Goal: Information Seeking & Learning: Learn about a topic

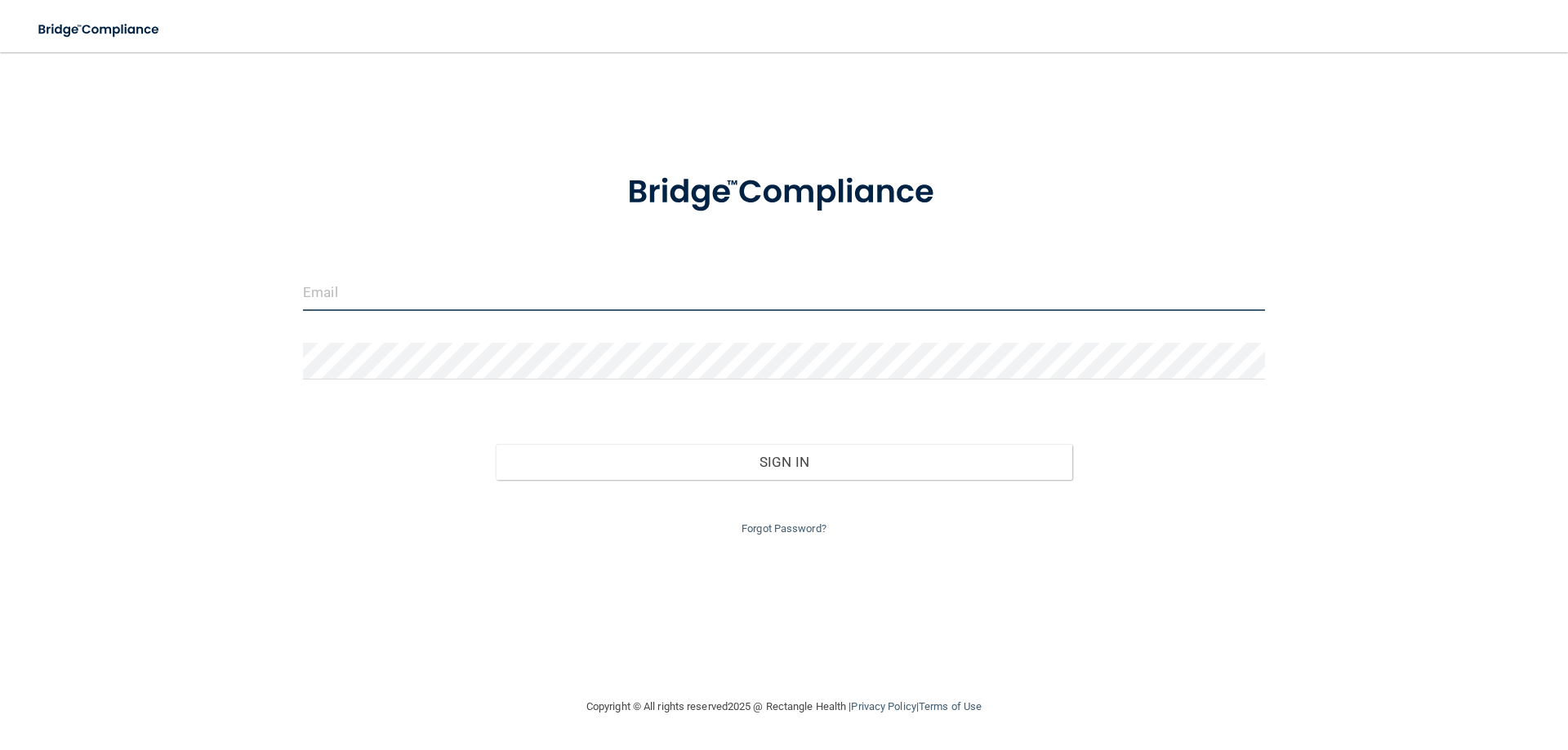
click at [524, 291] on input "email" at bounding box center [784, 293] width 962 height 37
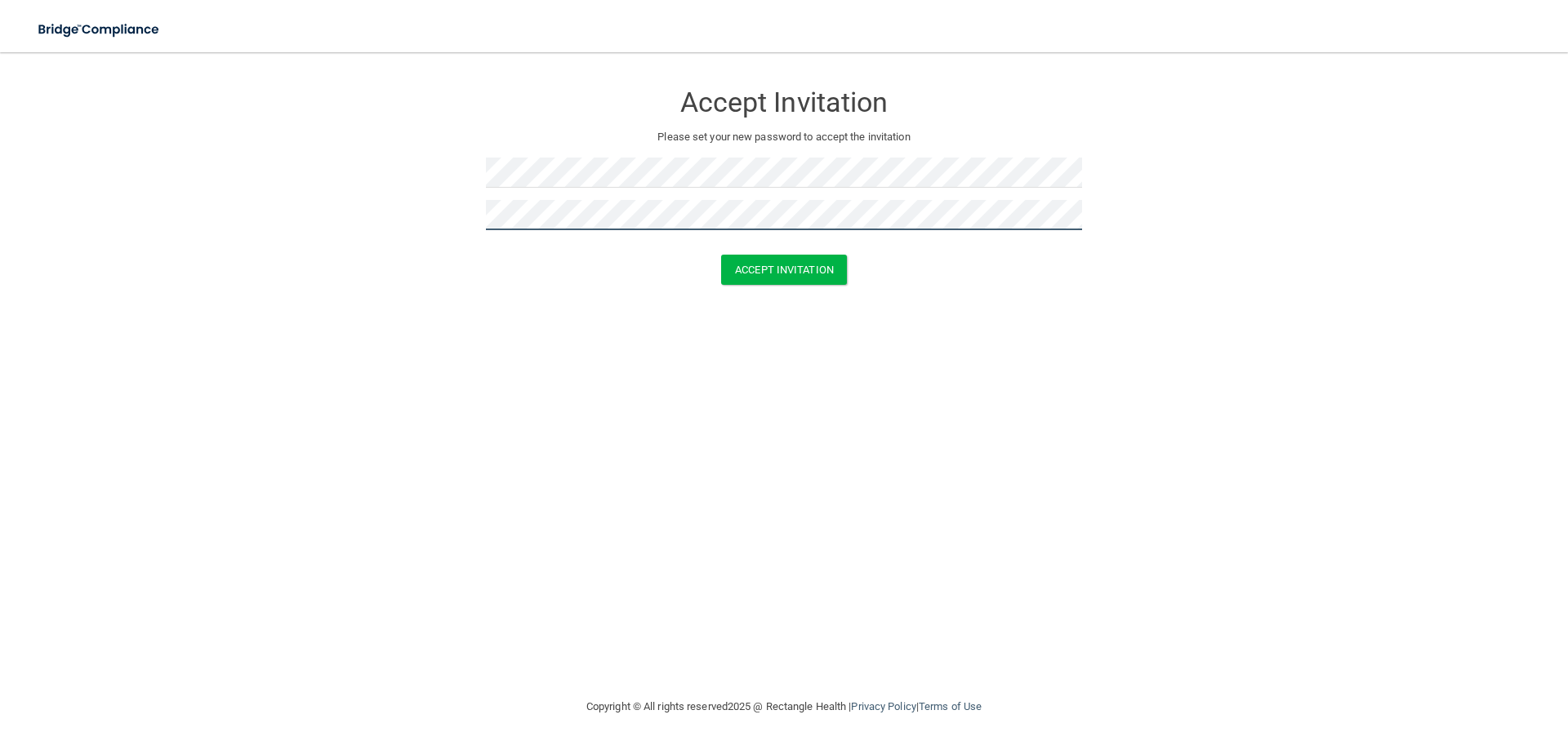
click at [721, 255] on button "Accept Invitation" at bounding box center [784, 270] width 126 height 30
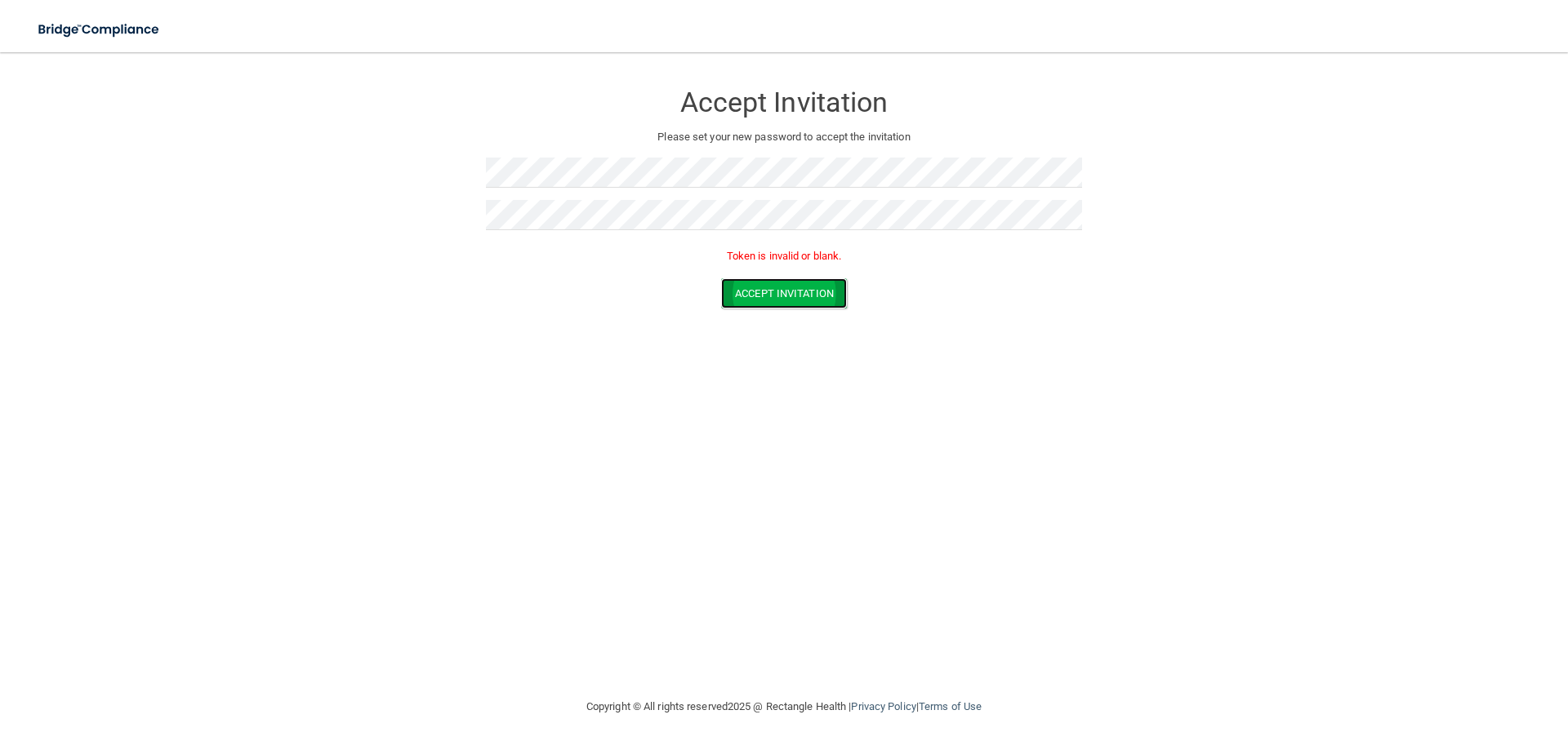
click at [813, 303] on button "Accept Invitation" at bounding box center [784, 293] width 126 height 30
click at [416, 171] on form "Accept Invitation Please set your new password to accept the invitation Token i…" at bounding box center [784, 198] width 1503 height 259
click at [721, 278] on button "Accept Invitation" at bounding box center [784, 293] width 126 height 30
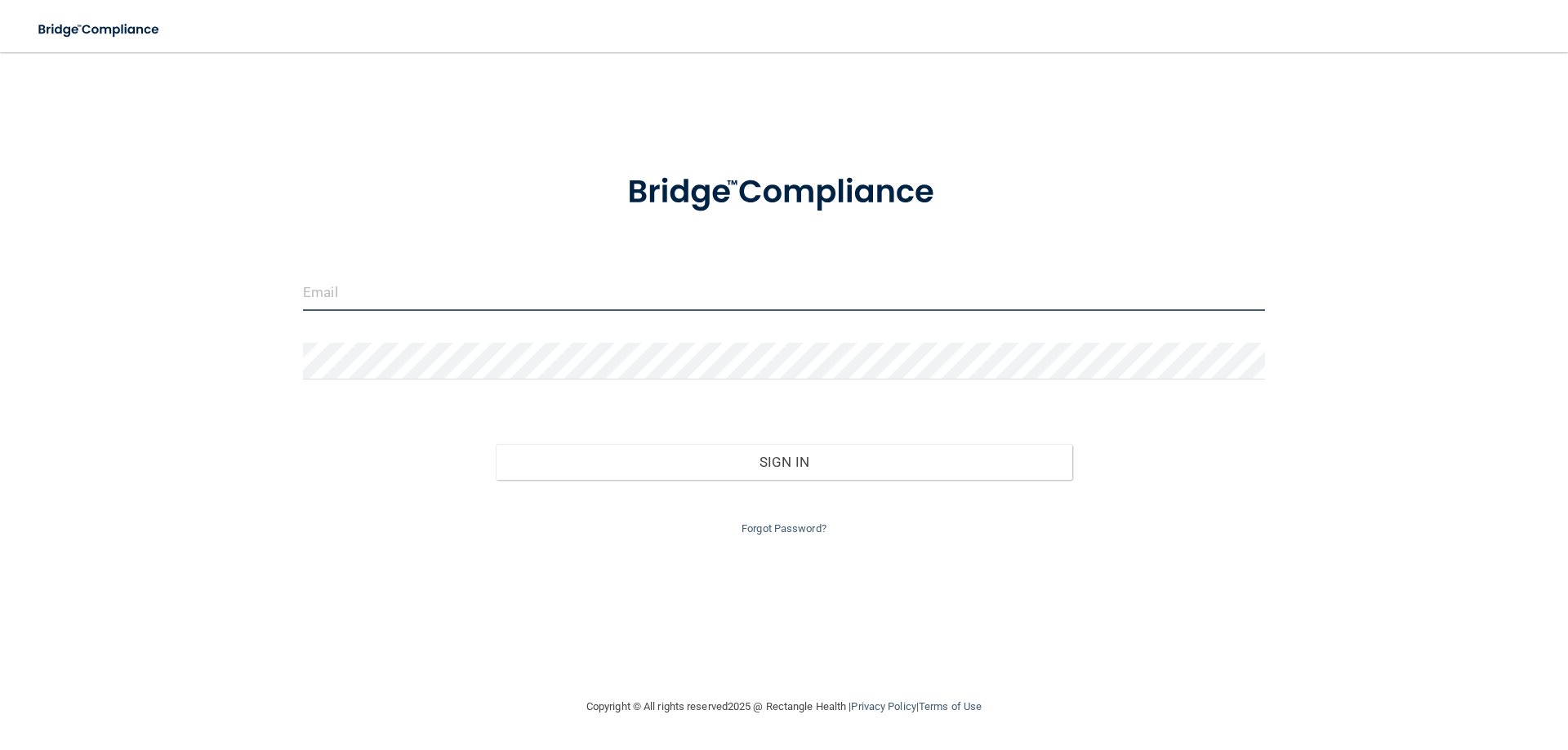
click at [484, 301] on input "email" at bounding box center [784, 293] width 962 height 37
type input "roxana.sanchez@lpden.com"
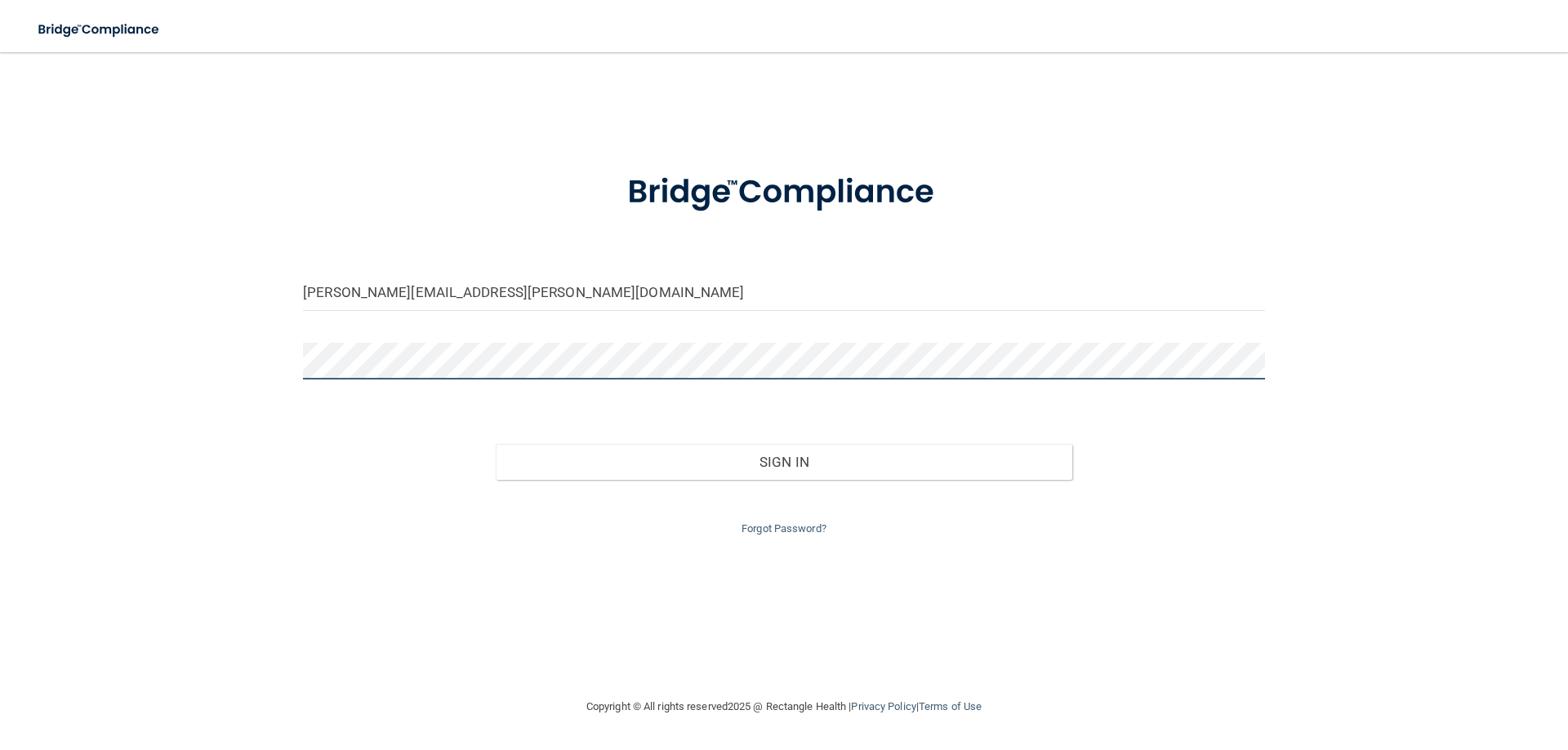
click at [495, 444] on button "Sign In" at bounding box center [784, 462] width 577 height 36
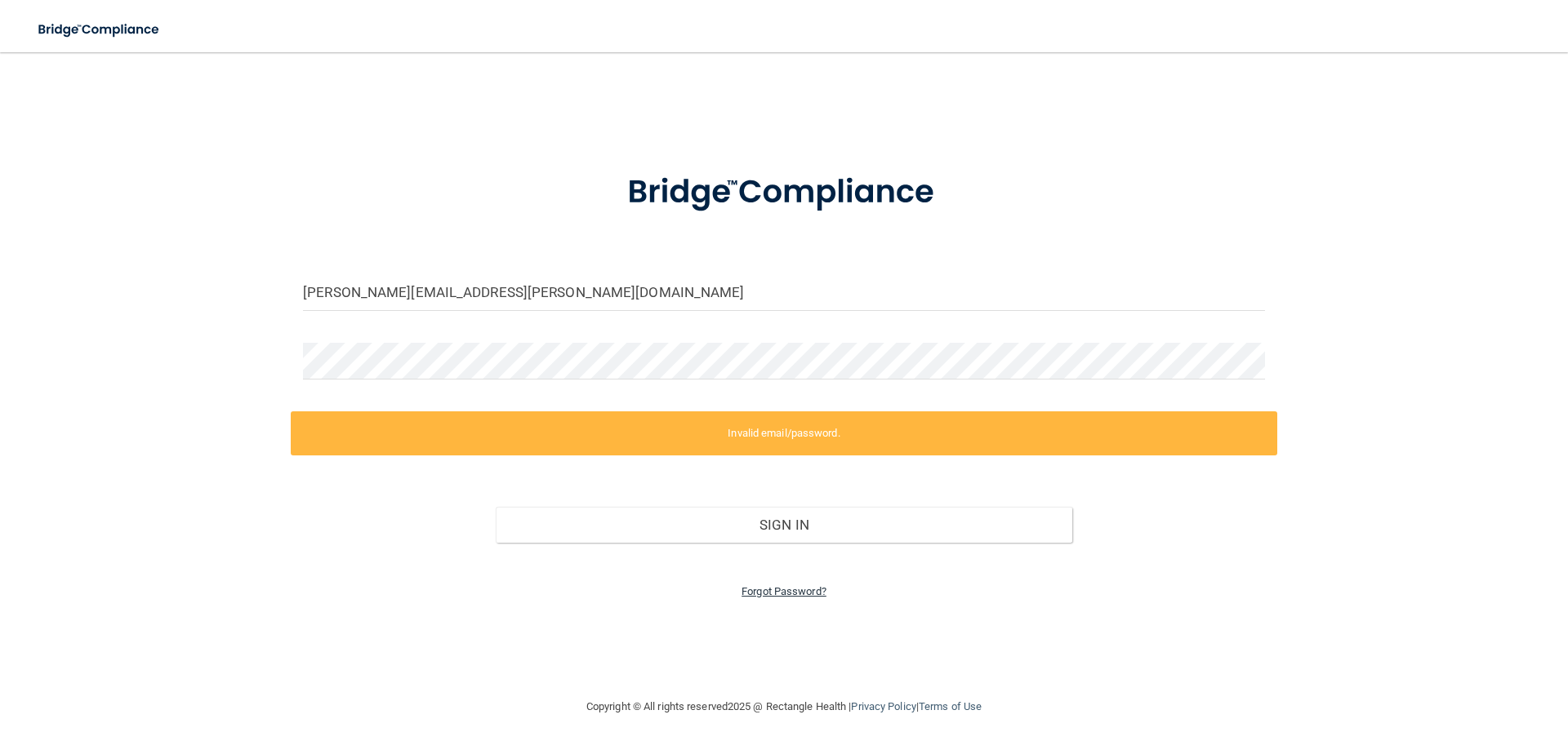
click at [797, 595] on link "Forgot Password?" at bounding box center [784, 592] width 85 height 12
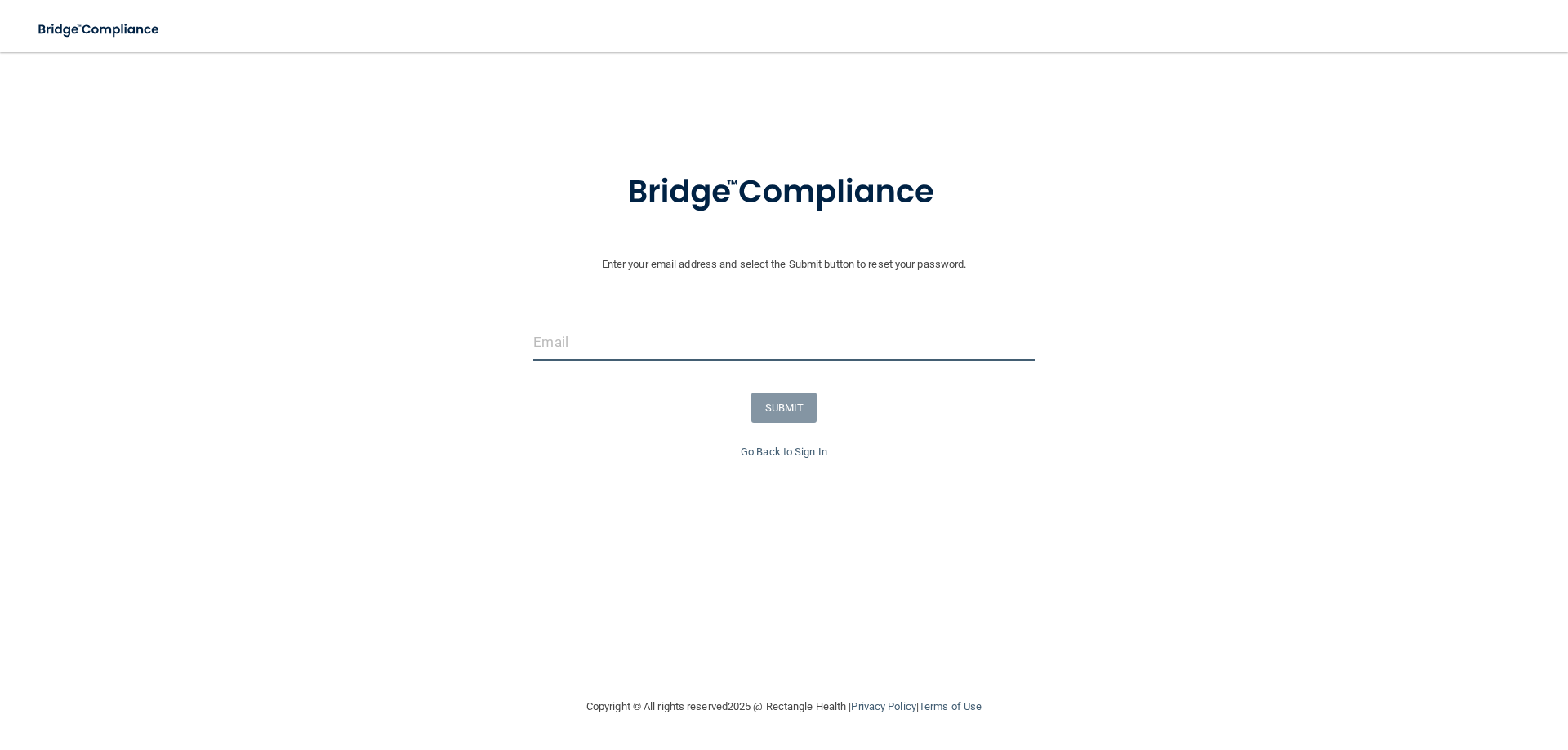
click at [850, 352] on input "email" at bounding box center [783, 342] width 501 height 37
type input "roxana.sanchez@lpden.com"
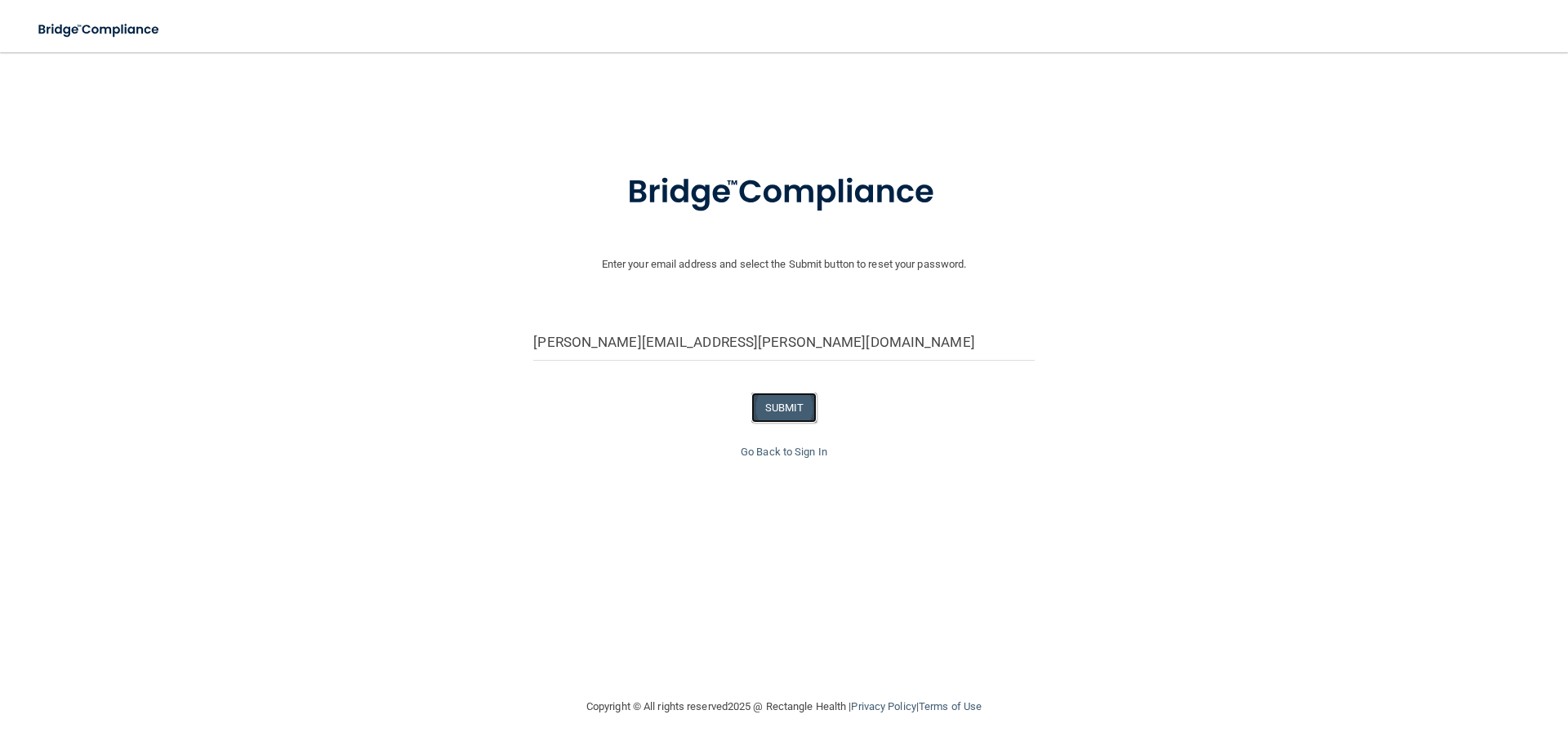
click at [778, 404] on button "SUBMIT" at bounding box center [784, 407] width 66 height 30
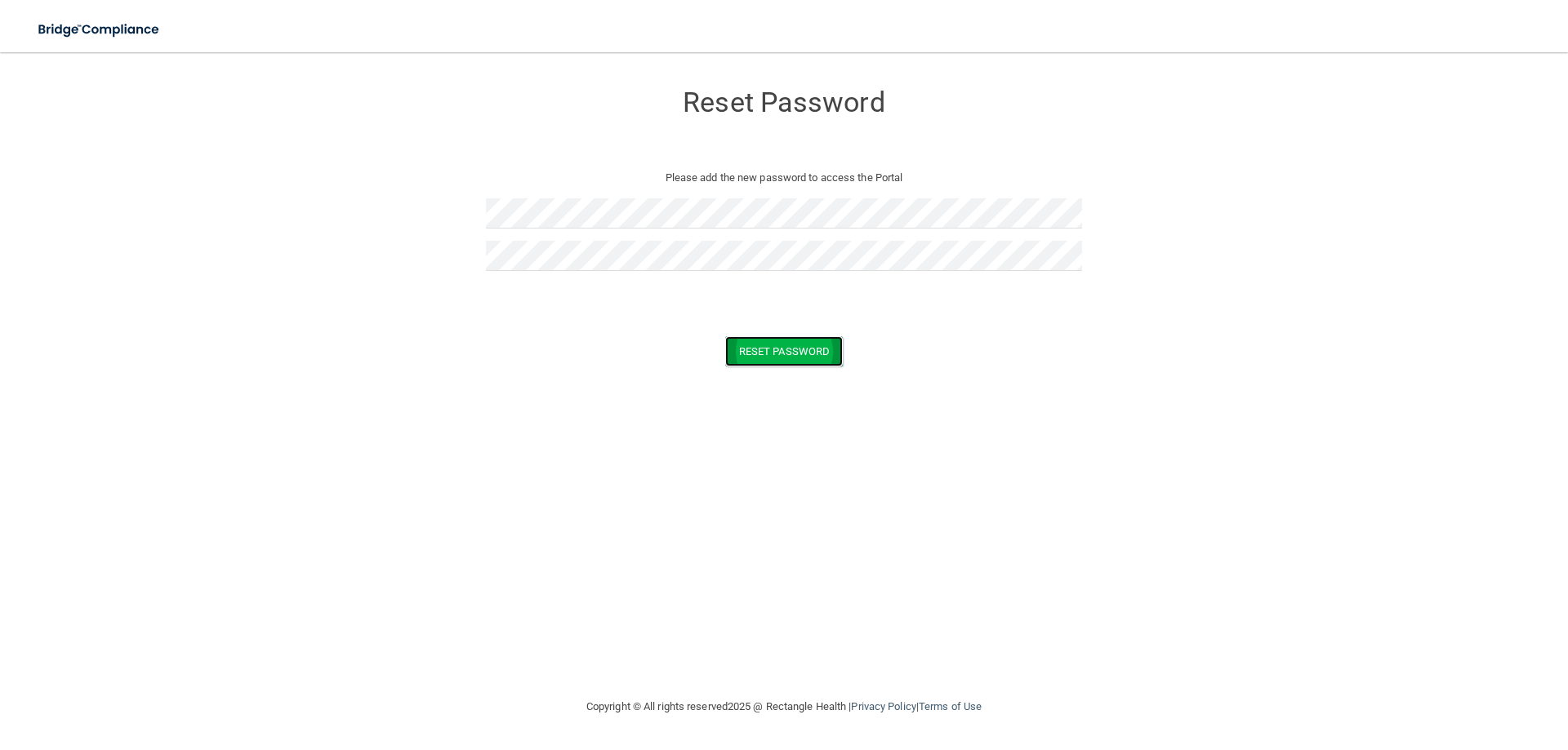
click at [797, 356] on button "Reset Password" at bounding box center [784, 351] width 118 height 30
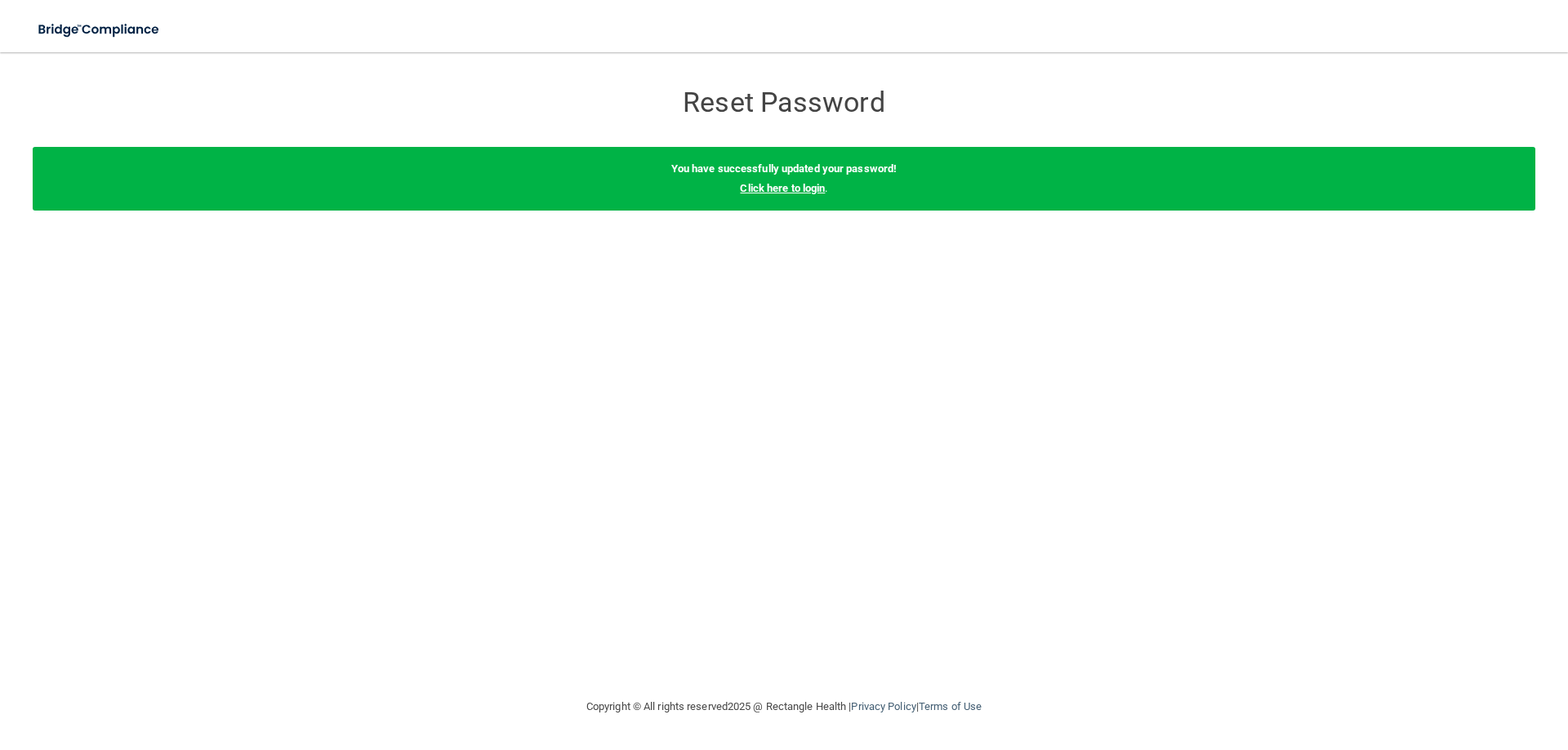
click at [784, 188] on link "Click here to login" at bounding box center [782, 188] width 85 height 12
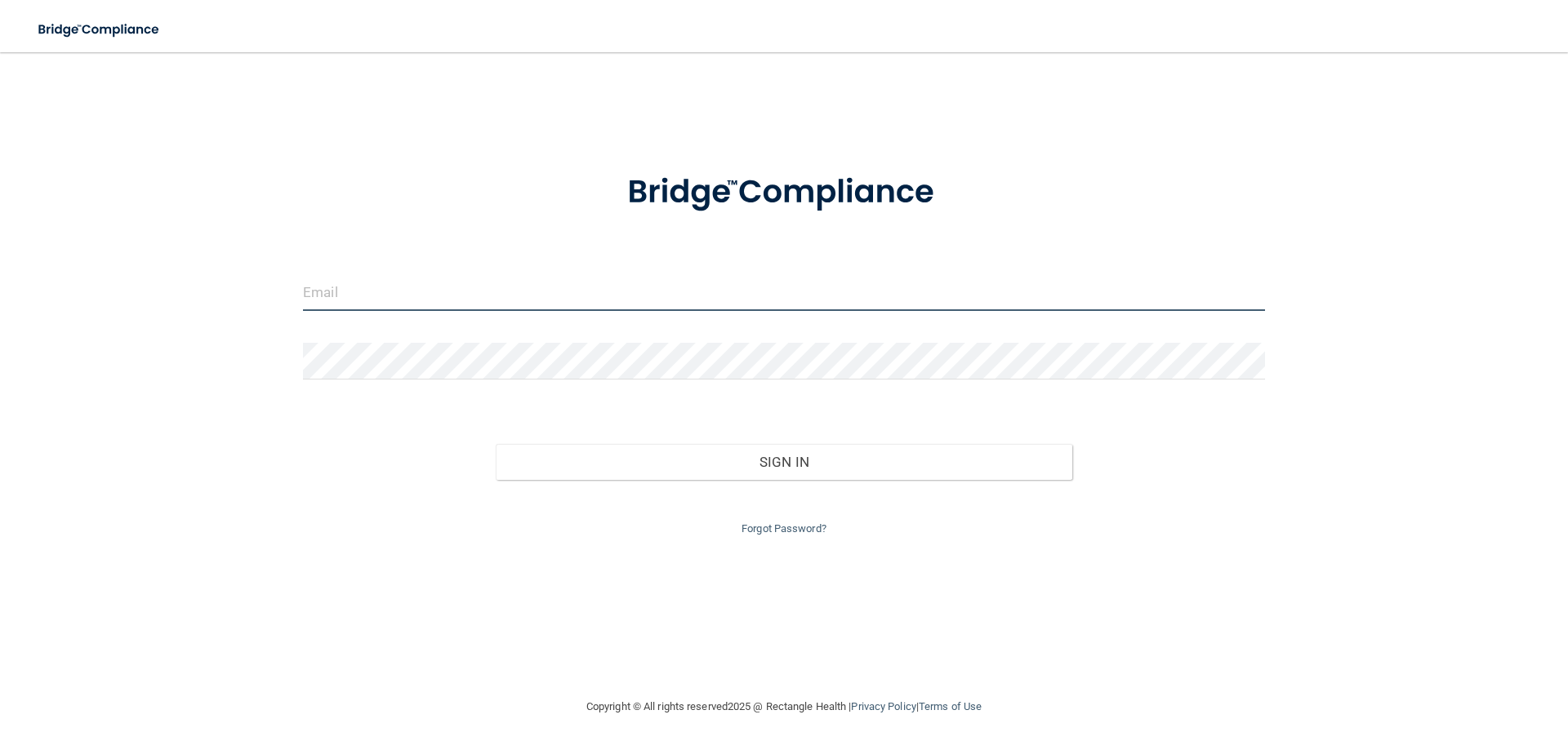
click at [680, 300] on input "email" at bounding box center [784, 293] width 962 height 37
type input "roxana.sanchez@lpden.com"
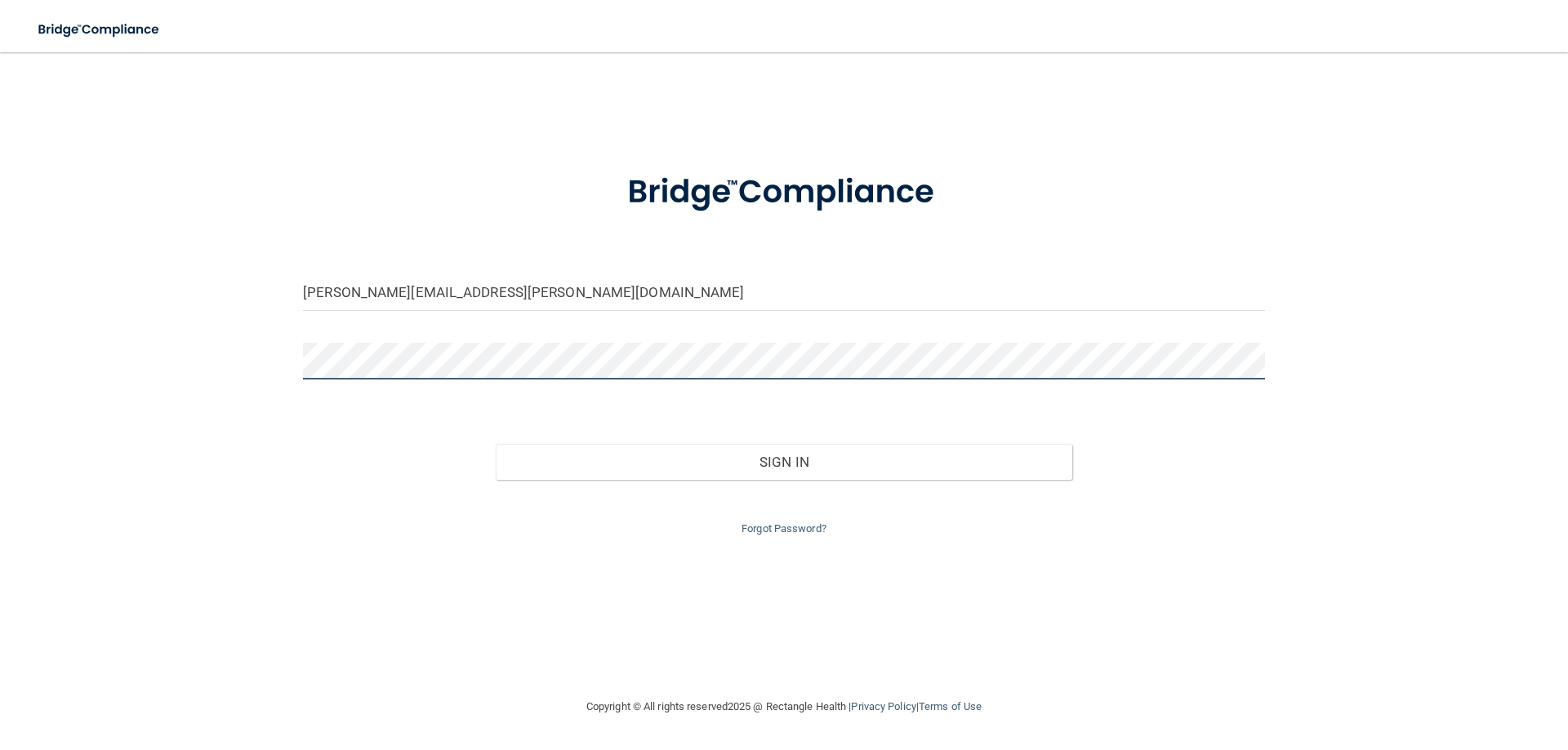
click at [495, 444] on button "Sign In" at bounding box center [784, 462] width 577 height 36
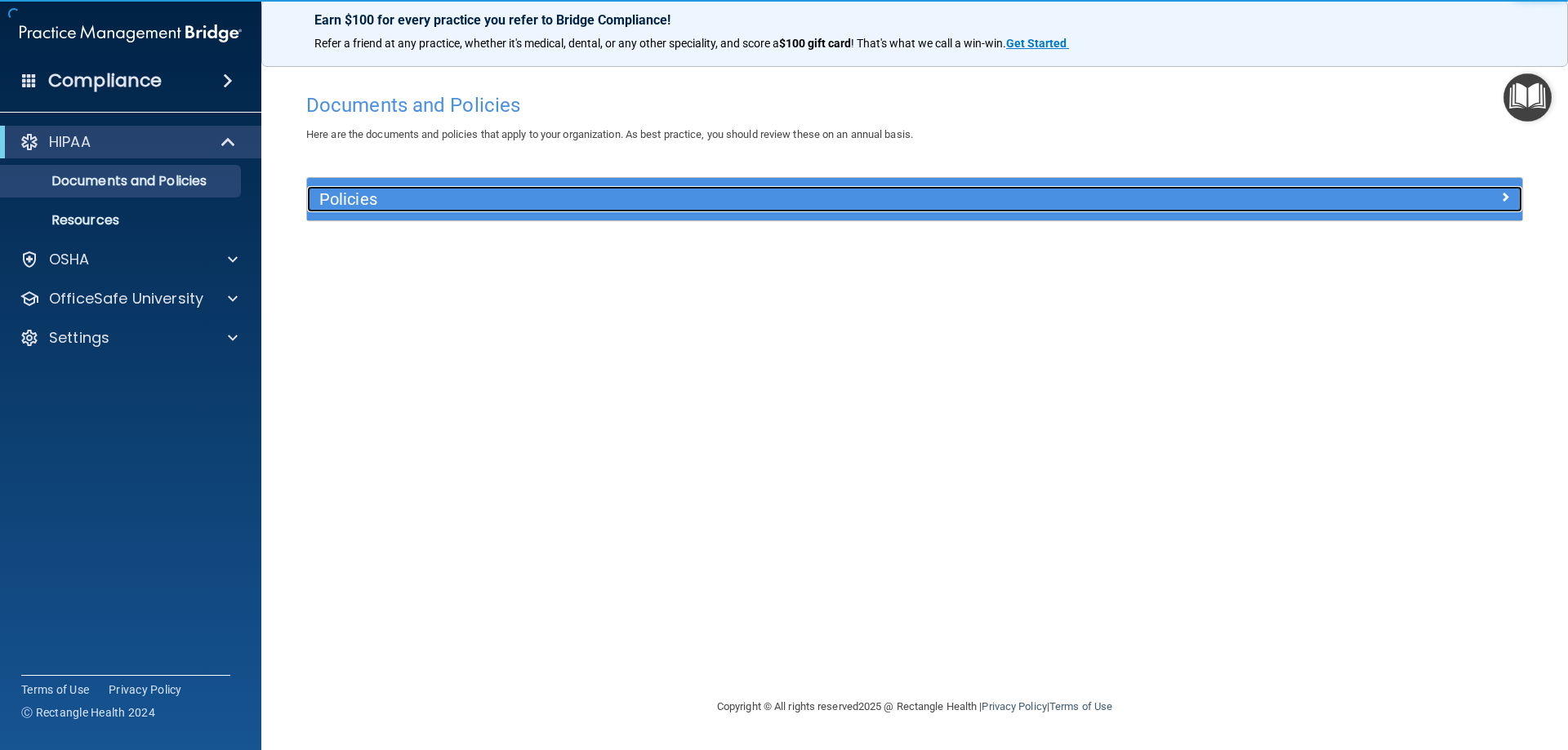
click at [506, 207] on h5 "Policies" at bounding box center [763, 199] width 887 height 18
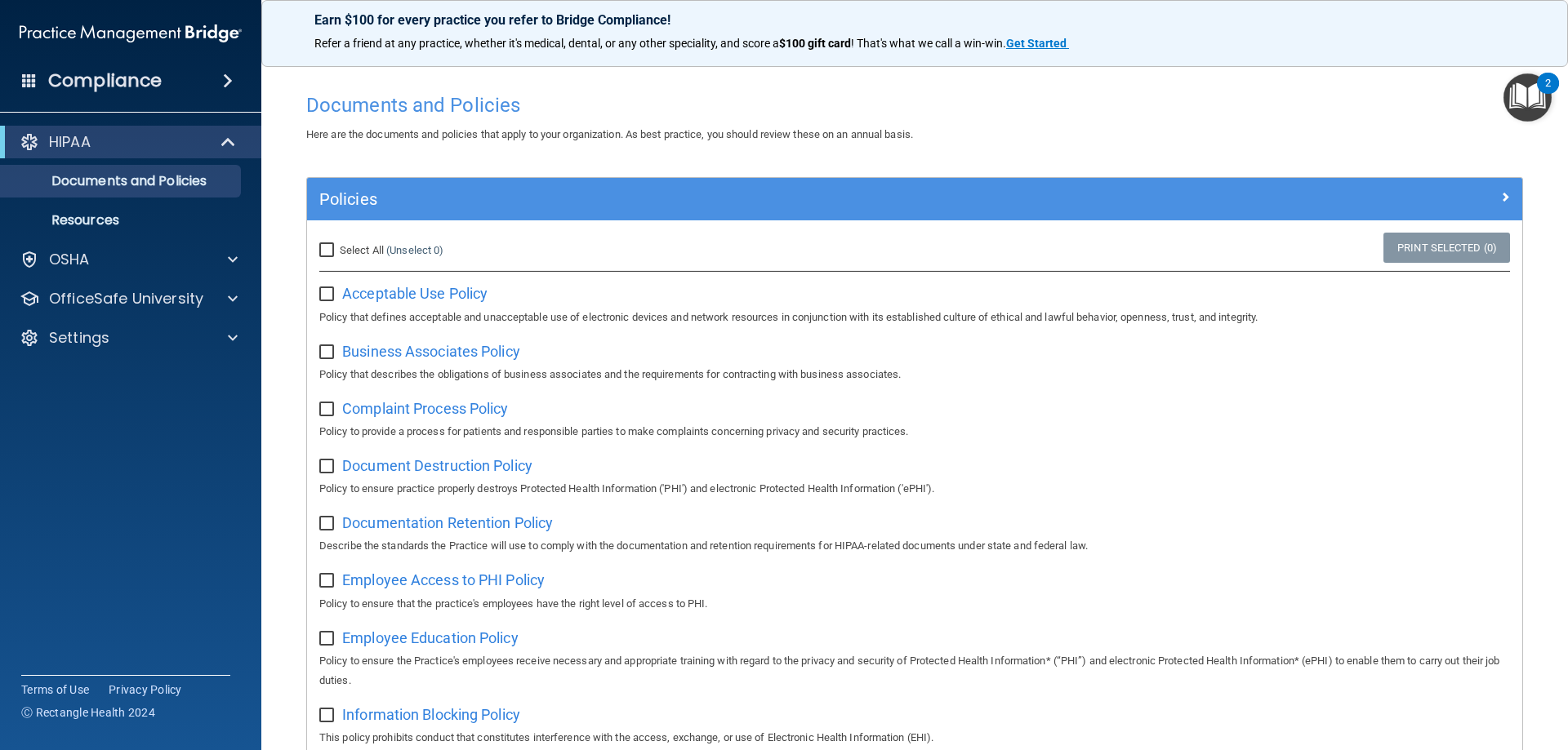
click at [335, 246] on input "Select All (Unselect 0) Unselect All" at bounding box center [329, 250] width 19 height 13
checkbox input "true"
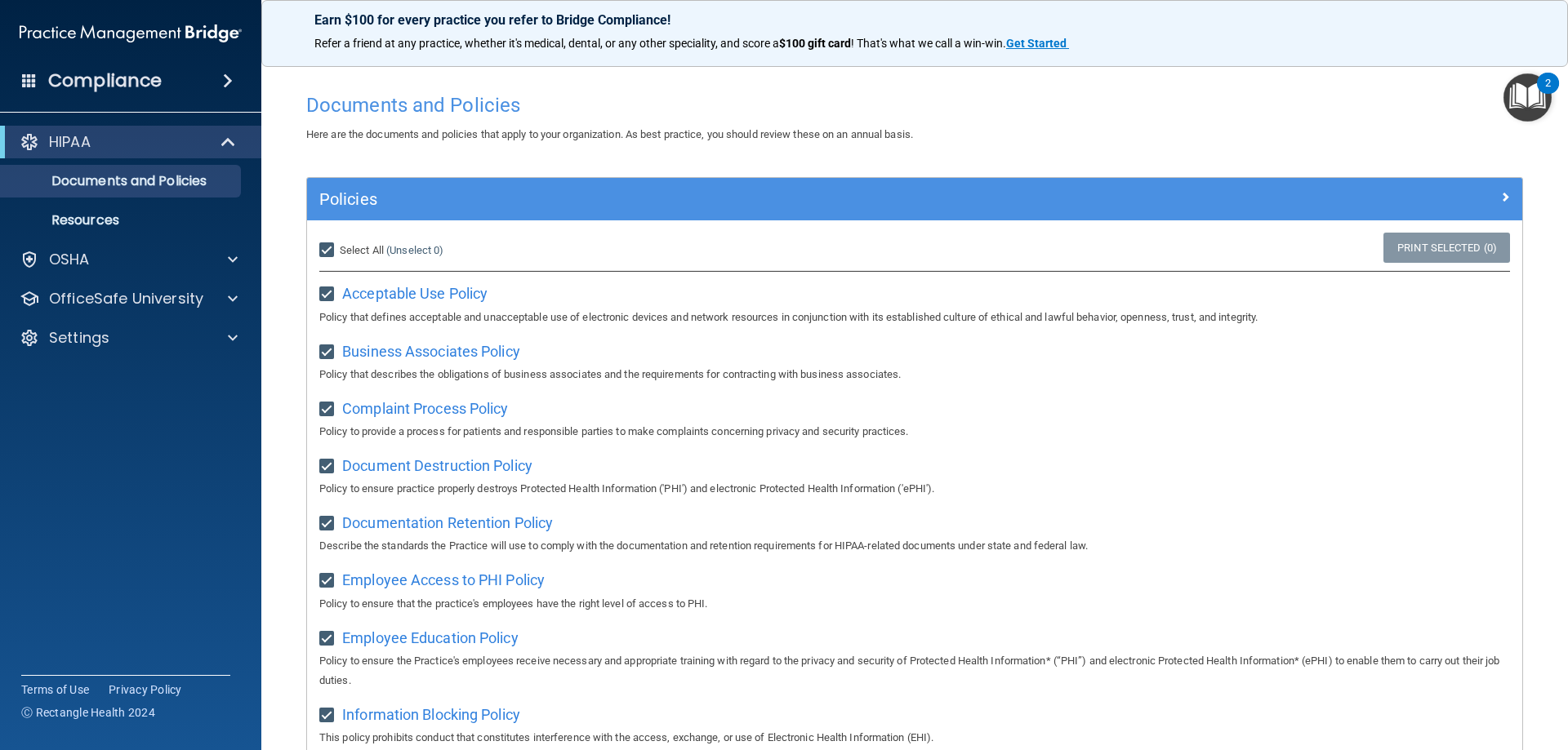
checkbox input "true"
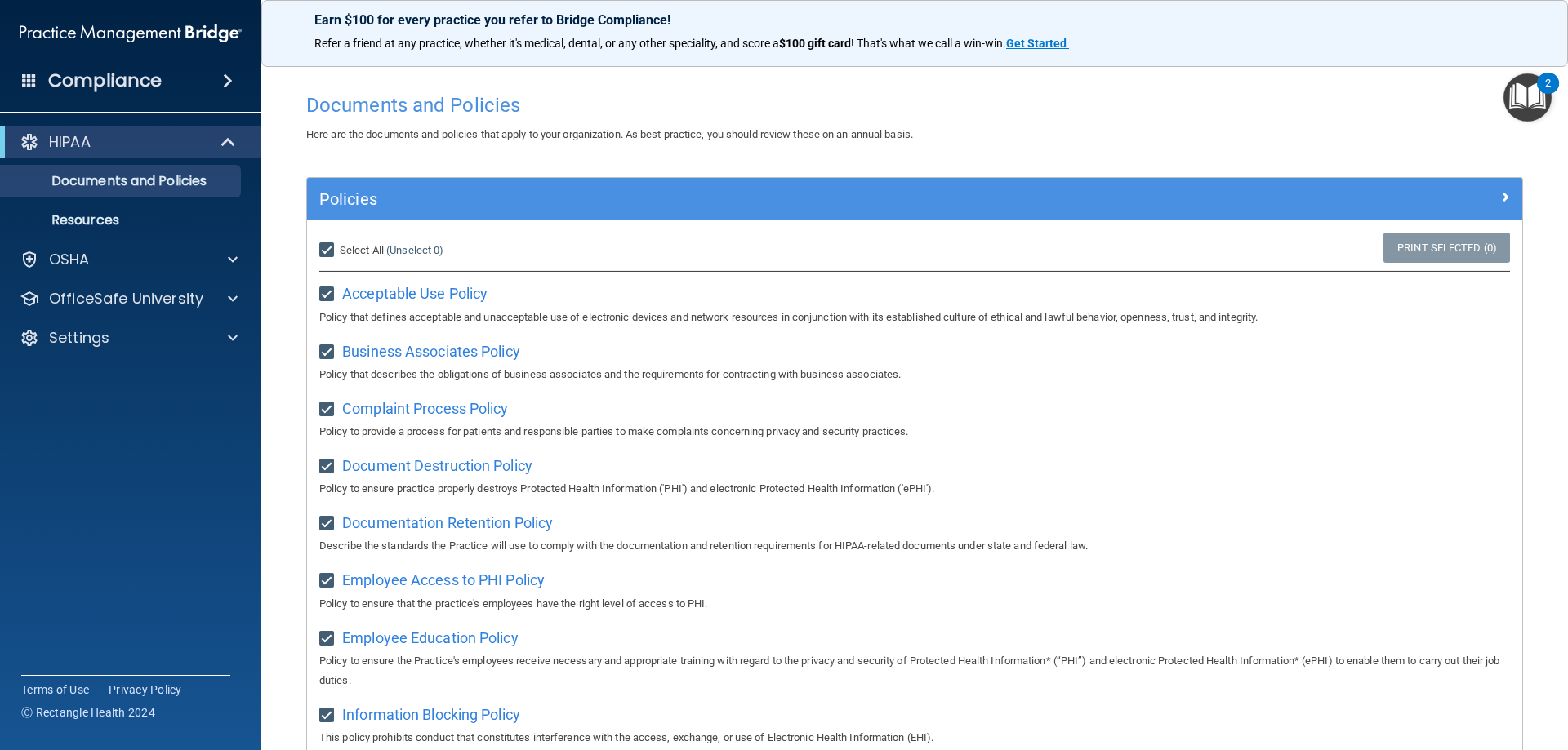
checkbox input "true"
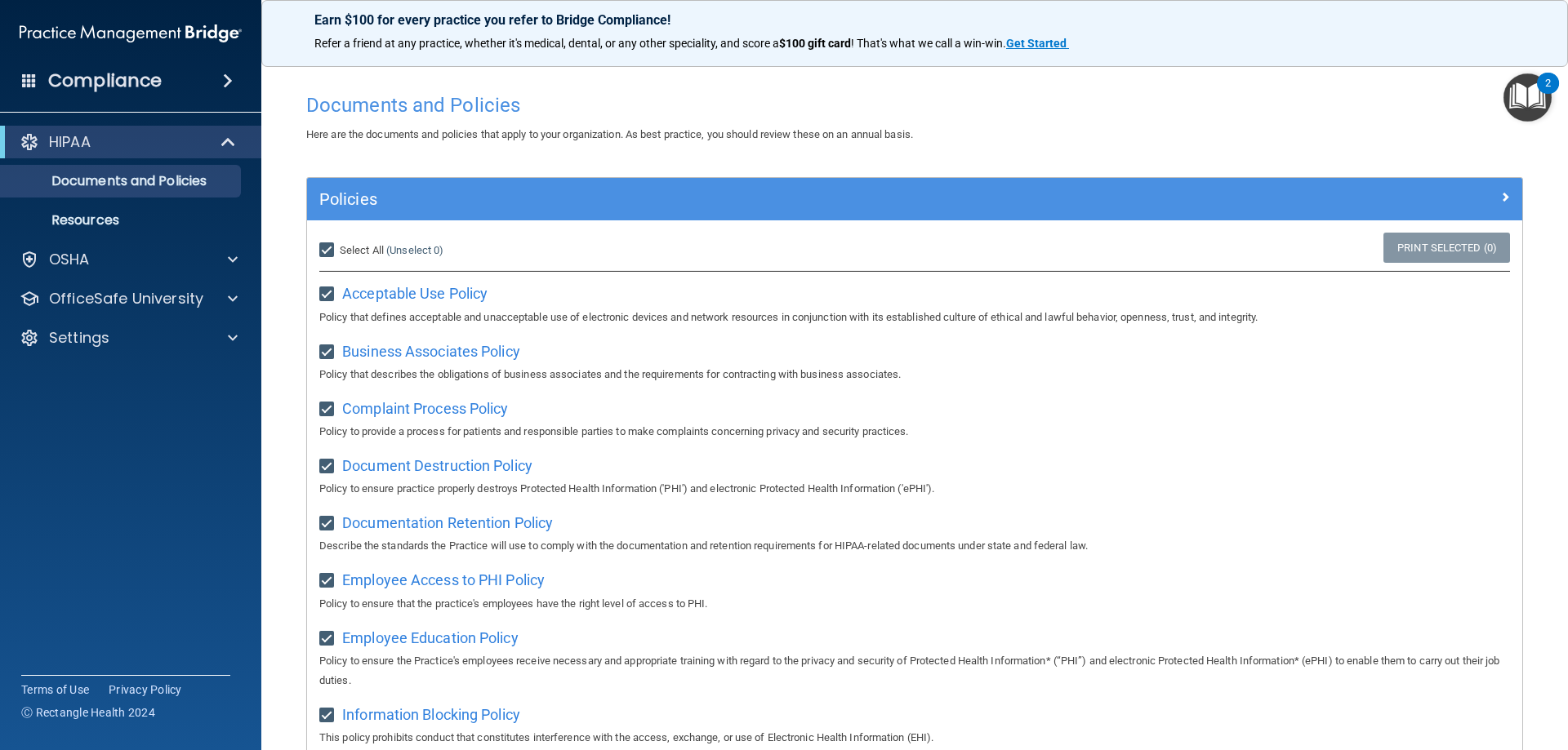
checkbox input "true"
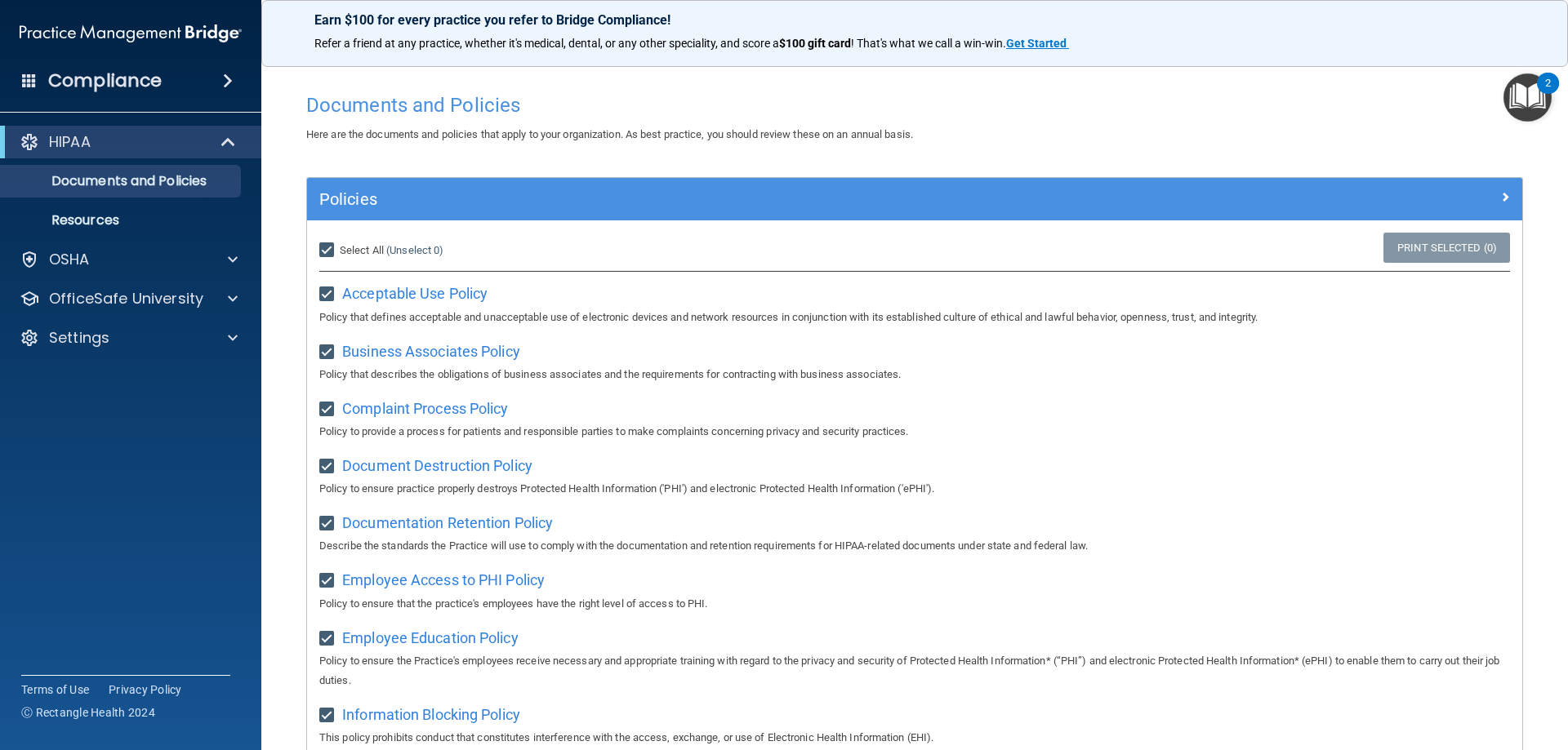
checkbox input "true"
click at [329, 245] on input "Select All (Unselect 21) Unselect All" at bounding box center [329, 250] width 19 height 13
checkbox input "false"
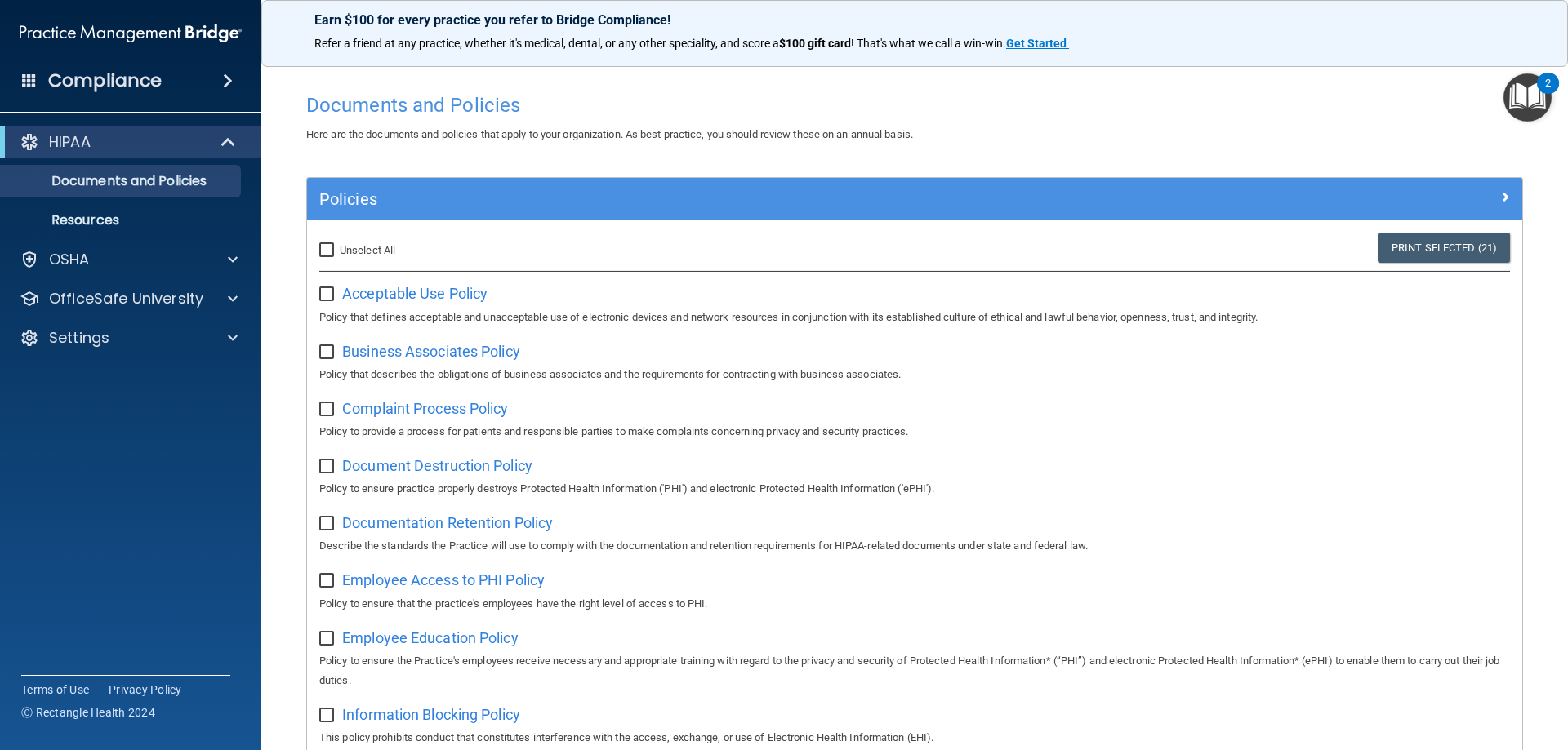
checkbox input "false"
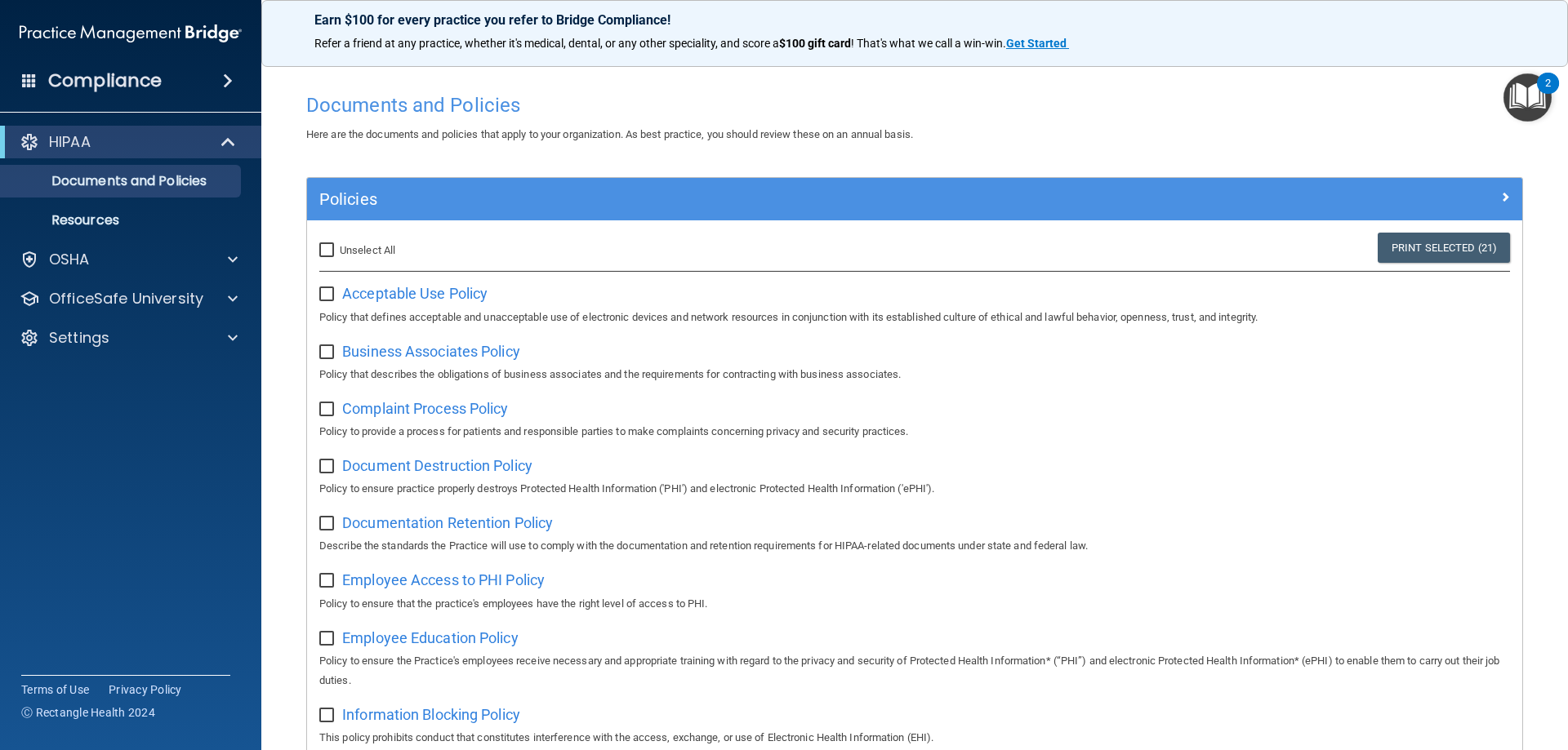
checkbox input "false"
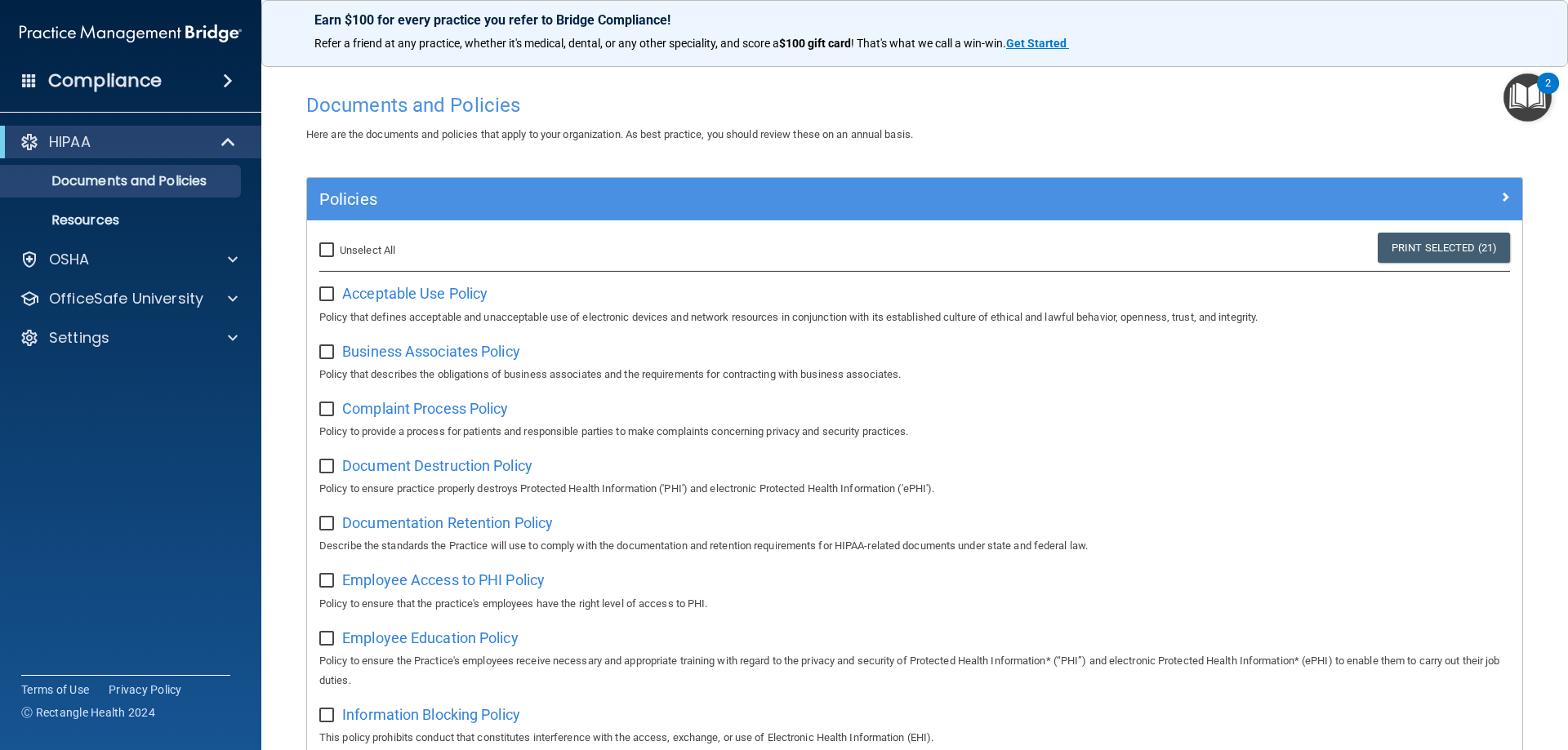
checkbox input "false"
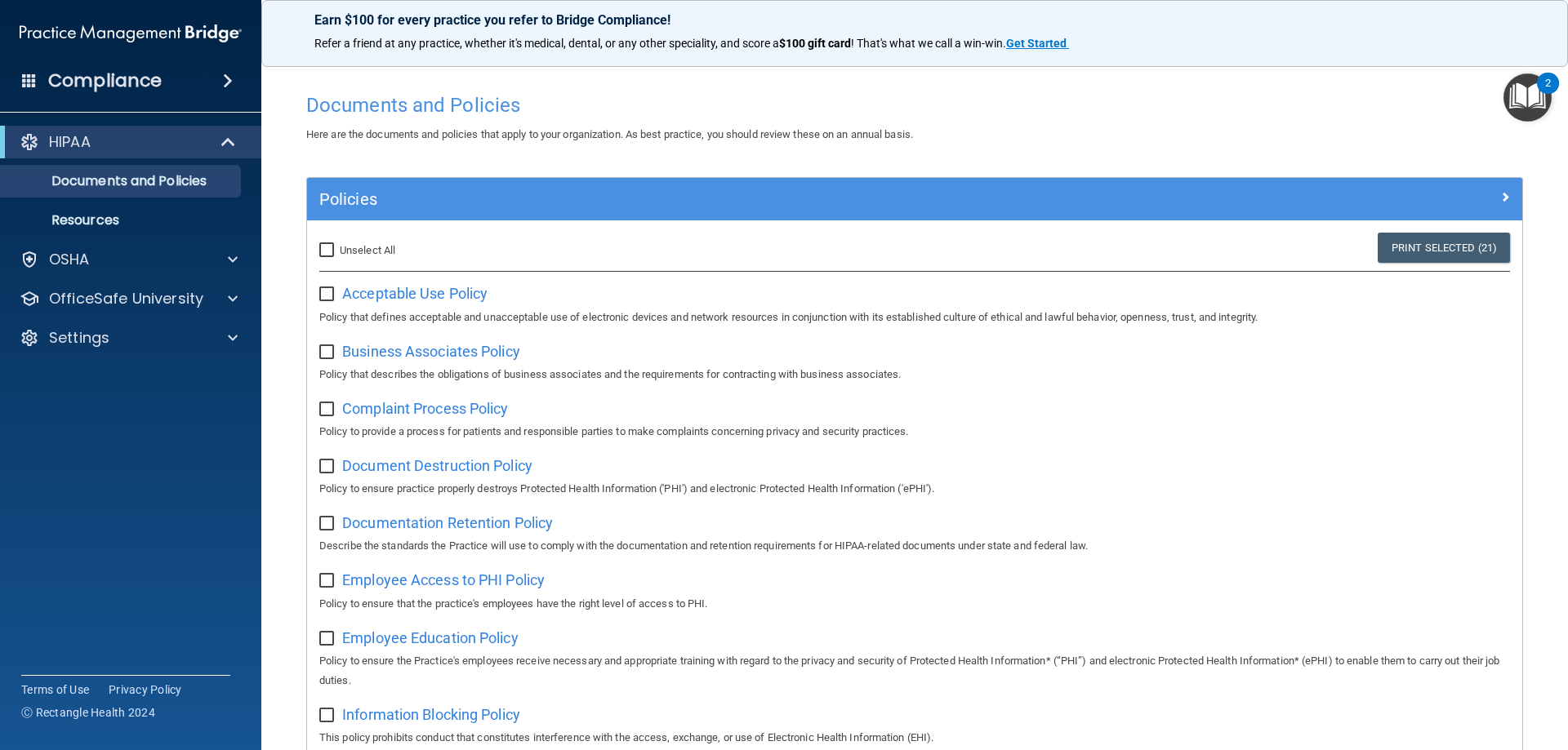
checkbox input "false"
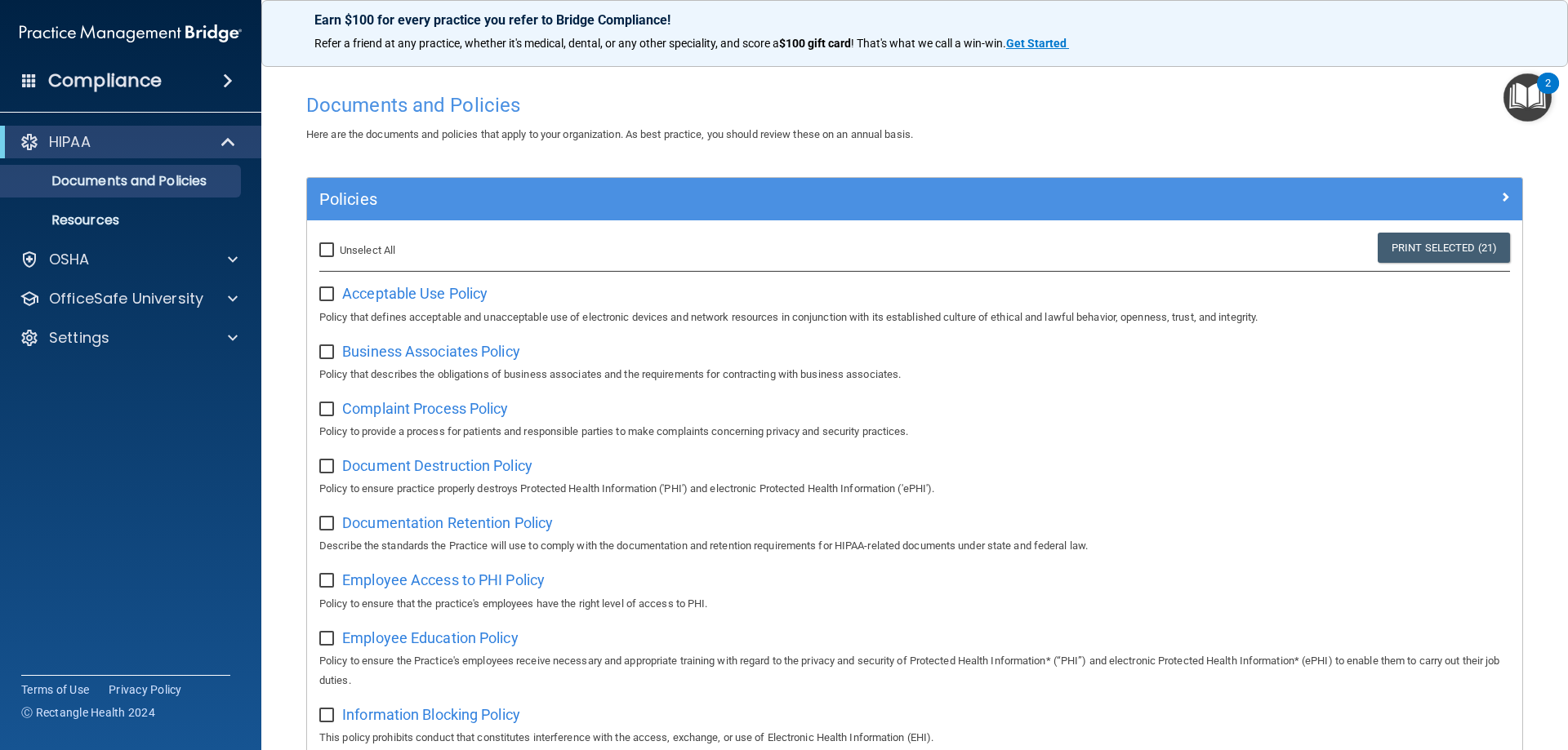
checkbox input "false"
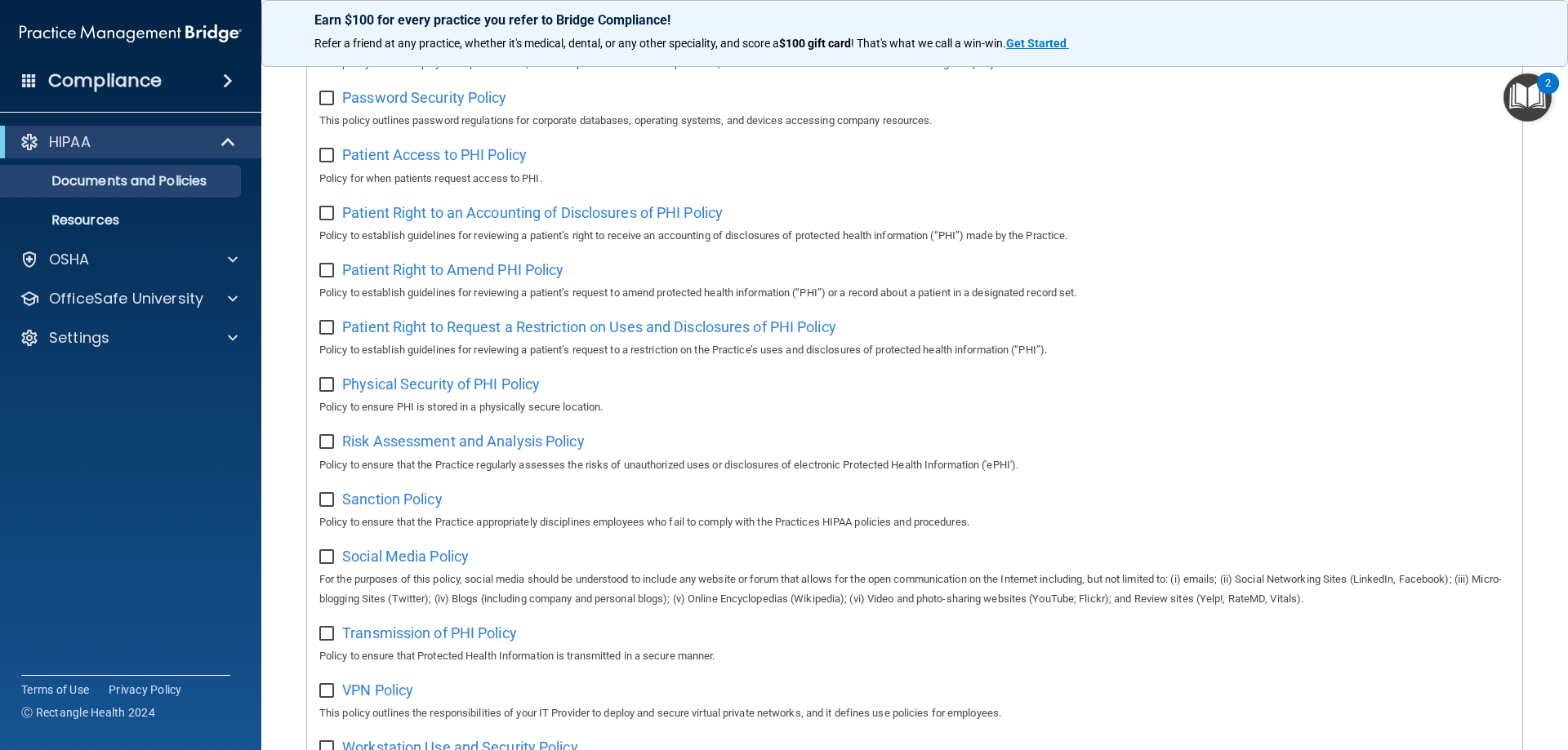
scroll to position [479, 0]
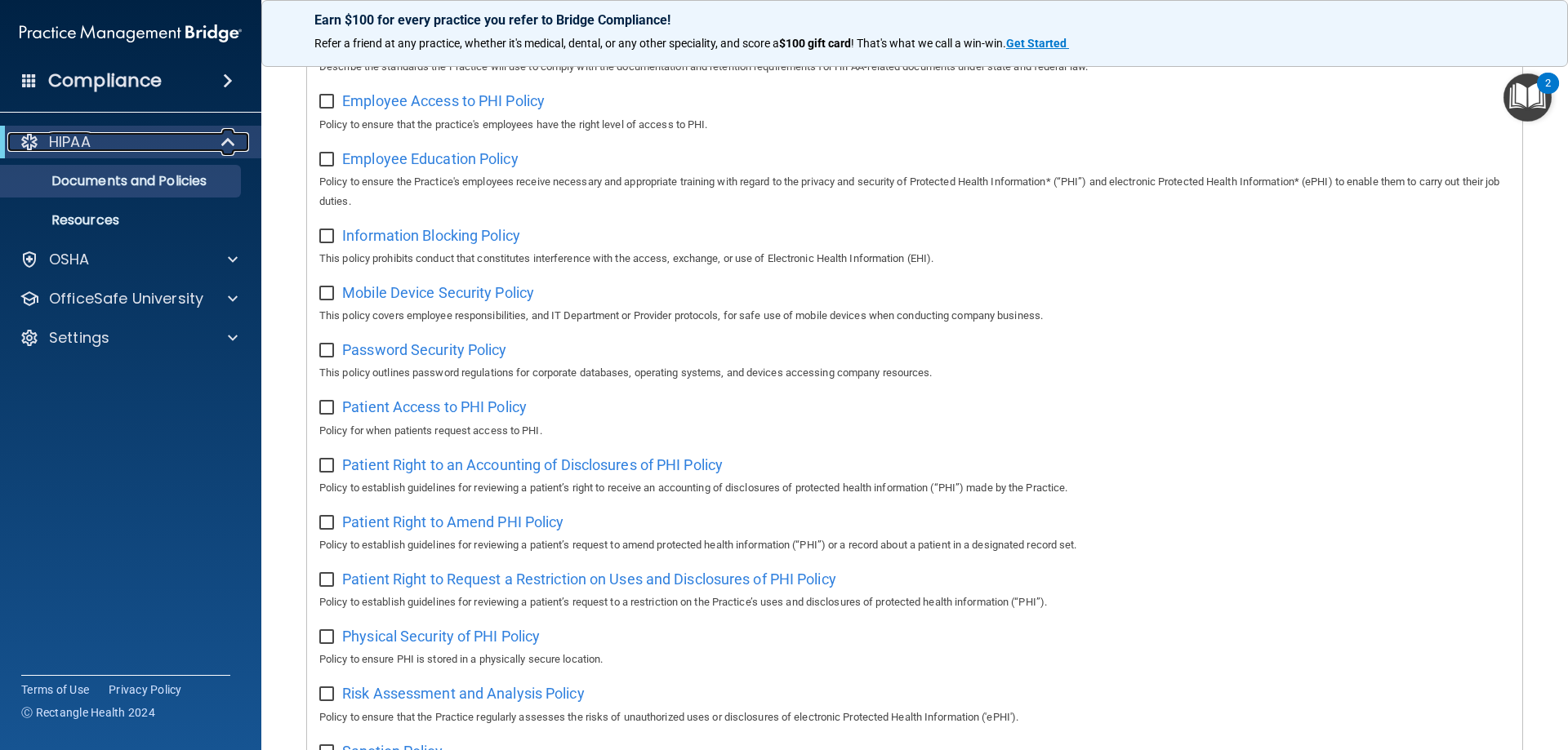
click at [148, 149] on div "HIPAA" at bounding box center [109, 142] width 202 height 20
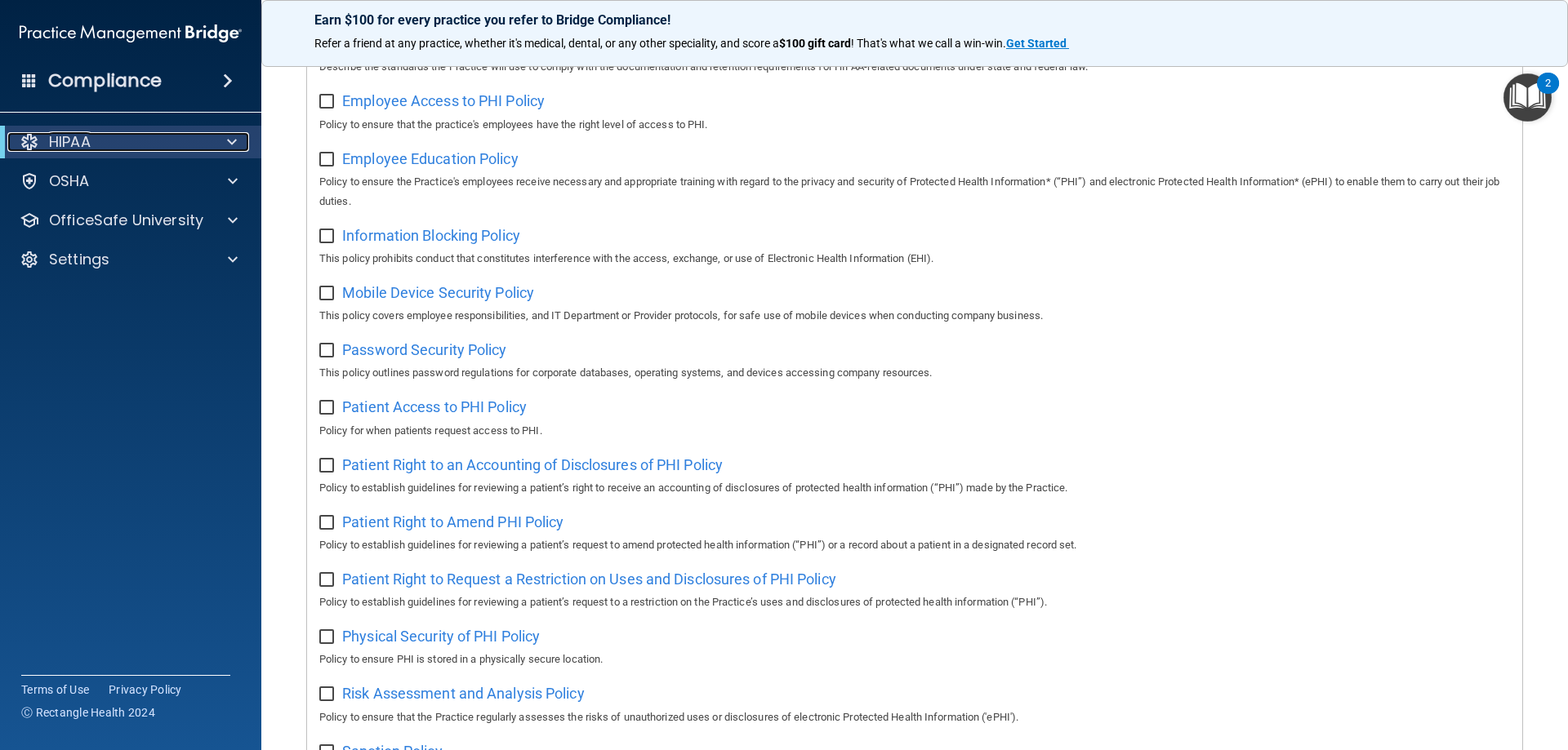
click at [145, 148] on div "HIPAA" at bounding box center [109, 142] width 202 height 20
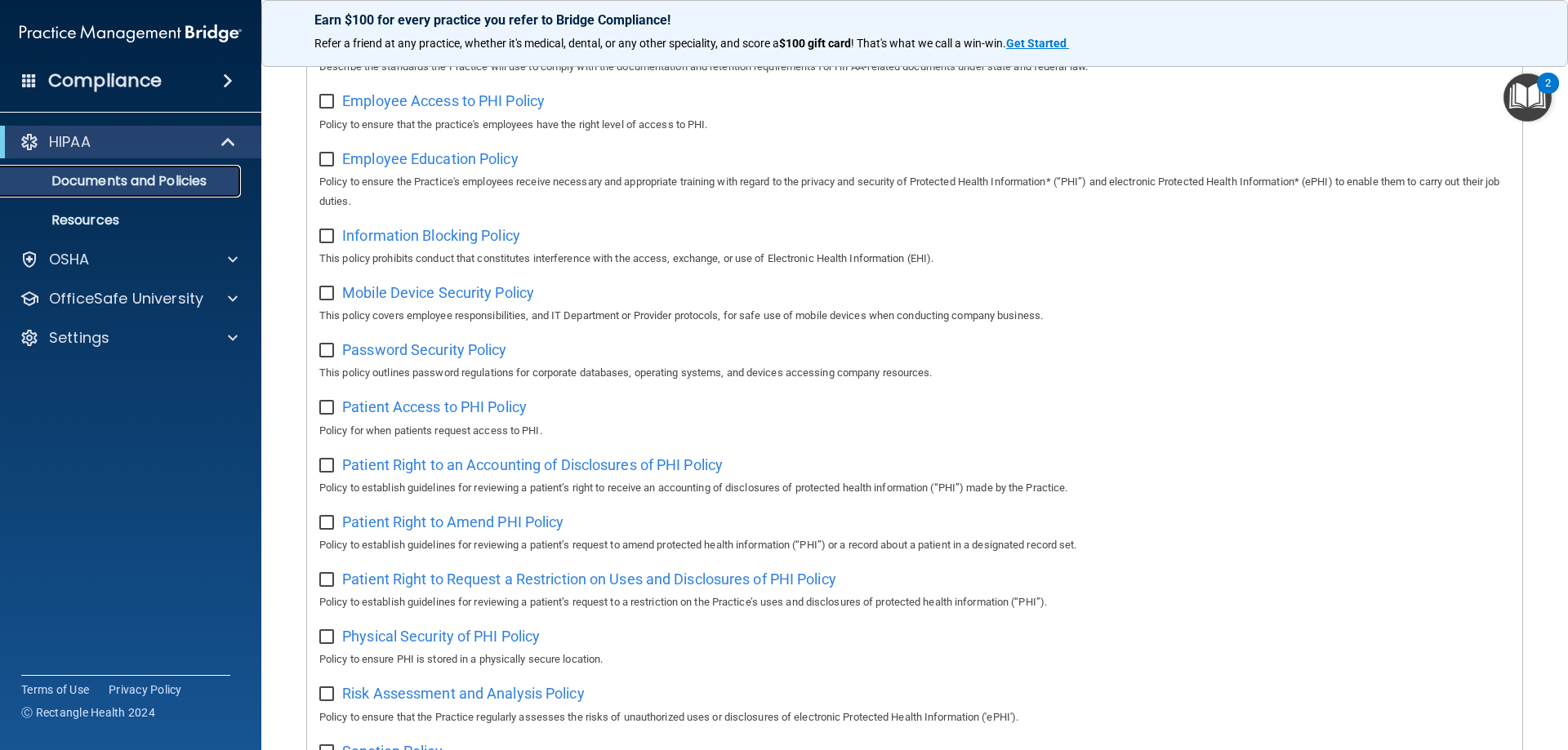
click at [140, 183] on p "Documents and Policies" at bounding box center [121, 181] width 223 height 16
click at [100, 228] on p "Resources" at bounding box center [121, 220] width 223 height 16
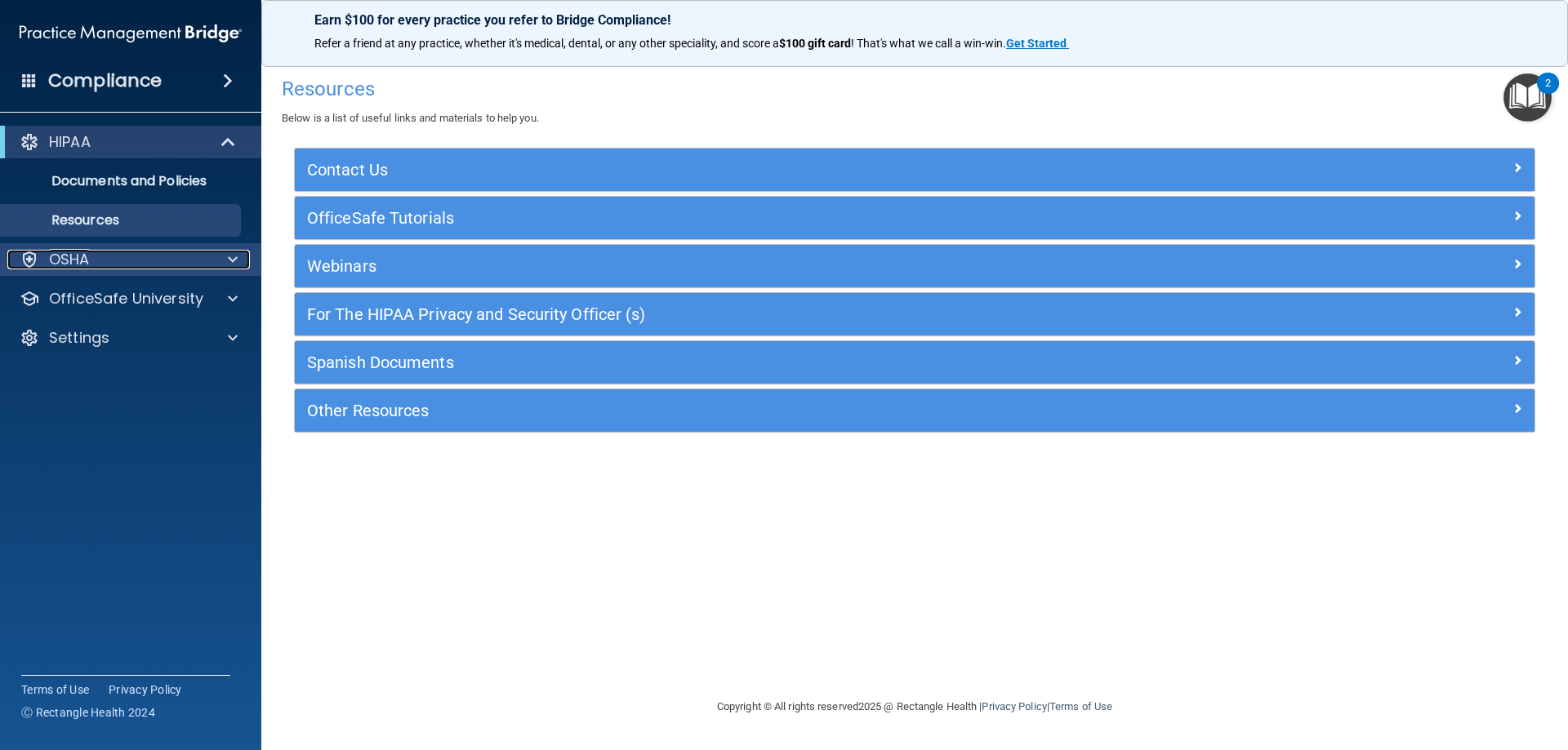
click at [111, 253] on div "OSHA" at bounding box center [109, 259] width 202 height 20
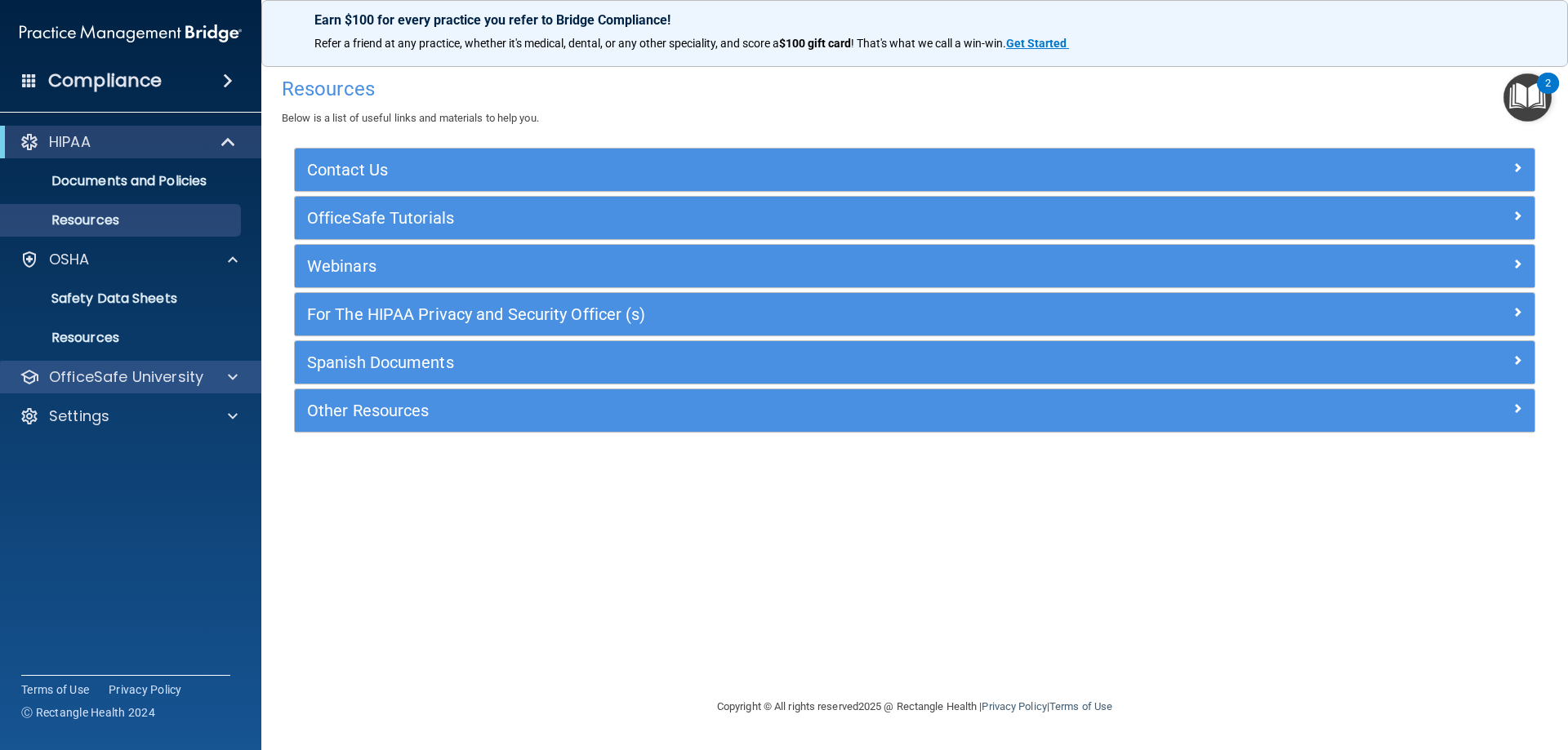
click at [108, 363] on div "OfficeSafe University" at bounding box center [131, 377] width 262 height 33
click at [234, 381] on span at bounding box center [232, 377] width 9 height 20
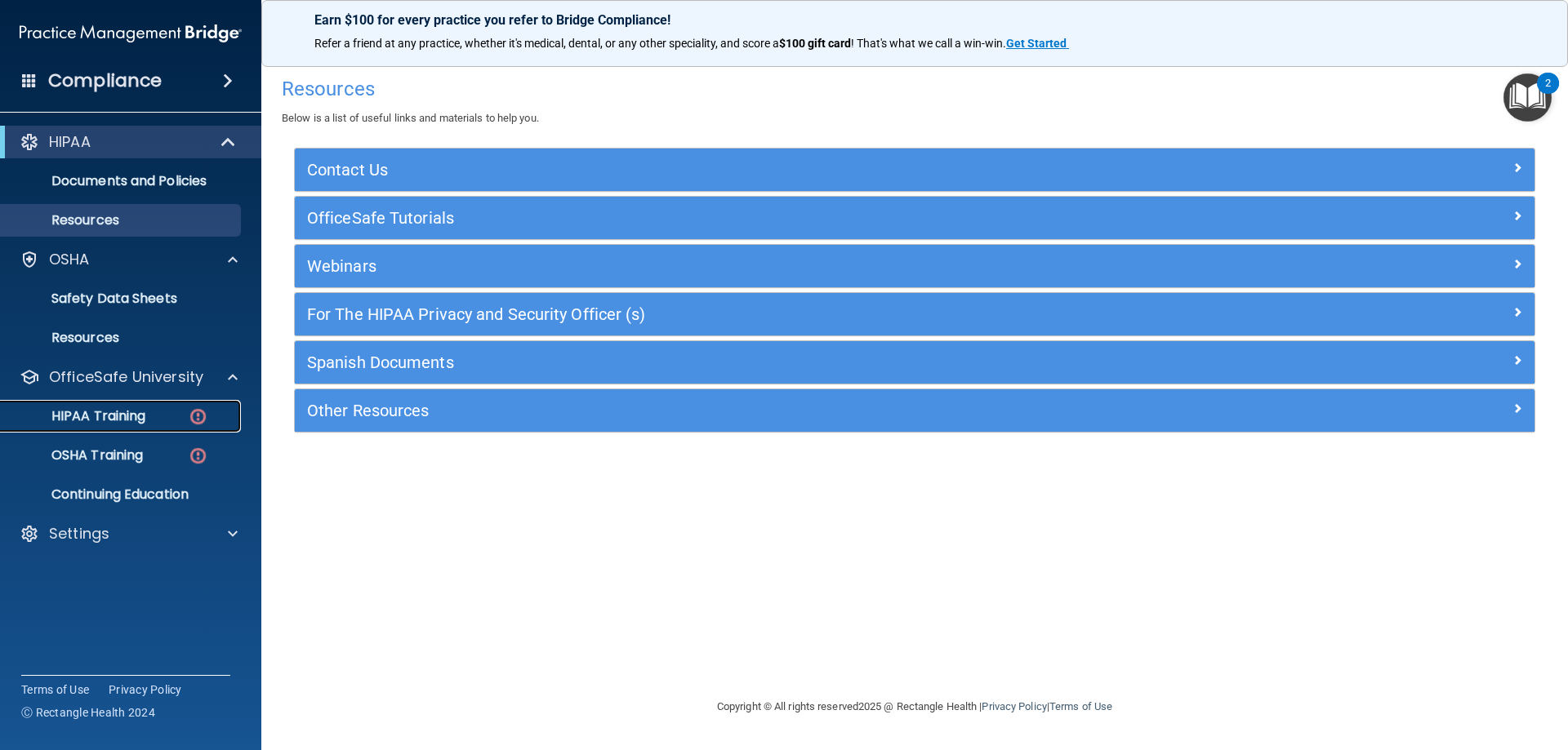
click at [127, 416] on p "HIPAA Training" at bounding box center [78, 416] width 134 height 16
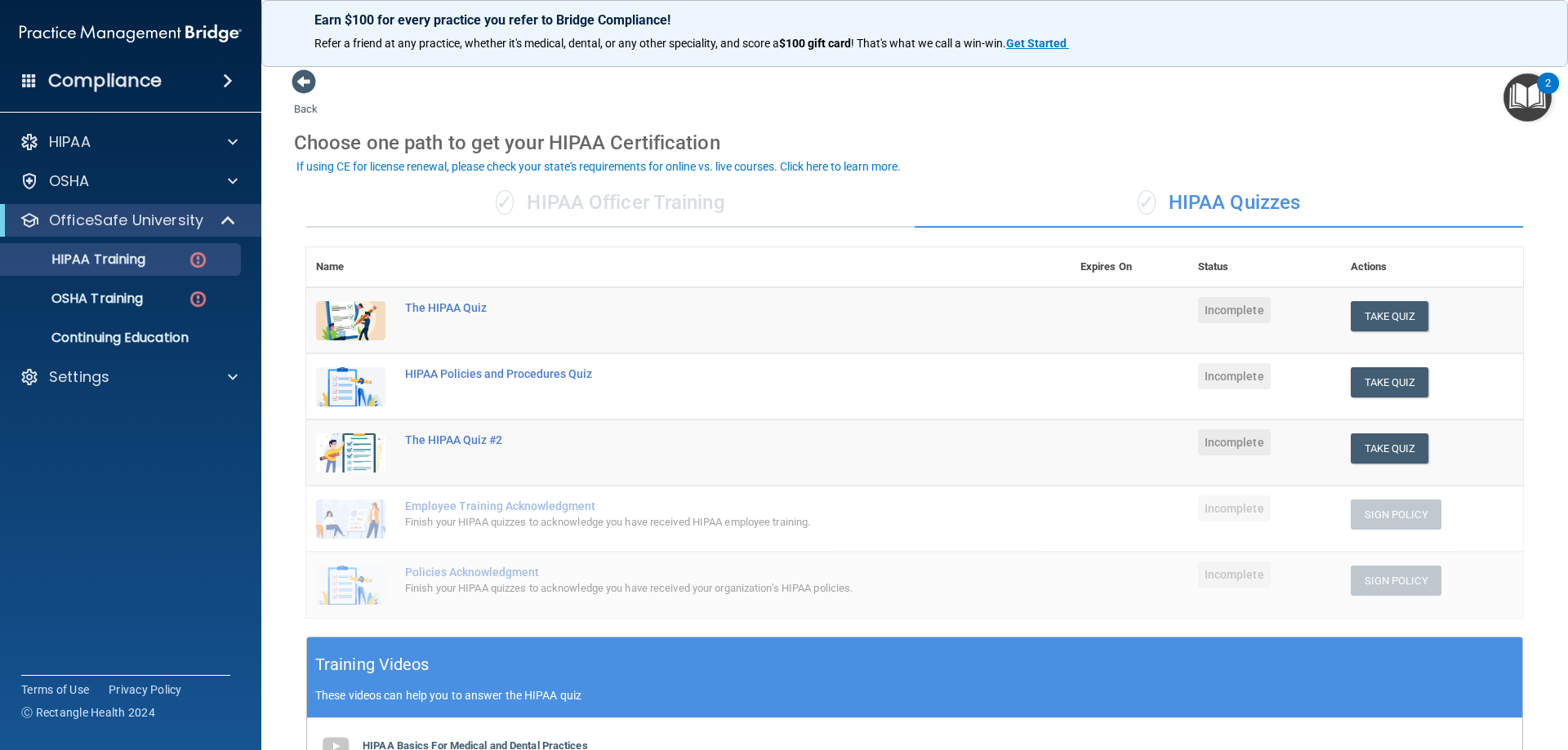
click at [508, 200] on span "✓" at bounding box center [504, 202] width 18 height 24
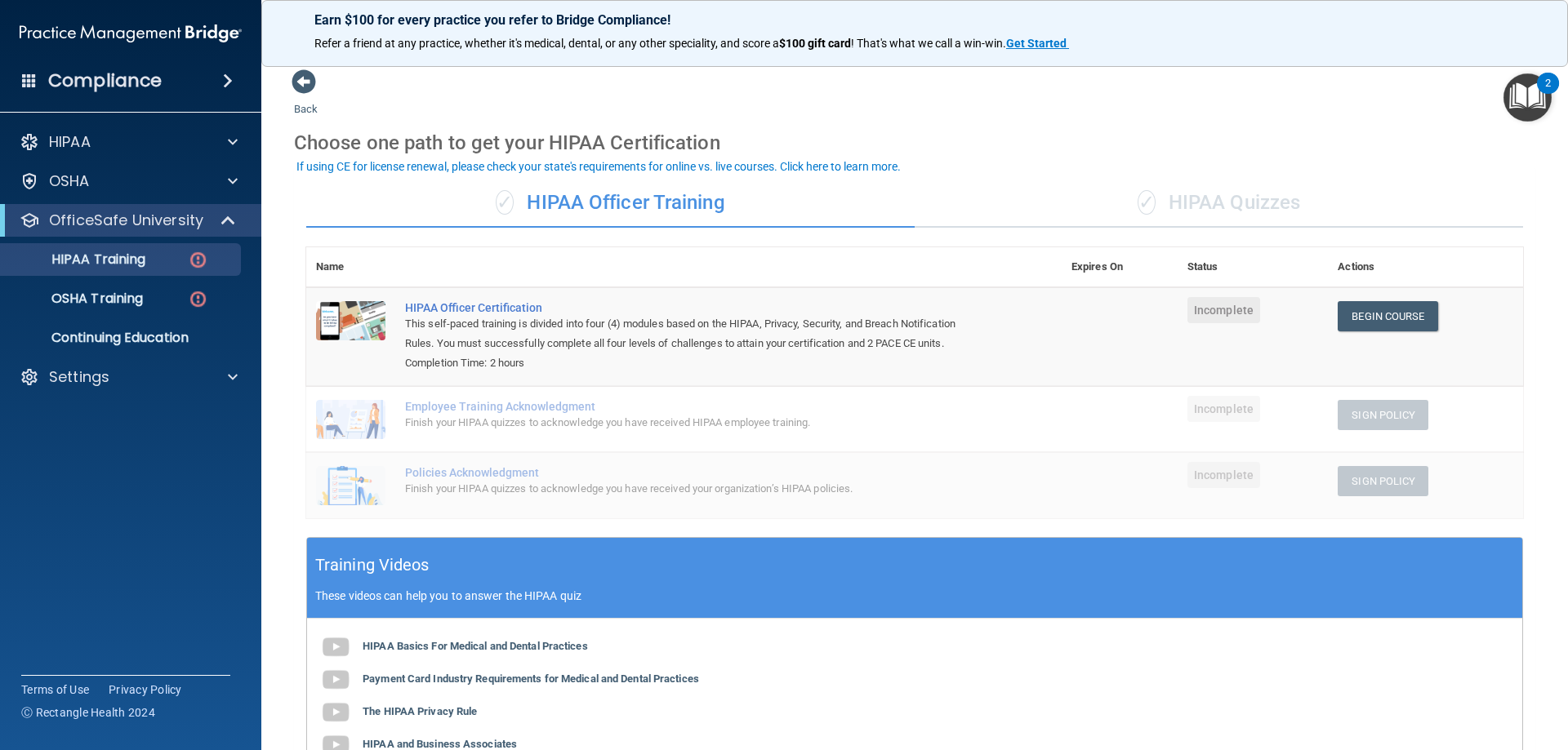
click at [1155, 212] on div "✓ HIPAA Quizzes" at bounding box center [1219, 203] width 608 height 49
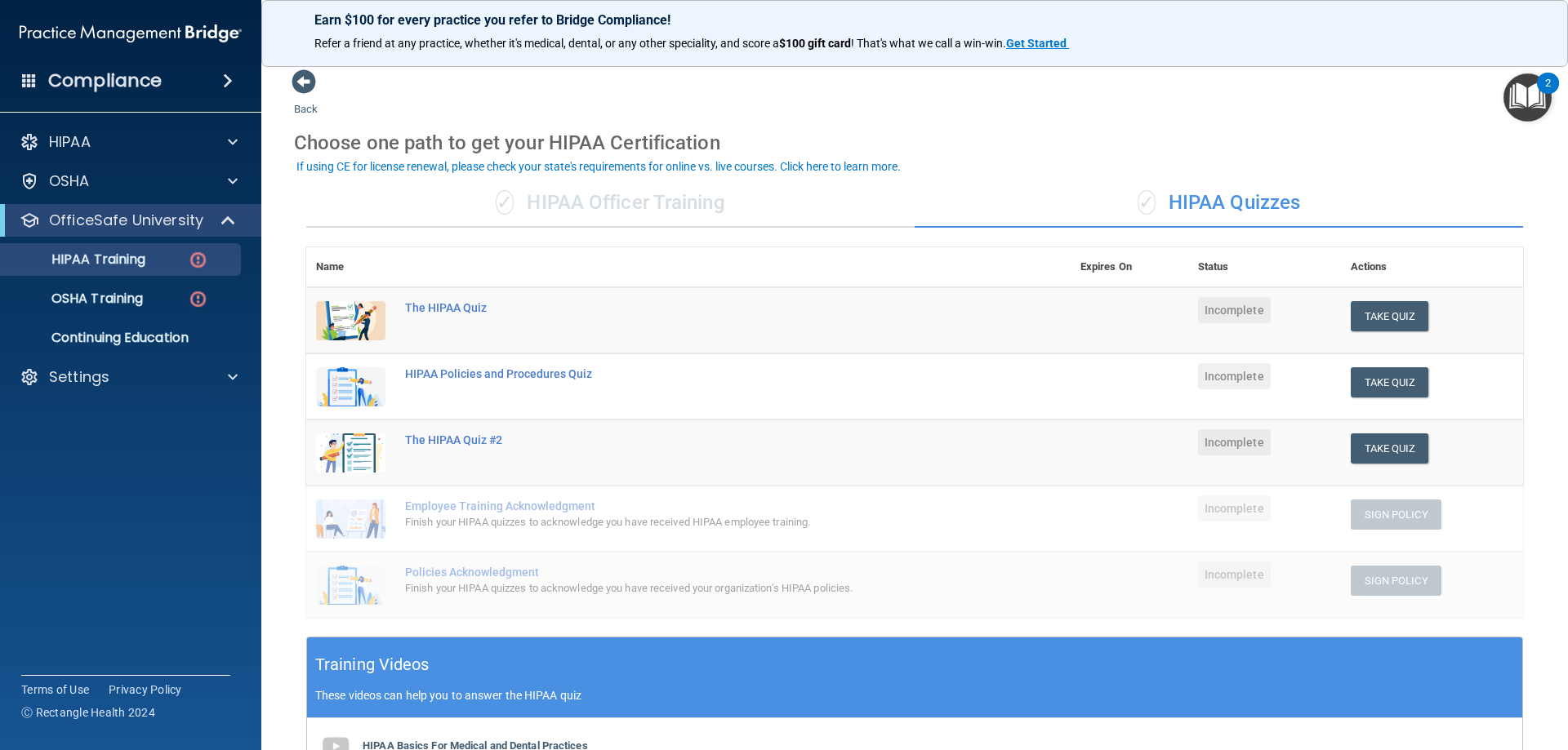
click at [1255, 107] on div "Back Choose one path to get your HIPAA Certification ✓ HIPAA Officer Training ✓…" at bounding box center [914, 573] width 1241 height 1010
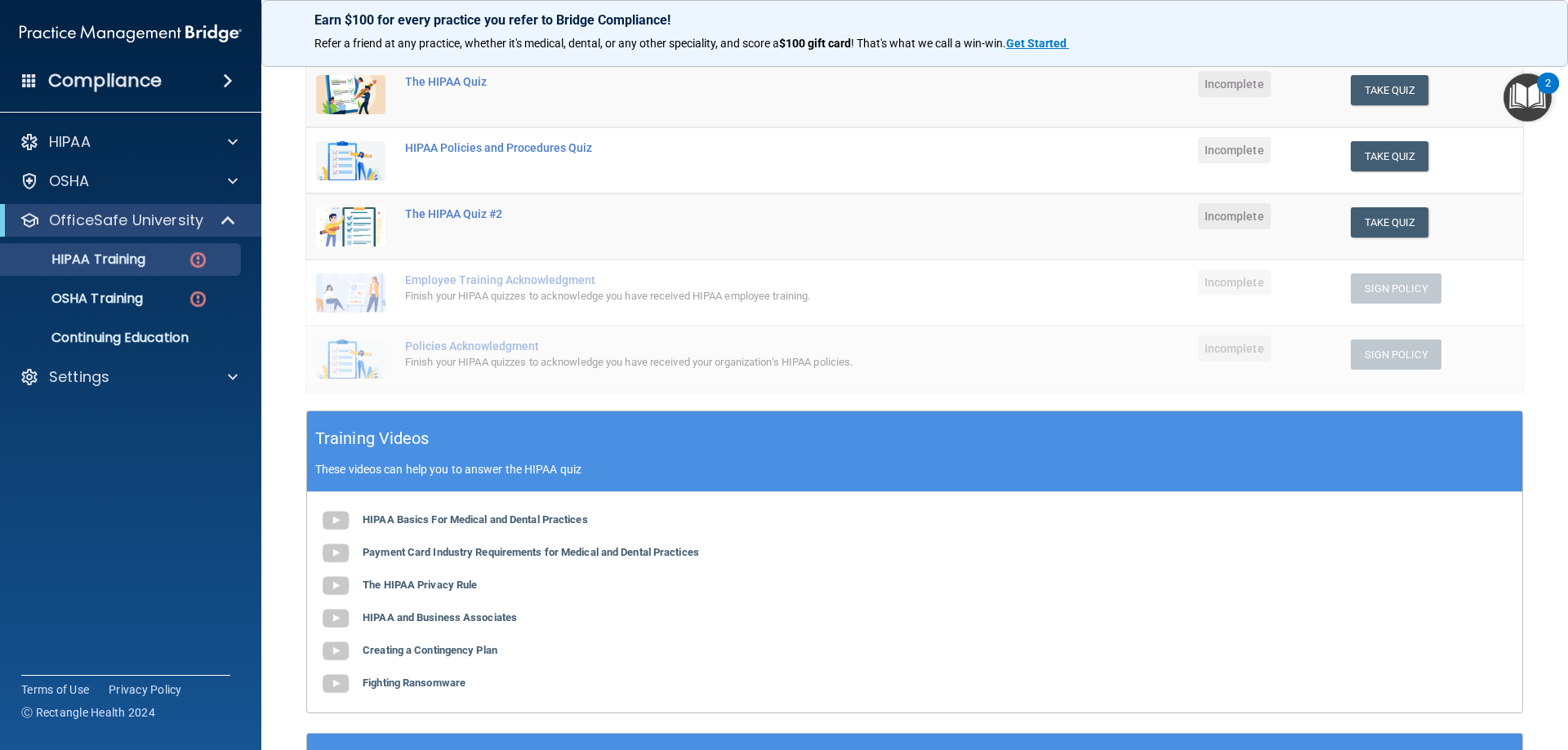
scroll to position [67, 0]
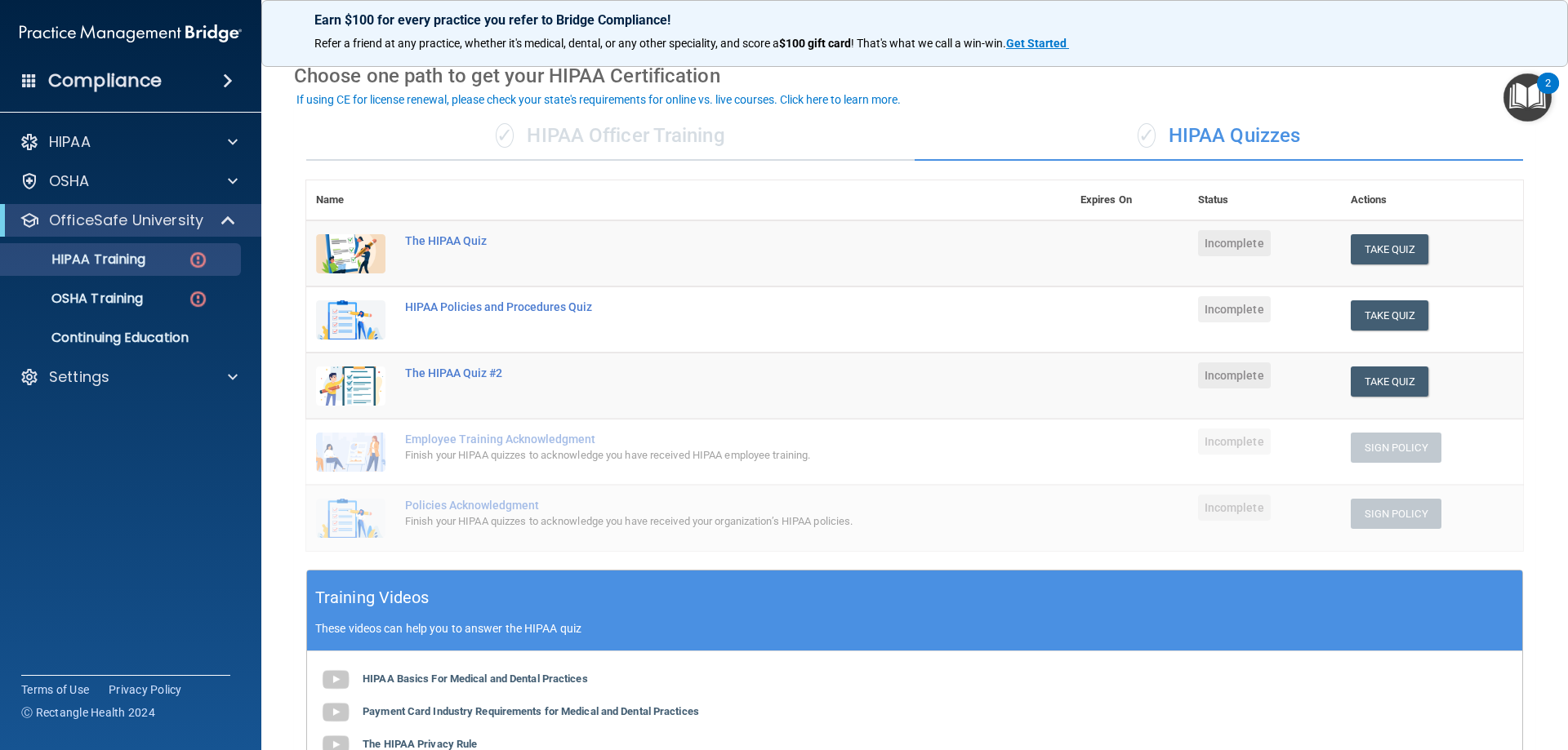
click at [1547, 436] on main "Back Choose one path to get your HIPAA Certification ✓ HIPAA Officer Training ✓…" at bounding box center [914, 401] width 1307 height 698
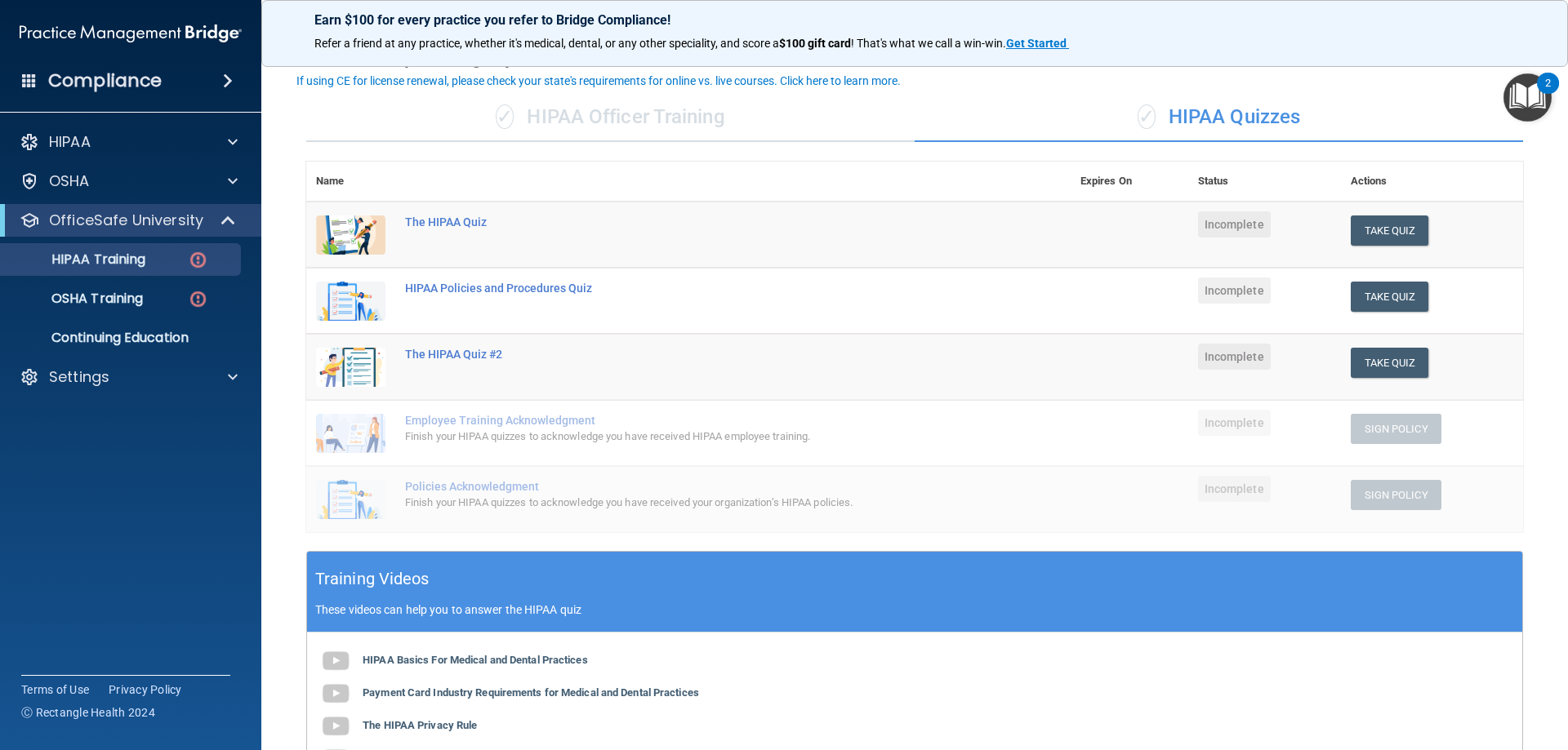
scroll to position [0, 0]
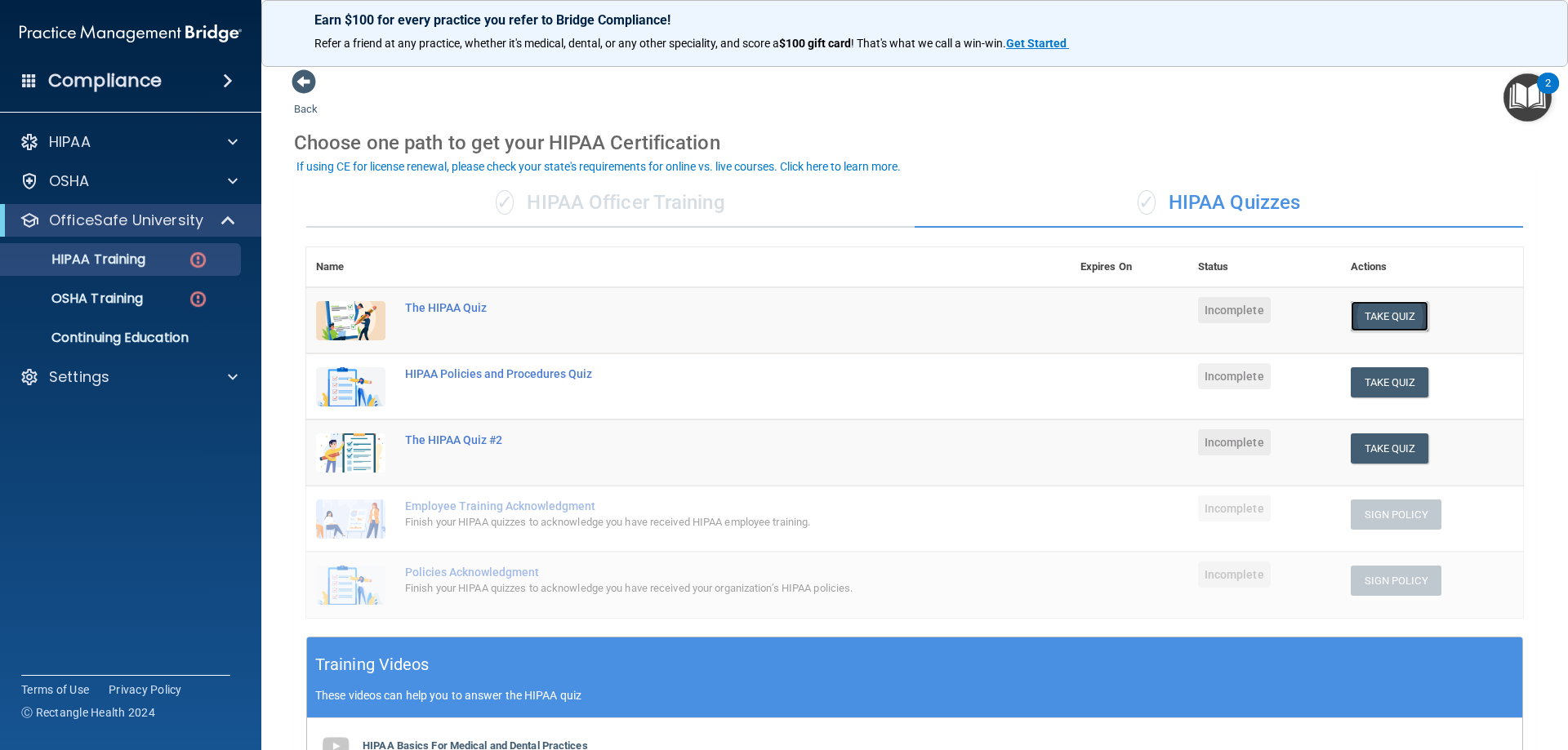
click at [1390, 316] on button "Take Quiz" at bounding box center [1390, 316] width 78 height 30
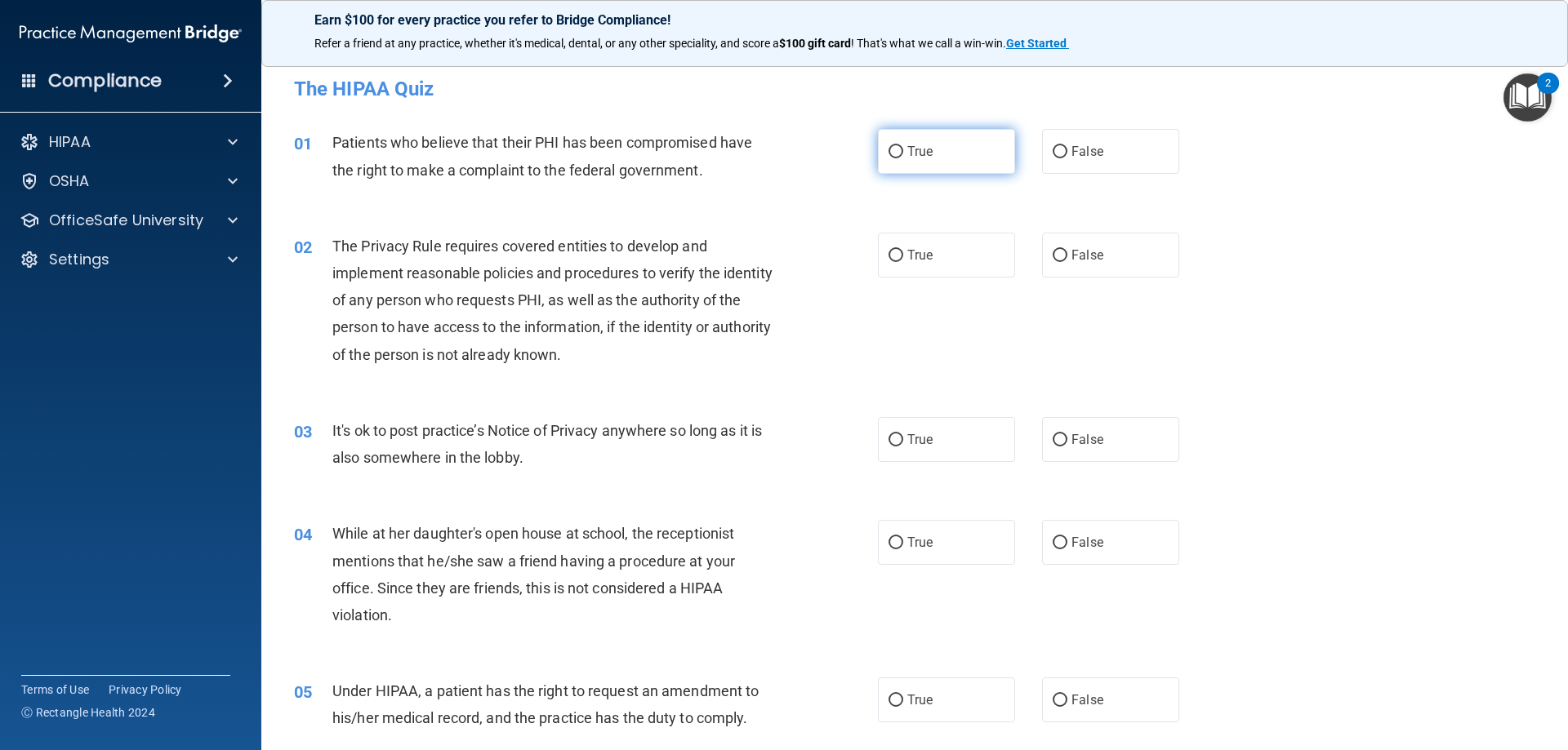
click at [889, 152] on input "True" at bounding box center [895, 152] width 15 height 12
radio input "true"
click at [912, 245] on label "True" at bounding box center [946, 255] width 137 height 45
click at [903, 250] on input "True" at bounding box center [895, 256] width 15 height 12
radio input "true"
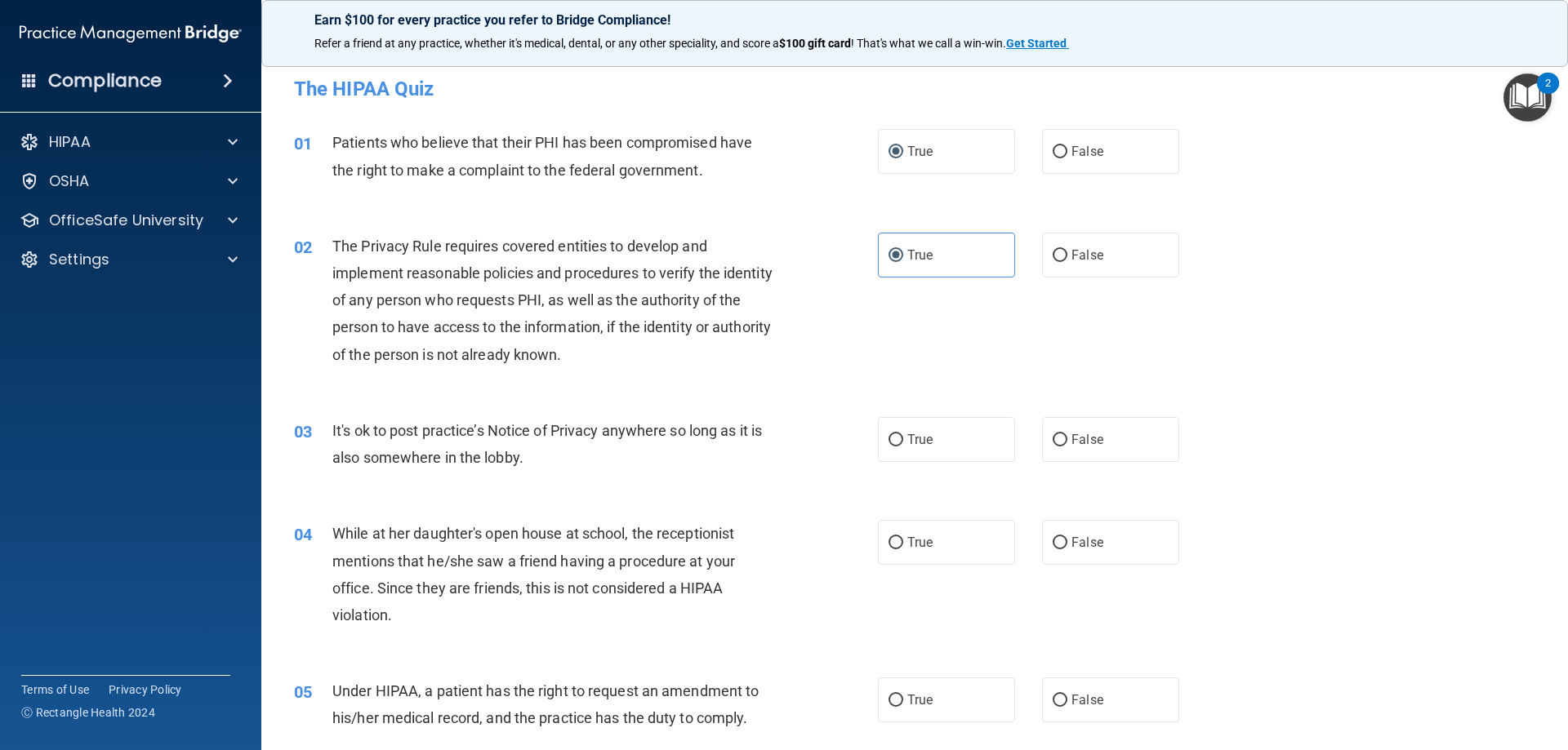
scroll to position [164, 0]
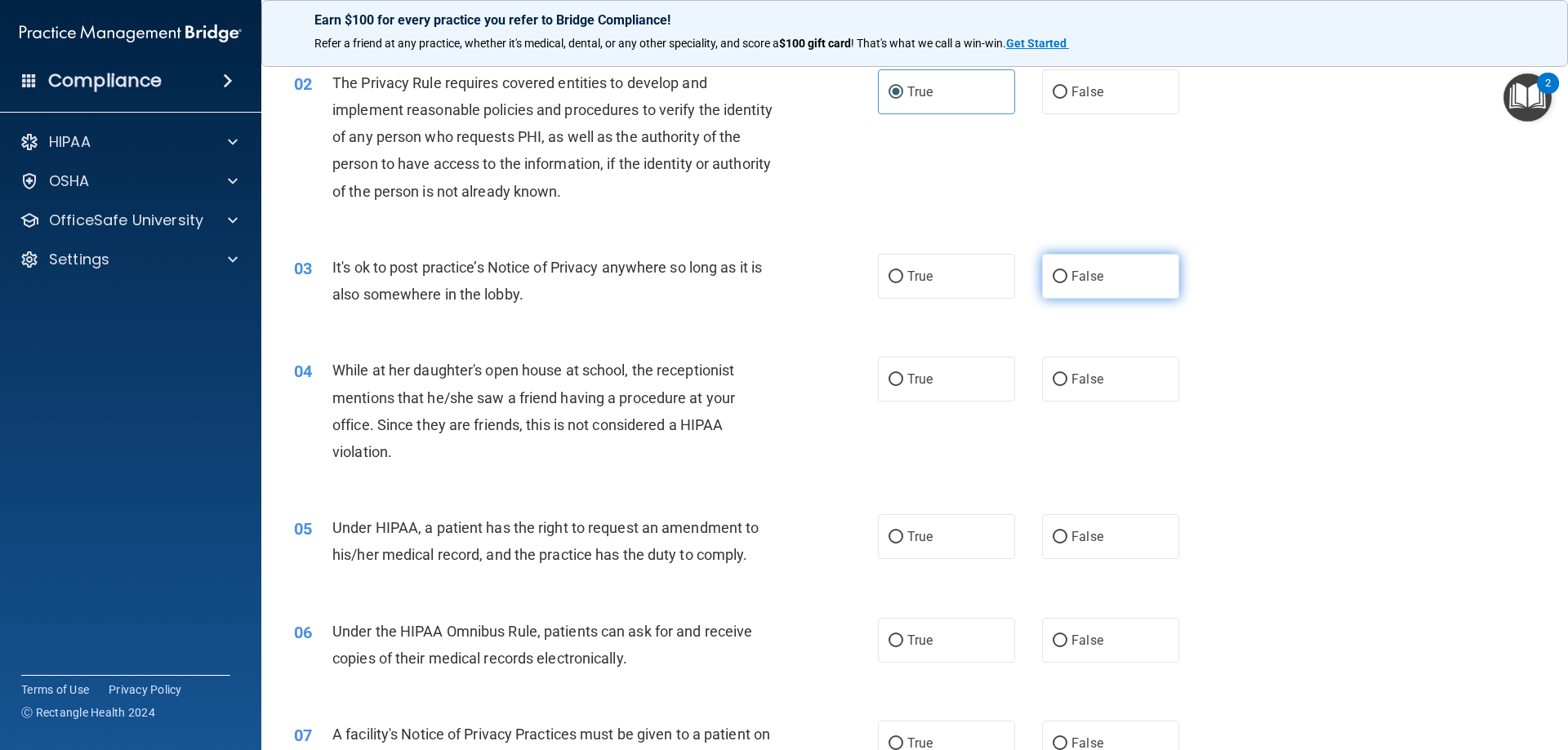
click at [1072, 281] on span "False" at bounding box center [1087, 276] width 32 height 15
click at [1067, 281] on input "False" at bounding box center [1060, 277] width 15 height 12
radio input "true"
click at [1044, 374] on label "False" at bounding box center [1111, 379] width 137 height 45
click at [1053, 374] on input "False" at bounding box center [1060, 380] width 15 height 12
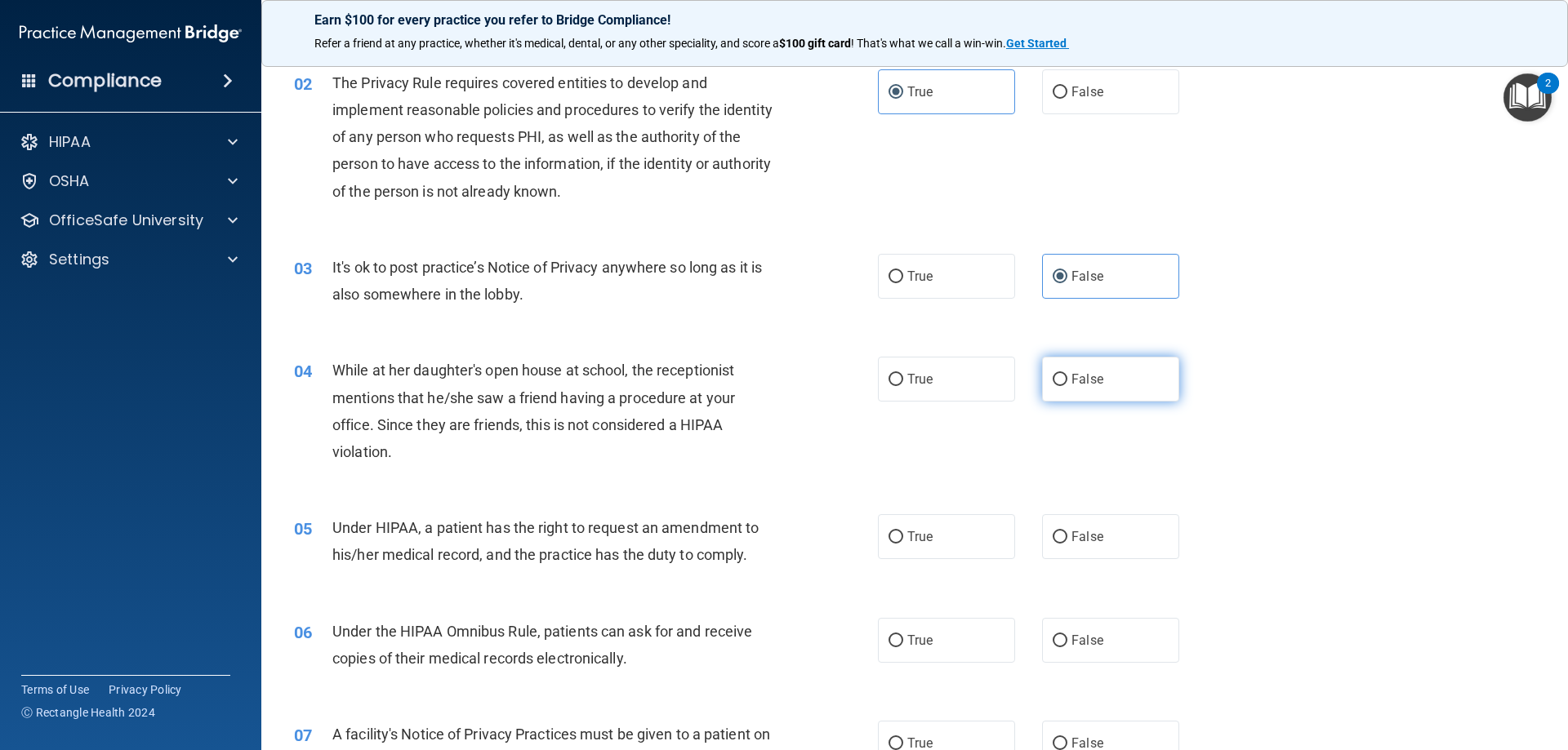
radio input "true"
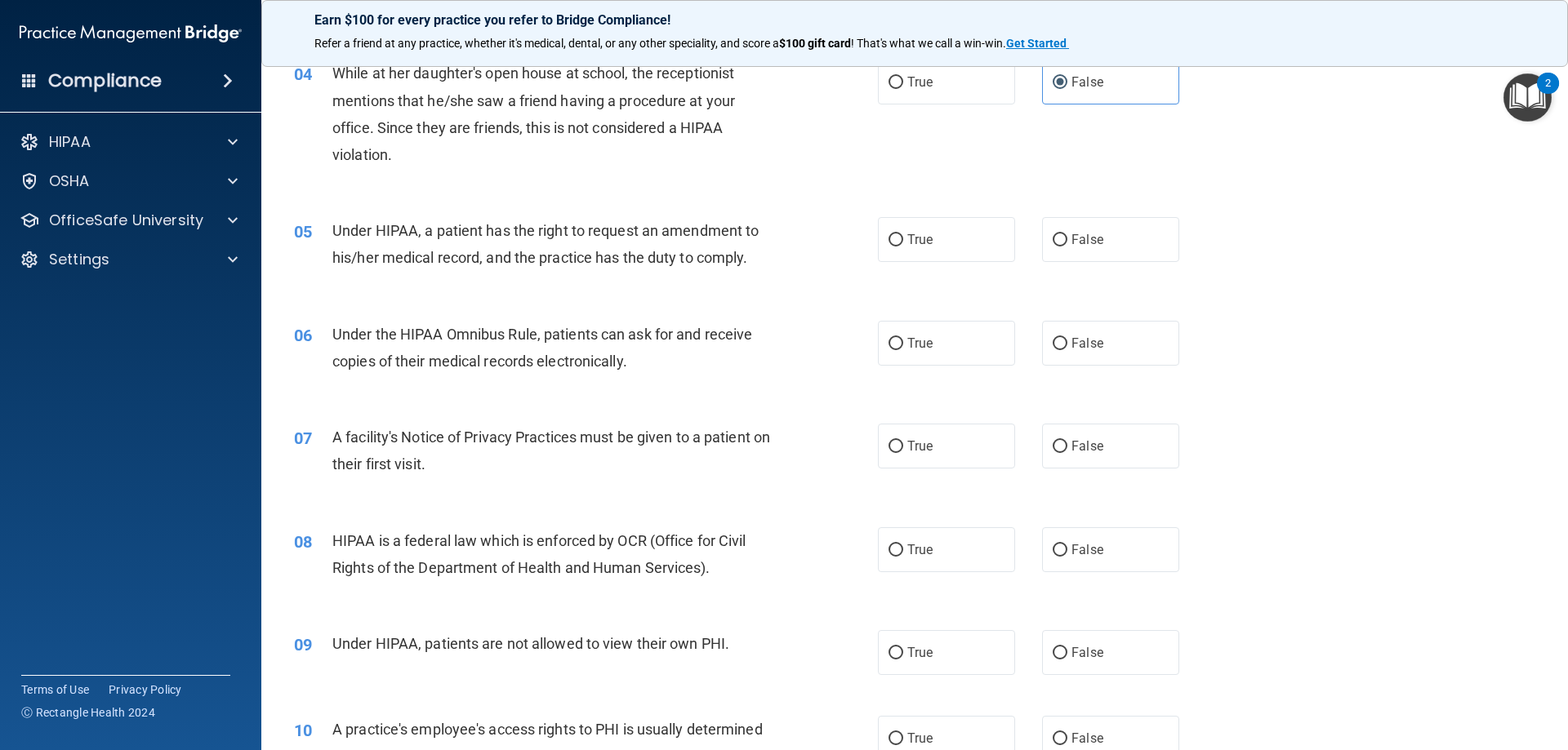
scroll to position [490, 0]
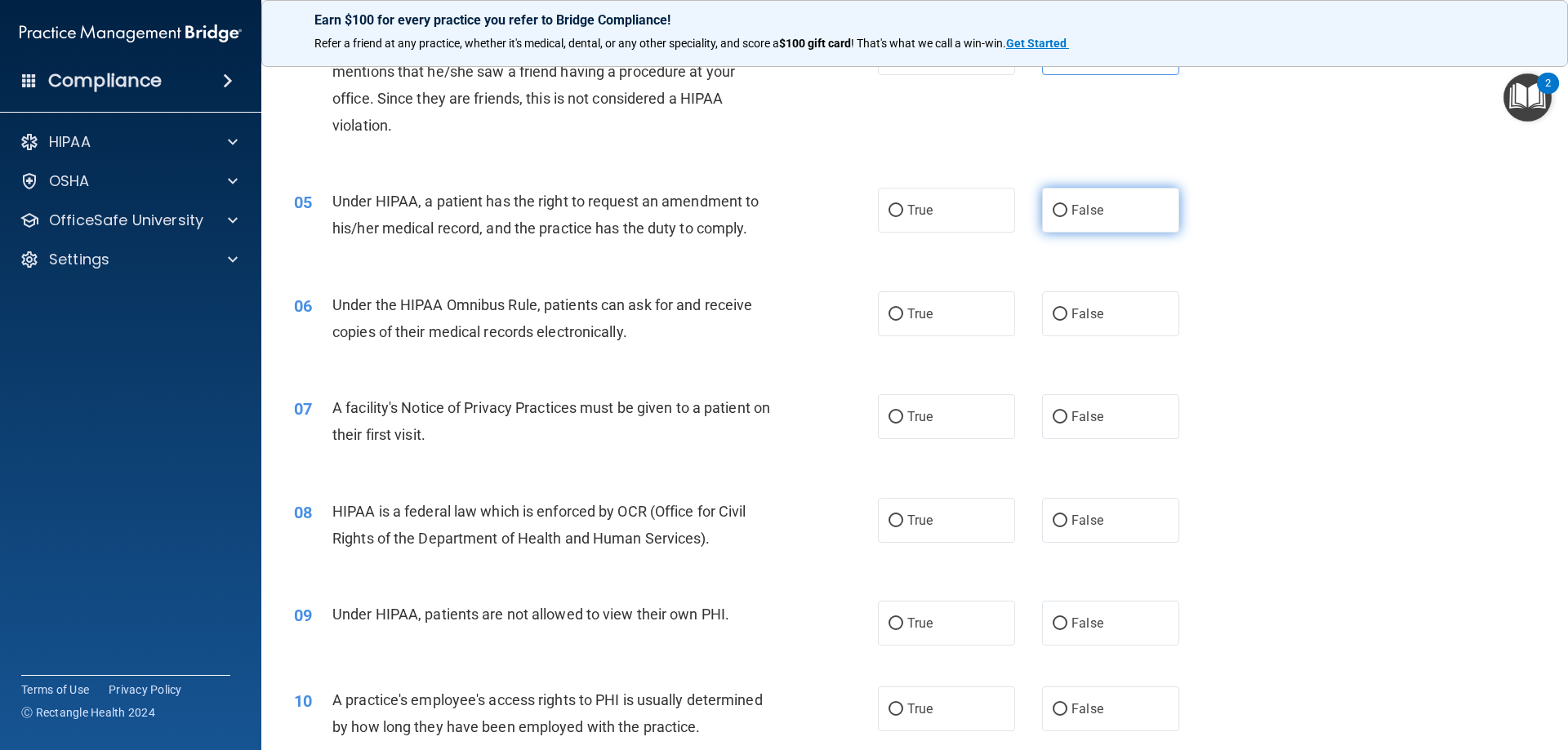
click at [1056, 208] on input "False" at bounding box center [1060, 211] width 15 height 12
radio input "true"
click at [954, 312] on label "True" at bounding box center [946, 313] width 137 height 45
click at [903, 312] on input "True" at bounding box center [895, 314] width 15 height 12
radio input "true"
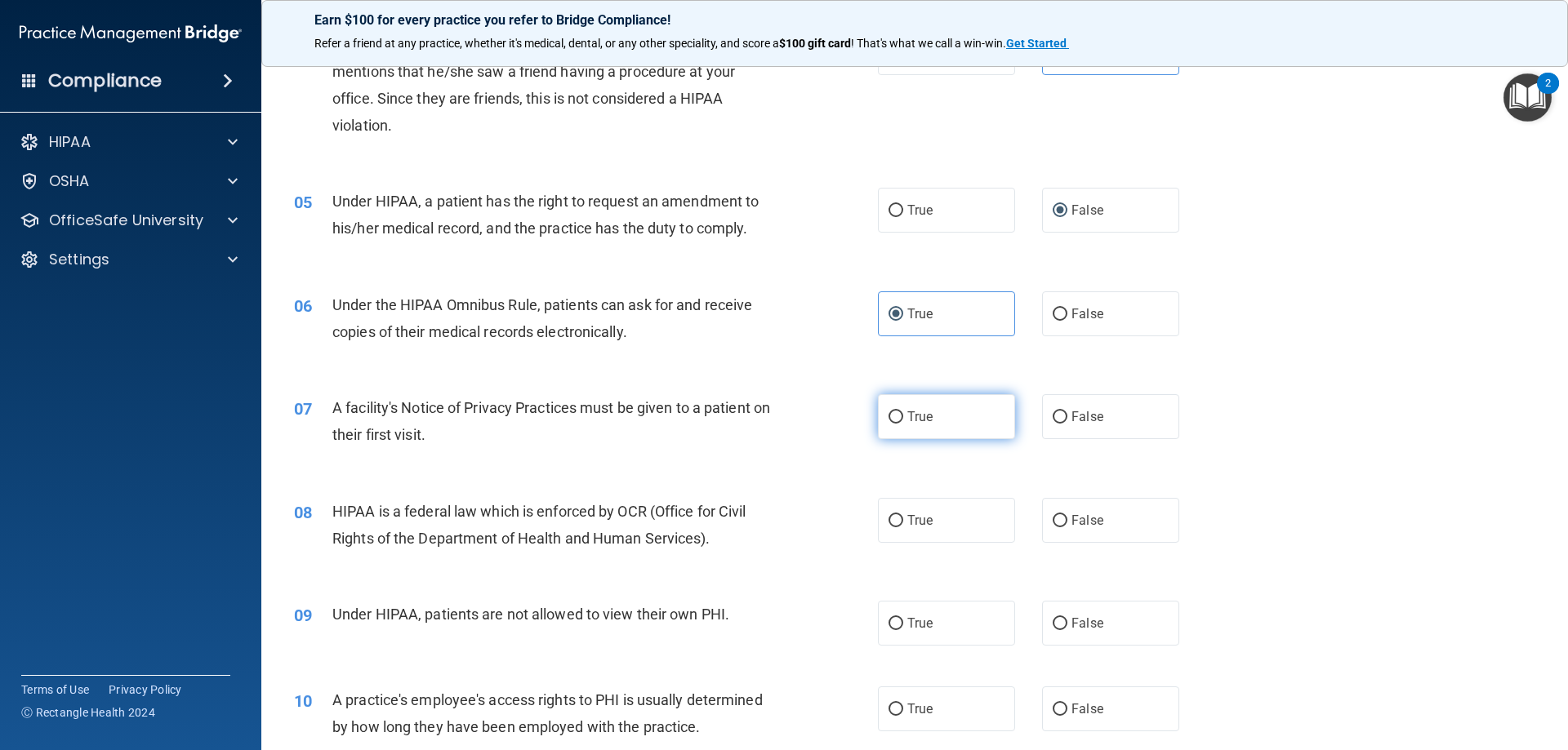
click at [944, 412] on label "True" at bounding box center [946, 417] width 137 height 45
click at [903, 412] on input "True" at bounding box center [895, 418] width 15 height 12
radio input "true"
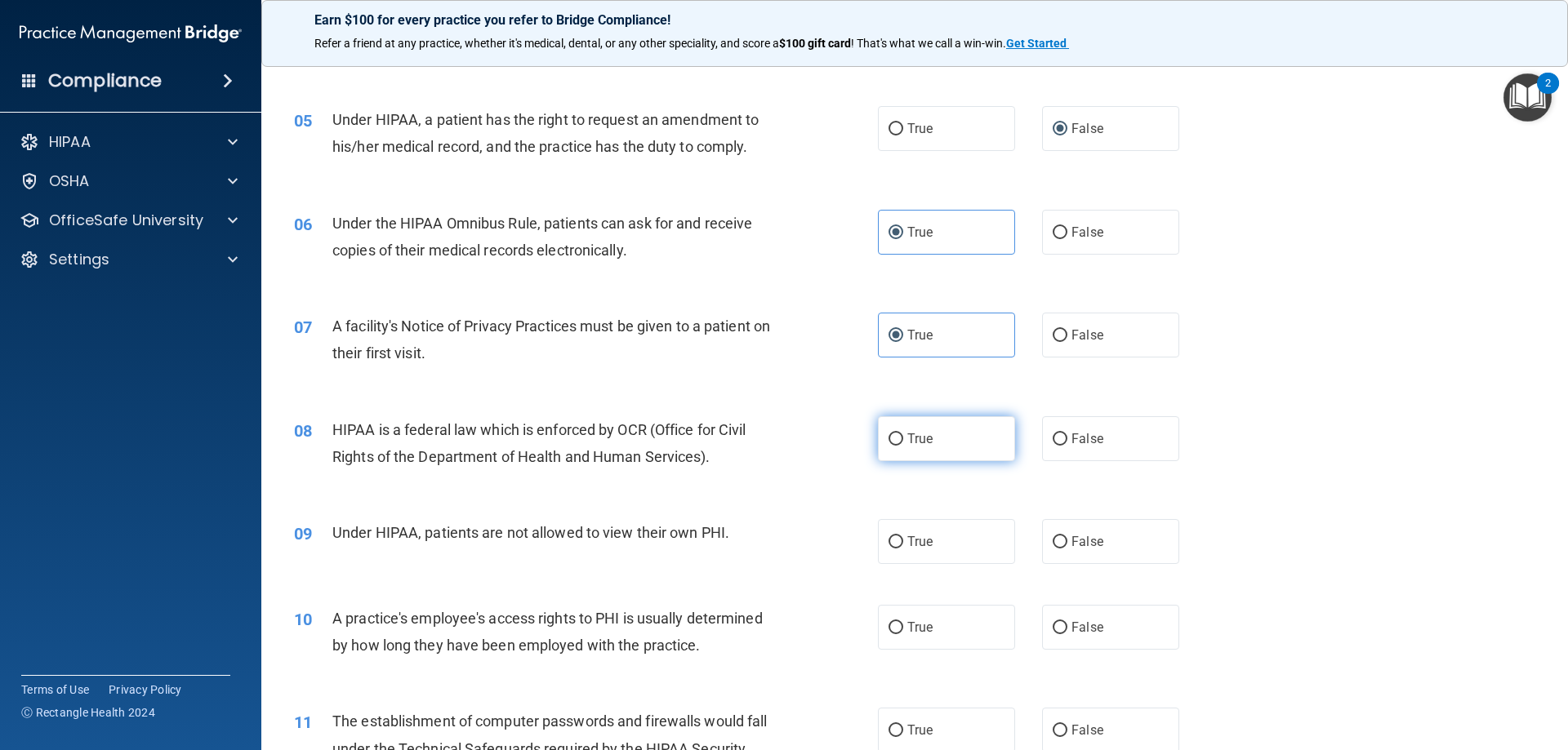
click at [937, 439] on label "True" at bounding box center [946, 438] width 137 height 45
click at [903, 439] on input "True" at bounding box center [895, 439] width 15 height 12
radio input "true"
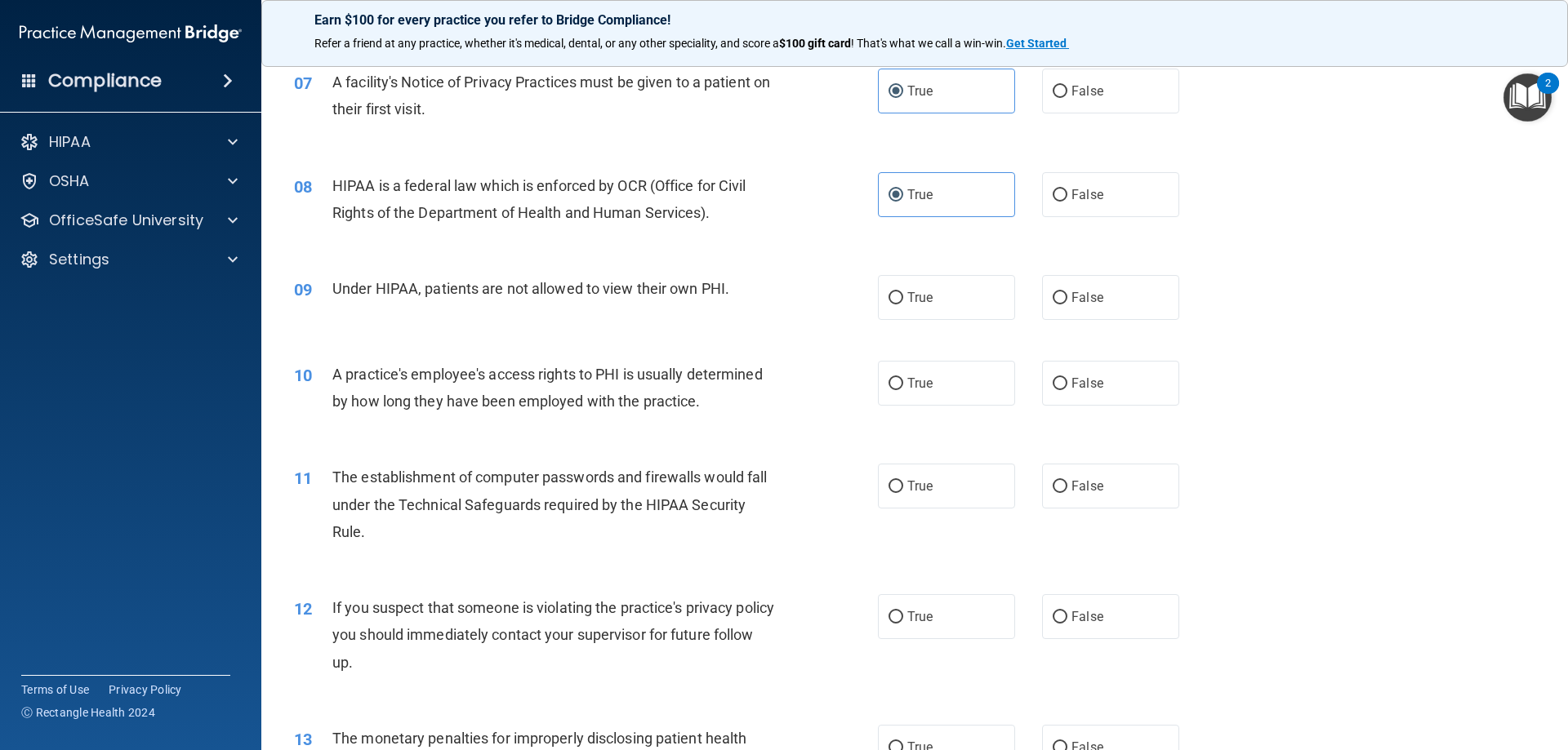
scroll to position [816, 0]
click at [1072, 294] on span "False" at bounding box center [1087, 297] width 32 height 15
click at [1064, 294] on input "False" at bounding box center [1060, 297] width 15 height 12
radio input "true"
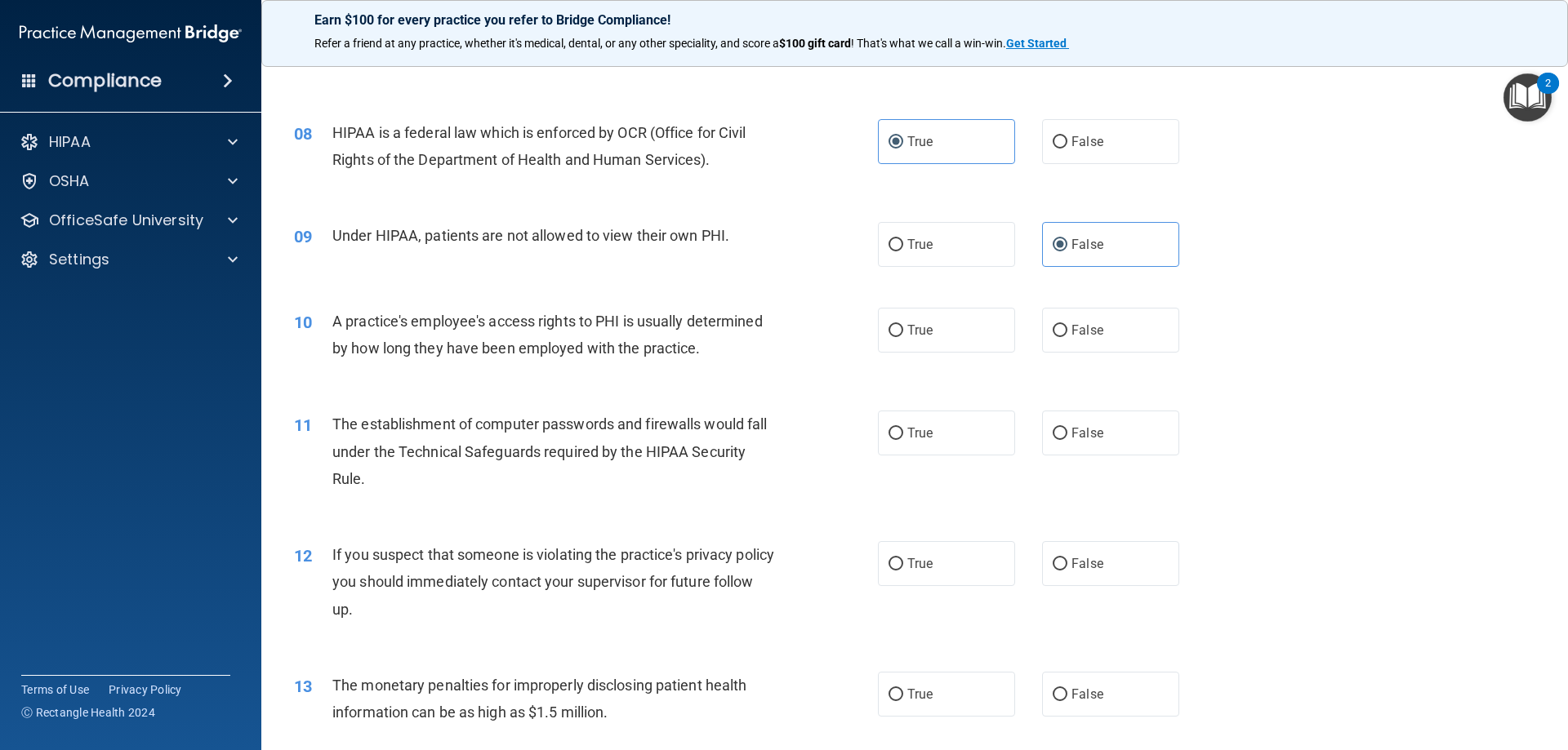
scroll to position [898, 0]
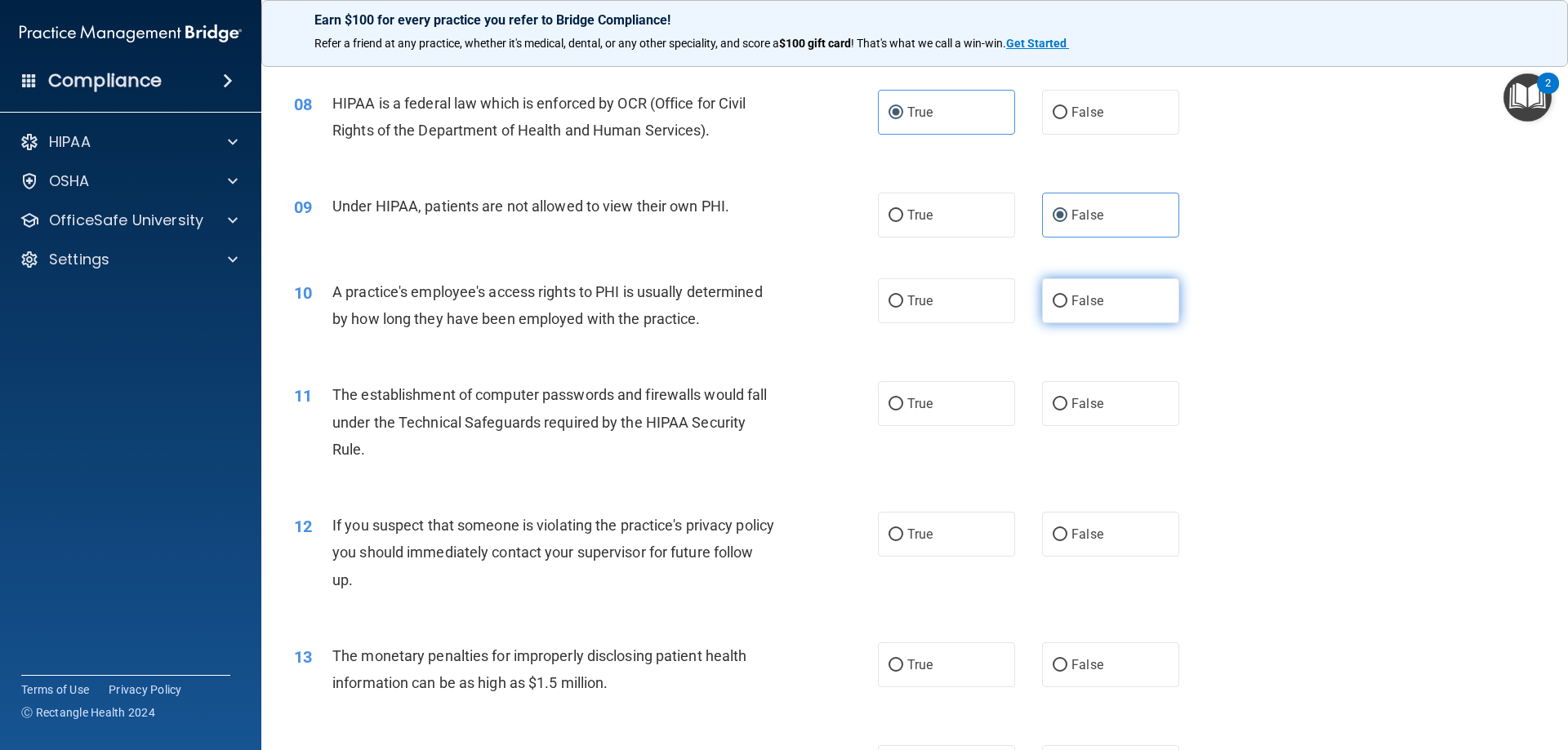
click at [1115, 306] on label "False" at bounding box center [1111, 301] width 137 height 45
click at [1067, 306] on input "False" at bounding box center [1060, 301] width 15 height 12
radio input "true"
click at [983, 403] on label "True" at bounding box center [946, 404] width 137 height 45
click at [903, 403] on input "True" at bounding box center [895, 405] width 15 height 12
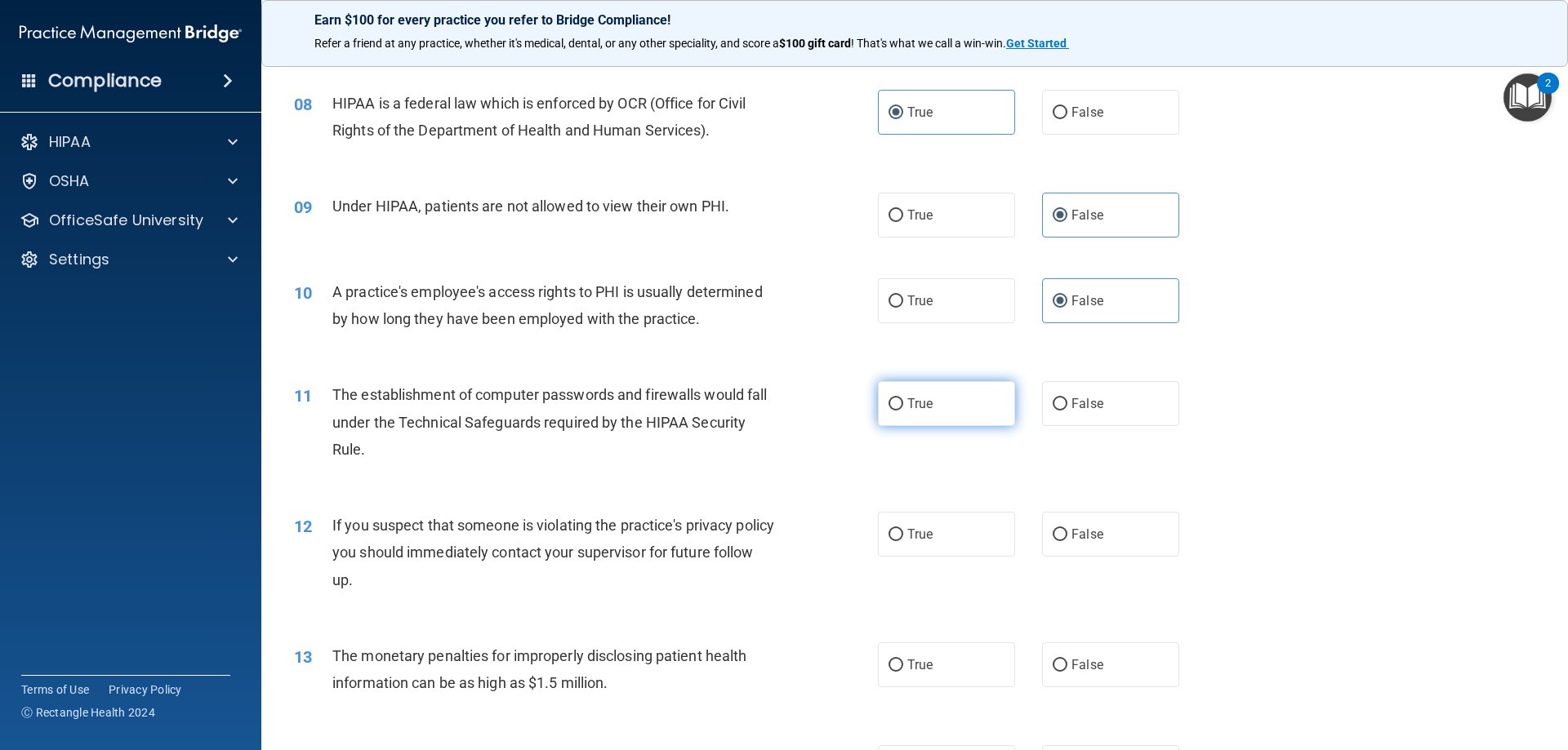
radio input "true"
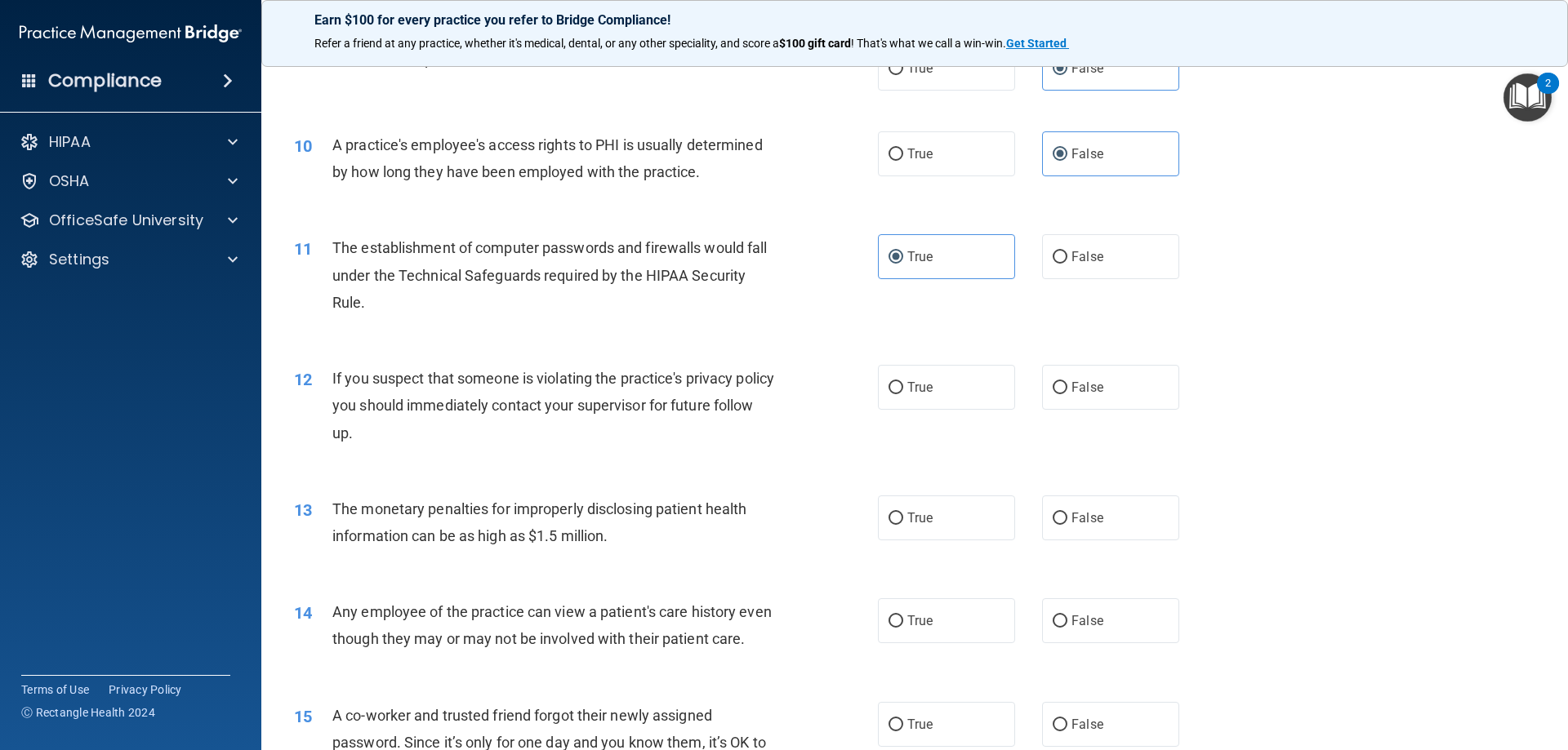
scroll to position [1061, 0]
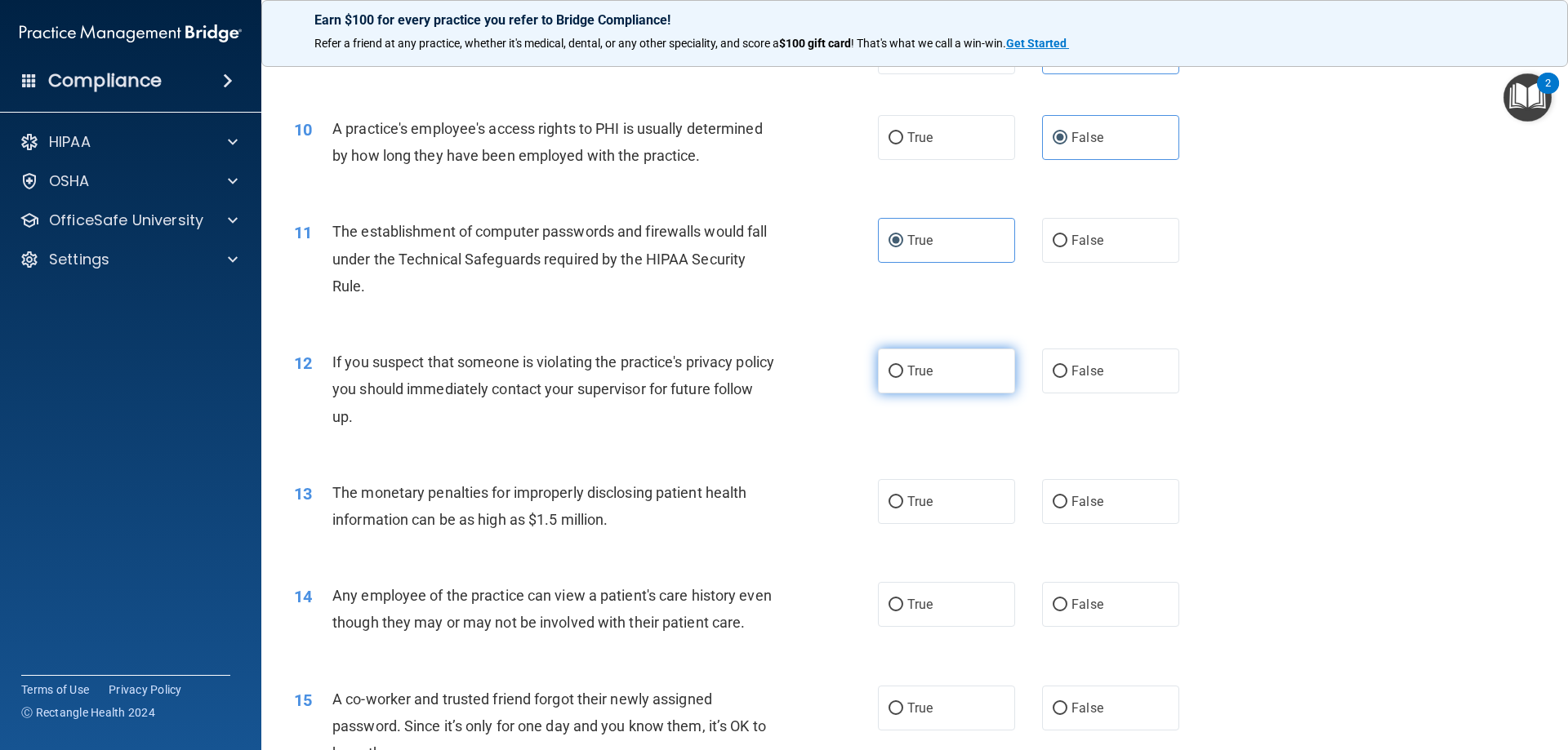
click at [961, 380] on label "True" at bounding box center [946, 371] width 137 height 45
click at [903, 378] on input "True" at bounding box center [895, 372] width 15 height 12
radio input "true"
click at [966, 505] on label "True" at bounding box center [946, 501] width 137 height 45
click at [903, 505] on input "True" at bounding box center [895, 502] width 15 height 12
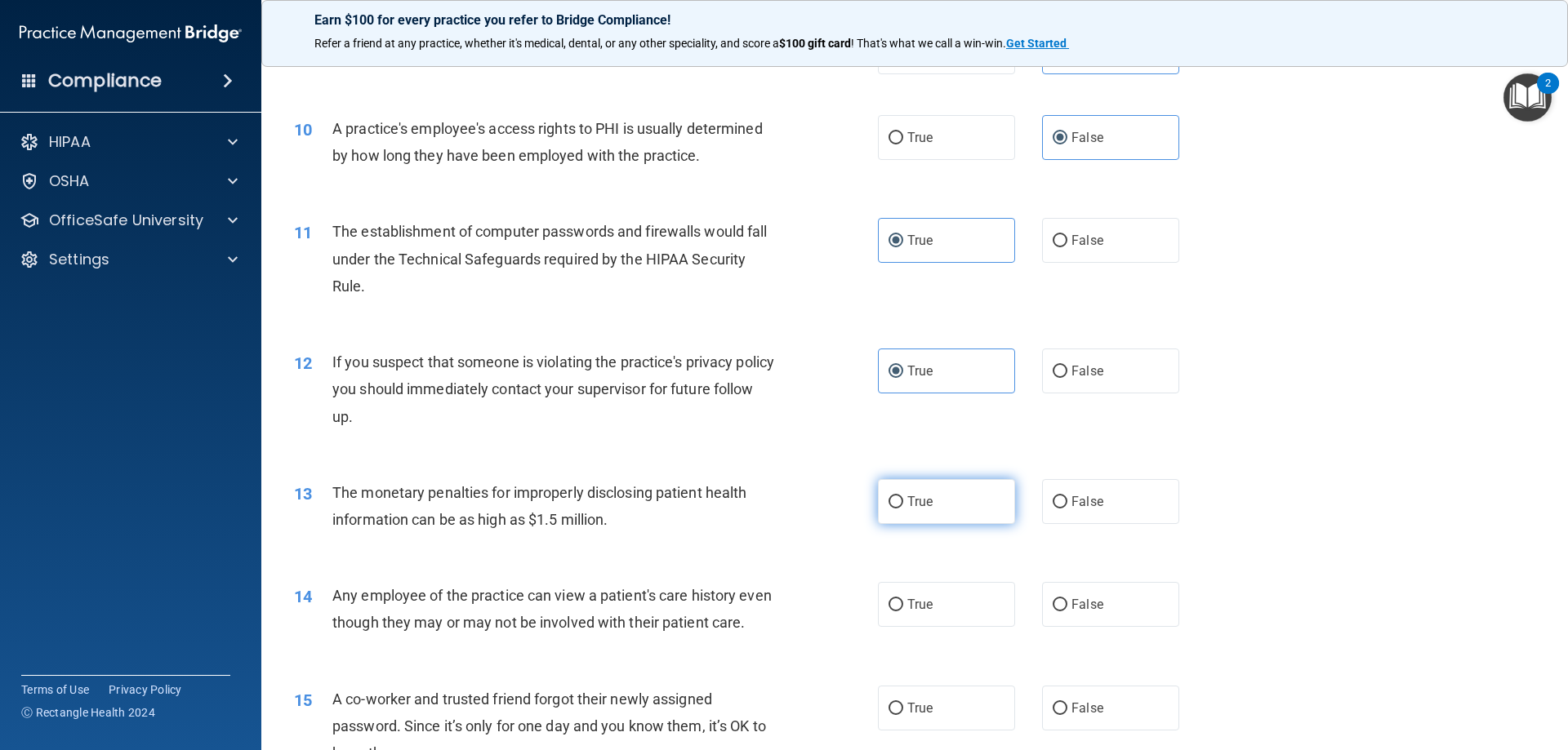
radio input "true"
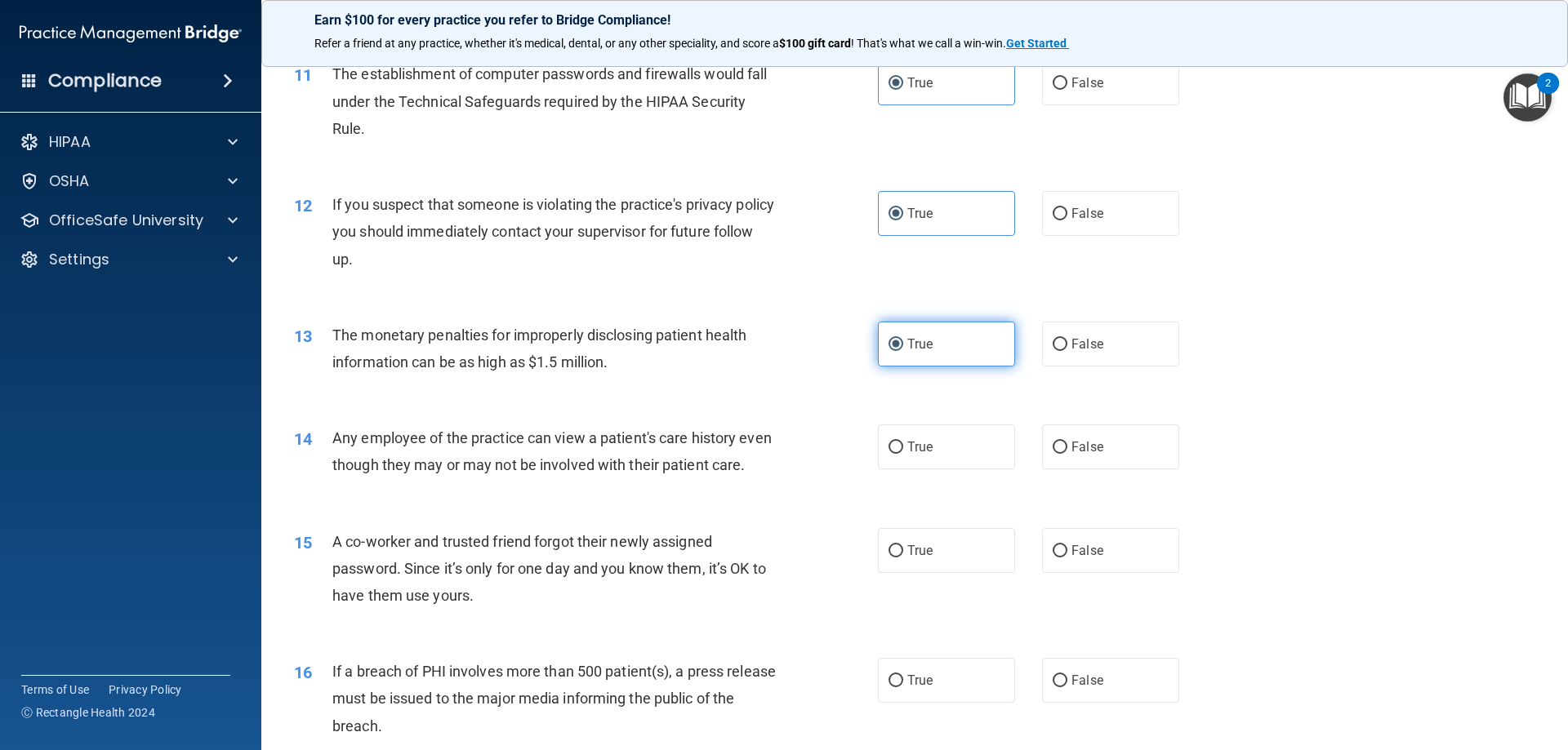
scroll to position [1224, 0]
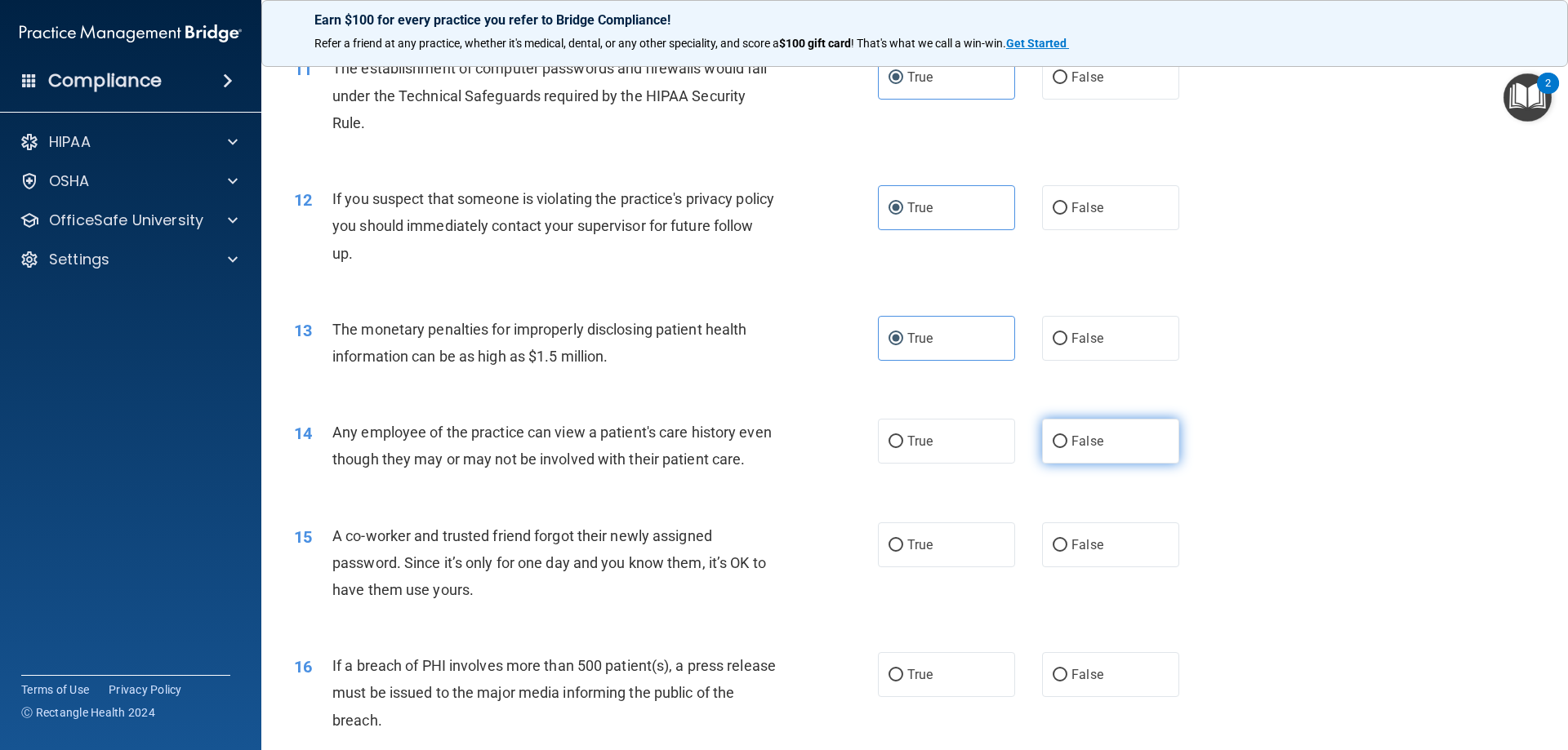
click at [1127, 434] on label "False" at bounding box center [1111, 441] width 137 height 45
click at [1067, 436] on input "False" at bounding box center [1060, 442] width 15 height 12
radio input "true"
click at [1053, 552] on input "False" at bounding box center [1060, 546] width 15 height 12
radio input "true"
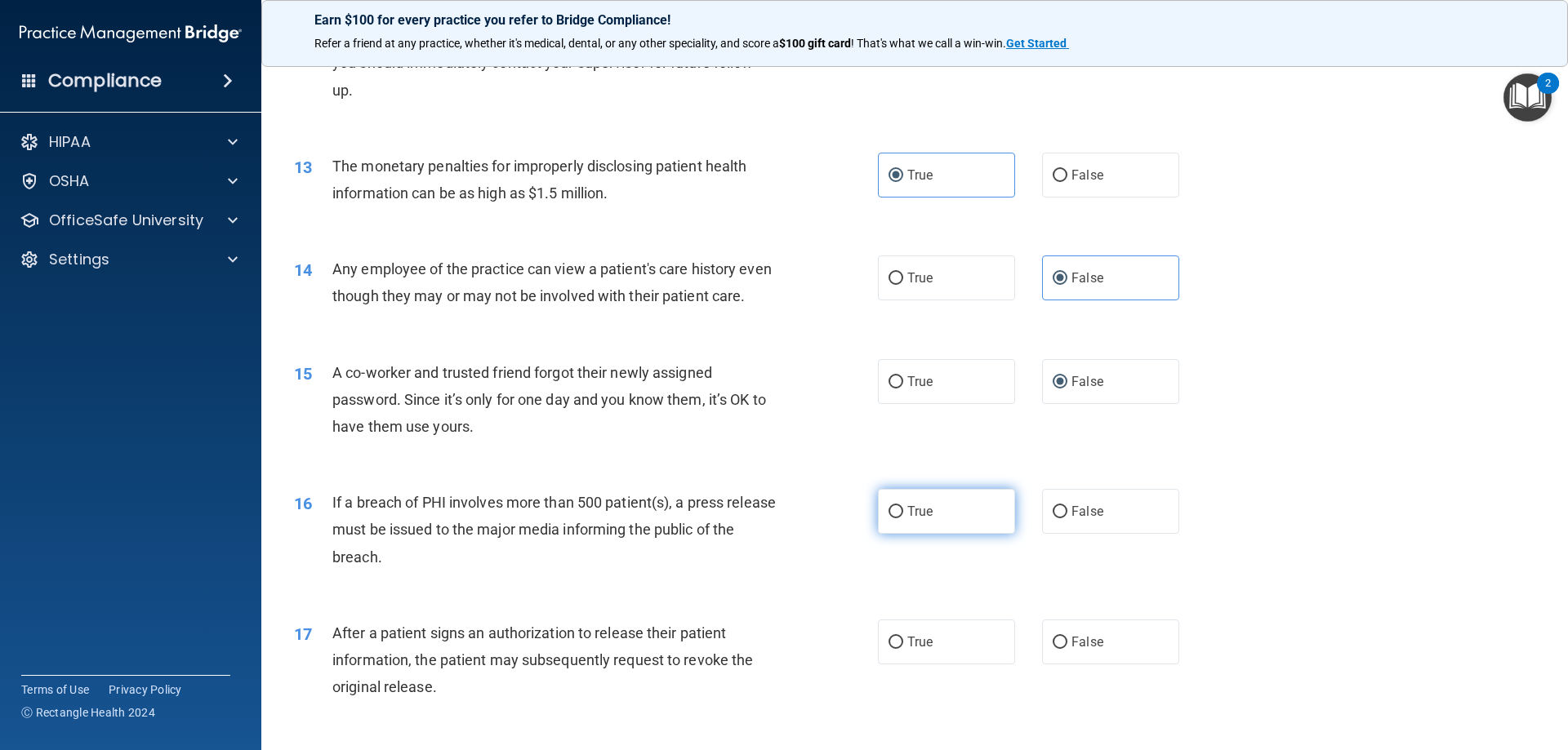
click at [911, 526] on label "True" at bounding box center [946, 511] width 137 height 45
click at [903, 518] on input "True" at bounding box center [895, 512] width 15 height 12
radio input "true"
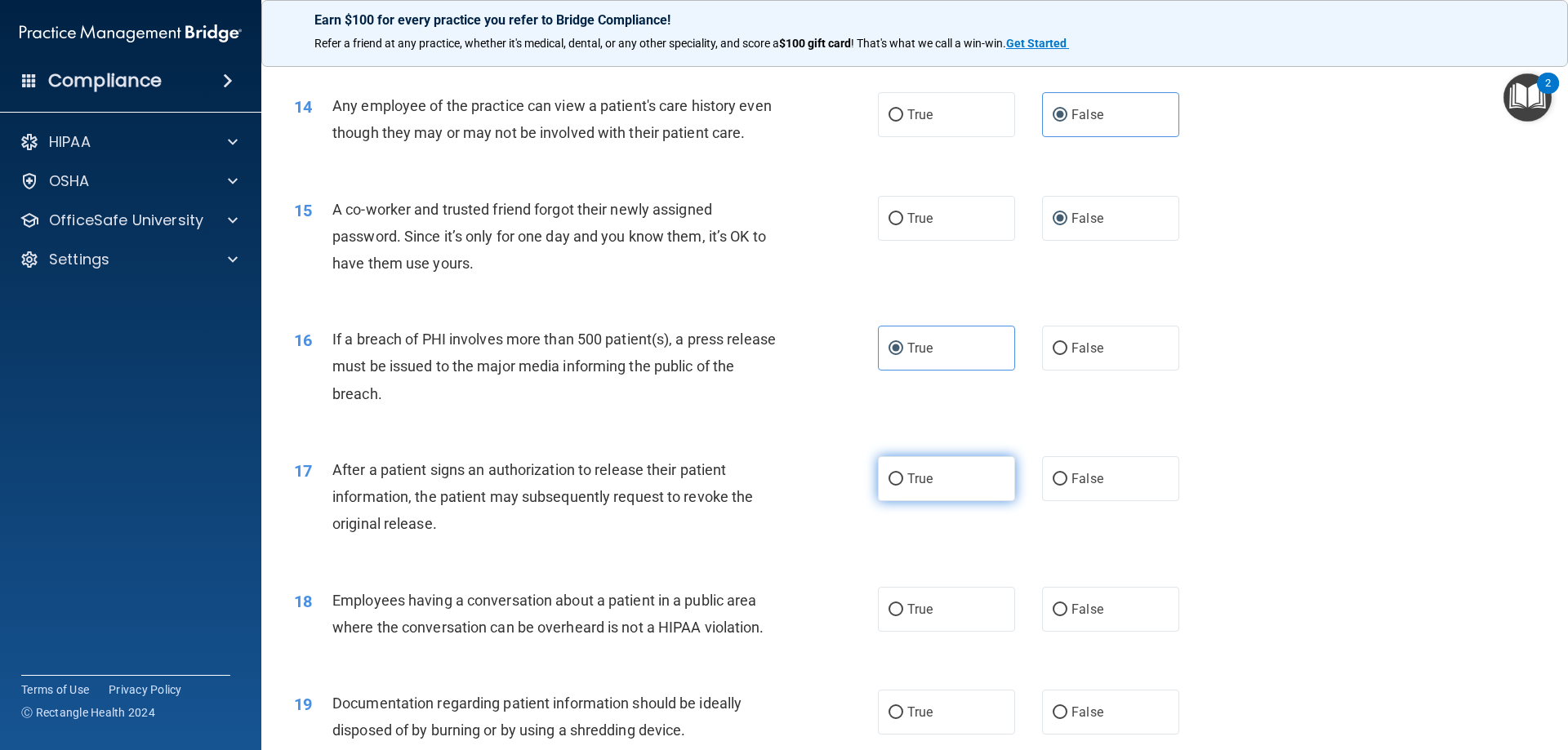
click at [967, 501] on label "True" at bounding box center [946, 479] width 137 height 45
click at [903, 486] on input "True" at bounding box center [895, 480] width 15 height 12
radio input "true"
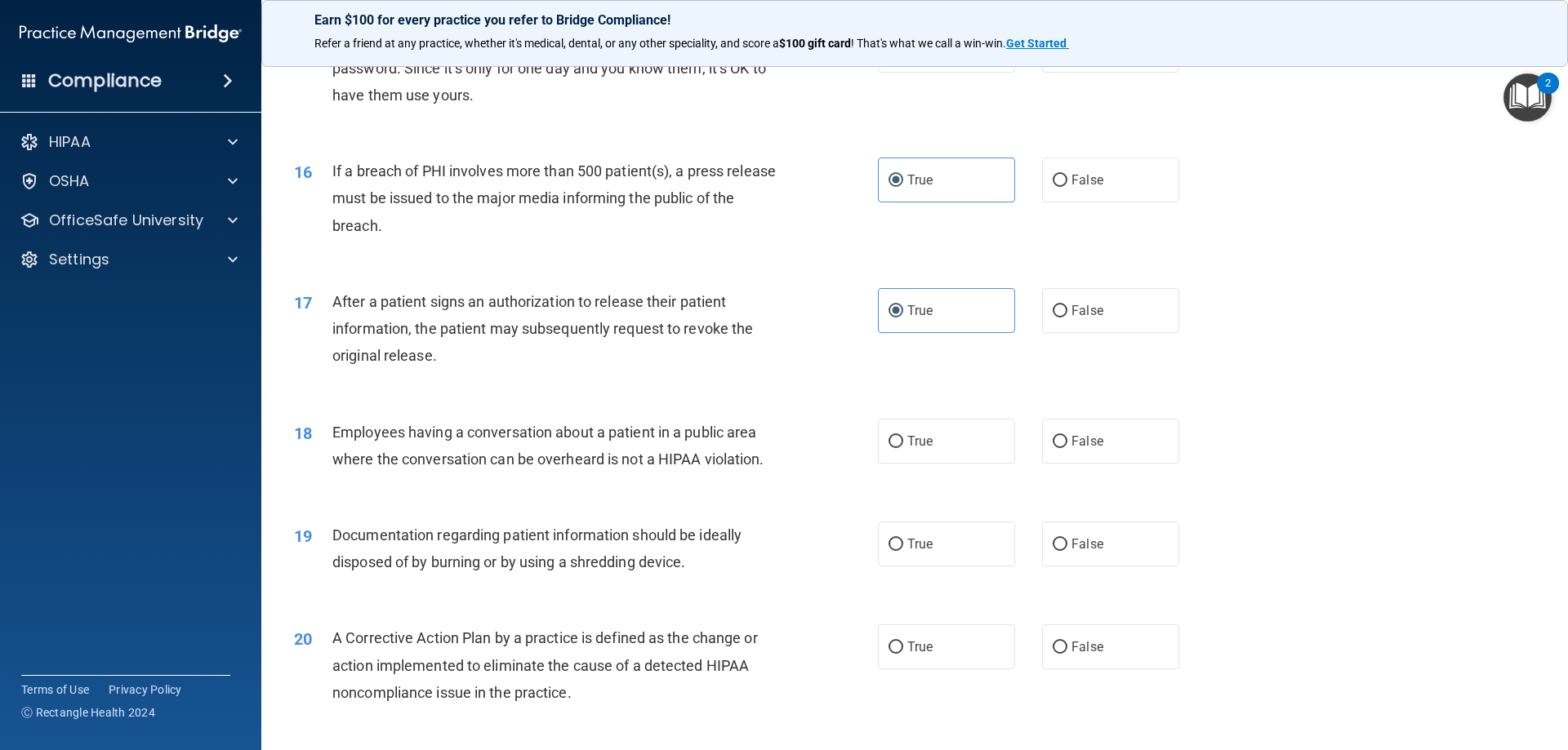
scroll to position [1796, 0]
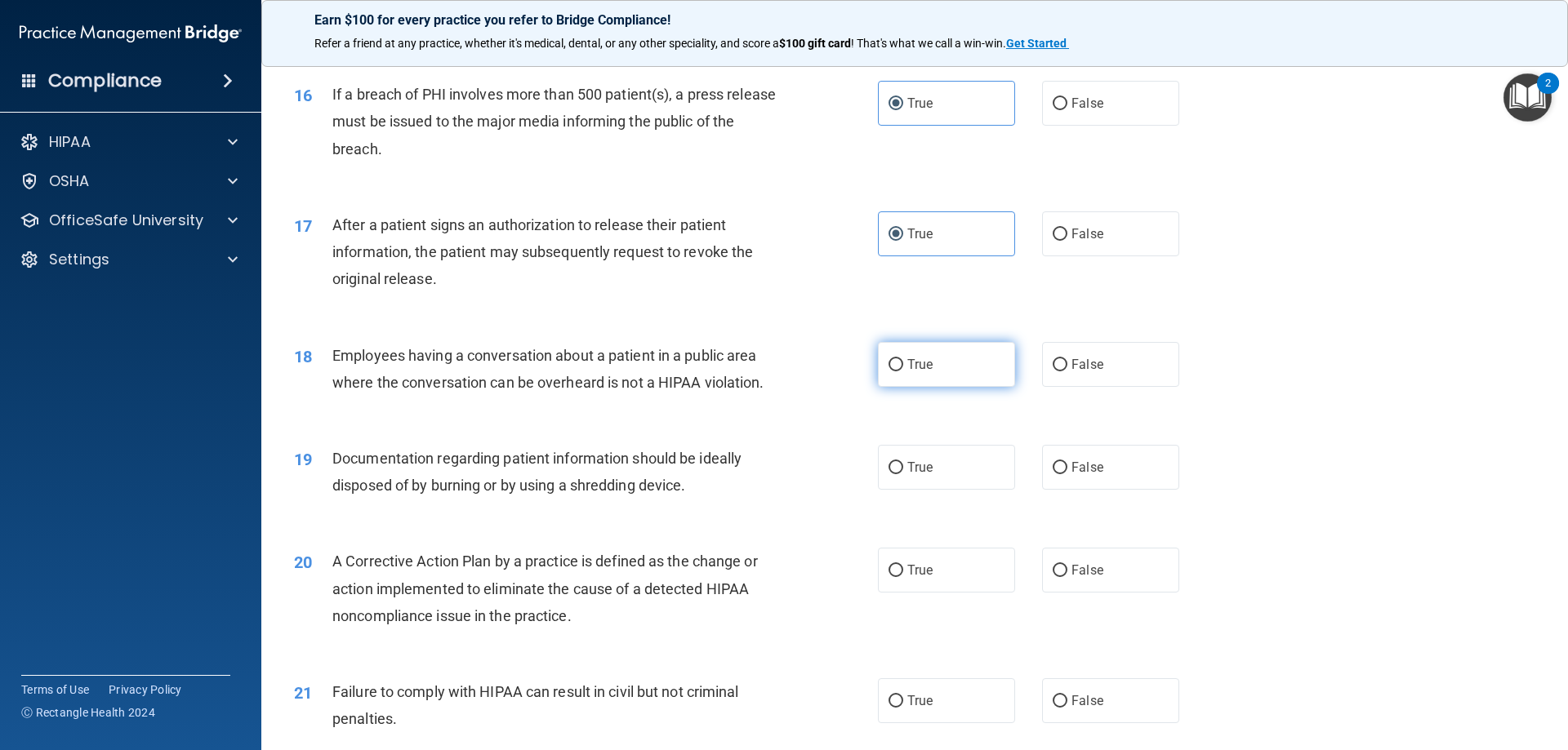
click at [968, 387] on label "True" at bounding box center [946, 364] width 137 height 45
click at [903, 371] on input "True" at bounding box center [895, 365] width 15 height 12
radio input "true"
click at [1100, 387] on label "False" at bounding box center [1111, 364] width 137 height 45
click at [1067, 371] on input "False" at bounding box center [1060, 365] width 15 height 12
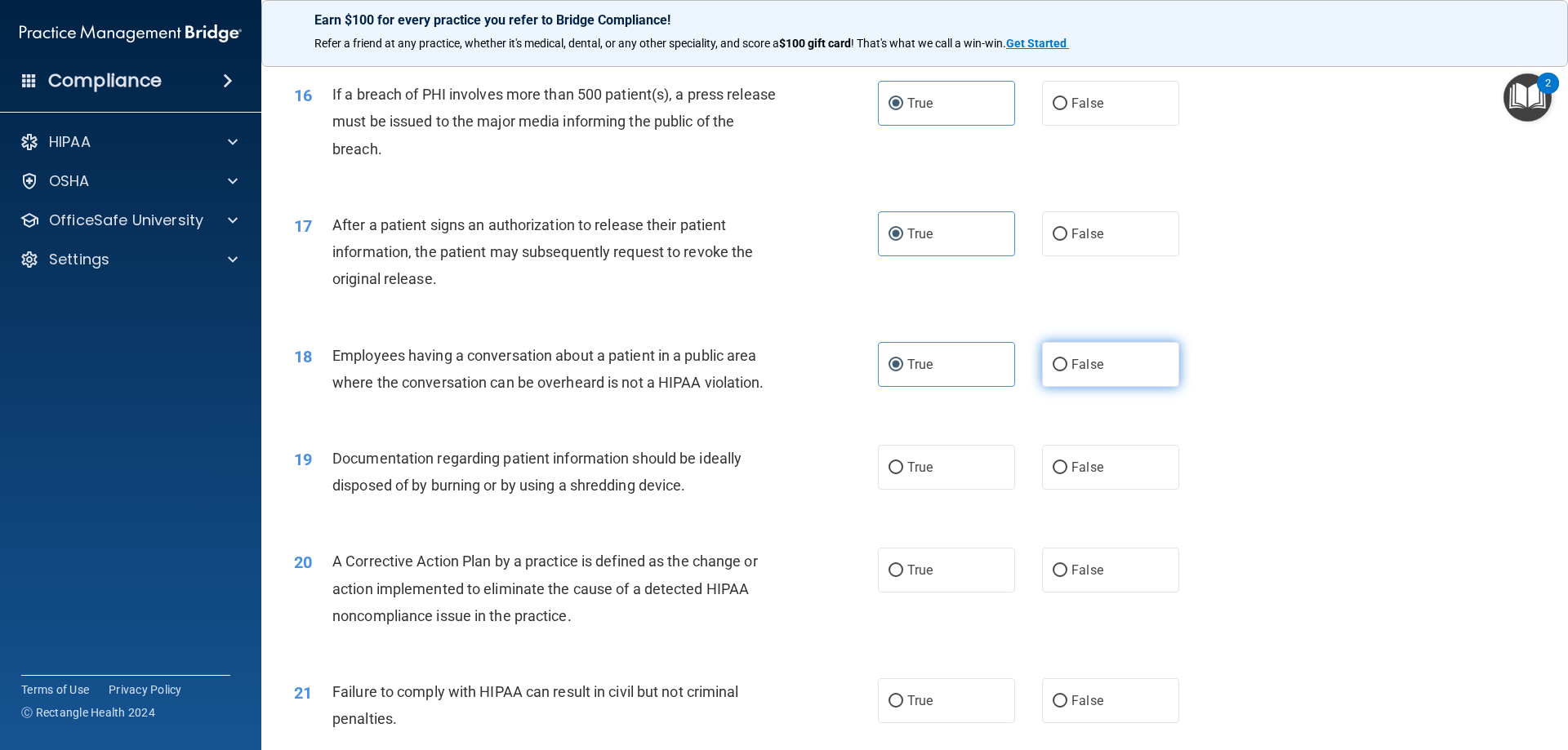
radio input "true"
radio input "false"
click at [952, 490] on label "True" at bounding box center [946, 468] width 137 height 45
click at [903, 474] on input "True" at bounding box center [895, 468] width 15 height 12
radio input "true"
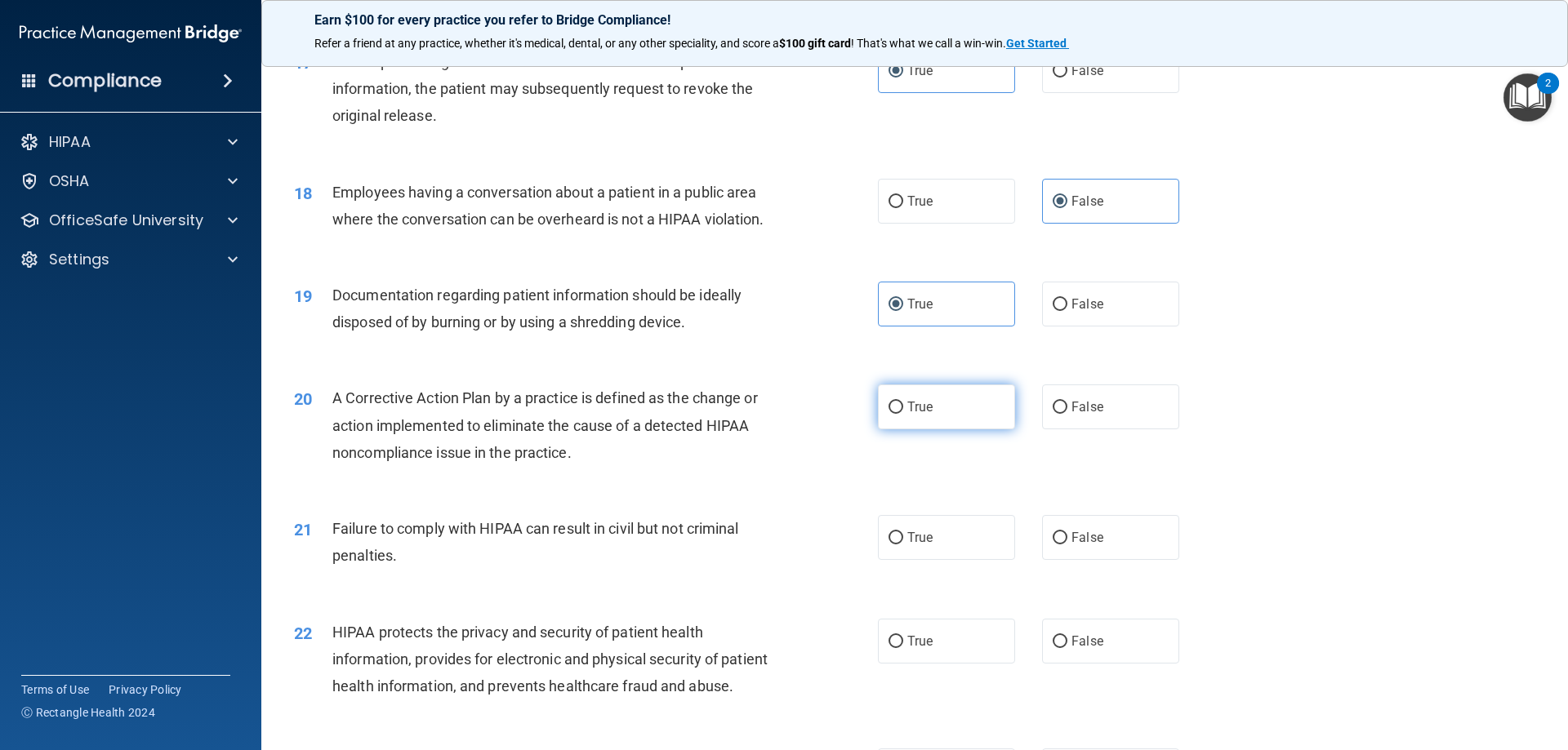
click at [955, 430] on label "True" at bounding box center [946, 407] width 137 height 45
click at [903, 414] on input "True" at bounding box center [895, 407] width 15 height 12
radio input "true"
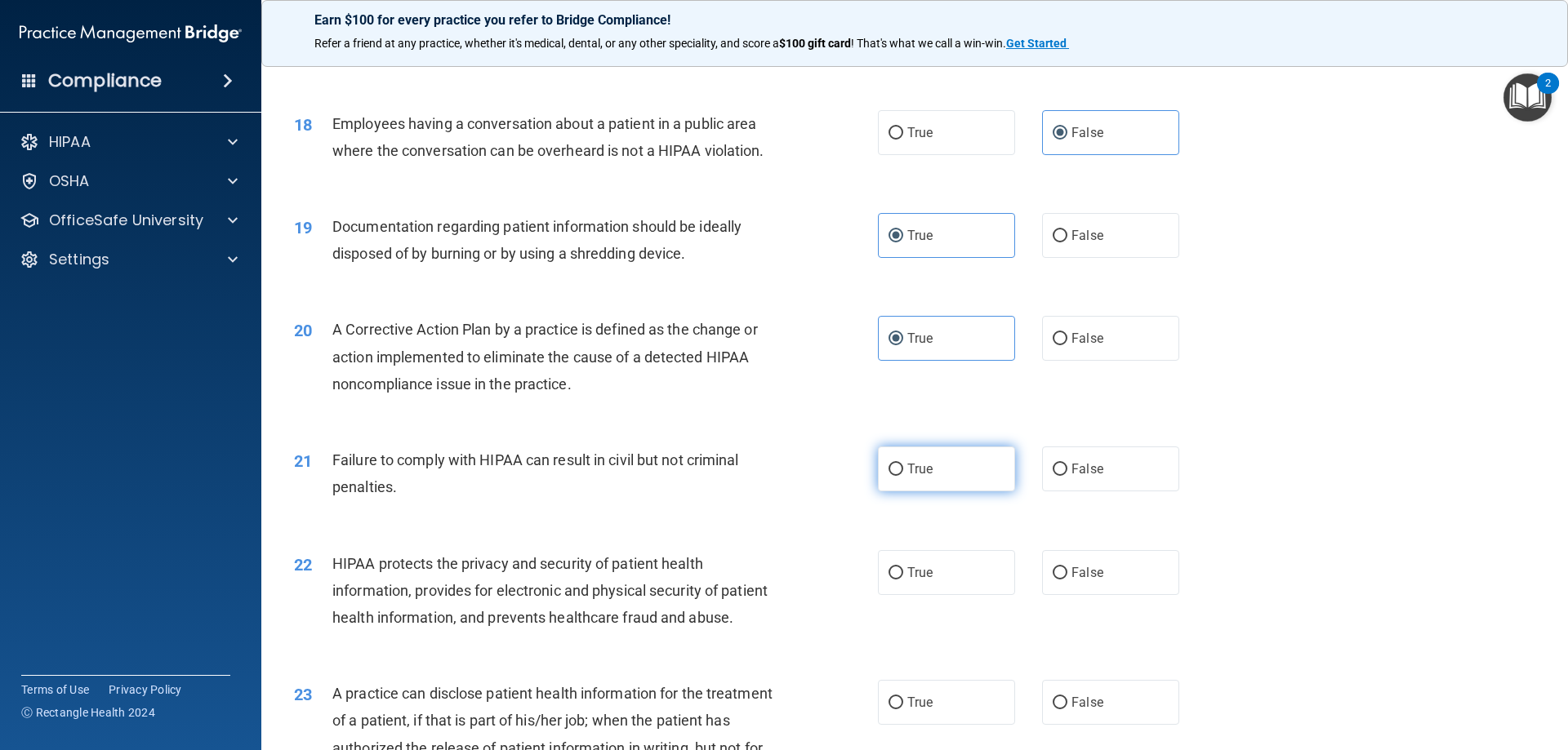
scroll to position [2123, 0]
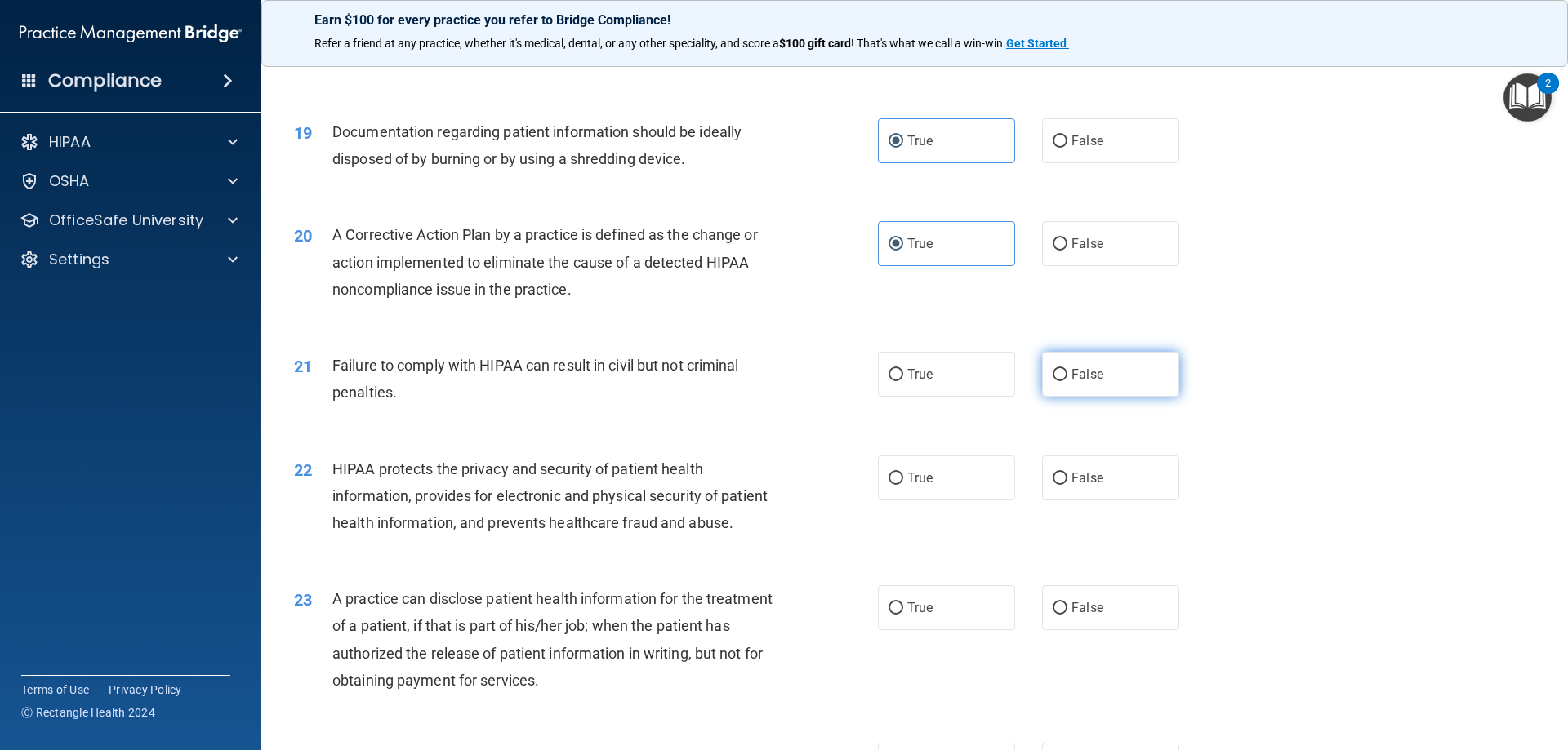
click at [1129, 394] on label "False" at bounding box center [1111, 375] width 137 height 45
click at [1067, 381] on input "False" at bounding box center [1060, 375] width 15 height 12
radio input "true"
click at [956, 500] on label "True" at bounding box center [946, 478] width 137 height 45
click at [903, 485] on input "True" at bounding box center [895, 479] width 15 height 12
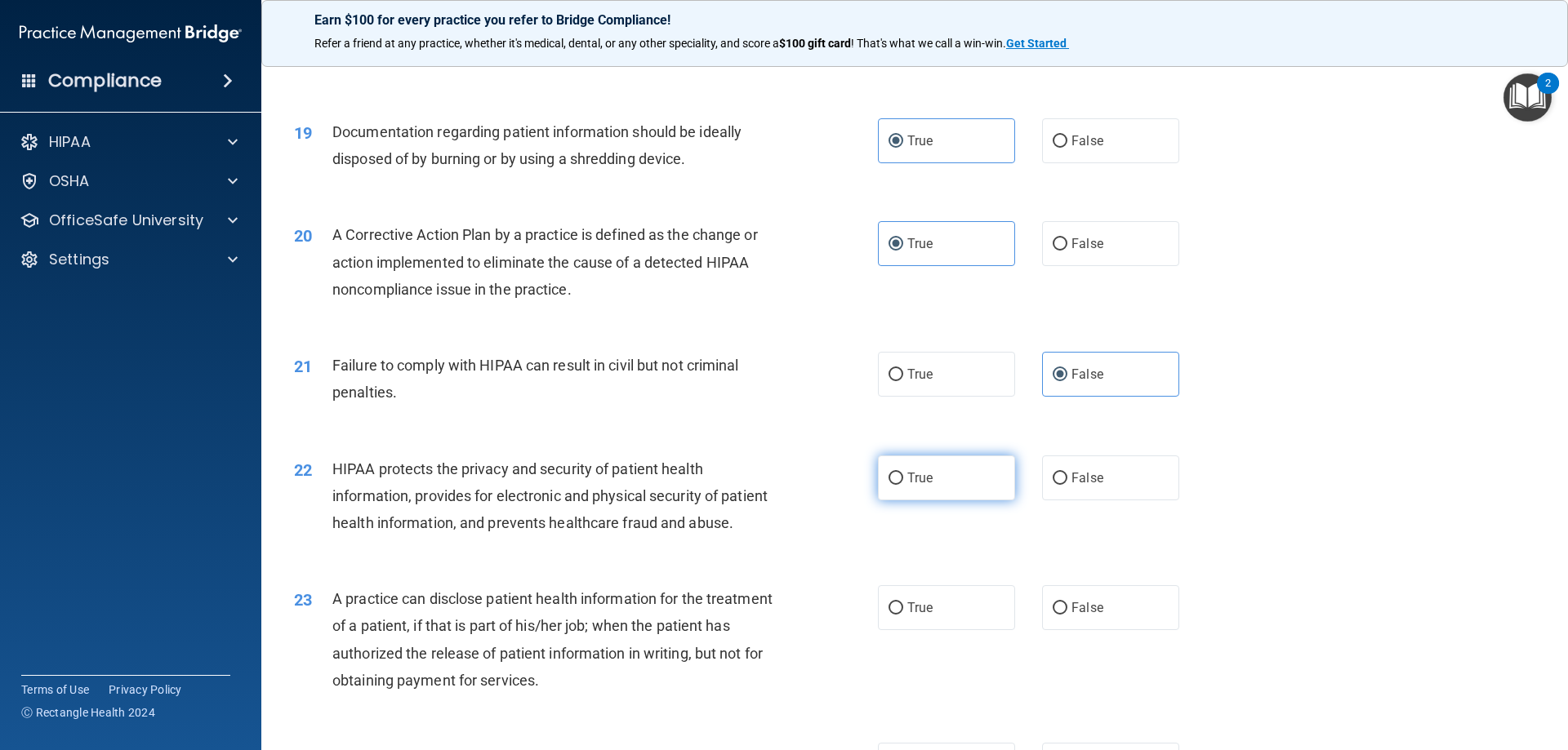
radio input "true"
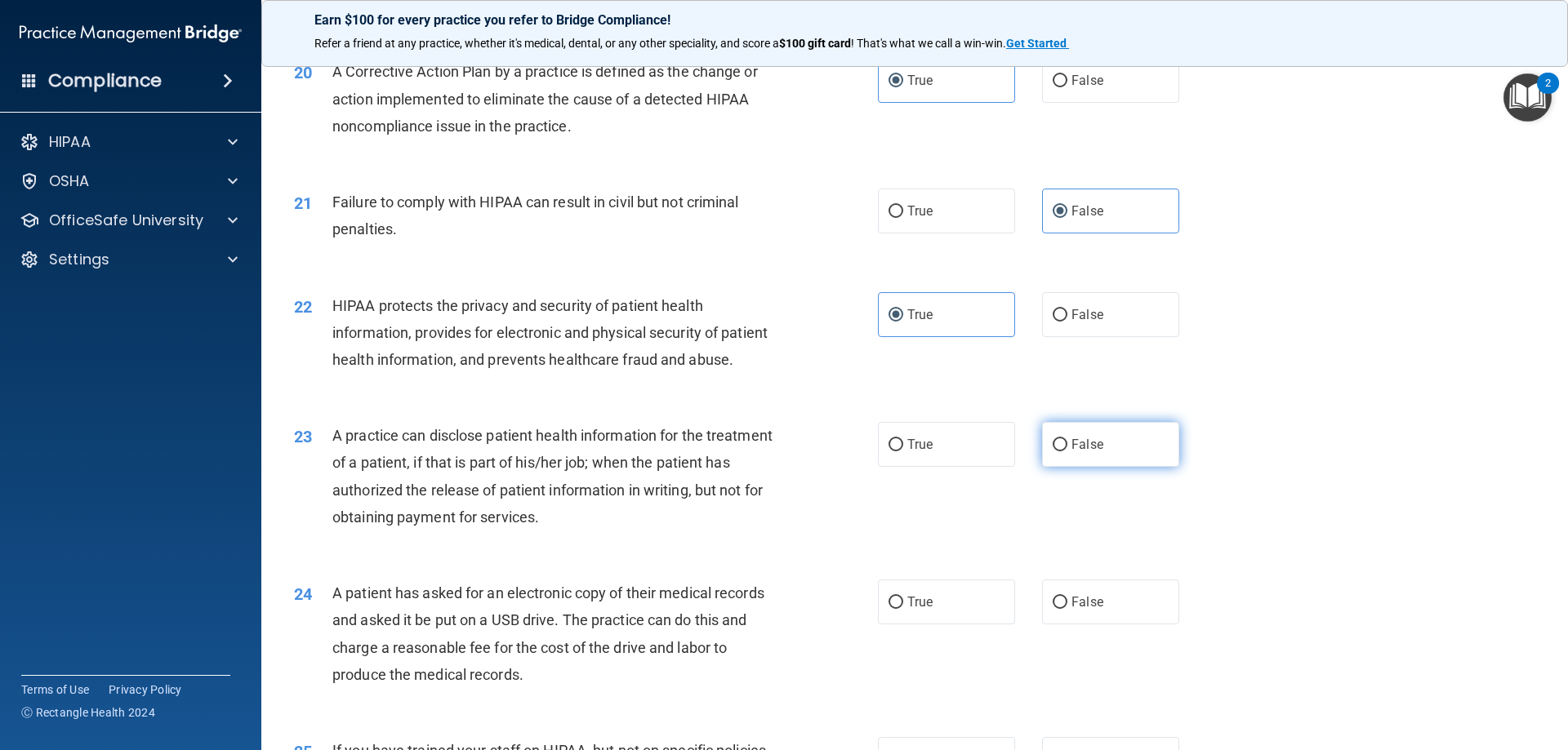
click at [1085, 452] on span "False" at bounding box center [1087, 444] width 32 height 15
click at [1067, 451] on input "False" at bounding box center [1060, 445] width 15 height 12
radio input "true"
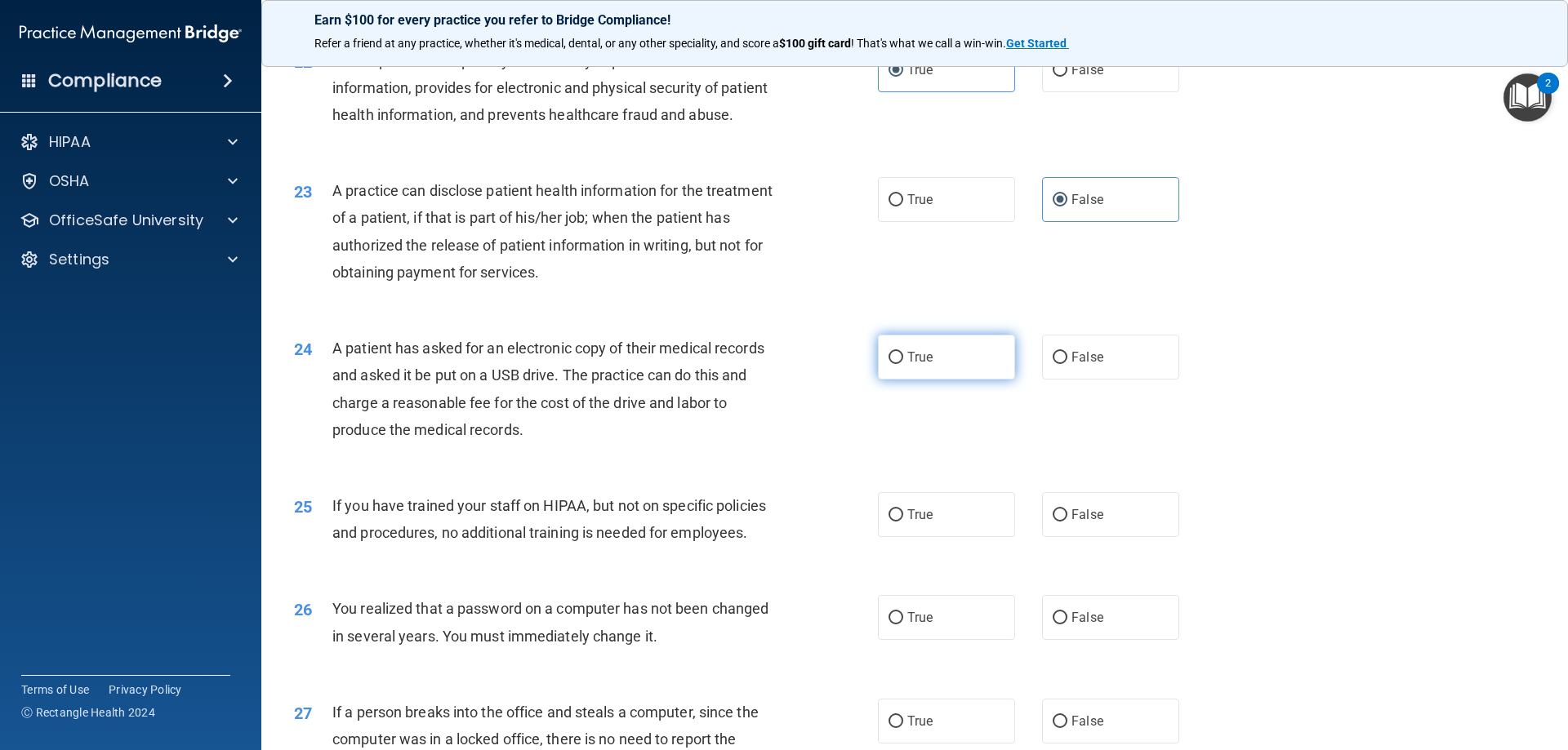
click at [974, 380] on label "True" at bounding box center [946, 357] width 137 height 45
click at [903, 364] on input "True" at bounding box center [895, 358] width 15 height 12
radio input "true"
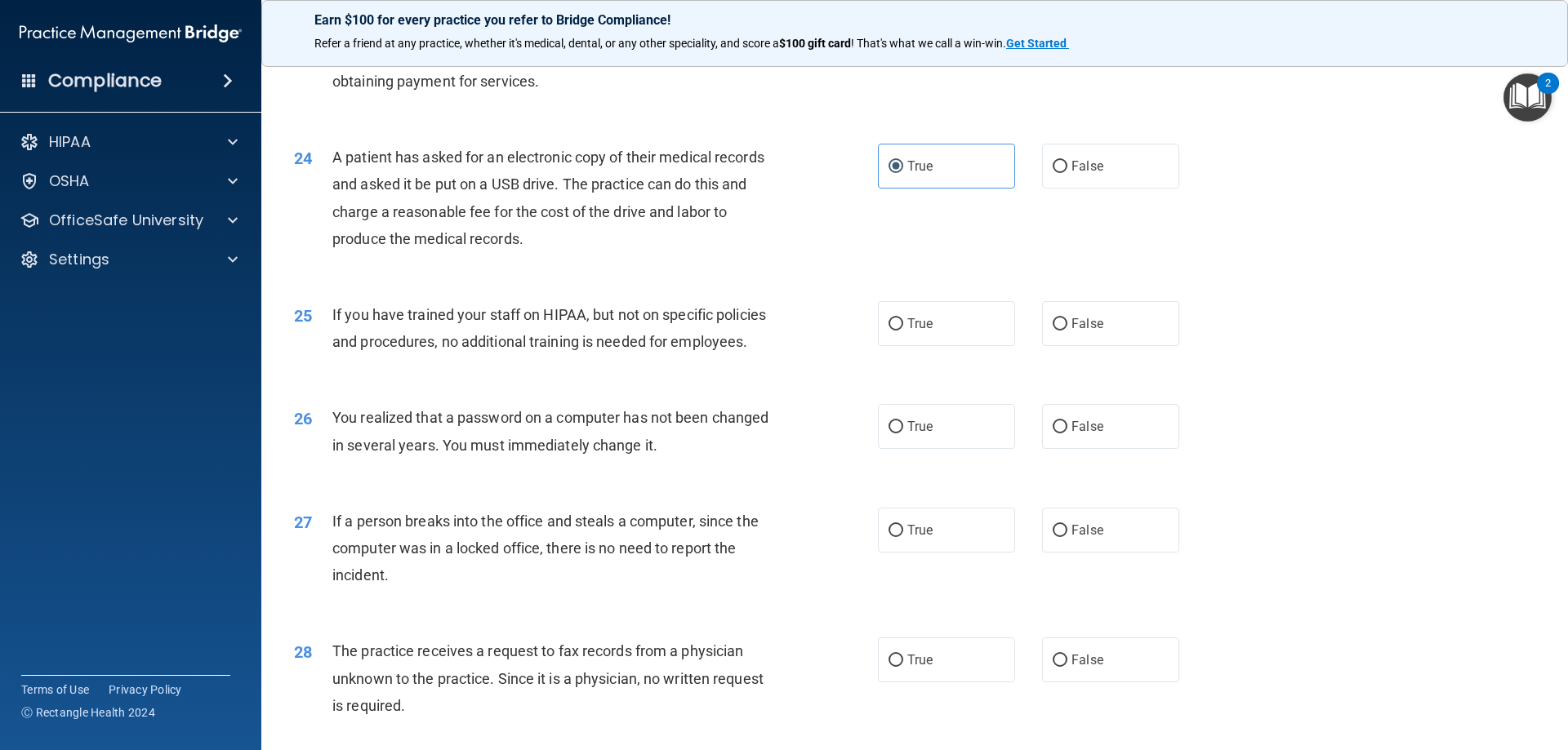
scroll to position [2775, 0]
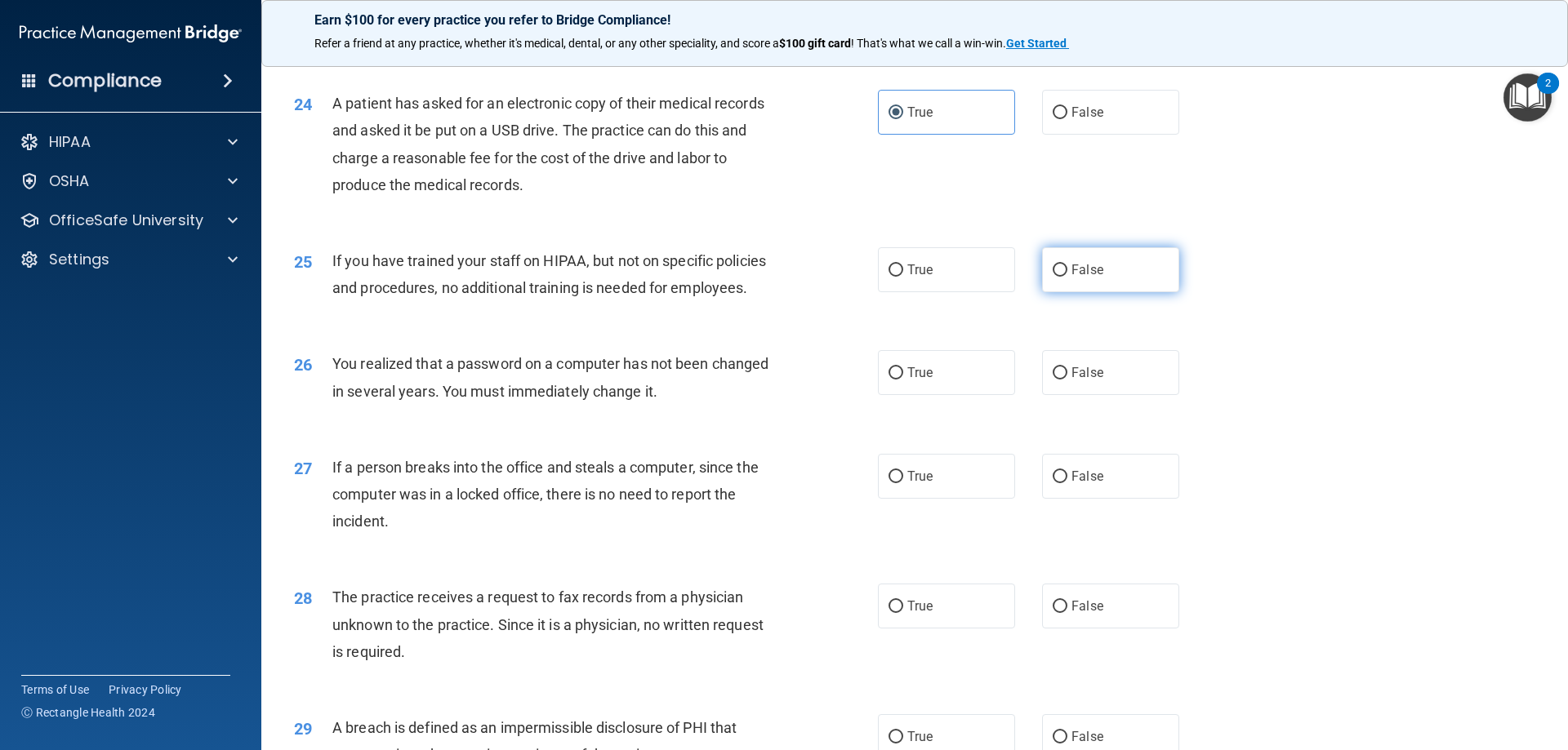
click at [1073, 277] on span "False" at bounding box center [1087, 270] width 32 height 15
click at [1067, 276] on input "False" at bounding box center [1060, 270] width 15 height 12
radio input "true"
click at [965, 395] on label "True" at bounding box center [946, 373] width 137 height 45
click at [903, 380] on input "True" at bounding box center [895, 374] width 15 height 12
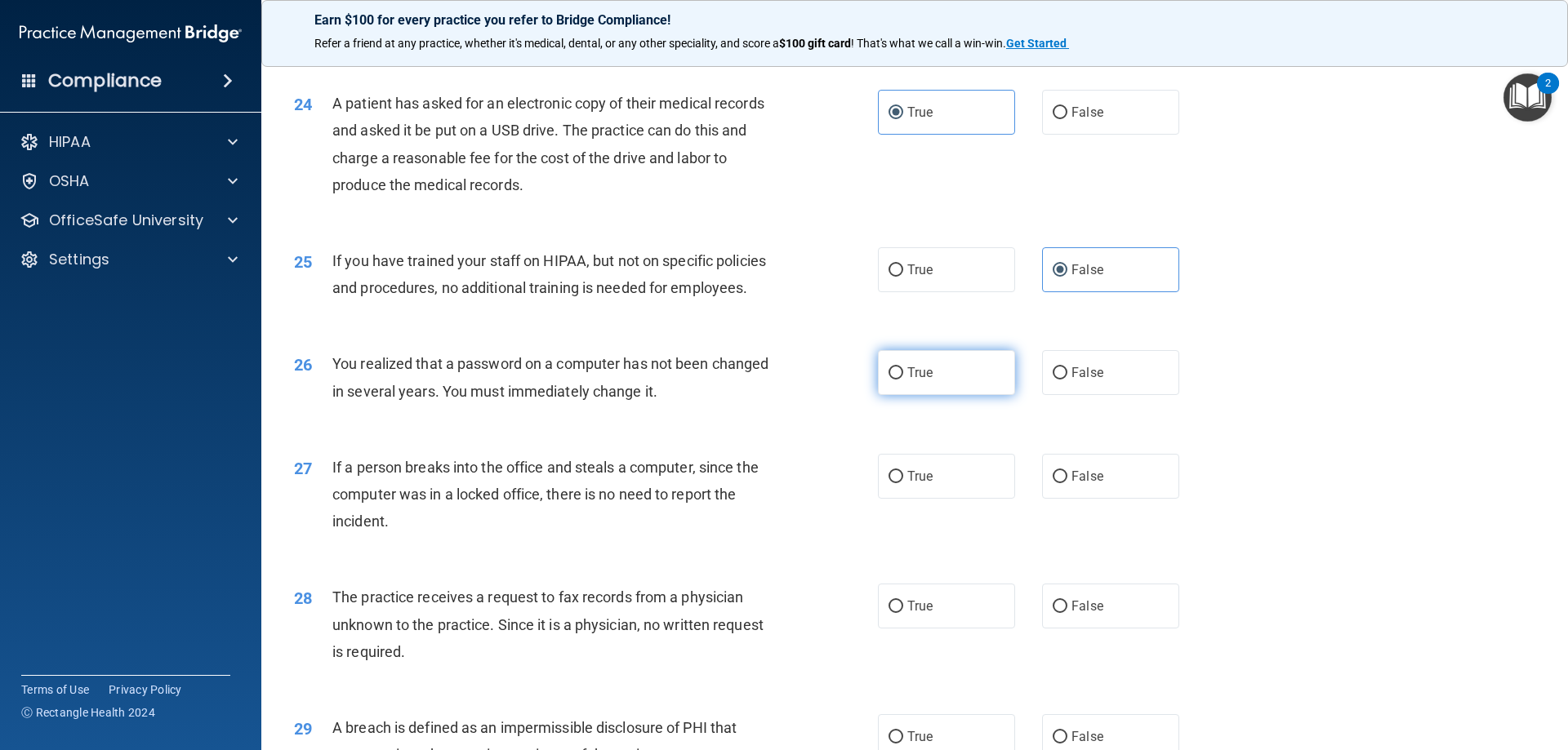
radio input "true"
click at [1061, 499] on label "False" at bounding box center [1111, 476] width 137 height 45
click at [1061, 483] on input "False" at bounding box center [1060, 477] width 15 height 12
radio input "true"
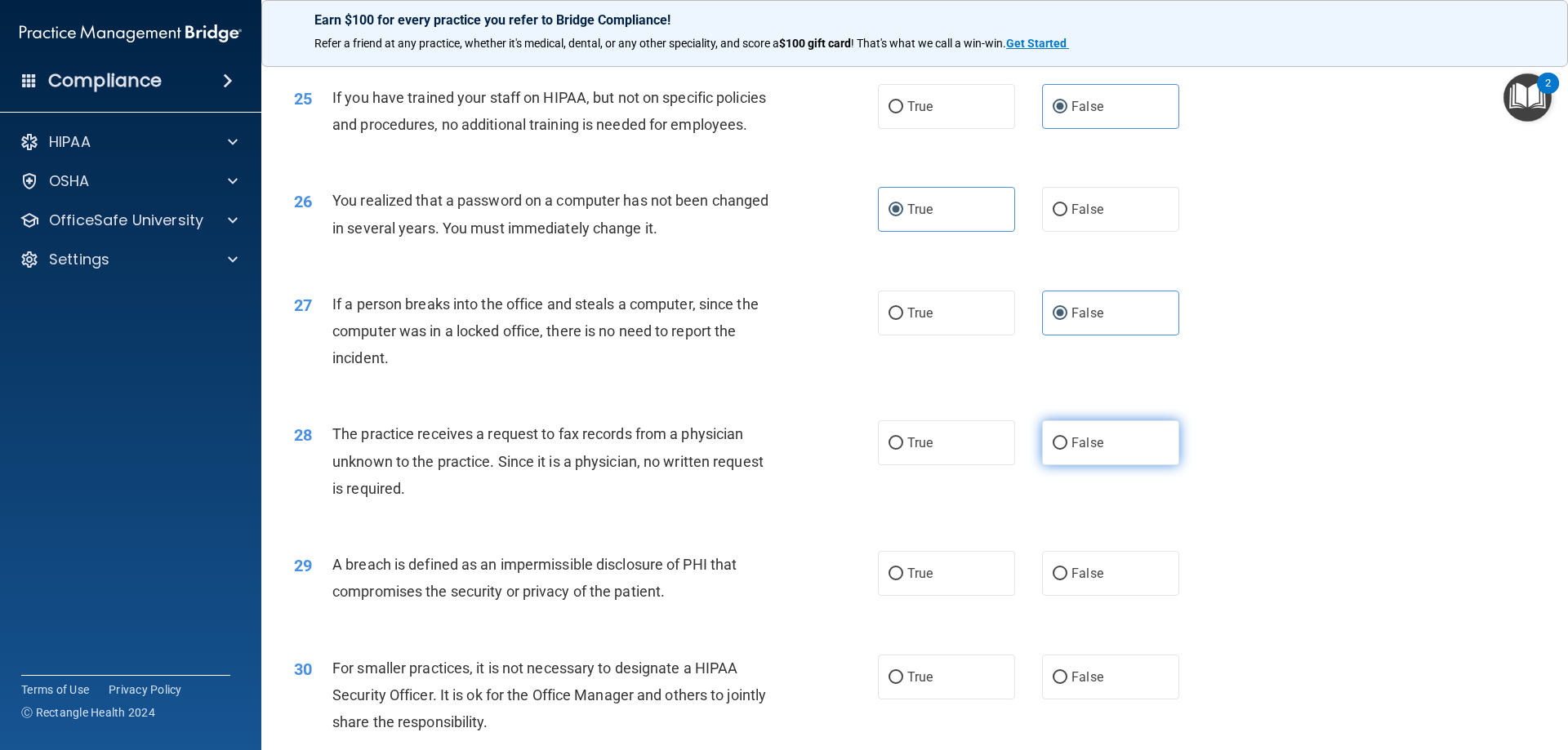
click at [1096, 465] on label "False" at bounding box center [1111, 443] width 137 height 45
click at [1067, 449] on input "False" at bounding box center [1060, 443] width 15 height 12
radio input "true"
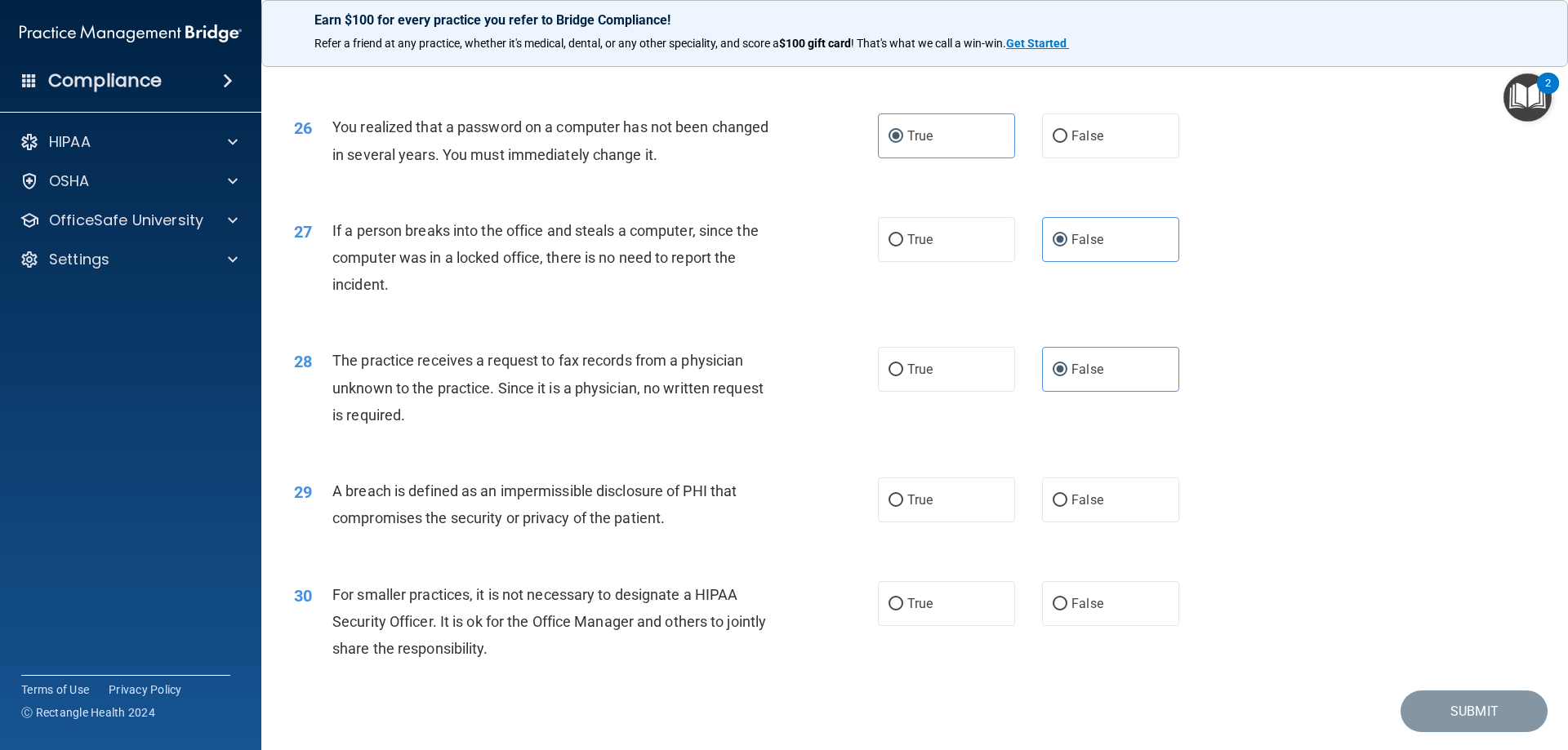
scroll to position [3102, 0]
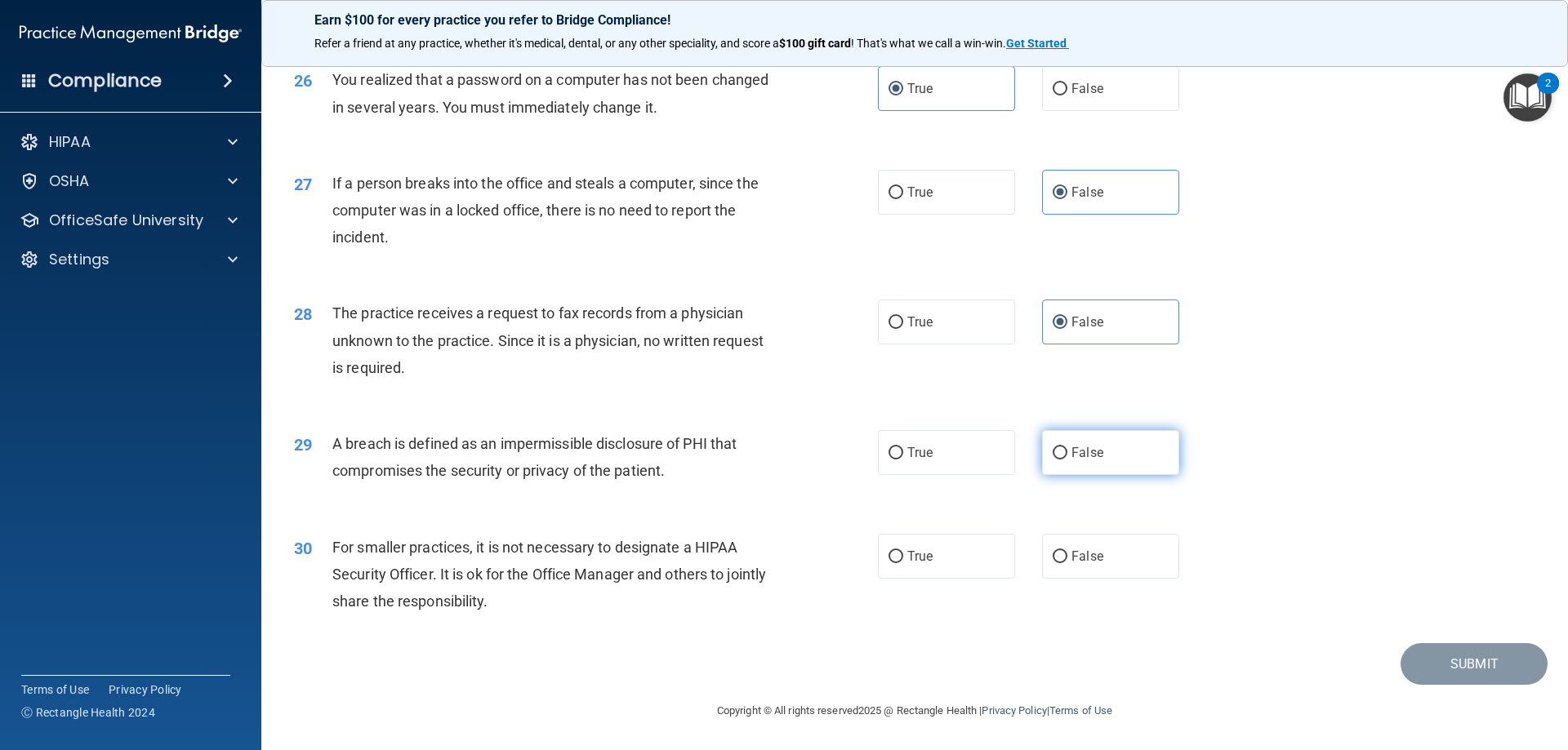
click at [1072, 461] on span "False" at bounding box center [1087, 453] width 32 height 15
click at [1067, 460] on input "False" at bounding box center [1060, 453] width 15 height 12
radio input "true"
click at [1063, 570] on label "False" at bounding box center [1111, 556] width 137 height 45
click at [1063, 563] on input "False" at bounding box center [1060, 557] width 15 height 12
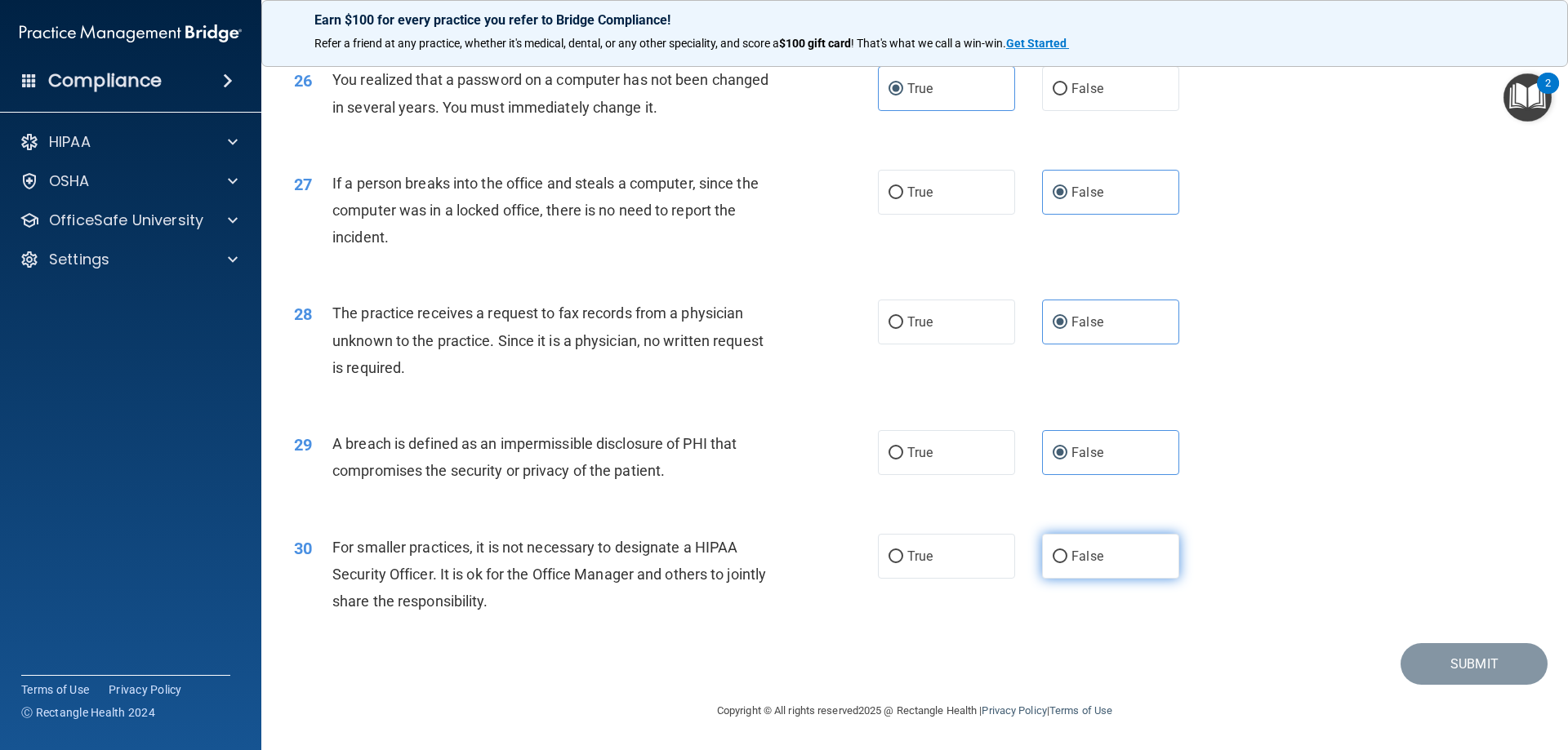
radio input "true"
click at [1494, 660] on button "Submit" at bounding box center [1474, 664] width 147 height 41
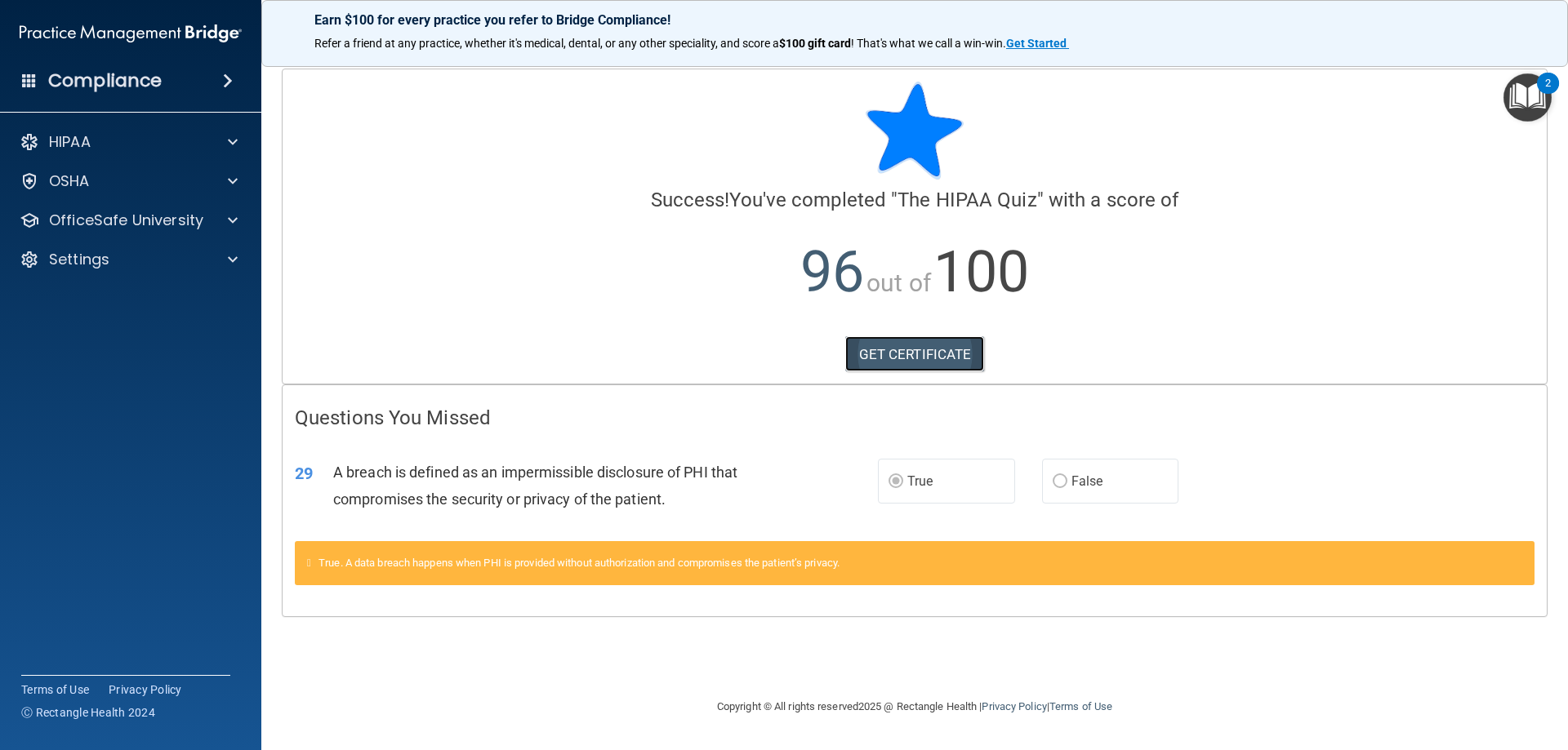
click at [923, 341] on link "GET CERTIFICATE" at bounding box center [915, 355] width 140 height 36
click at [229, 142] on span at bounding box center [232, 142] width 9 height 20
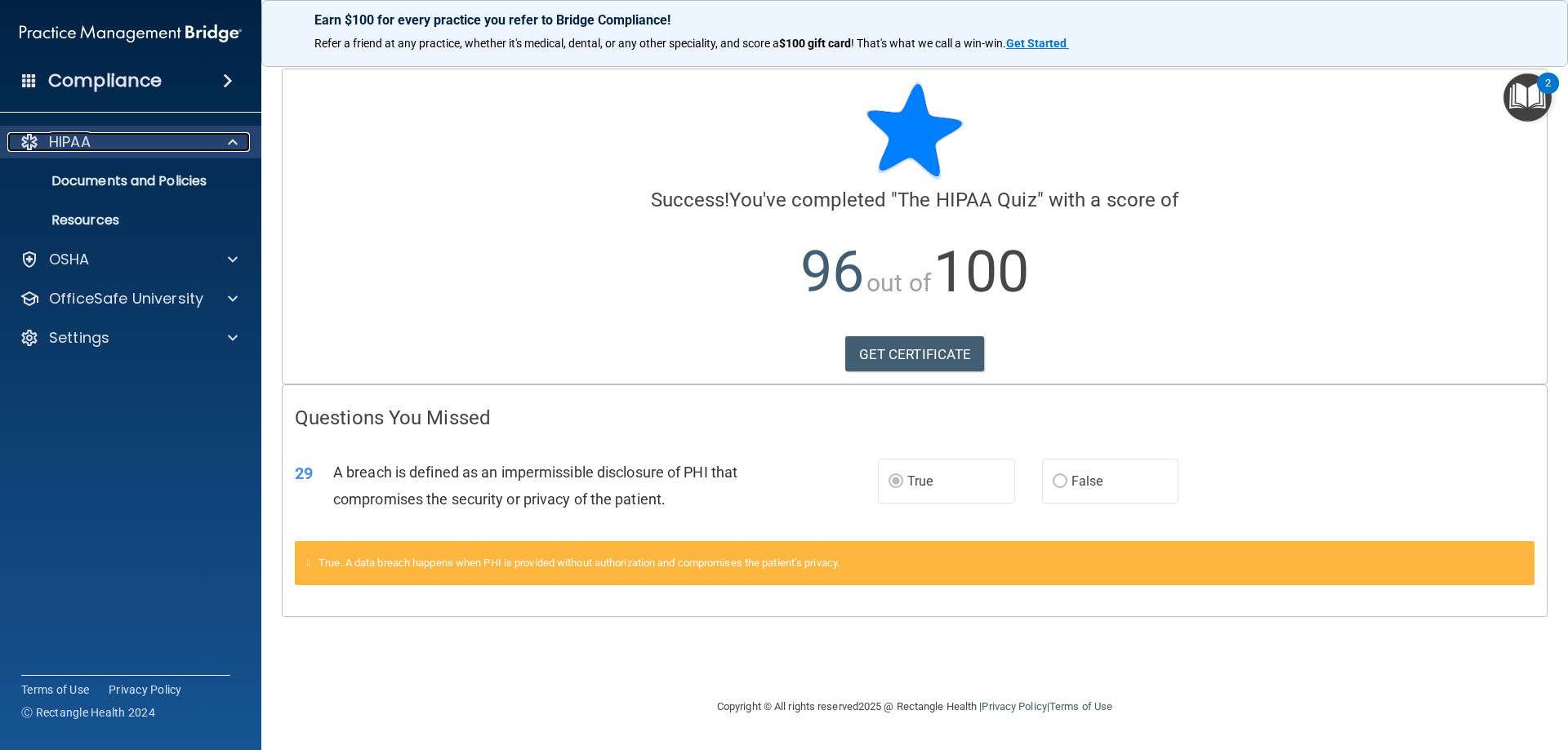
click at [229, 142] on span at bounding box center [232, 142] width 9 height 20
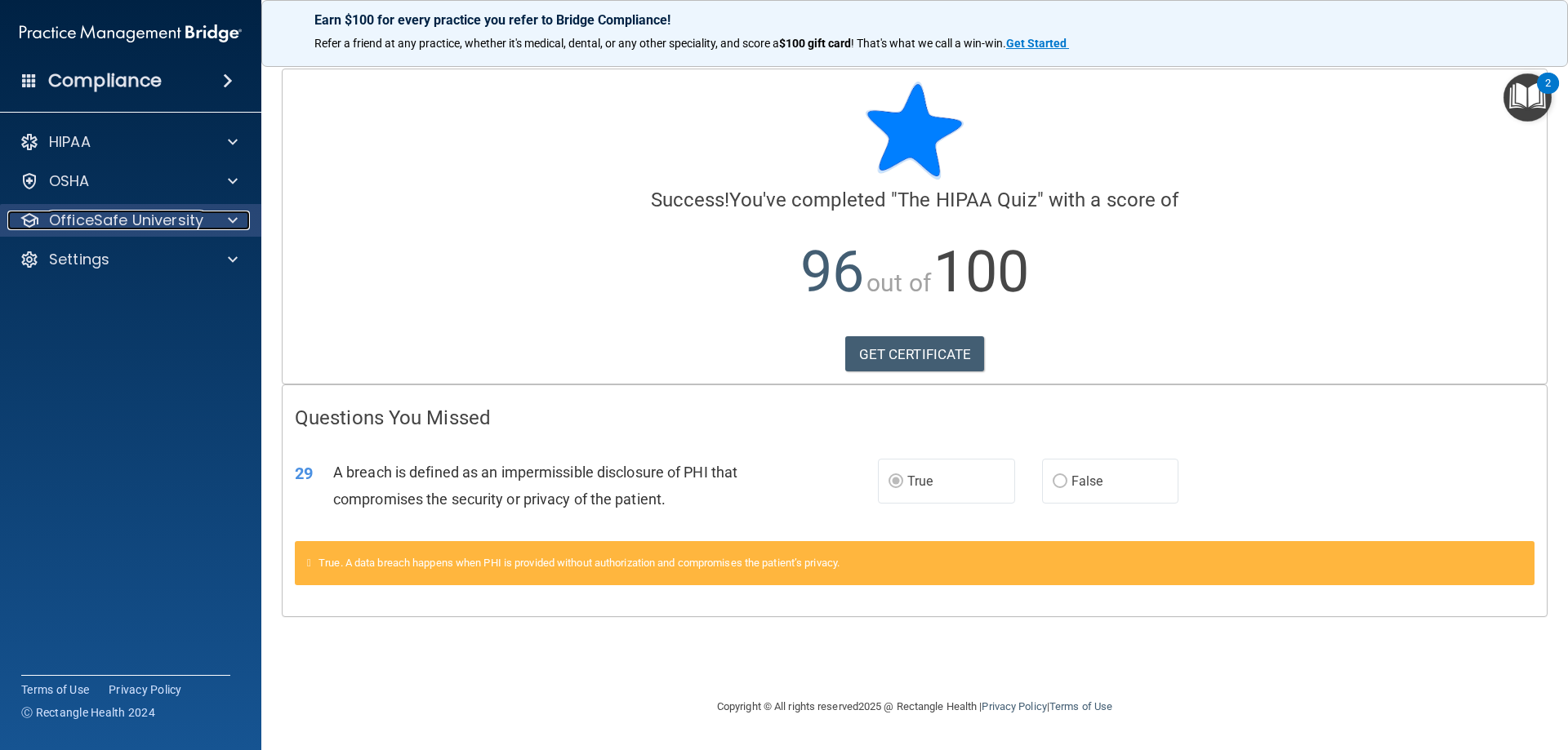
click at [233, 224] on span at bounding box center [232, 220] width 9 height 20
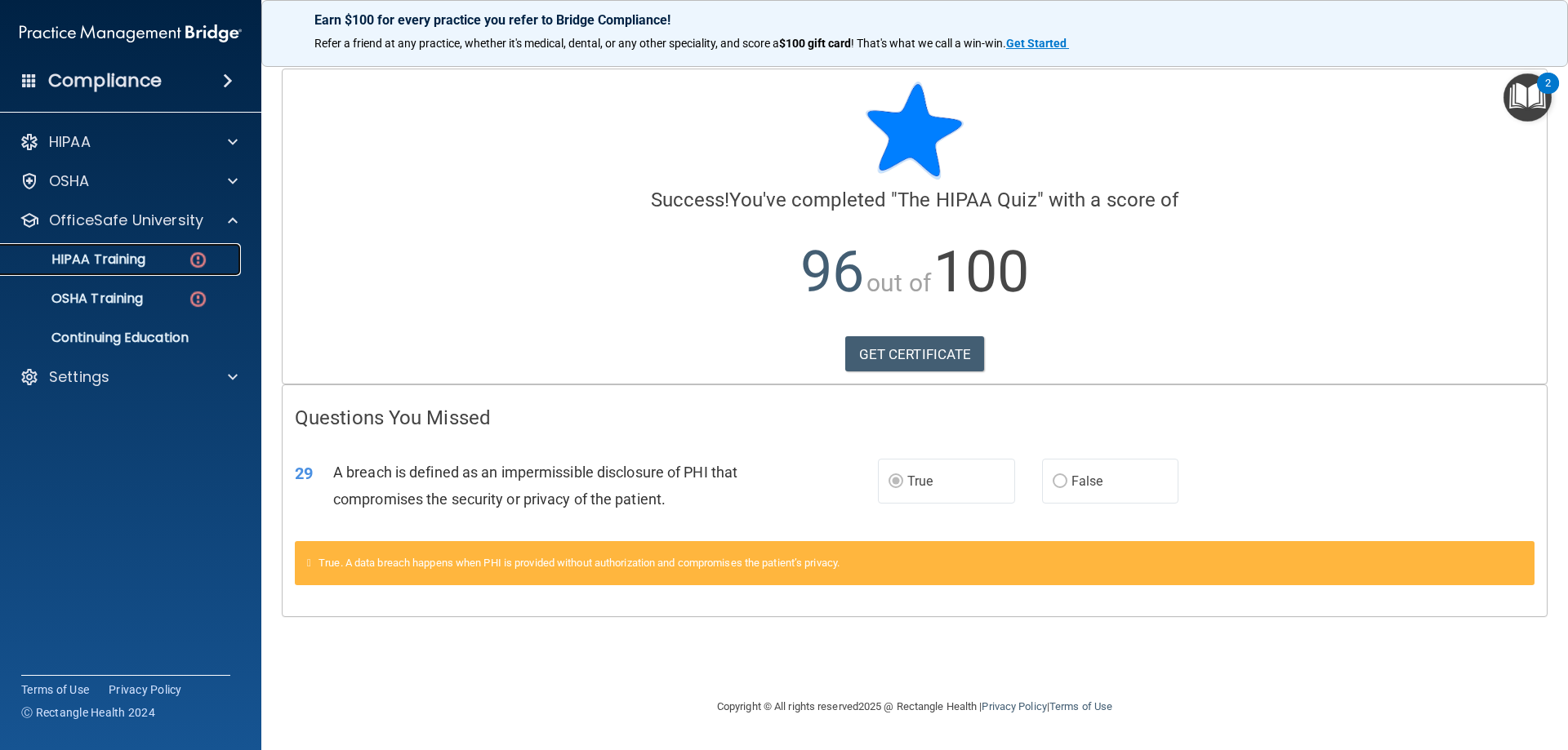
click at [151, 263] on div "HIPAA Training" at bounding box center [121, 259] width 223 height 16
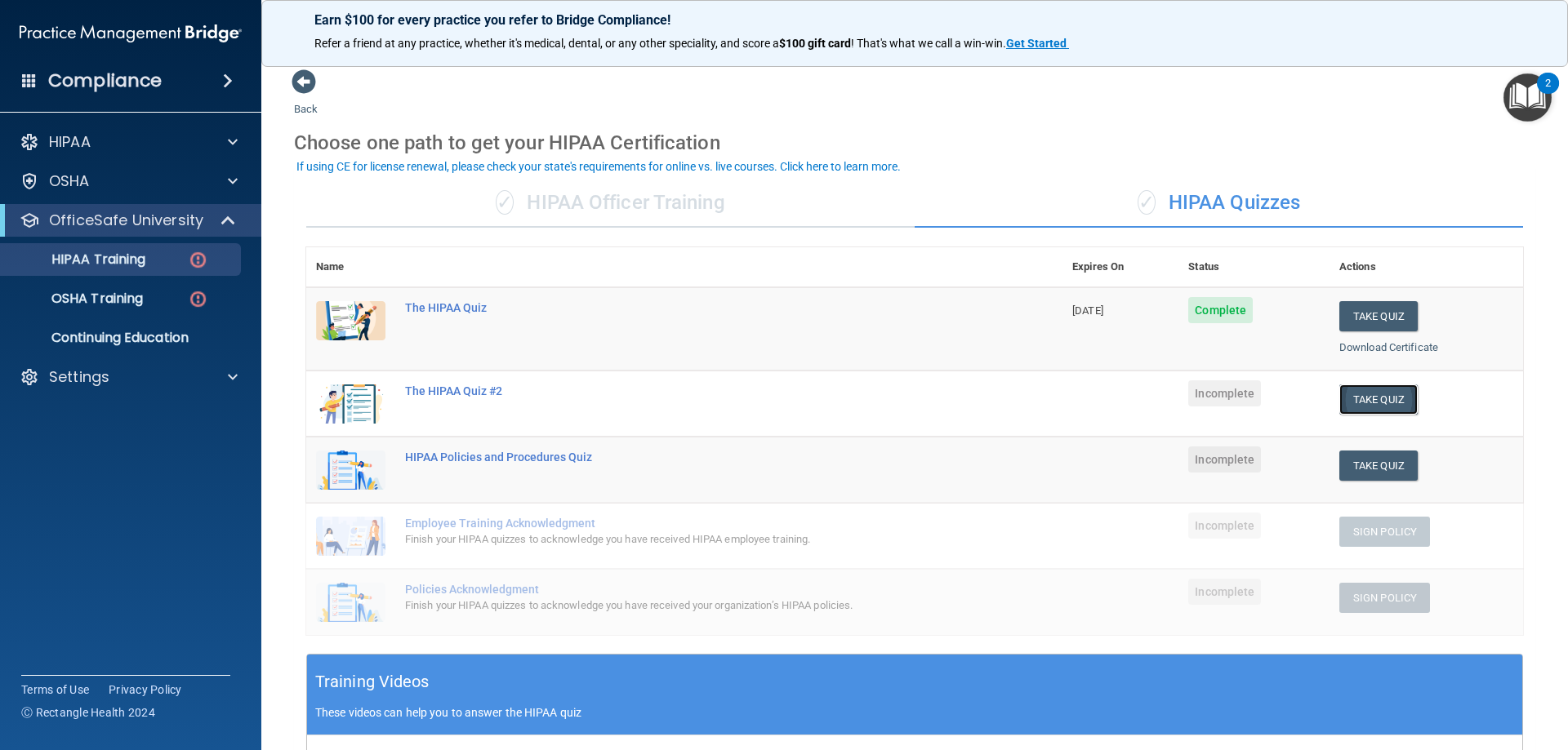
click at [1358, 395] on button "Take Quiz" at bounding box center [1378, 400] width 78 height 30
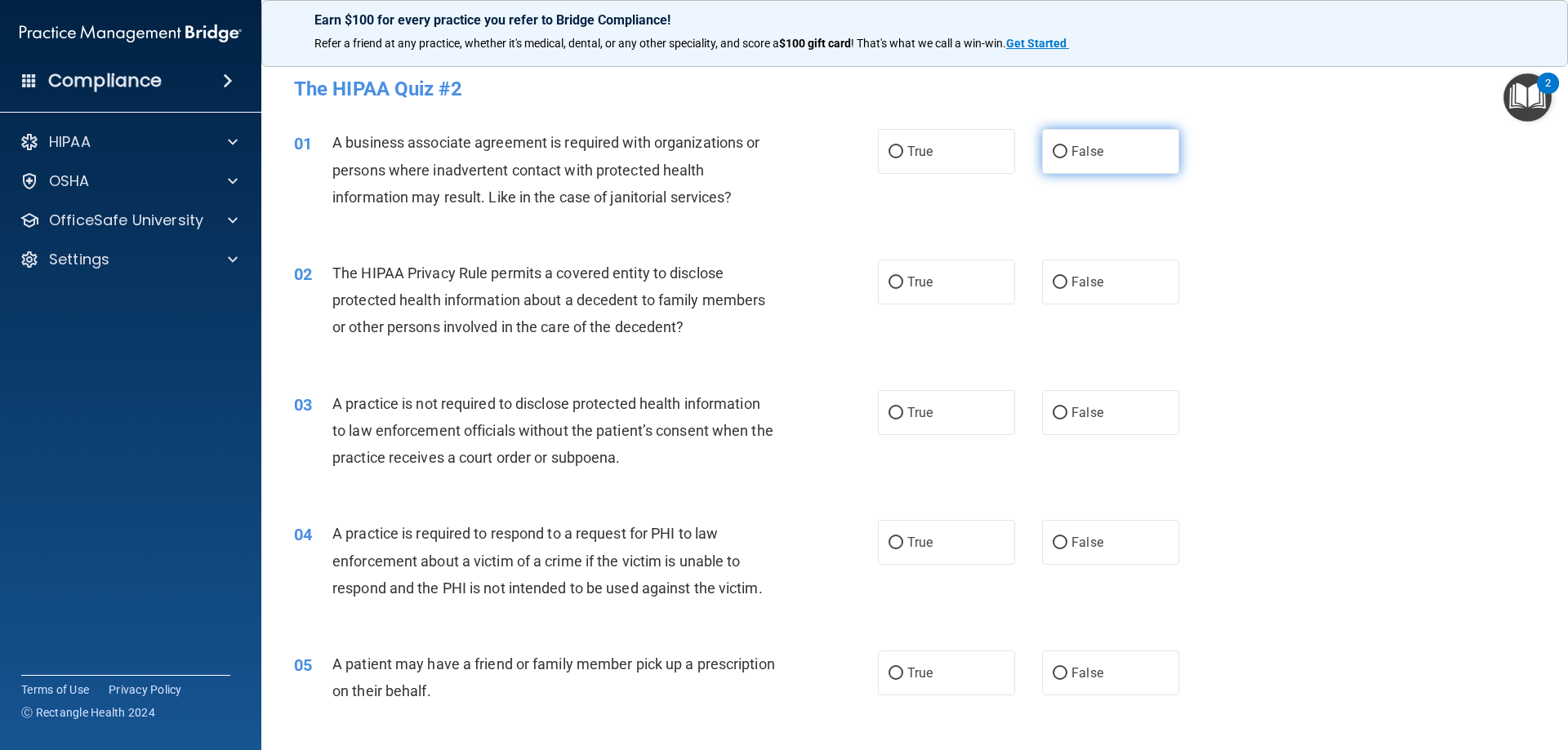
click at [1065, 167] on label "False" at bounding box center [1111, 152] width 137 height 45
click at [1065, 158] on input "False" at bounding box center [1060, 152] width 15 height 12
radio input "true"
click at [940, 280] on label "True" at bounding box center [946, 282] width 137 height 45
click at [903, 280] on input "True" at bounding box center [895, 282] width 15 height 12
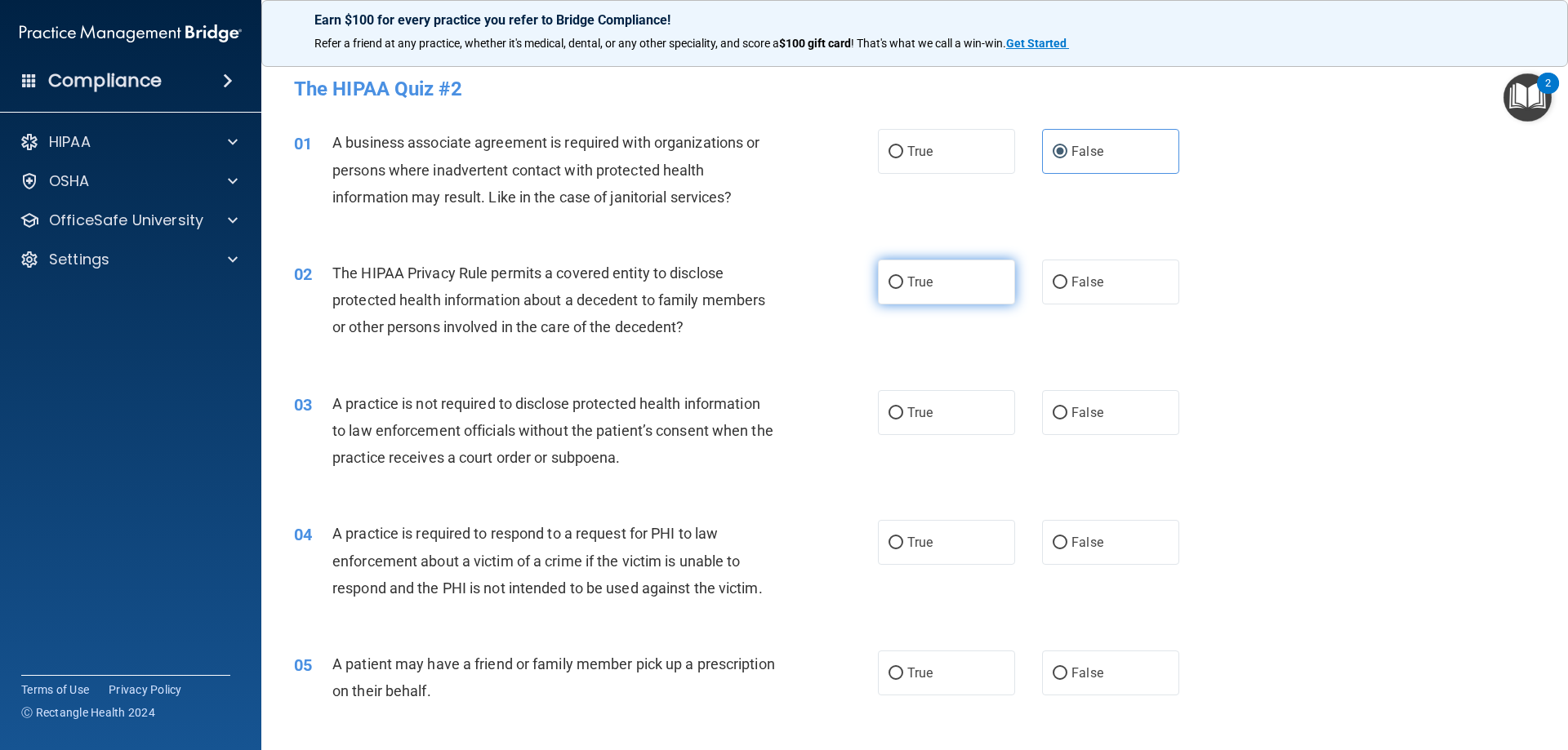
radio input "true"
click at [1089, 411] on span "False" at bounding box center [1087, 412] width 32 height 15
click at [1067, 411] on input "False" at bounding box center [1060, 413] width 15 height 12
radio input "true"
click at [900, 545] on label "True" at bounding box center [946, 542] width 137 height 45
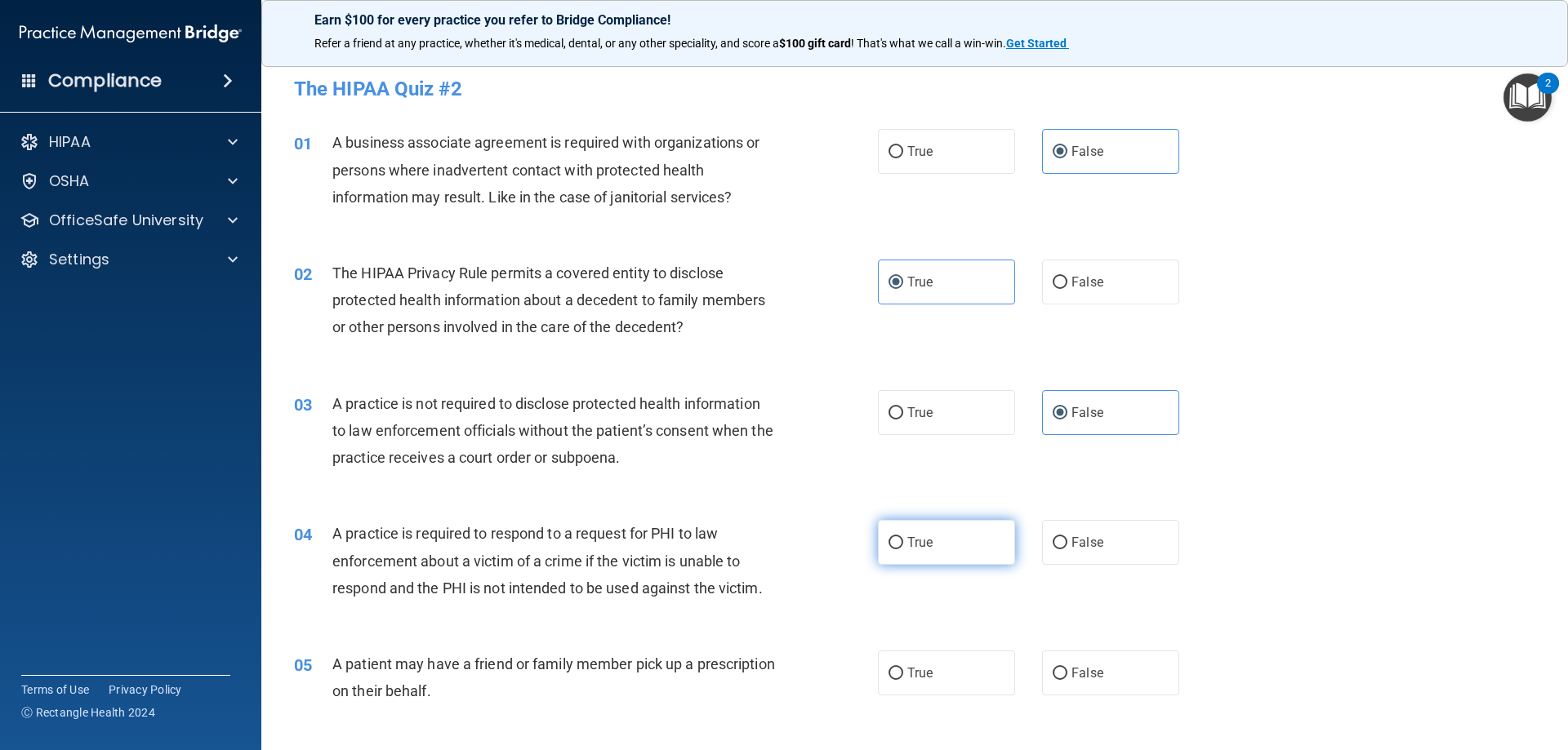
click at [900, 545] on input "True" at bounding box center [895, 543] width 15 height 12
radio input "true"
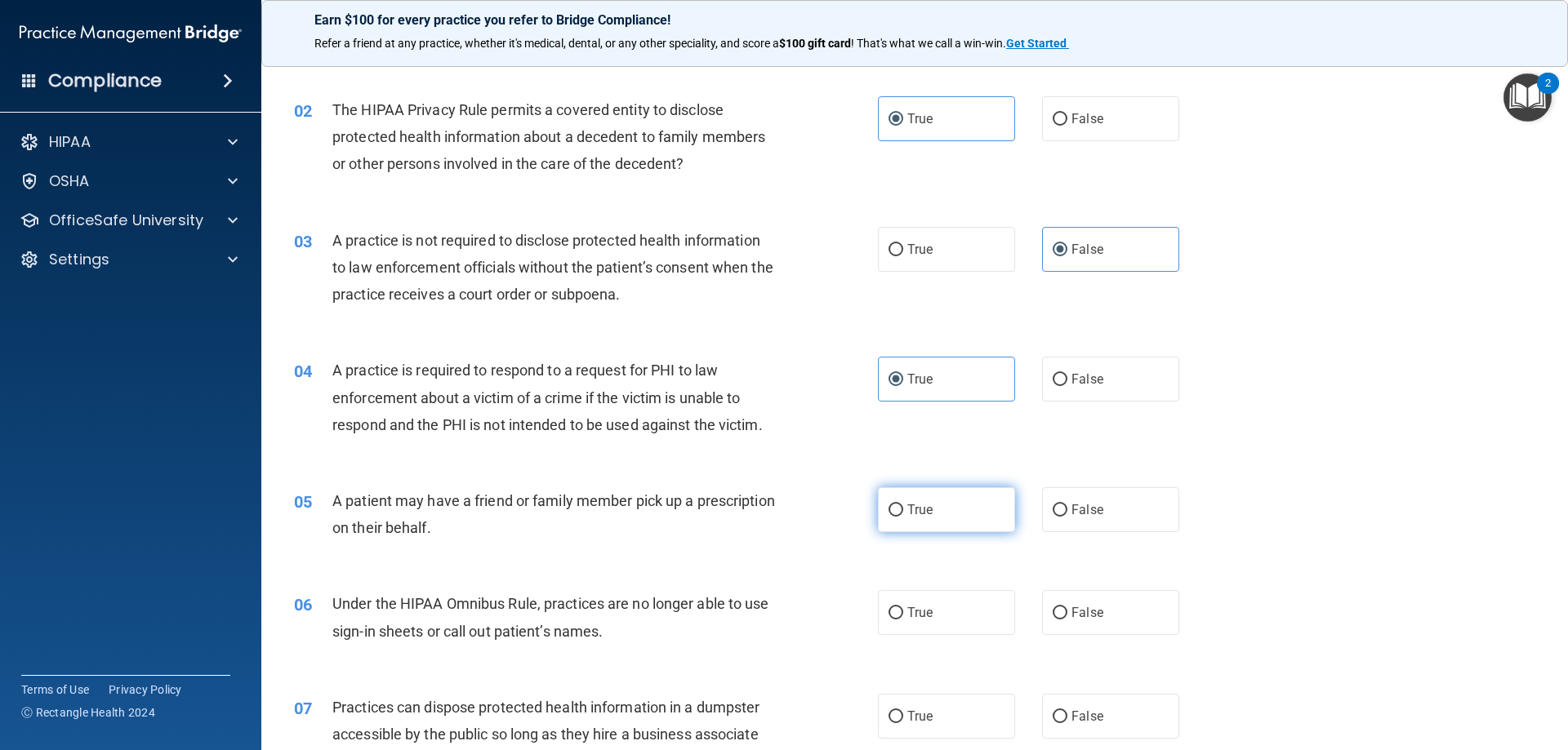
click at [958, 498] on label "True" at bounding box center [946, 510] width 137 height 45
click at [903, 505] on input "True" at bounding box center [895, 511] width 15 height 12
radio input "true"
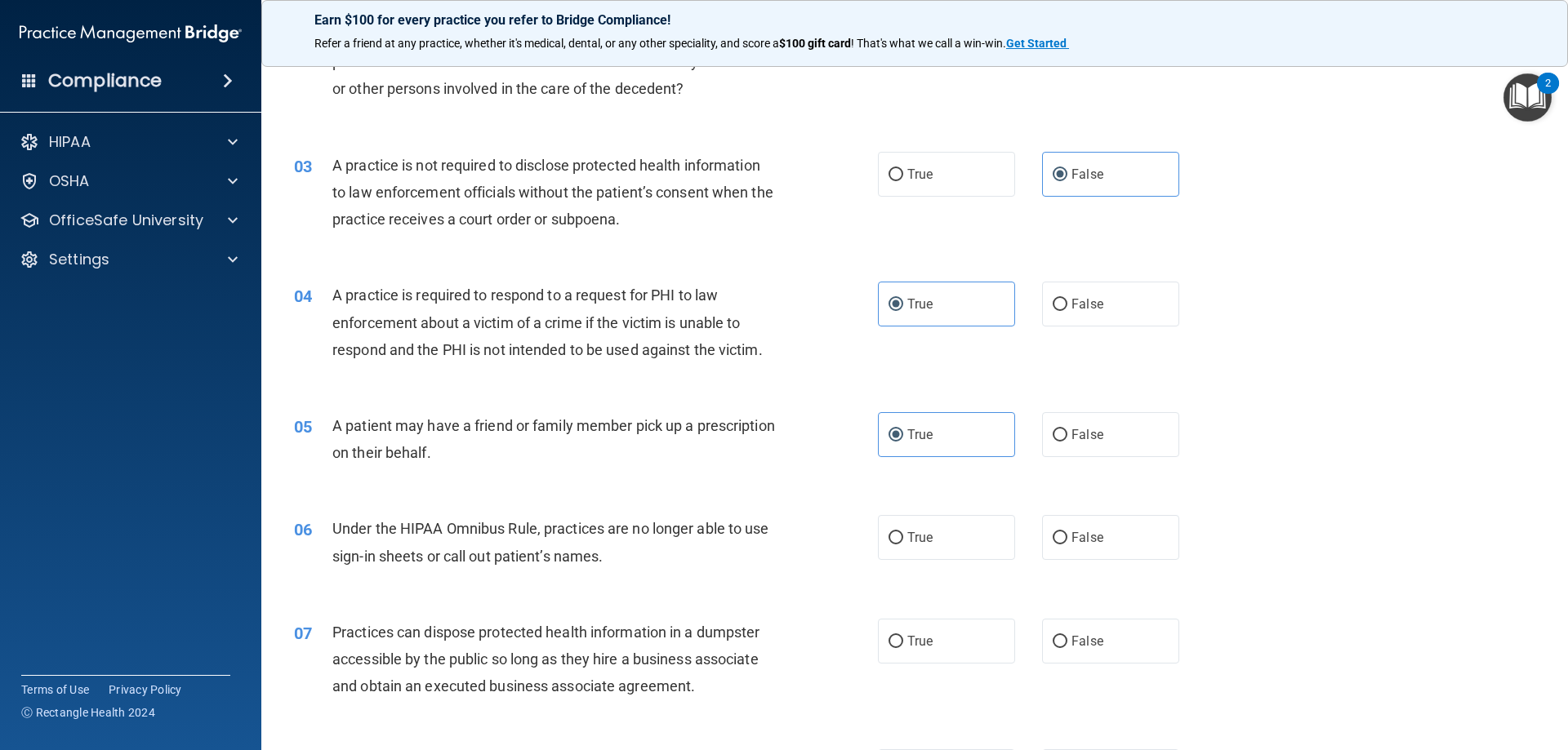
scroll to position [326, 0]
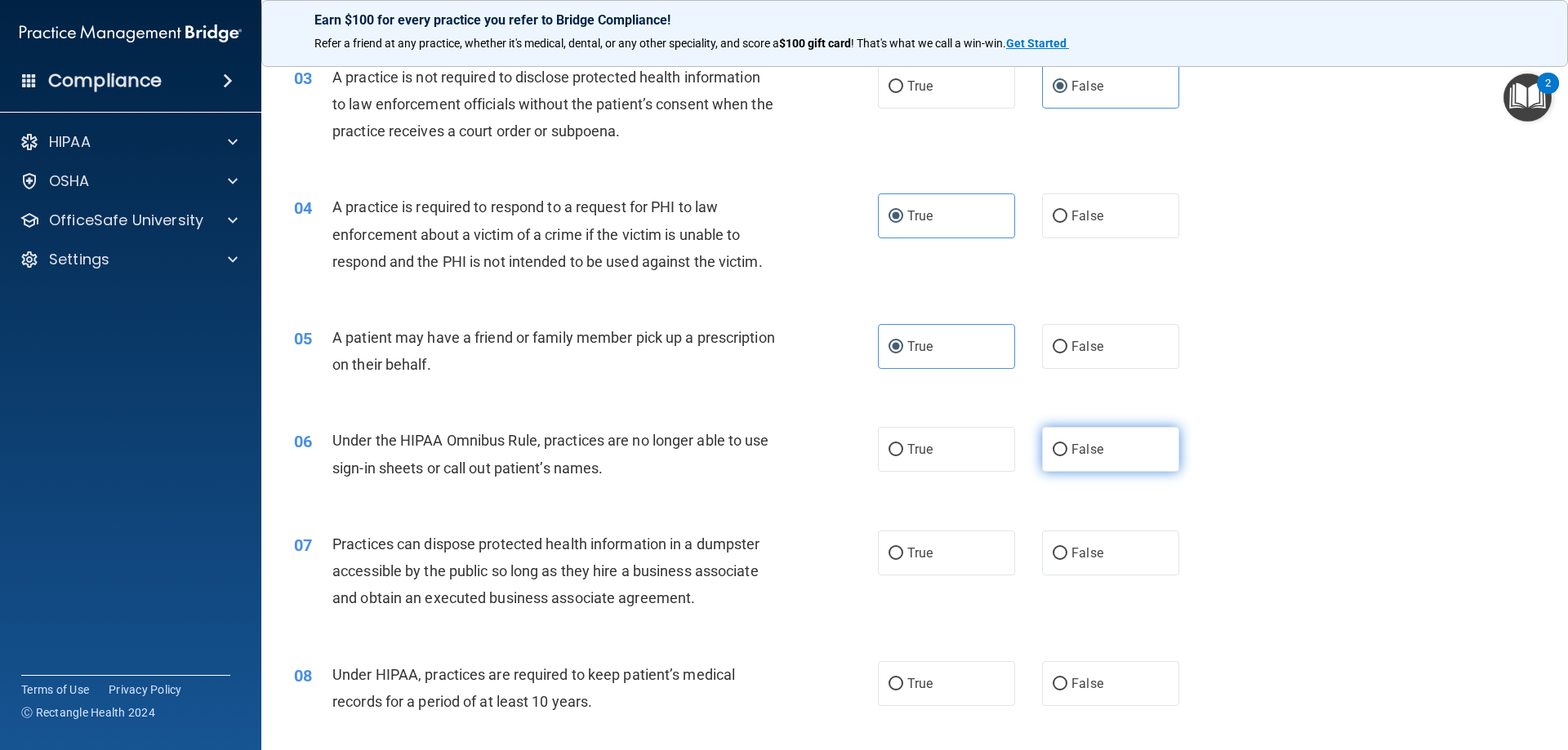
click at [1072, 456] on span "False" at bounding box center [1087, 449] width 32 height 15
click at [1066, 456] on input "False" at bounding box center [1060, 450] width 15 height 12
radio input "true"
click at [1098, 564] on label "False" at bounding box center [1111, 553] width 137 height 45
click at [1067, 560] on input "False" at bounding box center [1060, 554] width 15 height 12
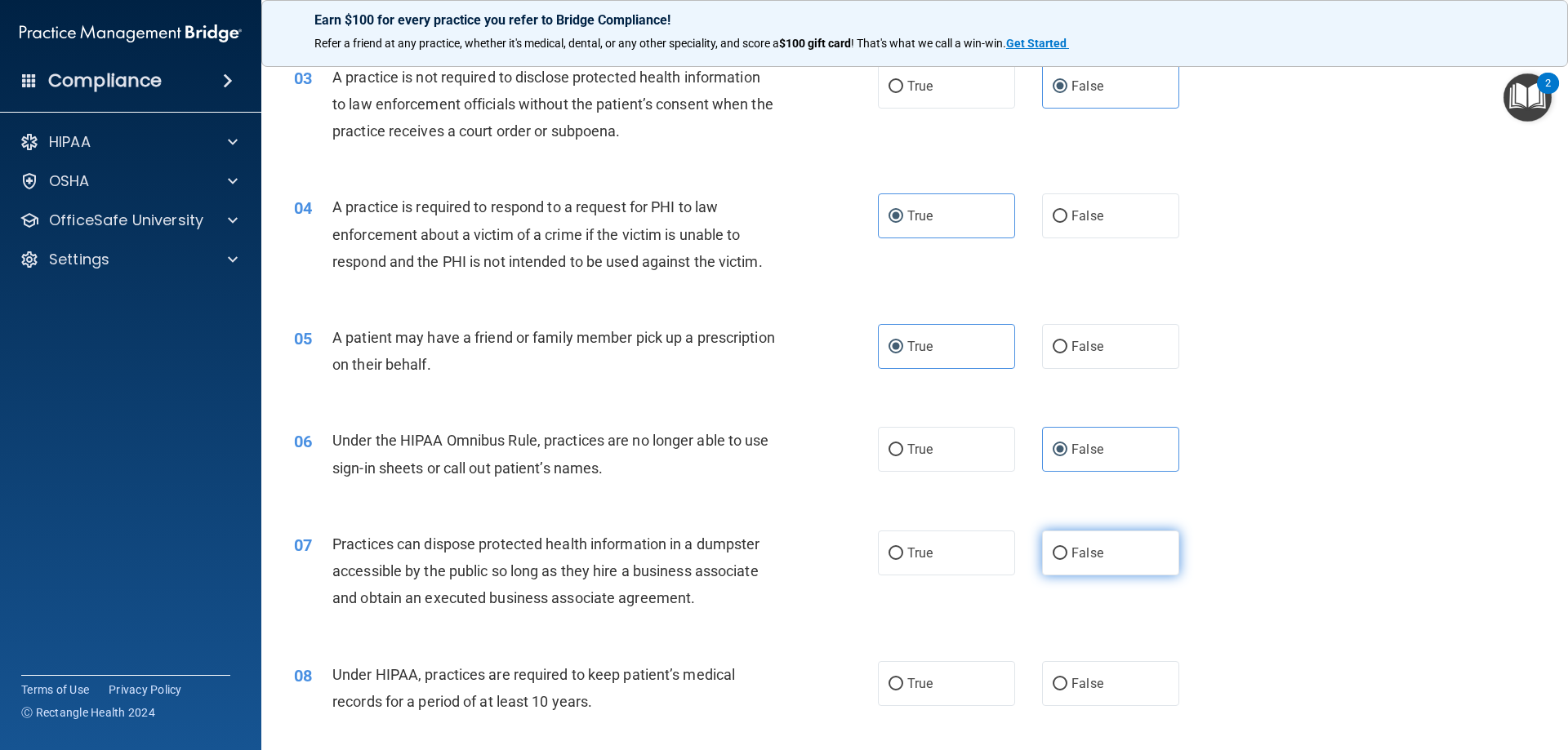
radio input "true"
click at [1071, 697] on label "False" at bounding box center [1111, 684] width 137 height 45
click at [1067, 691] on input "False" at bounding box center [1060, 685] width 15 height 12
radio input "true"
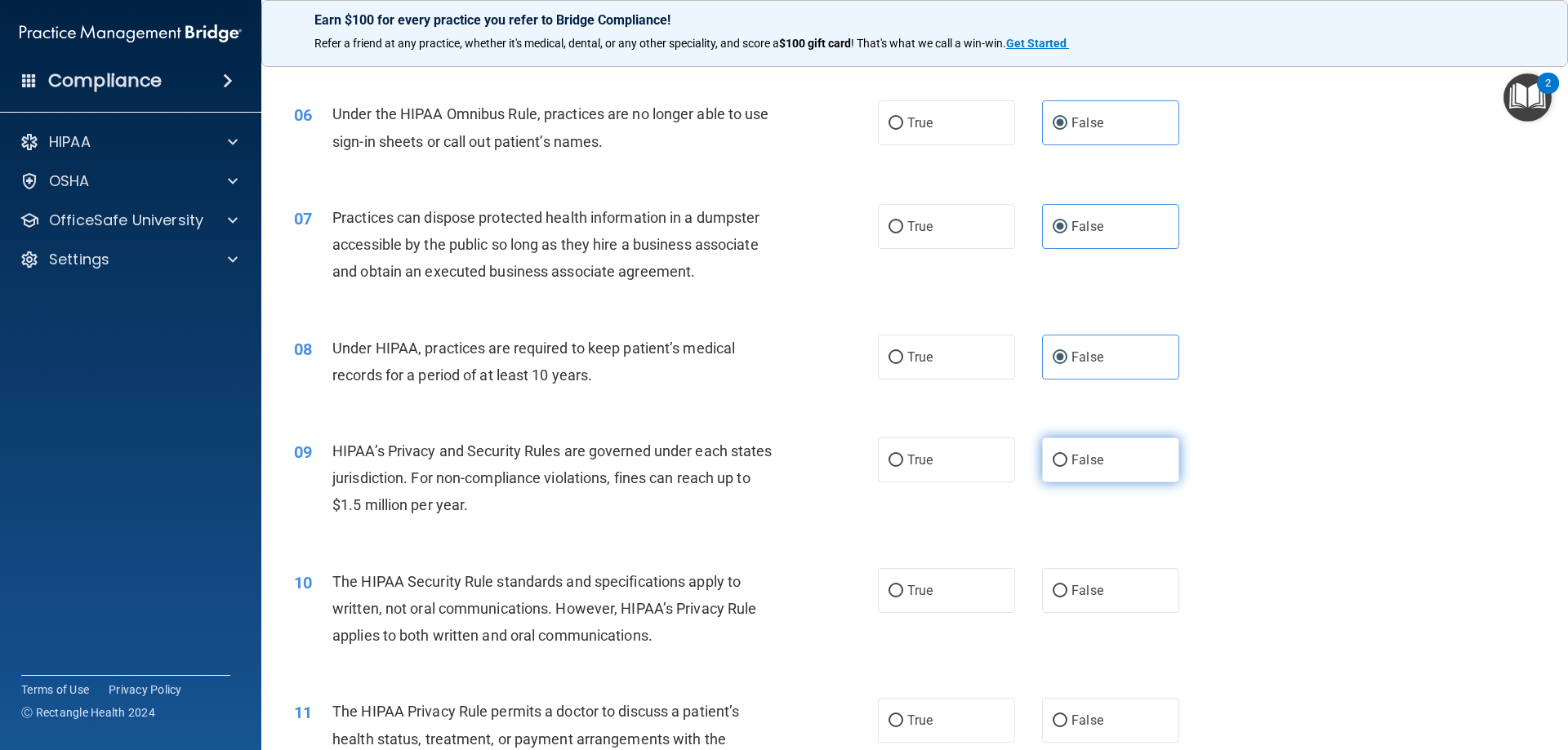
click at [1095, 457] on label "False" at bounding box center [1111, 460] width 137 height 45
click at [1067, 457] on input "False" at bounding box center [1060, 461] width 15 height 12
radio input "true"
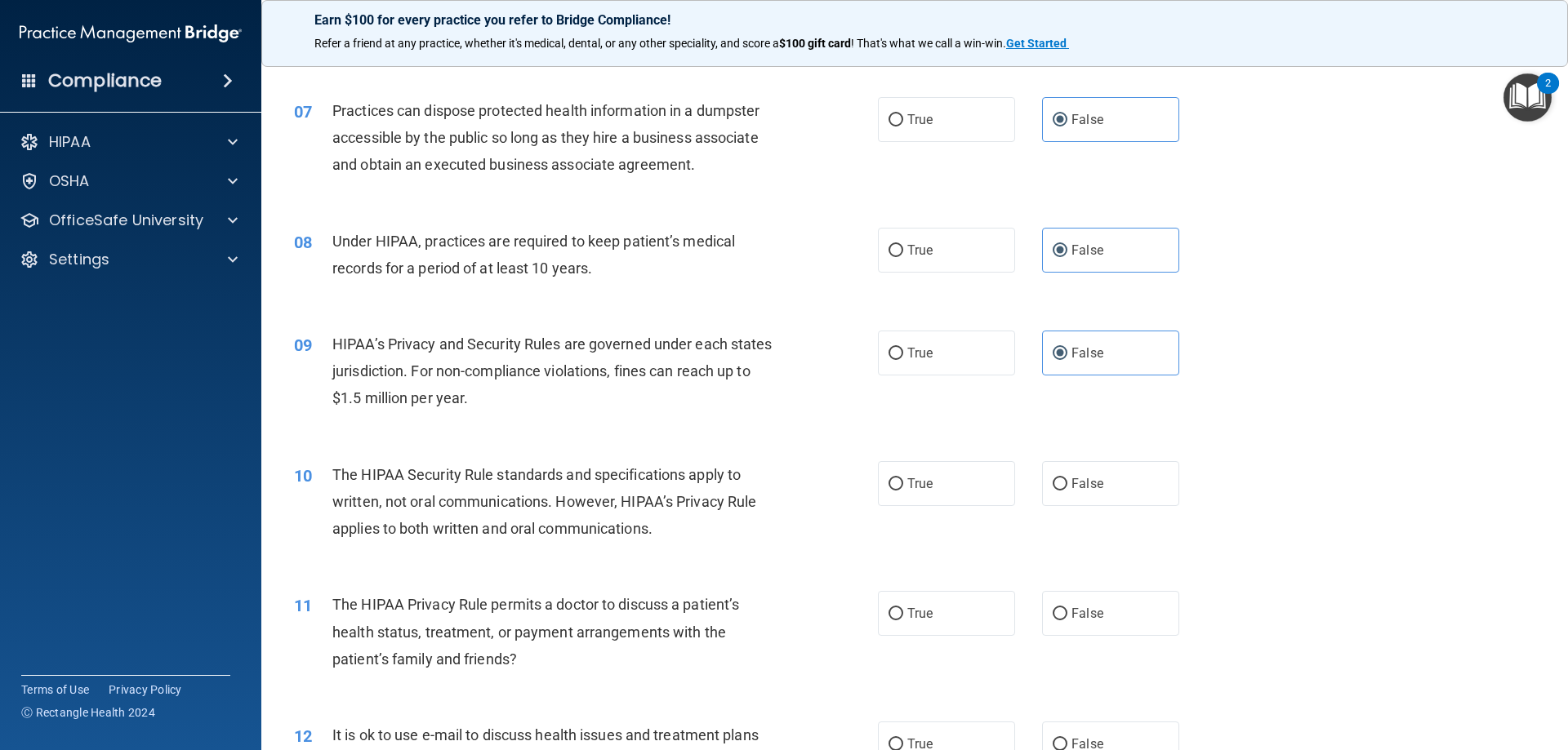
scroll to position [898, 0]
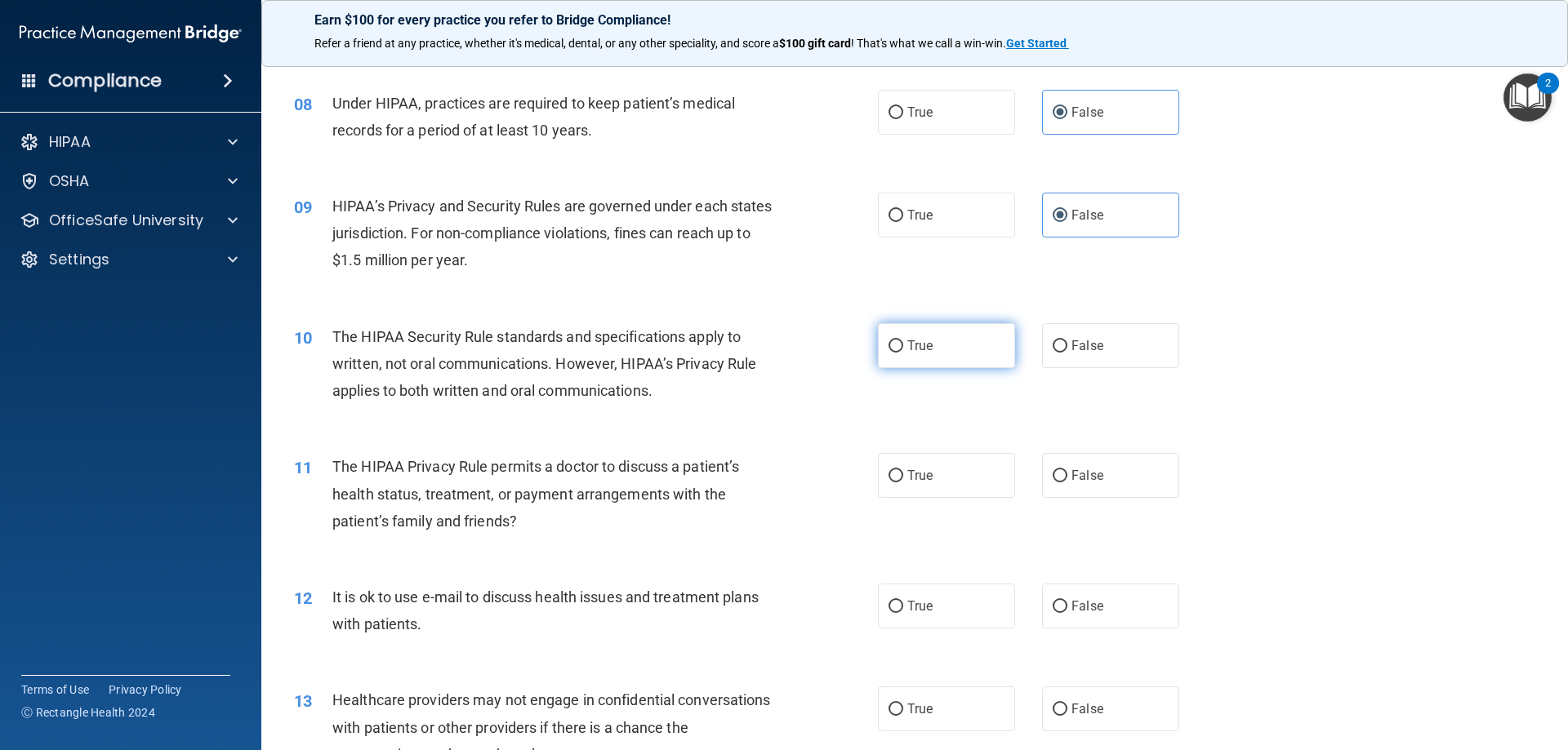
click at [939, 338] on label "True" at bounding box center [946, 345] width 137 height 45
click at [903, 340] on input "True" at bounding box center [895, 346] width 15 height 12
radio input "true"
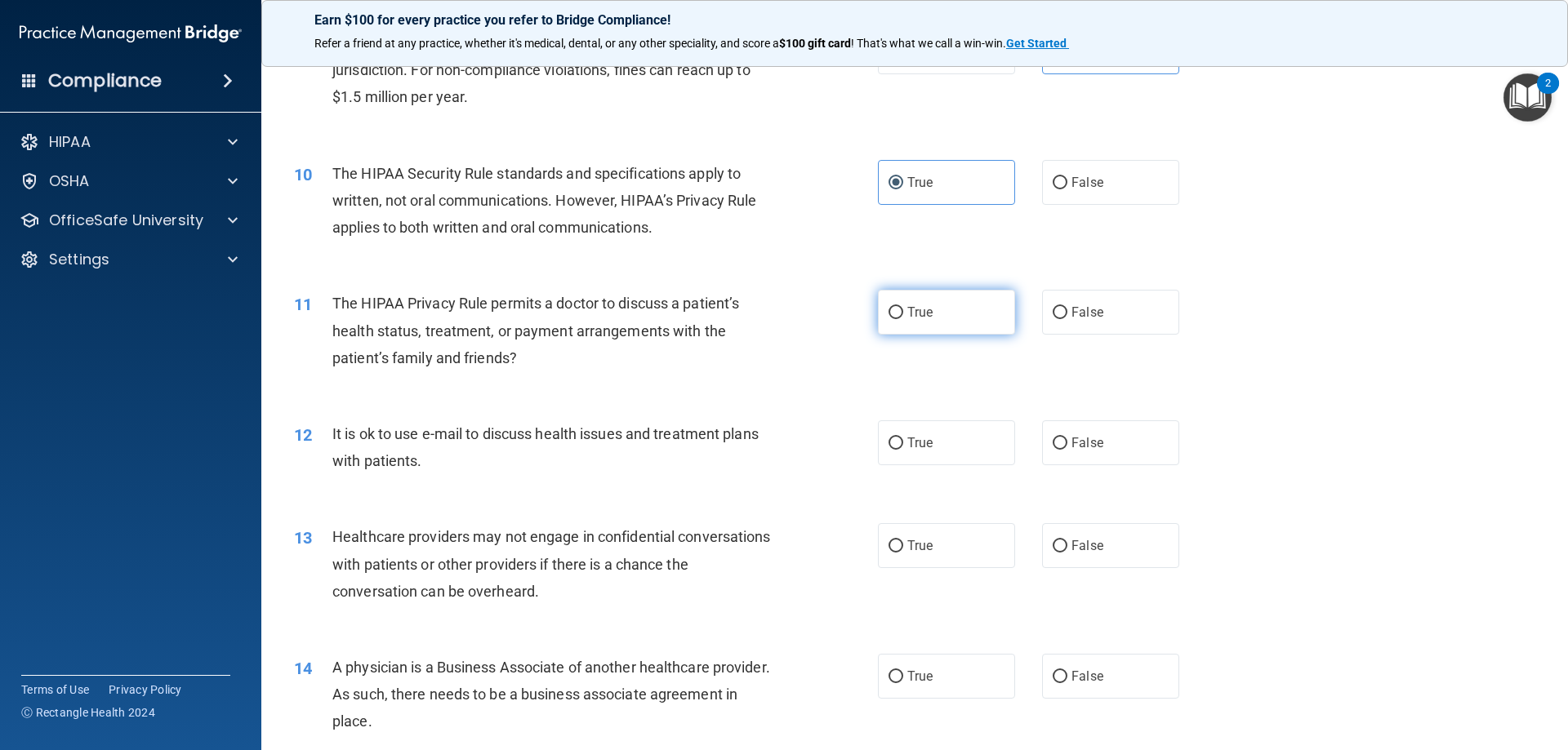
click at [949, 304] on label "True" at bounding box center [946, 313] width 137 height 45
click at [903, 307] on input "True" at bounding box center [895, 313] width 15 height 12
radio input "true"
click at [950, 449] on label "True" at bounding box center [946, 443] width 137 height 45
click at [903, 449] on input "True" at bounding box center [895, 443] width 15 height 12
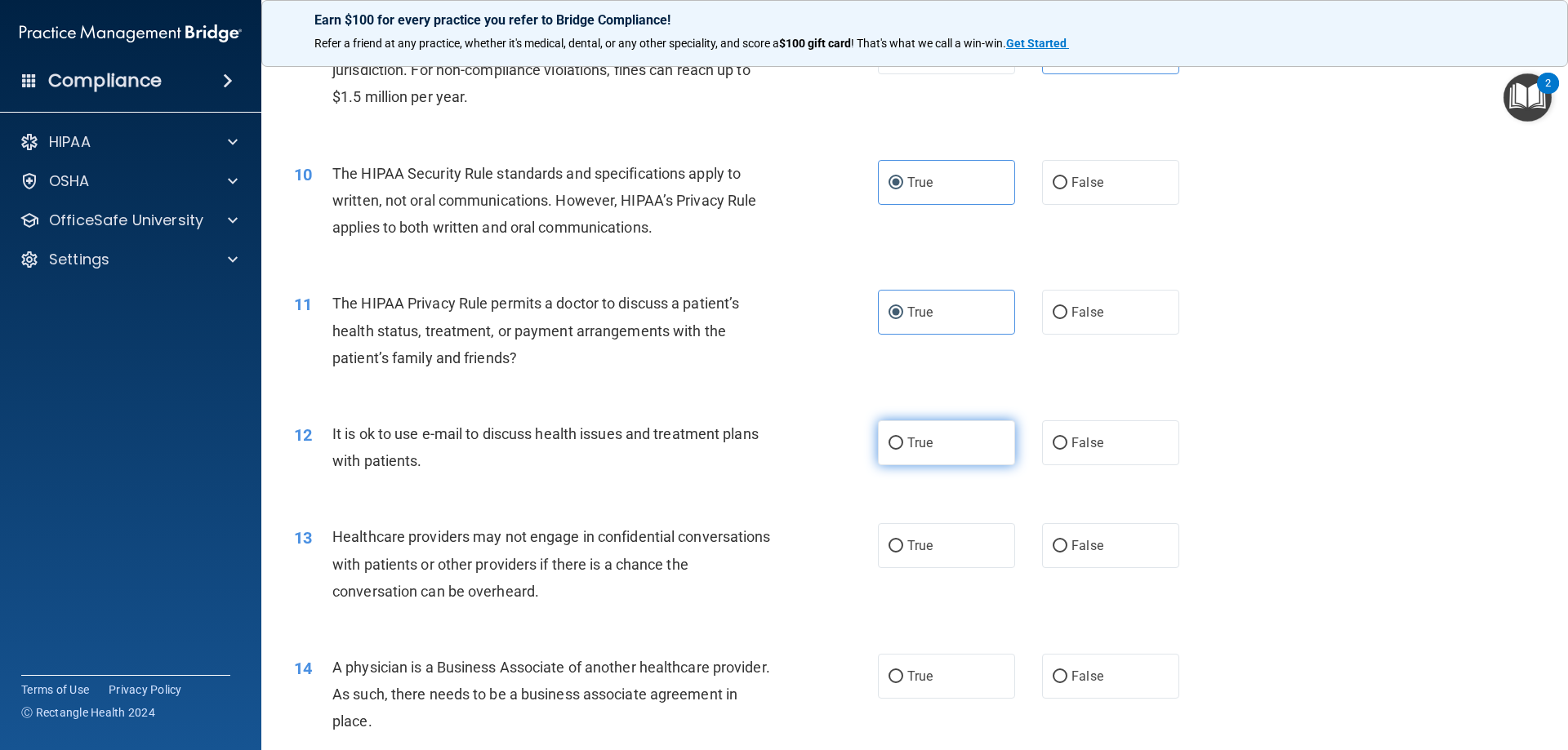
radio input "true"
click at [1164, 565] on label "False" at bounding box center [1111, 546] width 137 height 45
click at [1067, 553] on input "False" at bounding box center [1060, 547] width 15 height 12
radio input "true"
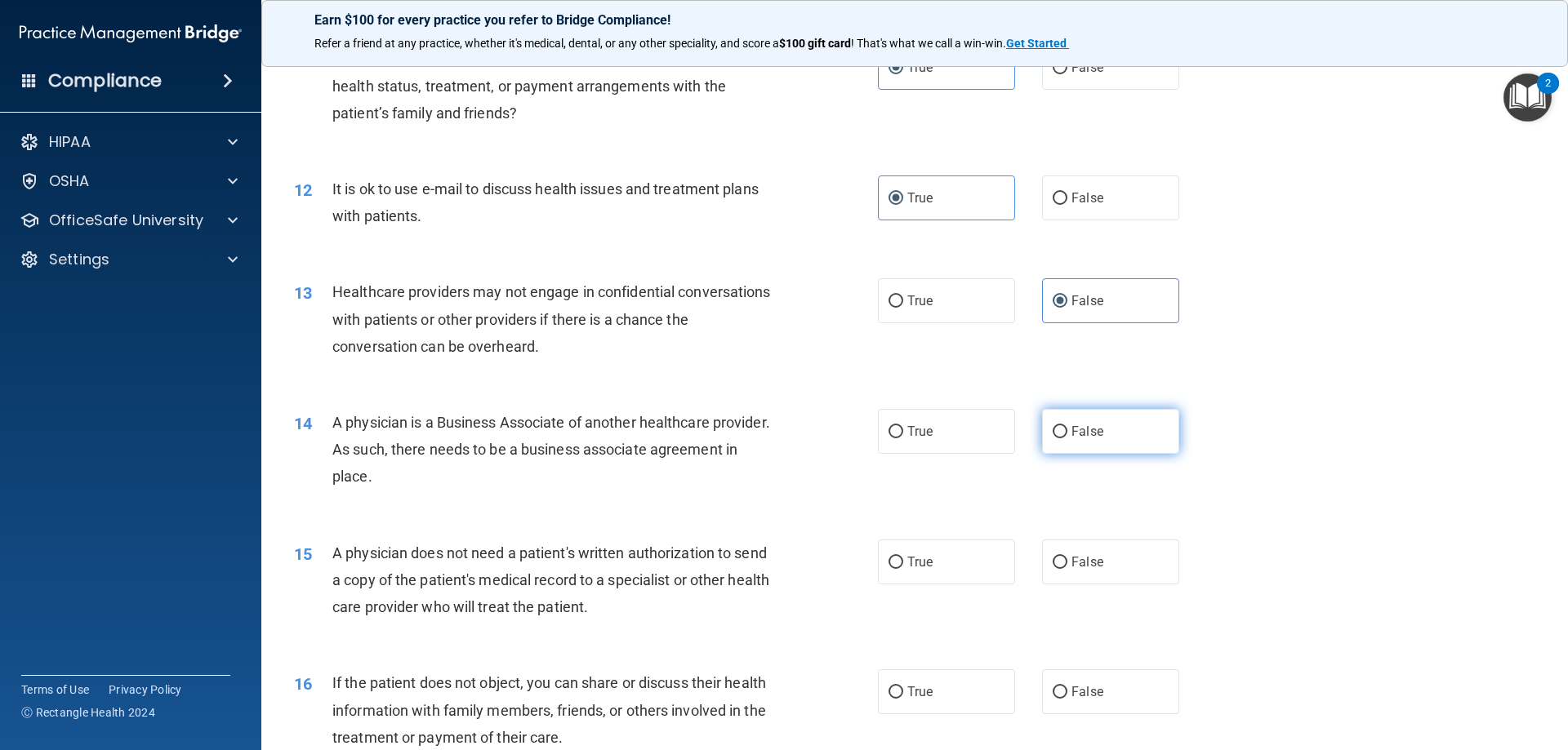
click at [1086, 431] on span "False" at bounding box center [1087, 431] width 32 height 15
click at [1067, 431] on input "False" at bounding box center [1060, 432] width 15 height 12
radio input "true"
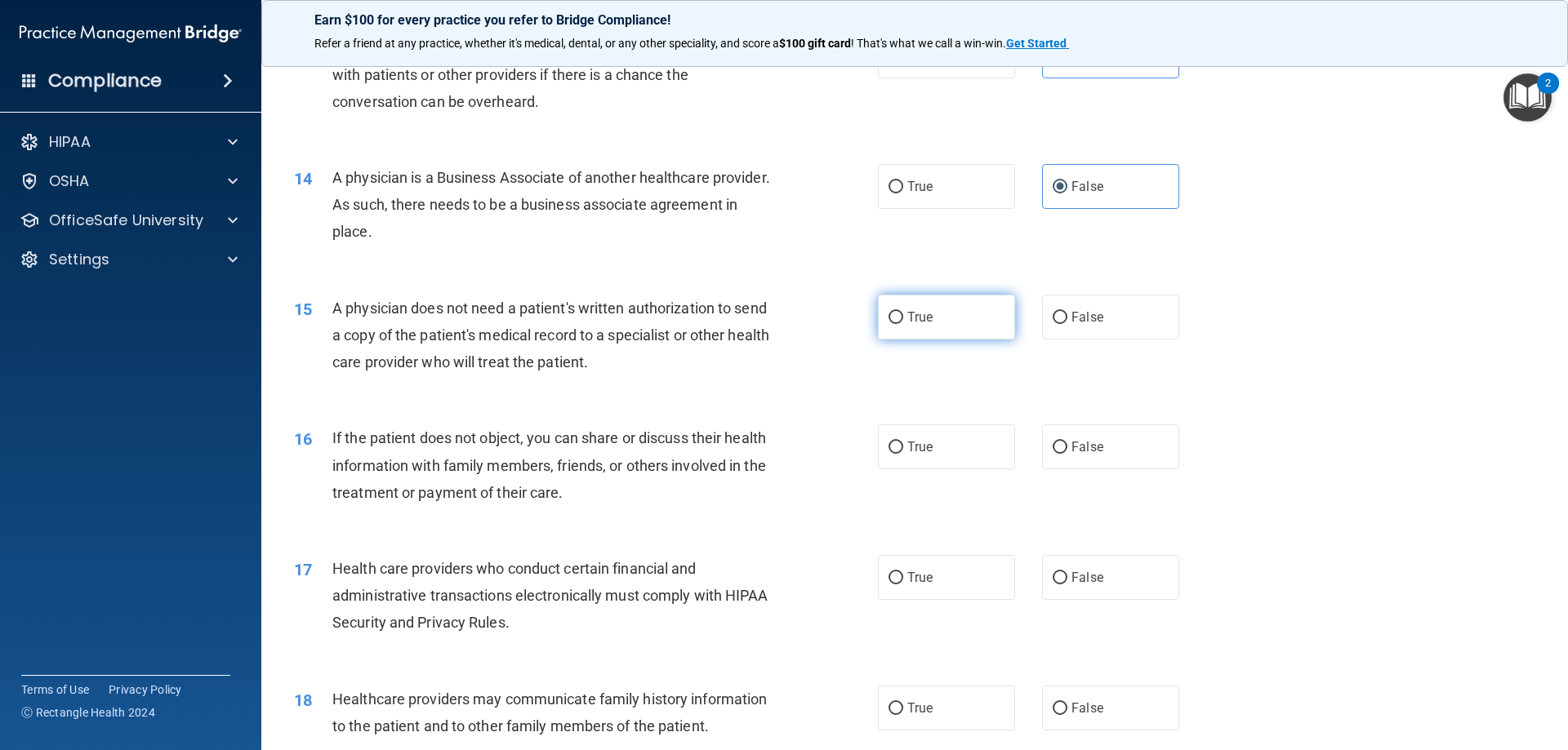
click at [964, 308] on label "True" at bounding box center [946, 317] width 137 height 45
click at [903, 312] on input "True" at bounding box center [895, 318] width 15 height 12
radio input "true"
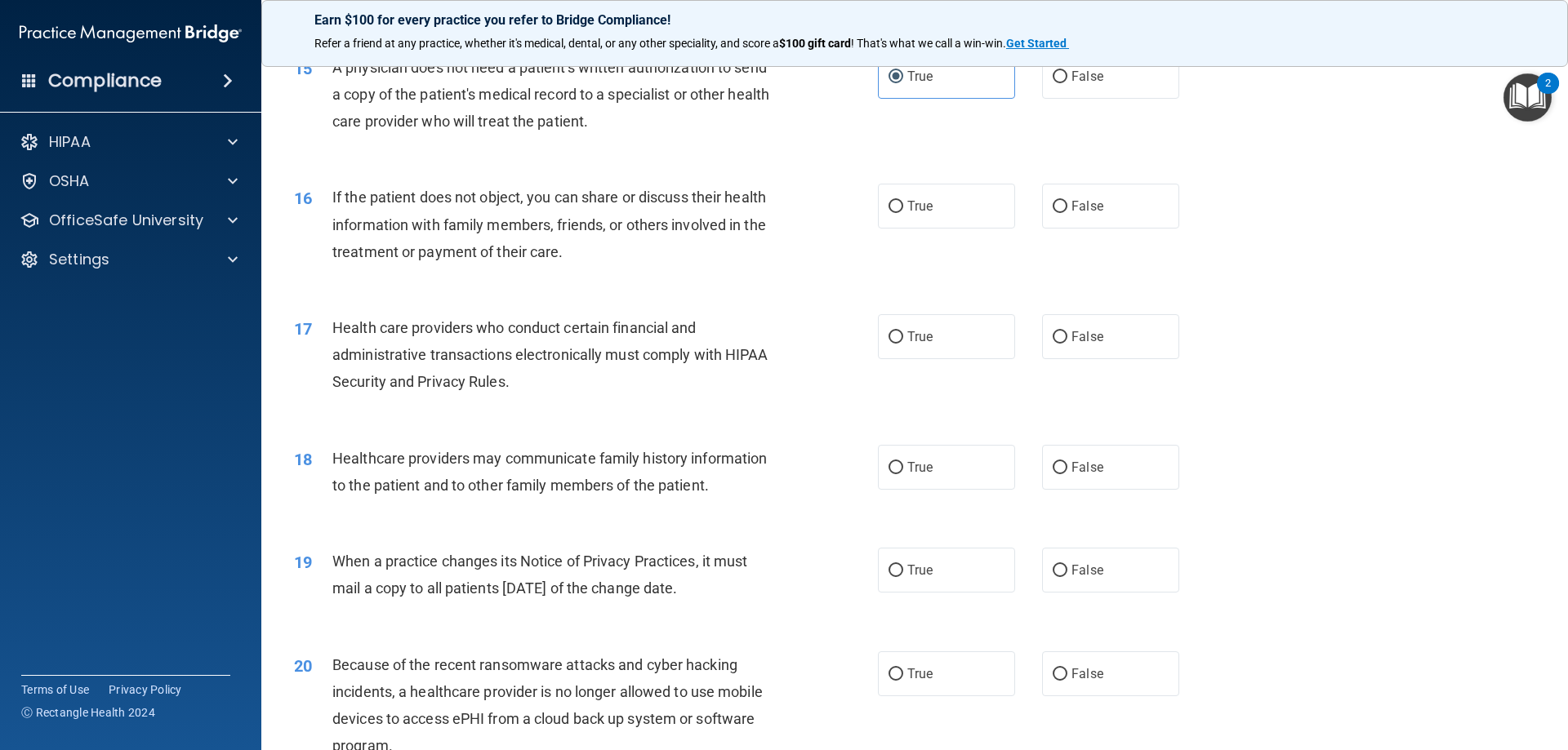
scroll to position [1796, 0]
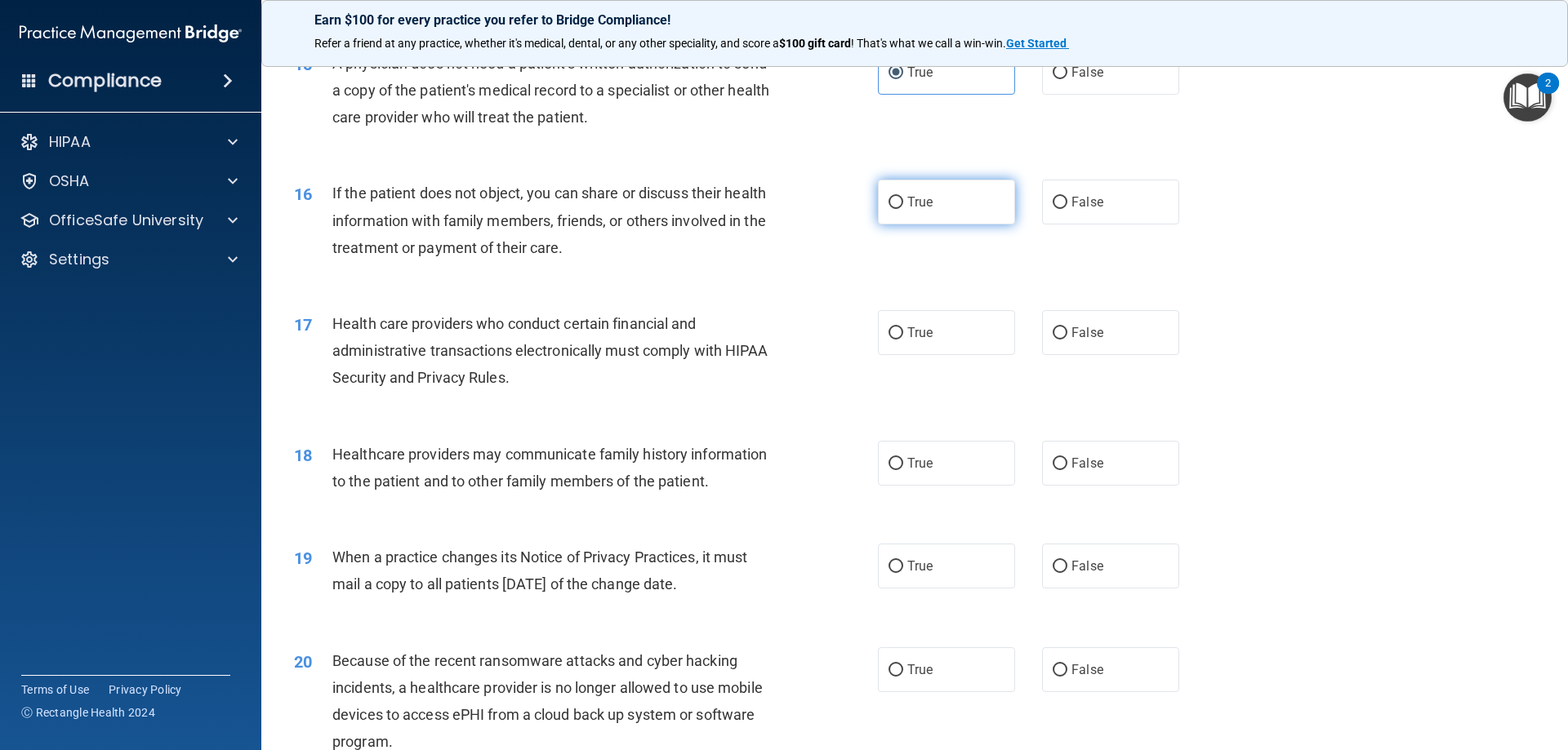
click at [954, 200] on label "True" at bounding box center [946, 202] width 137 height 45
click at [903, 200] on input "True" at bounding box center [895, 202] width 15 height 12
radio input "true"
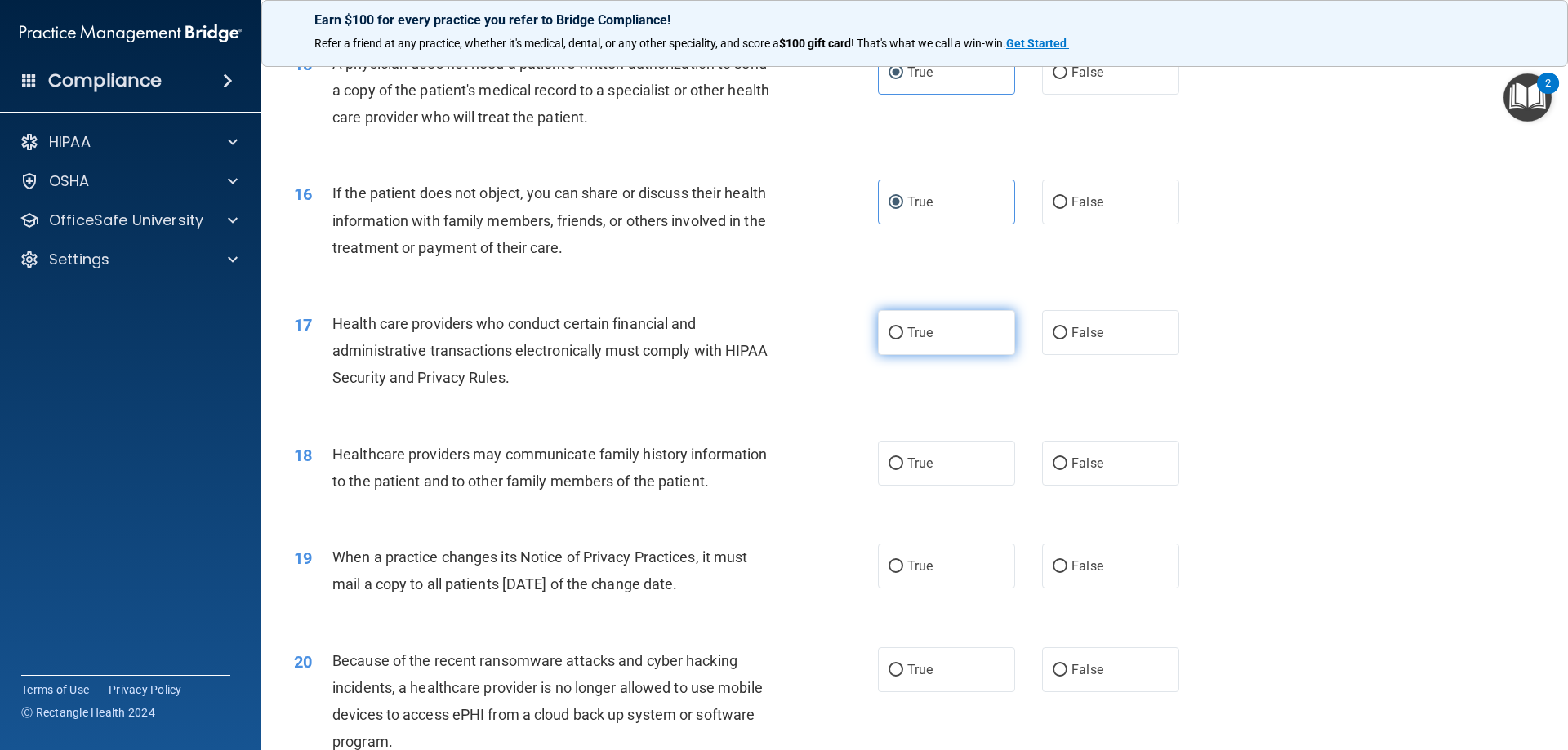
click at [963, 332] on label "True" at bounding box center [946, 332] width 137 height 45
click at [903, 332] on input "True" at bounding box center [895, 333] width 15 height 12
radio input "true"
click at [1054, 474] on label "False" at bounding box center [1111, 463] width 137 height 45
click at [1054, 470] on input "False" at bounding box center [1060, 464] width 15 height 12
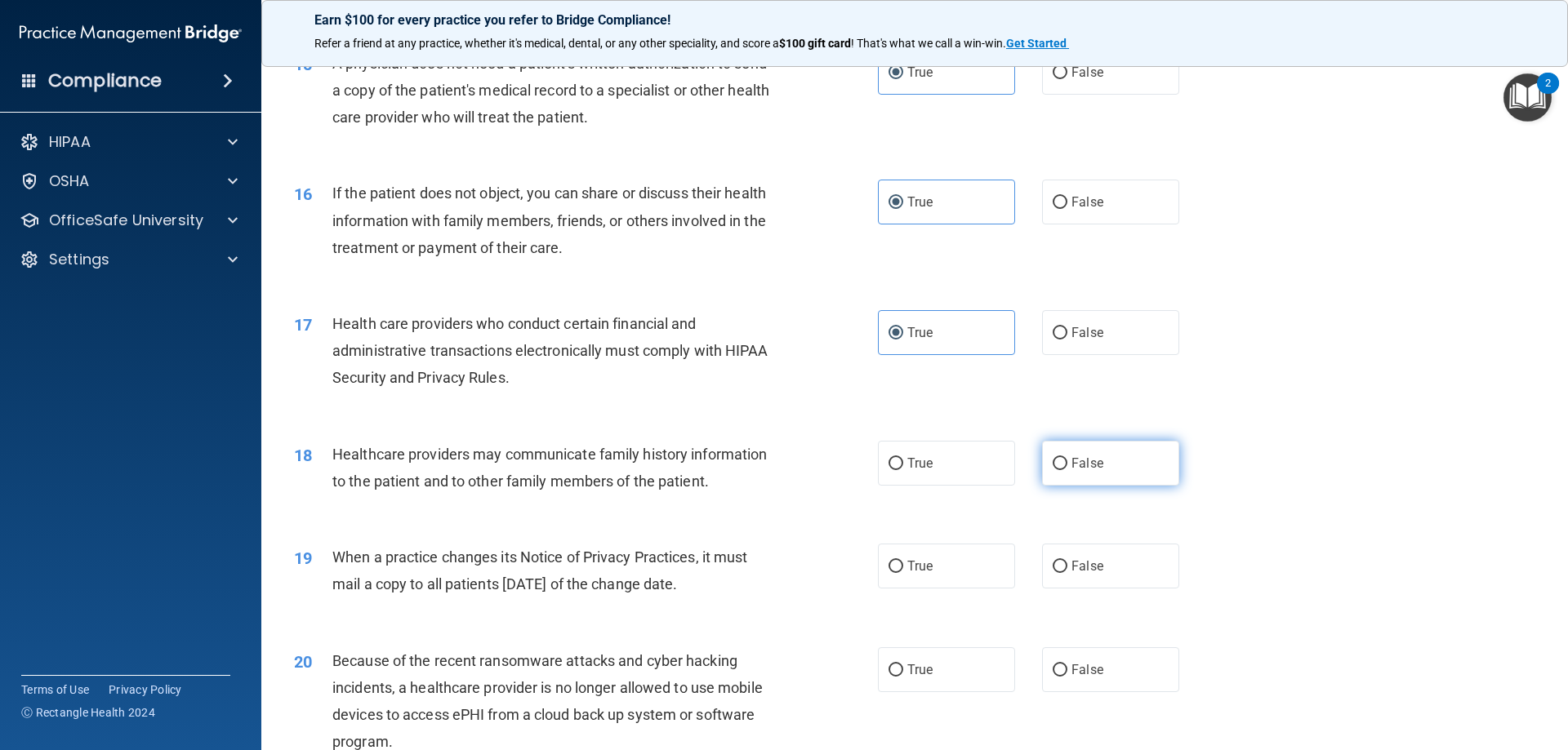
radio input "true"
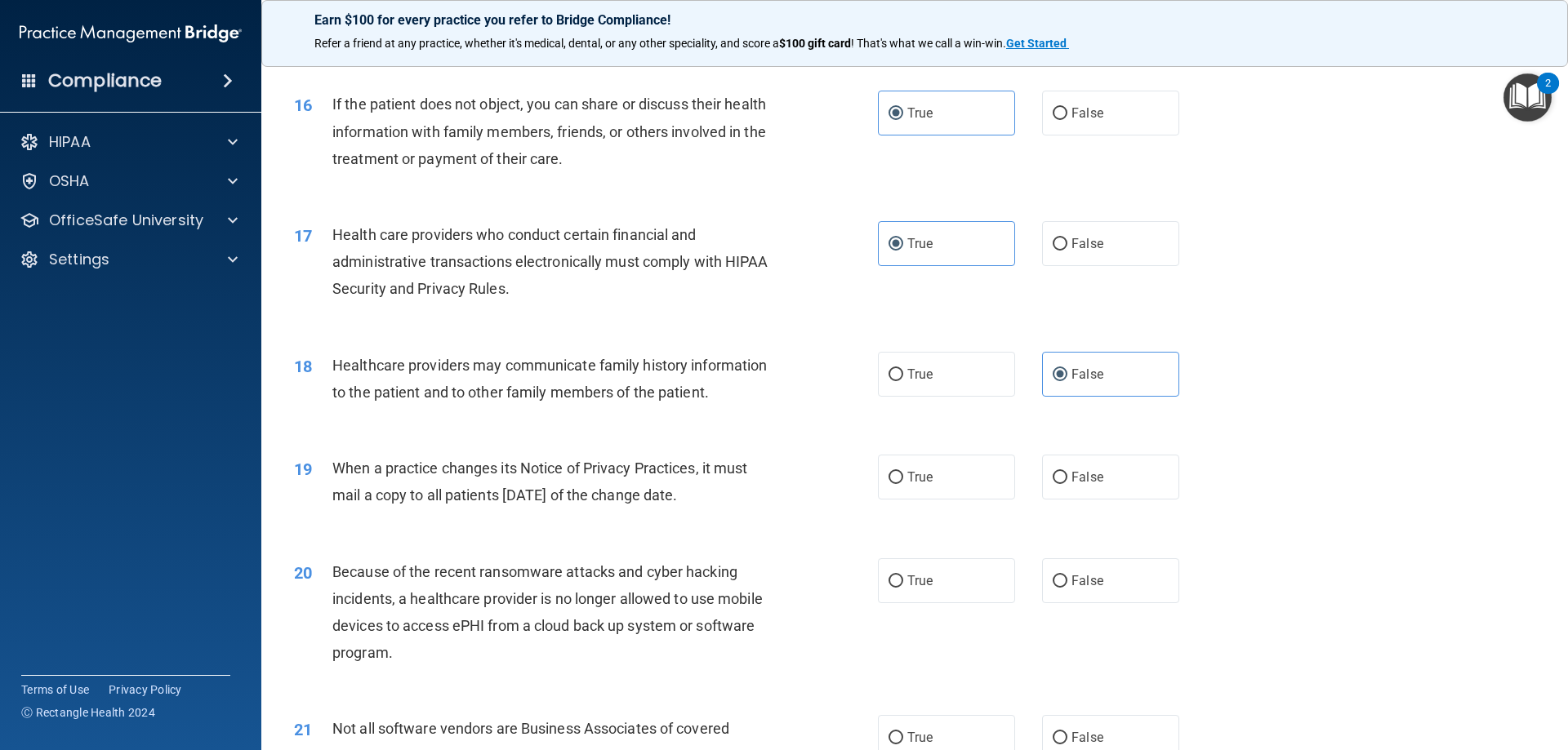
scroll to position [2041, 0]
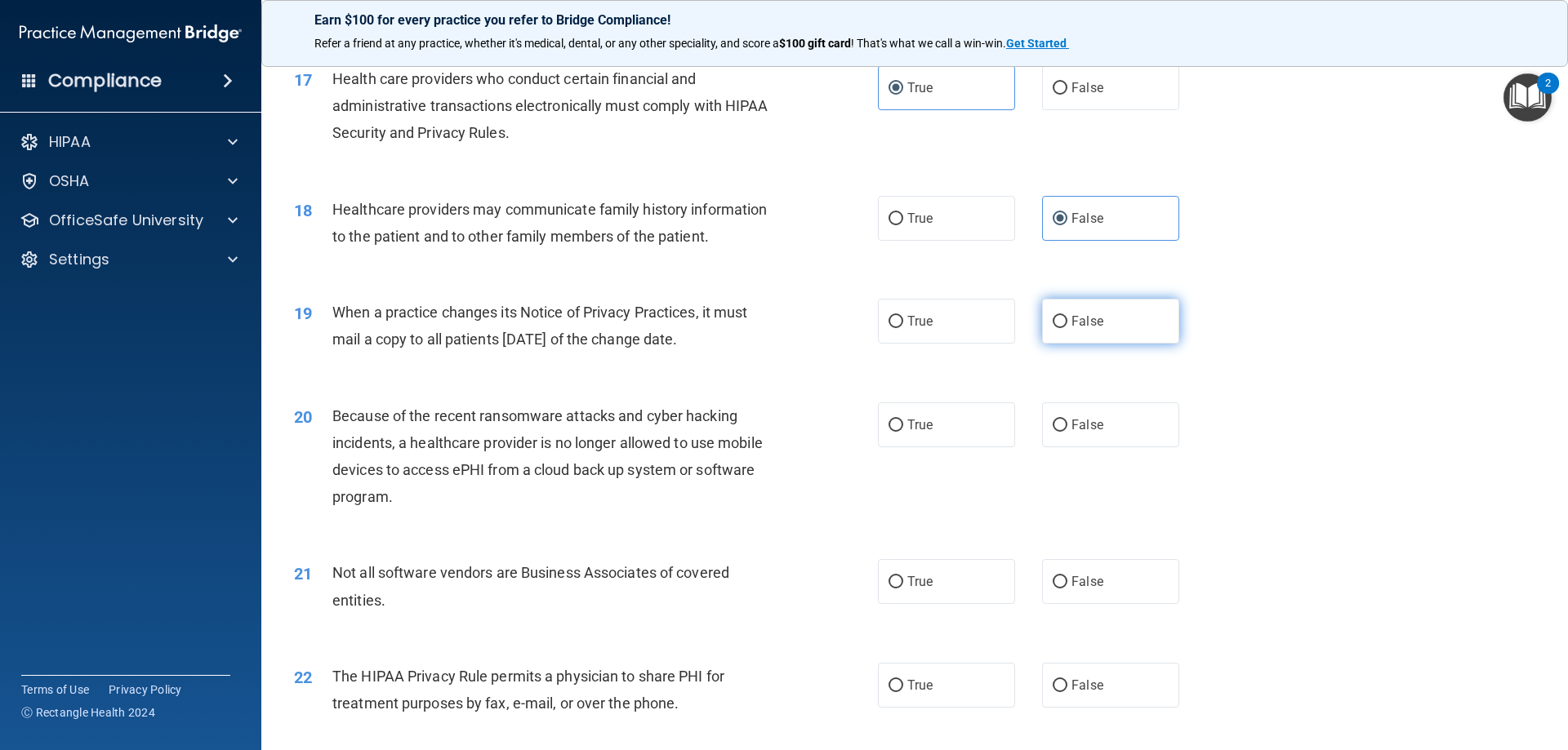
click at [1084, 314] on span "False" at bounding box center [1087, 321] width 32 height 15
click at [1067, 316] on input "False" at bounding box center [1060, 322] width 15 height 12
radio input "true"
click at [1085, 418] on span "False" at bounding box center [1087, 425] width 32 height 15
click at [1067, 419] on input "False" at bounding box center [1060, 425] width 15 height 12
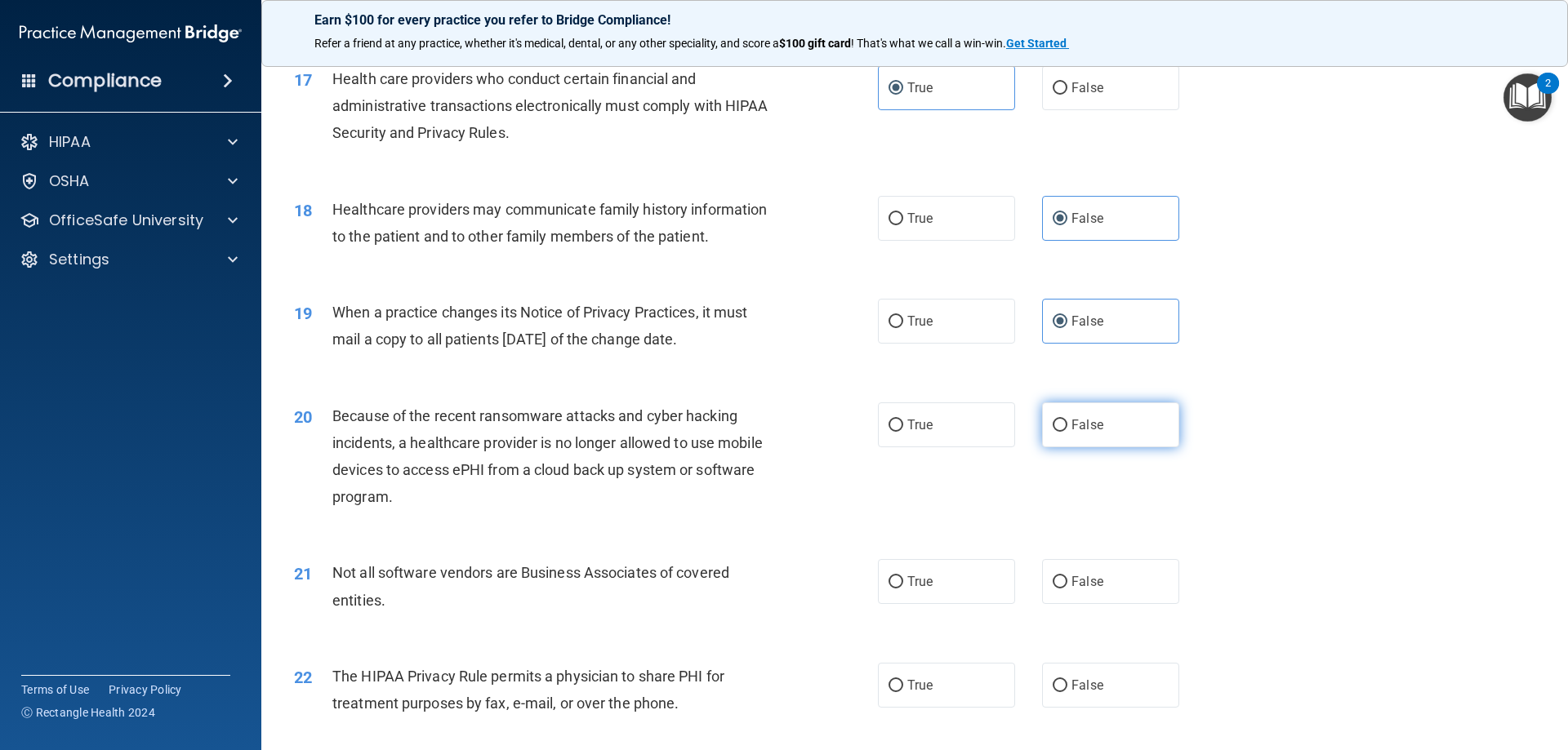
radio input "true"
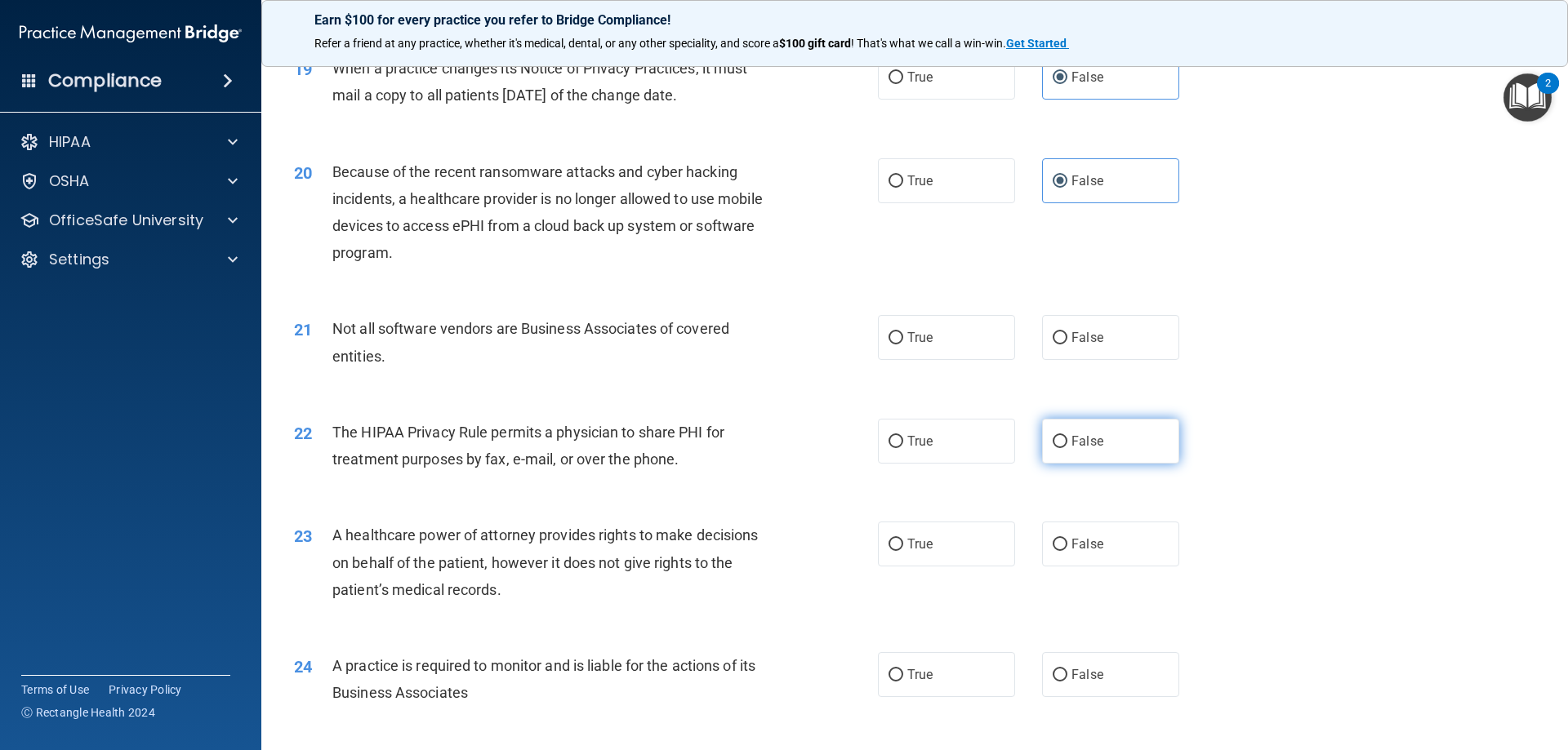
scroll to position [2285, 0]
click at [1007, 343] on label "True" at bounding box center [946, 337] width 137 height 45
click at [903, 343] on input "True" at bounding box center [895, 338] width 15 height 12
radio input "true"
click at [971, 447] on label "True" at bounding box center [946, 440] width 137 height 45
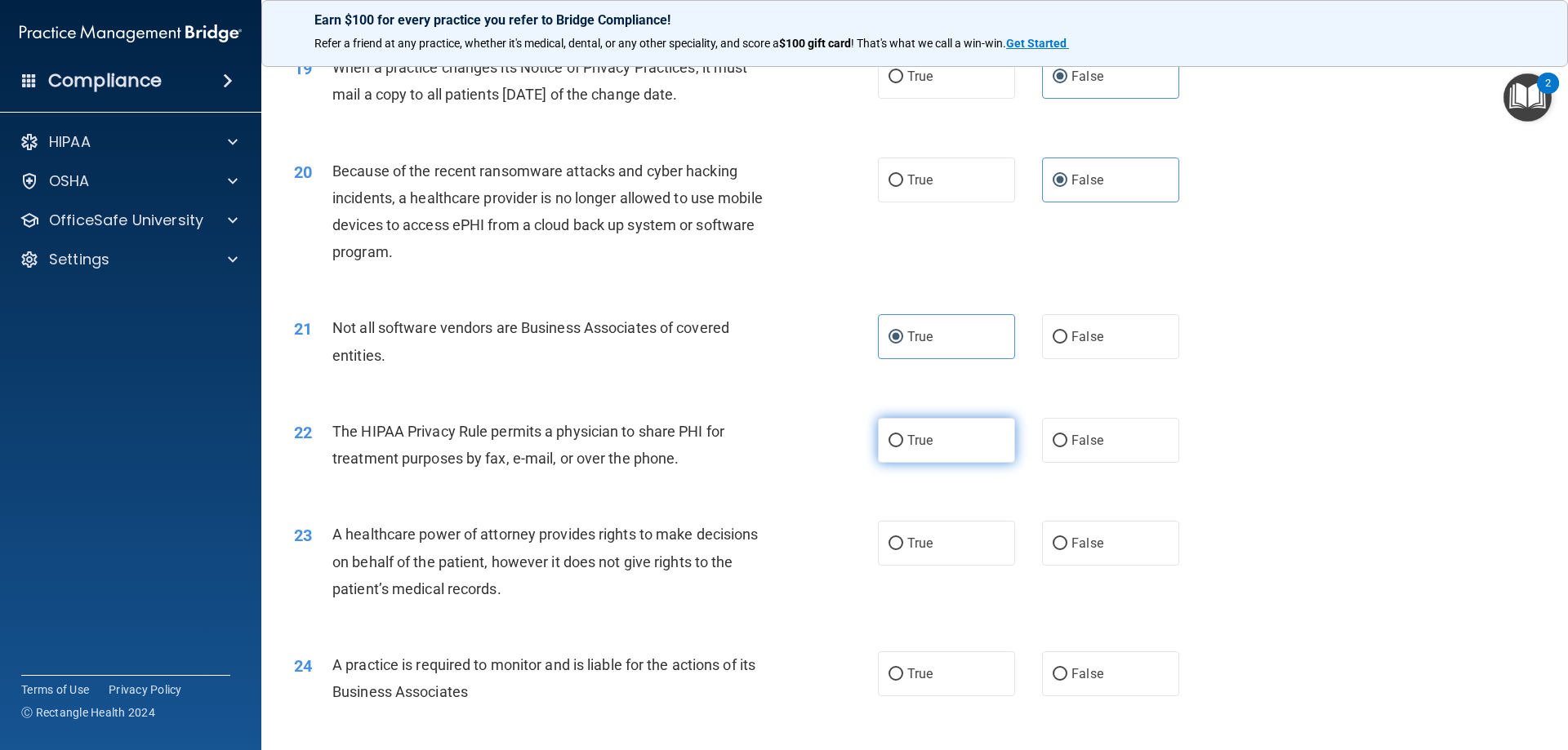
click at [903, 447] on input "True" at bounding box center [895, 441] width 15 height 12
radio input "true"
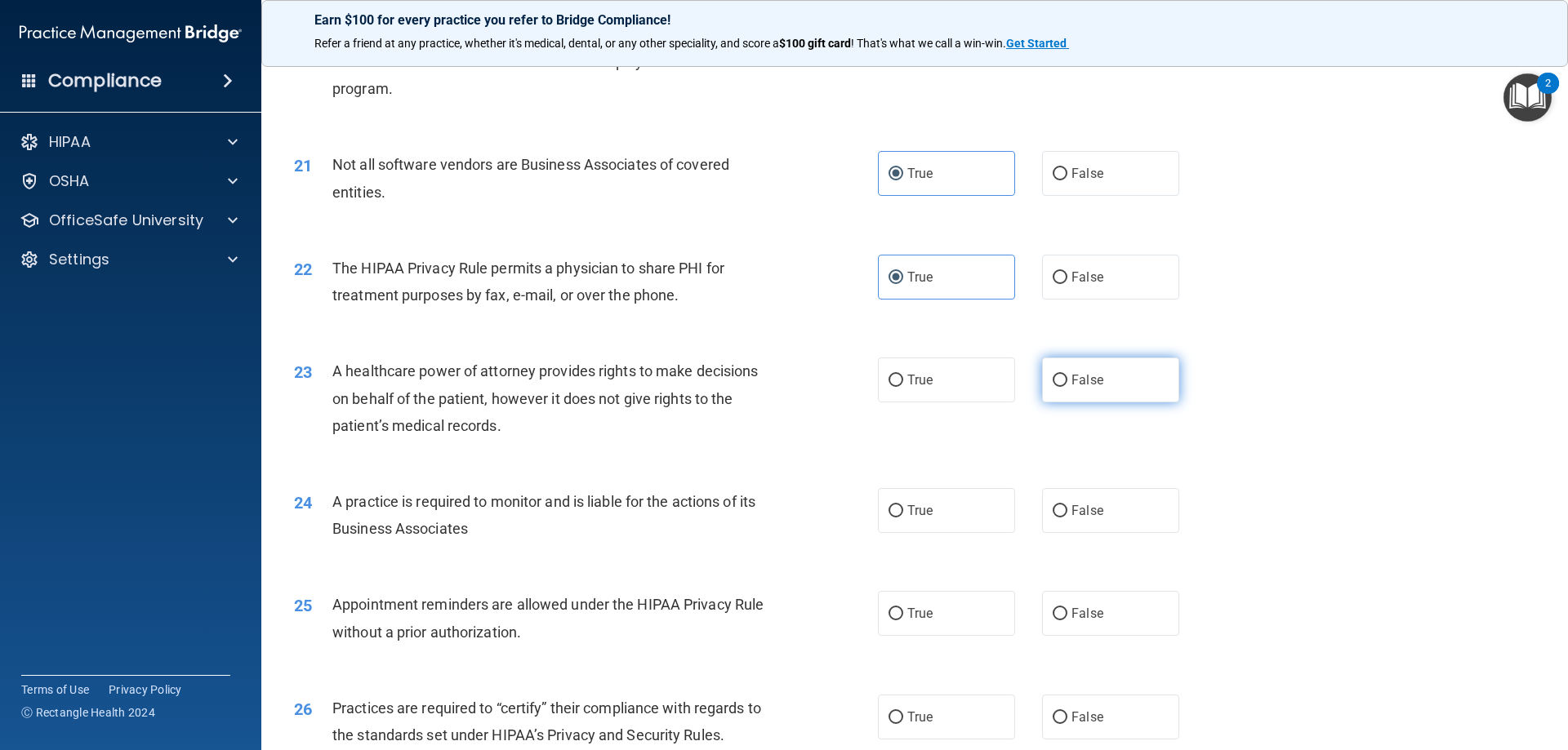
click at [1053, 375] on input "False" at bounding box center [1060, 381] width 15 height 12
radio input "true"
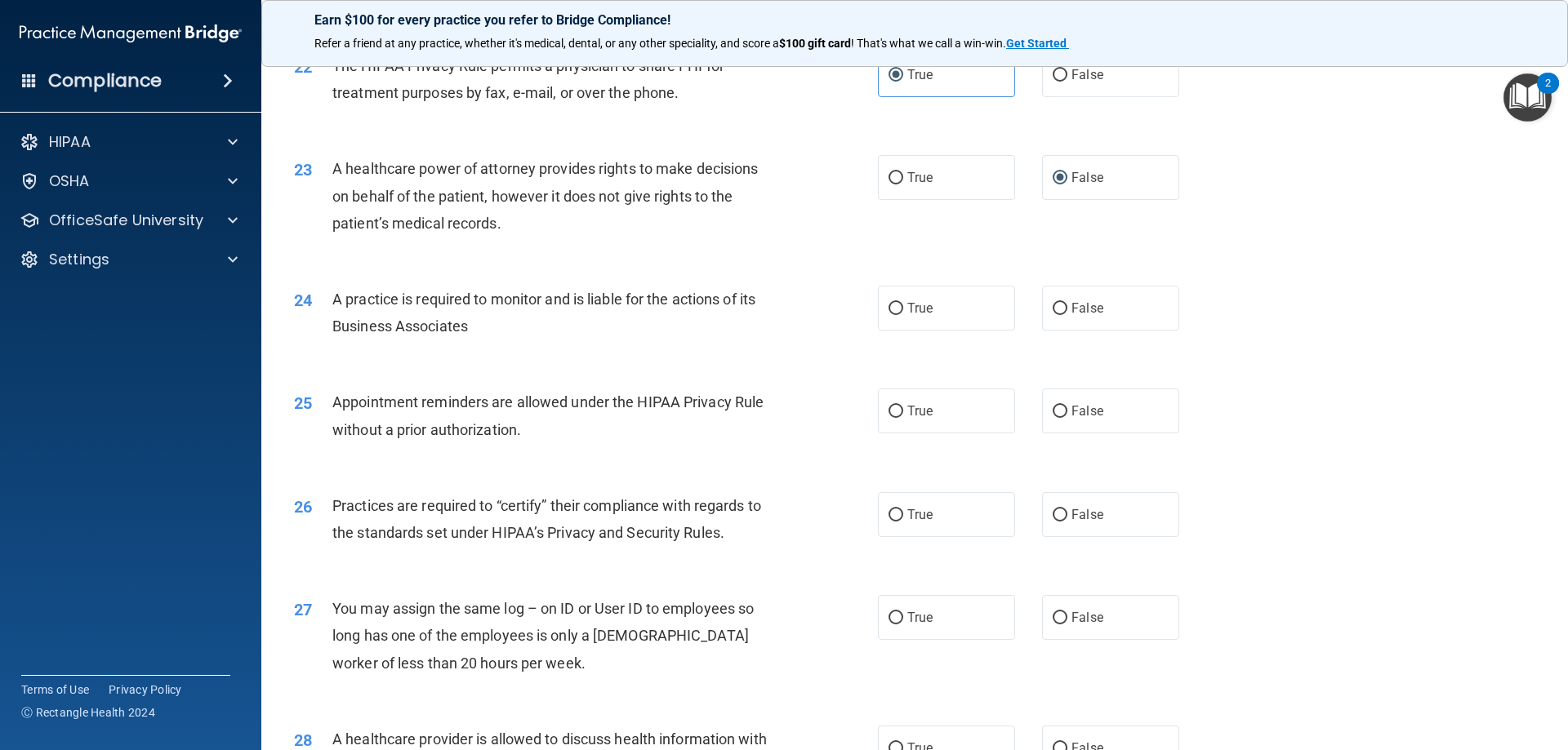
scroll to position [2693, 0]
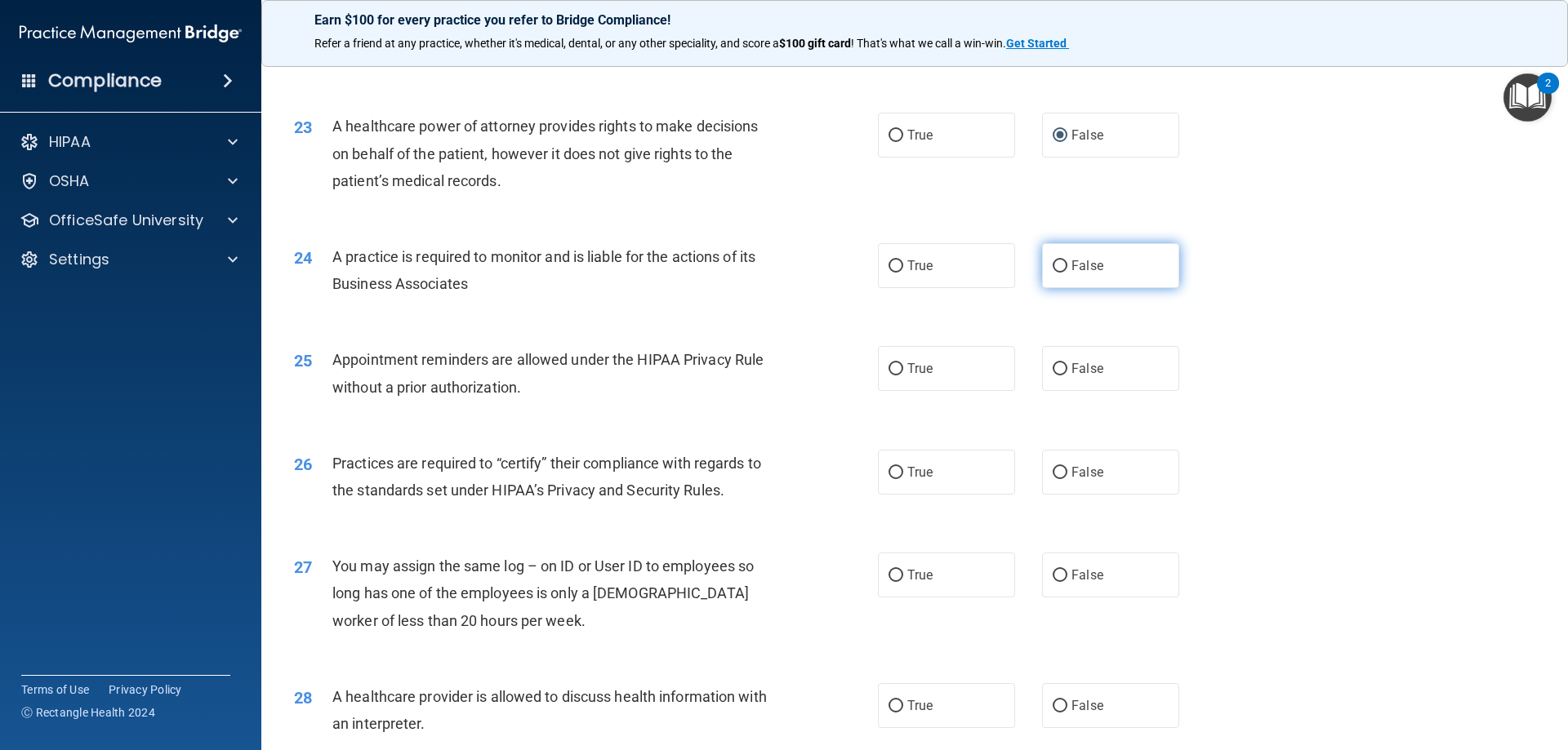
click at [1062, 270] on label "False" at bounding box center [1111, 265] width 137 height 45
click at [1062, 270] on input "False" at bounding box center [1060, 266] width 15 height 12
radio input "true"
click at [936, 369] on label "True" at bounding box center [946, 369] width 137 height 45
click at [903, 369] on input "True" at bounding box center [895, 369] width 15 height 12
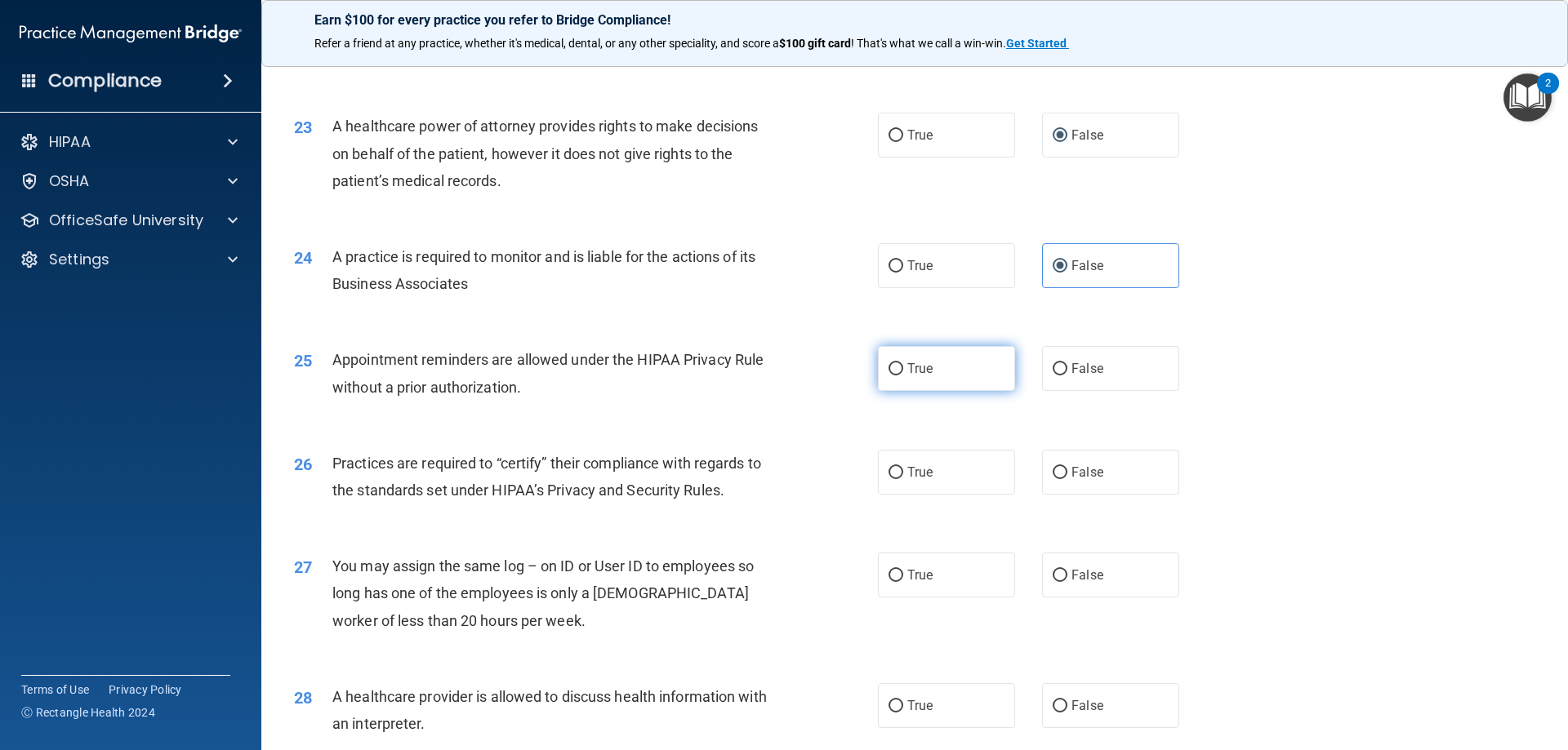
radio input "true"
click at [1072, 474] on span "False" at bounding box center [1087, 472] width 32 height 15
click at [1067, 474] on input "False" at bounding box center [1060, 473] width 15 height 12
radio input "true"
click at [1047, 567] on label "False" at bounding box center [1111, 575] width 137 height 45
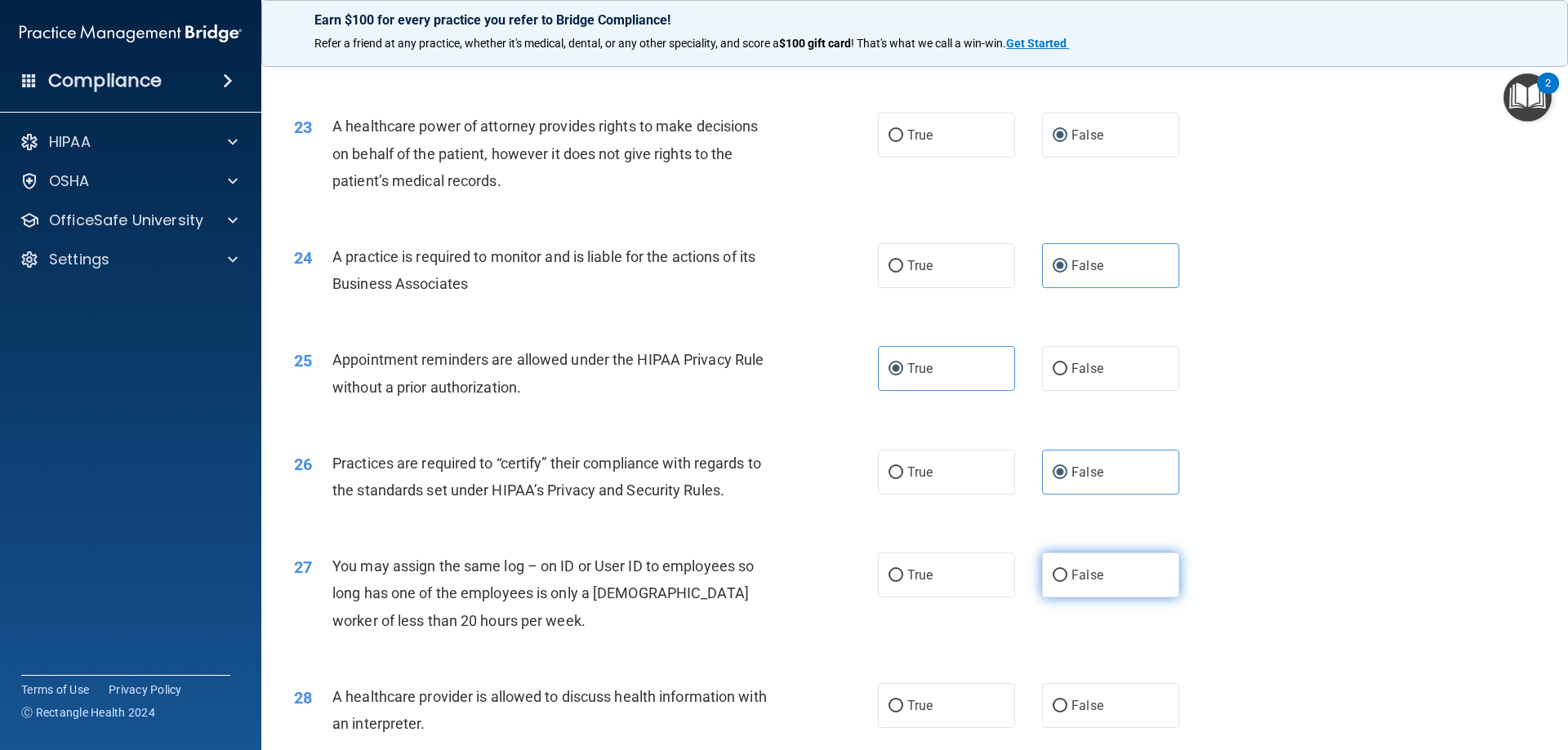
click at [1053, 570] on input "False" at bounding box center [1060, 576] width 15 height 12
radio input "true"
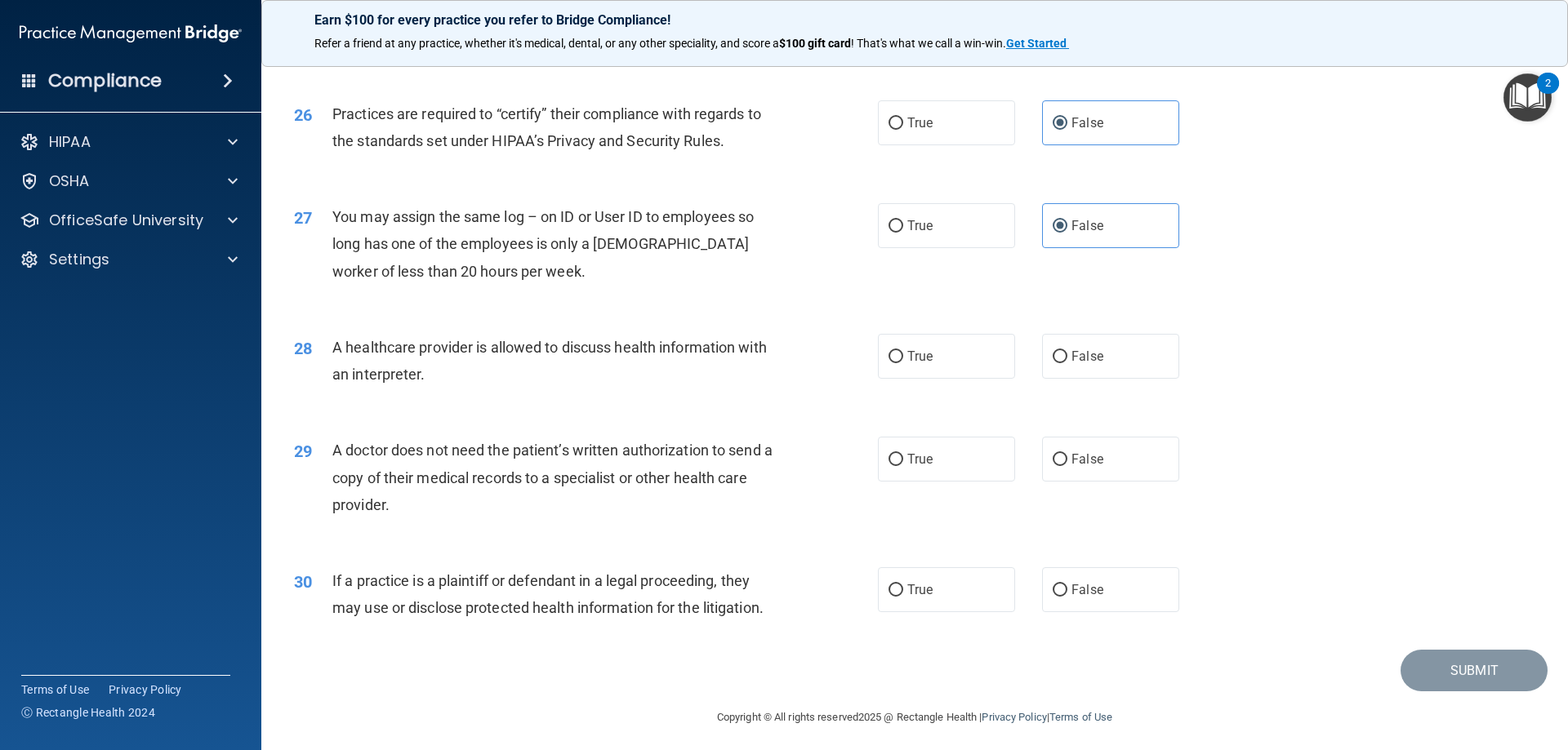
scroll to position [3050, 0]
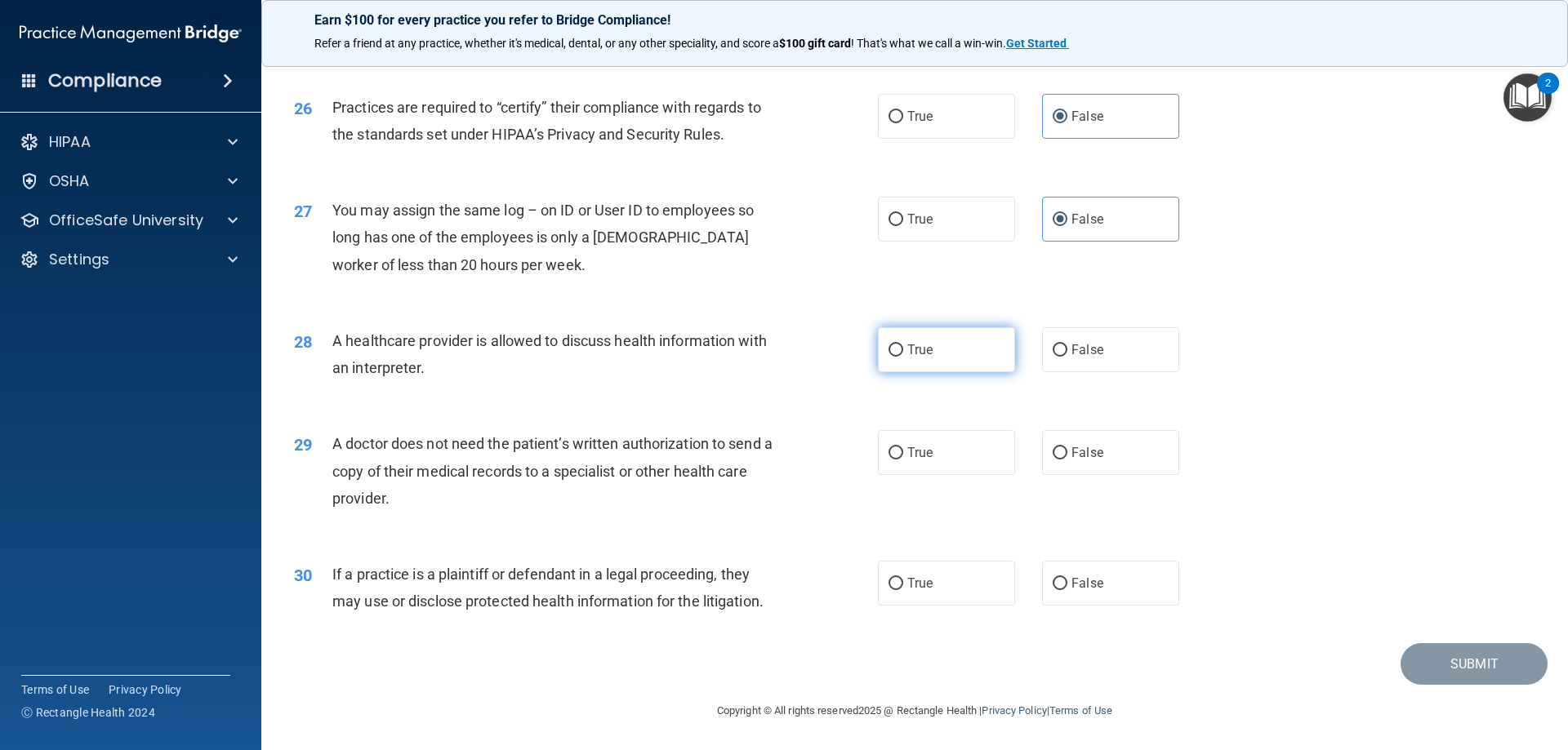
click at [961, 350] on label "True" at bounding box center [946, 350] width 137 height 45
click at [903, 350] on input "True" at bounding box center [895, 350] width 15 height 12
radio input "true"
click at [949, 449] on label "True" at bounding box center [946, 453] width 137 height 45
click at [903, 449] on input "True" at bounding box center [895, 453] width 15 height 12
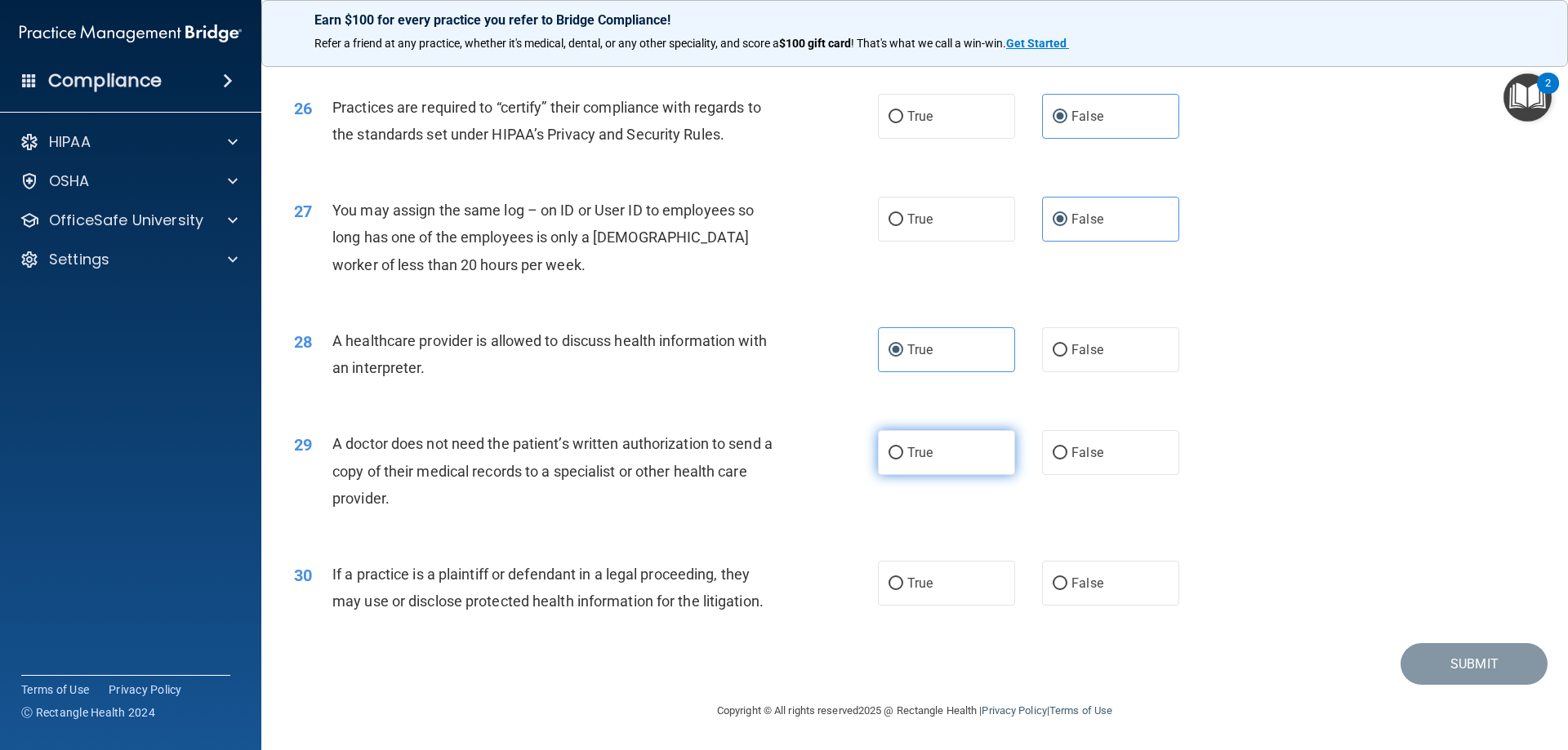
radio input "true"
click at [965, 573] on label "True" at bounding box center [946, 583] width 137 height 45
click at [903, 578] on input "True" at bounding box center [895, 584] width 15 height 12
radio input "true"
click at [1472, 662] on button "Submit" at bounding box center [1474, 664] width 147 height 41
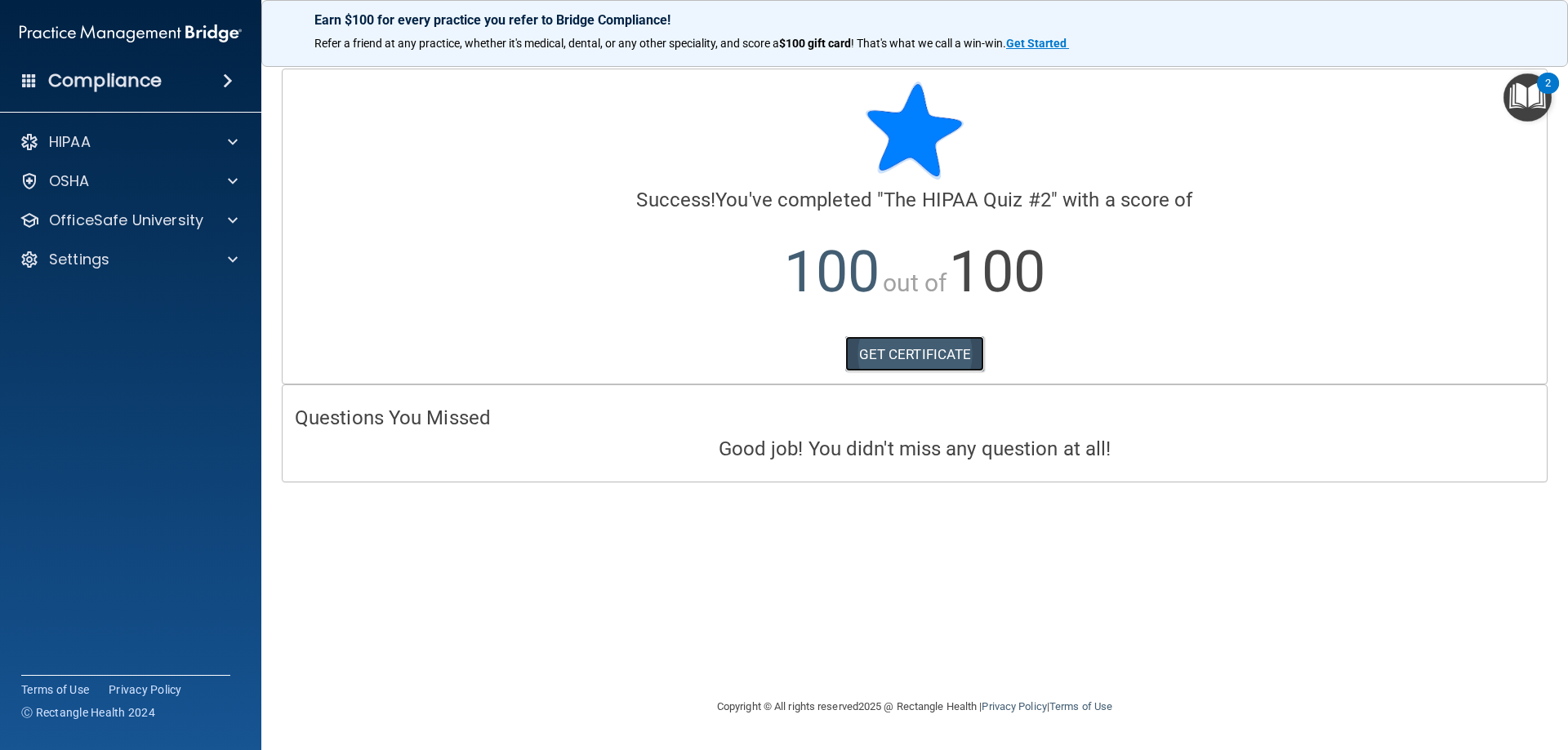
click at [947, 359] on link "GET CERTIFICATE" at bounding box center [915, 355] width 140 height 36
click at [240, 221] on div at bounding box center [230, 220] width 40 height 20
click at [103, 264] on p "HIPAA Training" at bounding box center [78, 259] width 134 height 16
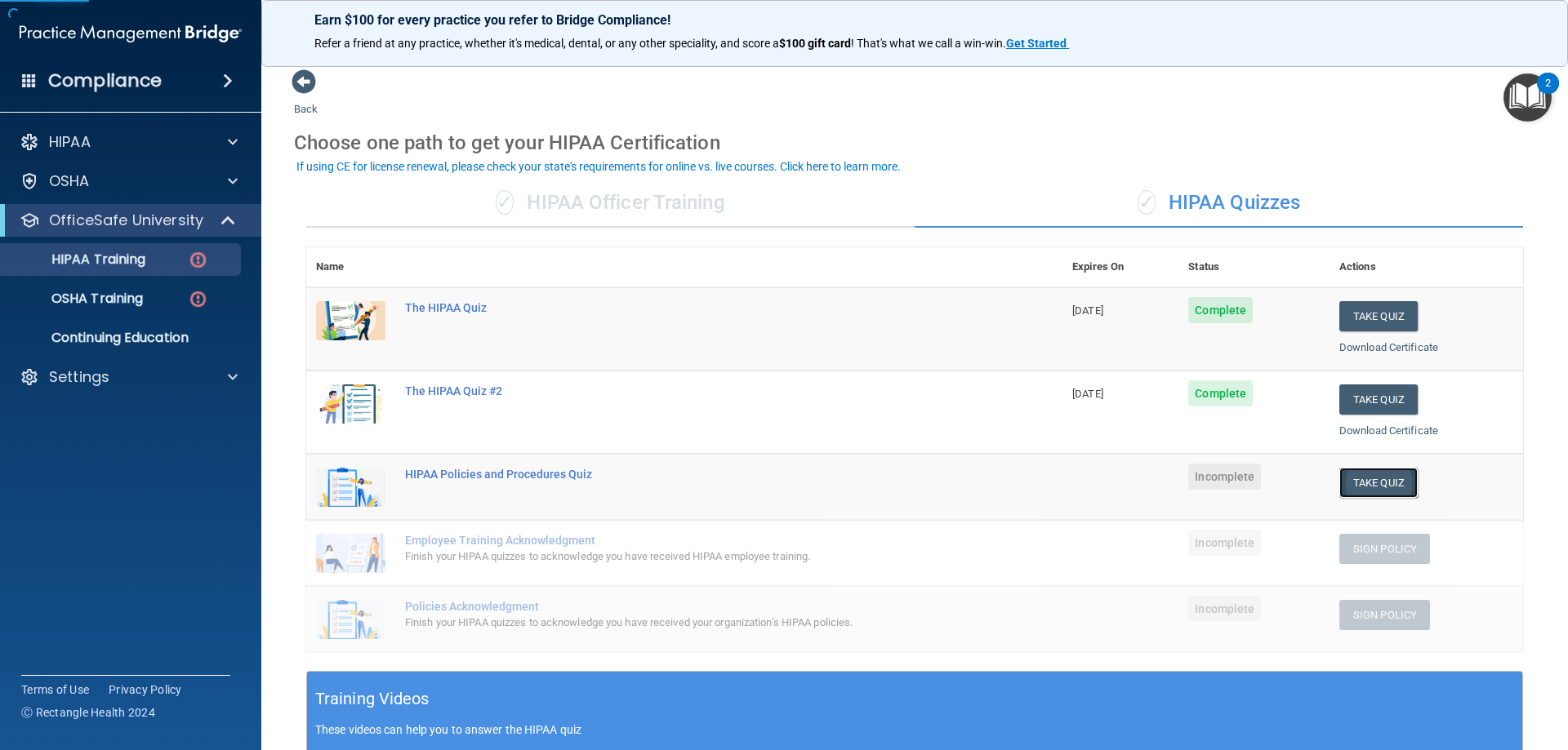
click at [1364, 480] on button "Take Quiz" at bounding box center [1378, 482] width 78 height 30
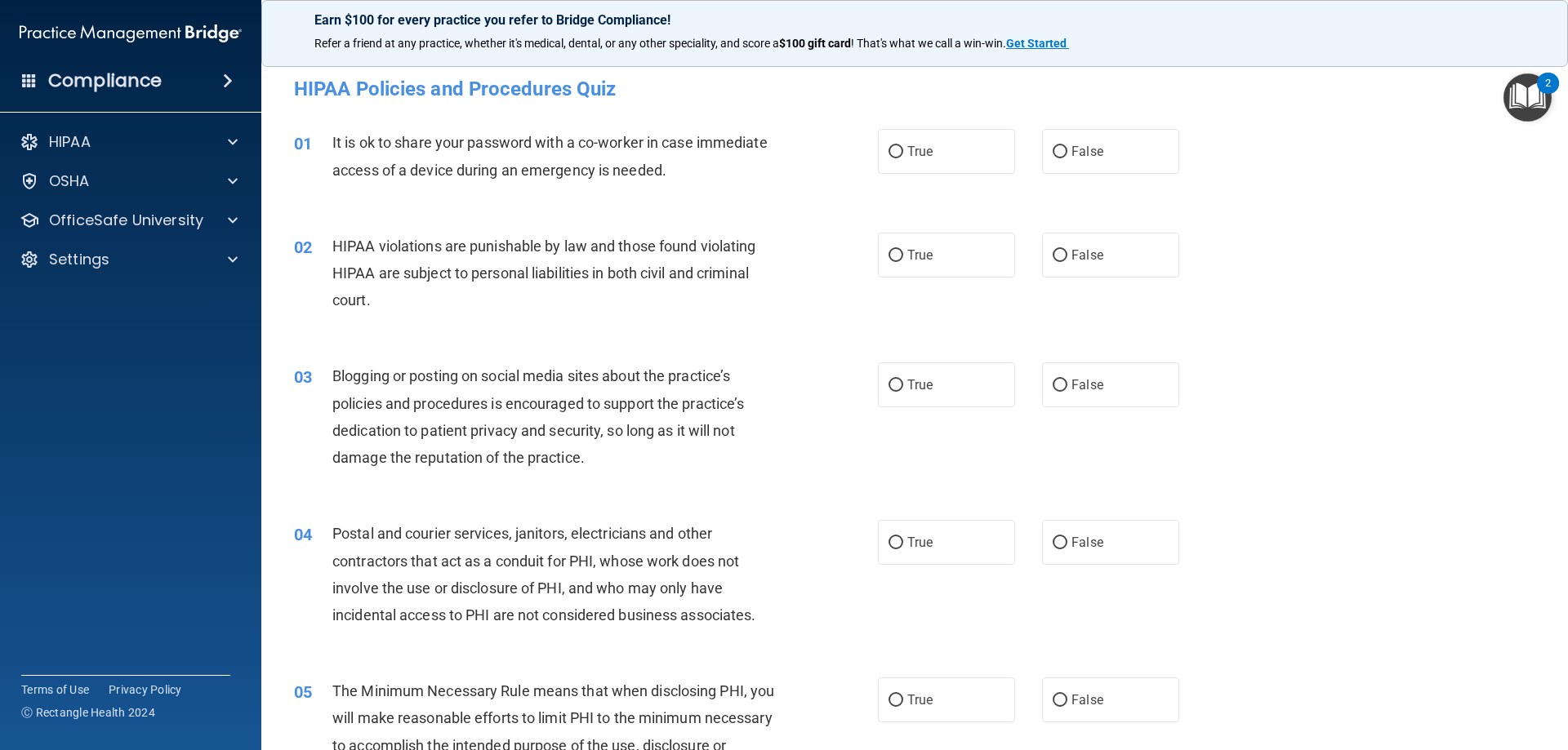
click at [1081, 122] on div "01 It is ok to share your password with a co-worker in case immediate access of…" at bounding box center [914, 159] width 1266 height 102
click at [1081, 161] on label "False" at bounding box center [1111, 152] width 137 height 45
click at [1067, 158] on input "False" at bounding box center [1060, 152] width 15 height 12
radio input "true"
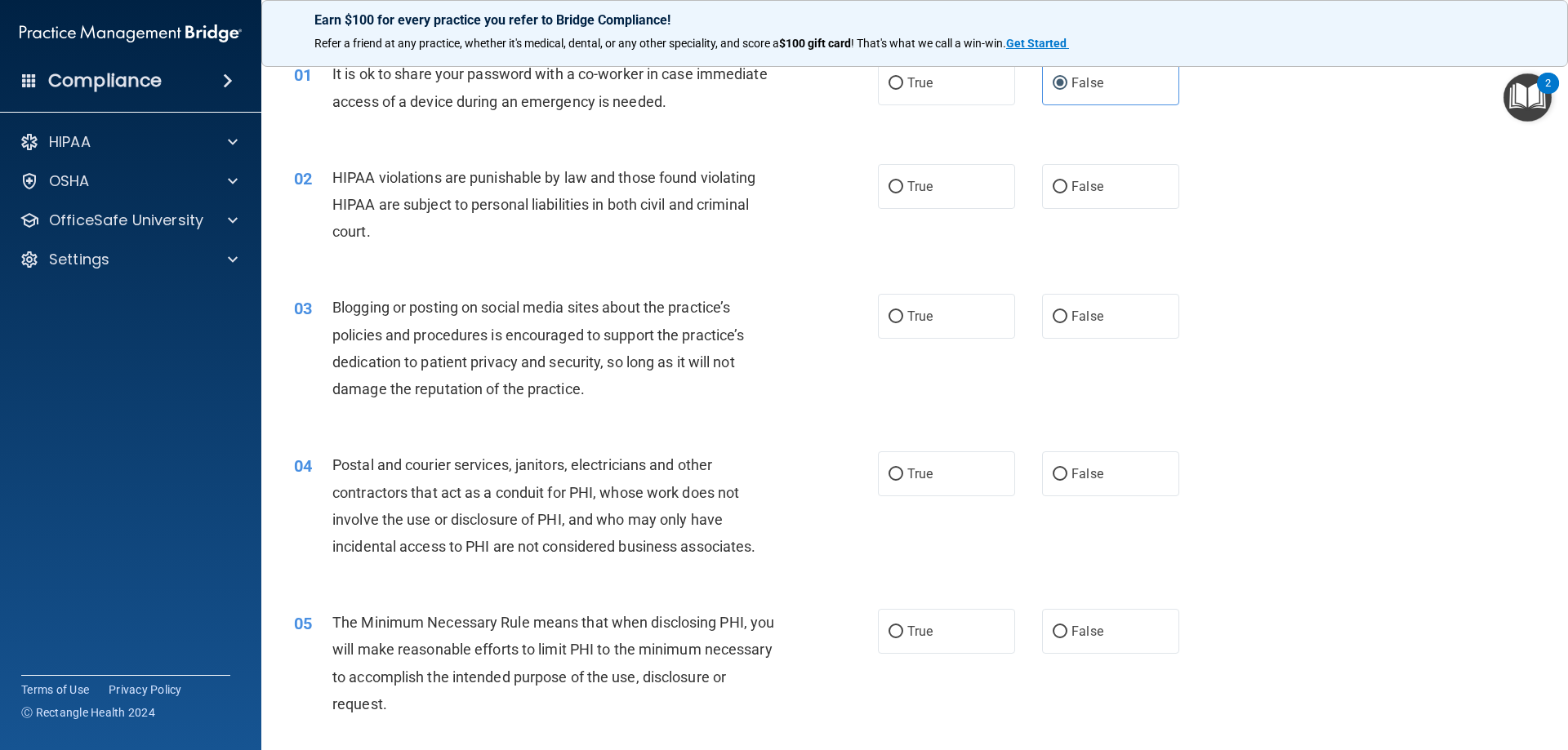
scroll to position [164, 0]
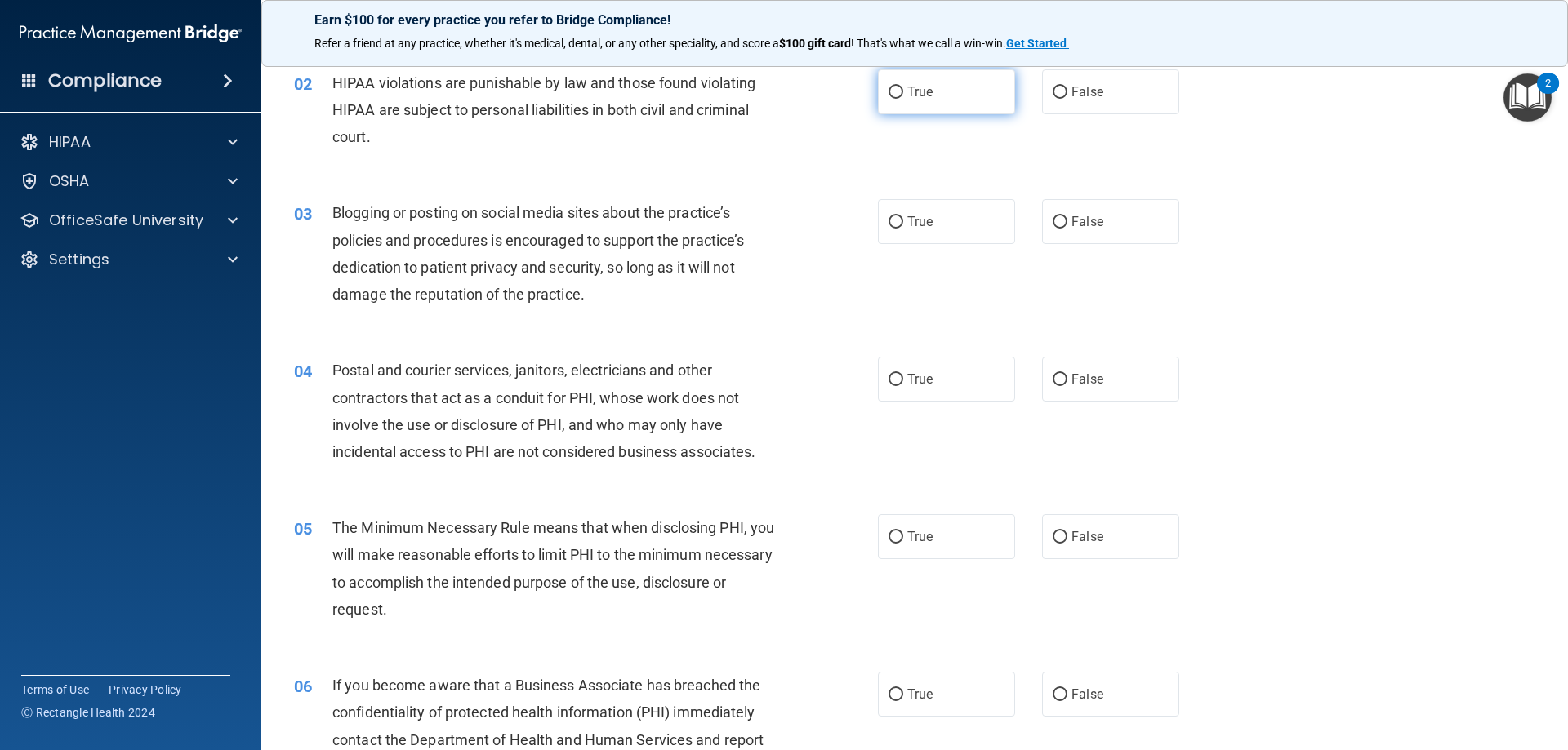
click at [951, 102] on label "True" at bounding box center [946, 92] width 137 height 45
click at [903, 99] on input "True" at bounding box center [895, 92] width 15 height 12
radio input "true"
click at [1113, 229] on label "False" at bounding box center [1111, 221] width 137 height 45
click at [1067, 228] on input "False" at bounding box center [1060, 222] width 15 height 12
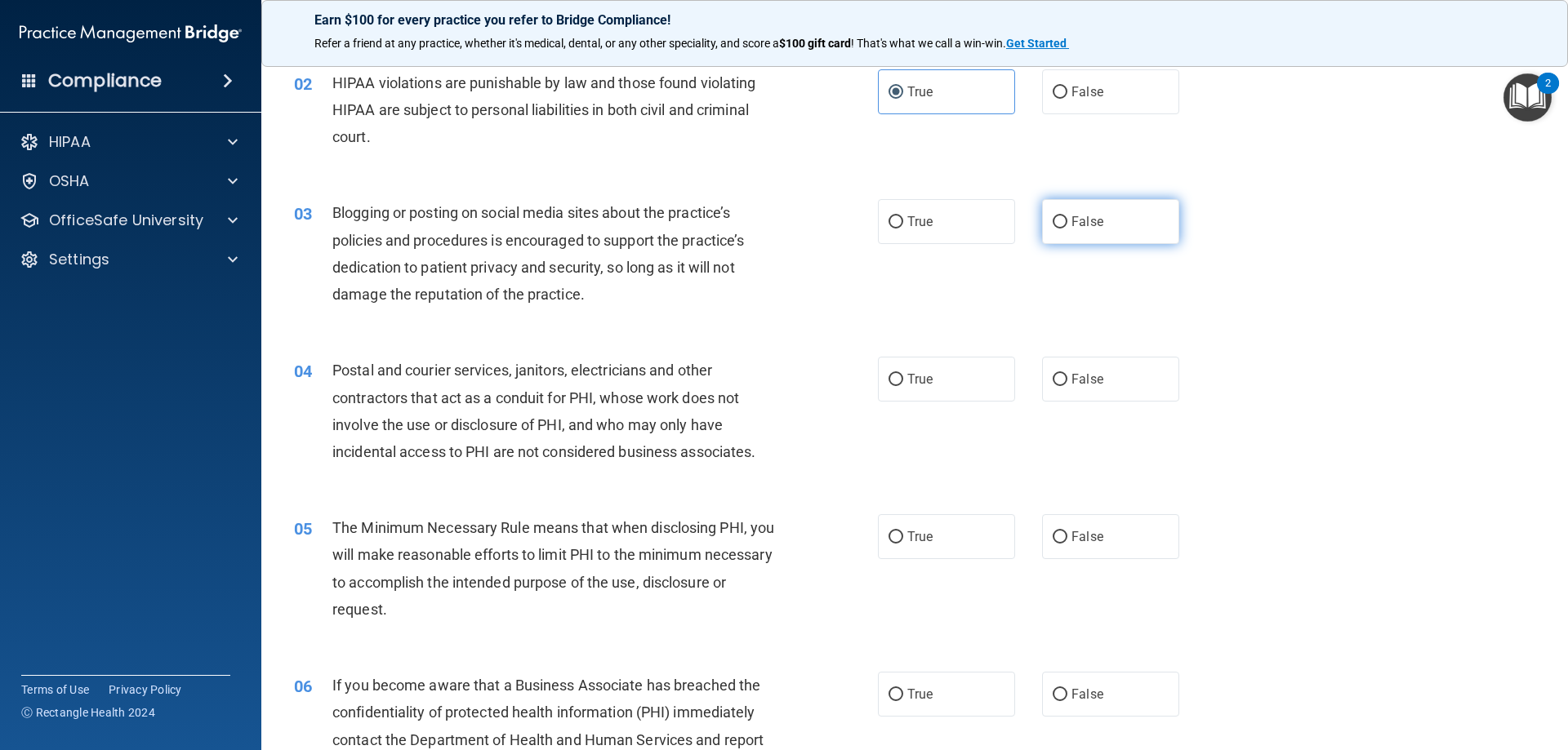
radio input "true"
click at [958, 384] on label "True" at bounding box center [946, 379] width 137 height 45
click at [903, 384] on input "True" at bounding box center [895, 380] width 15 height 12
radio input "true"
click at [961, 534] on label "True" at bounding box center [946, 536] width 137 height 45
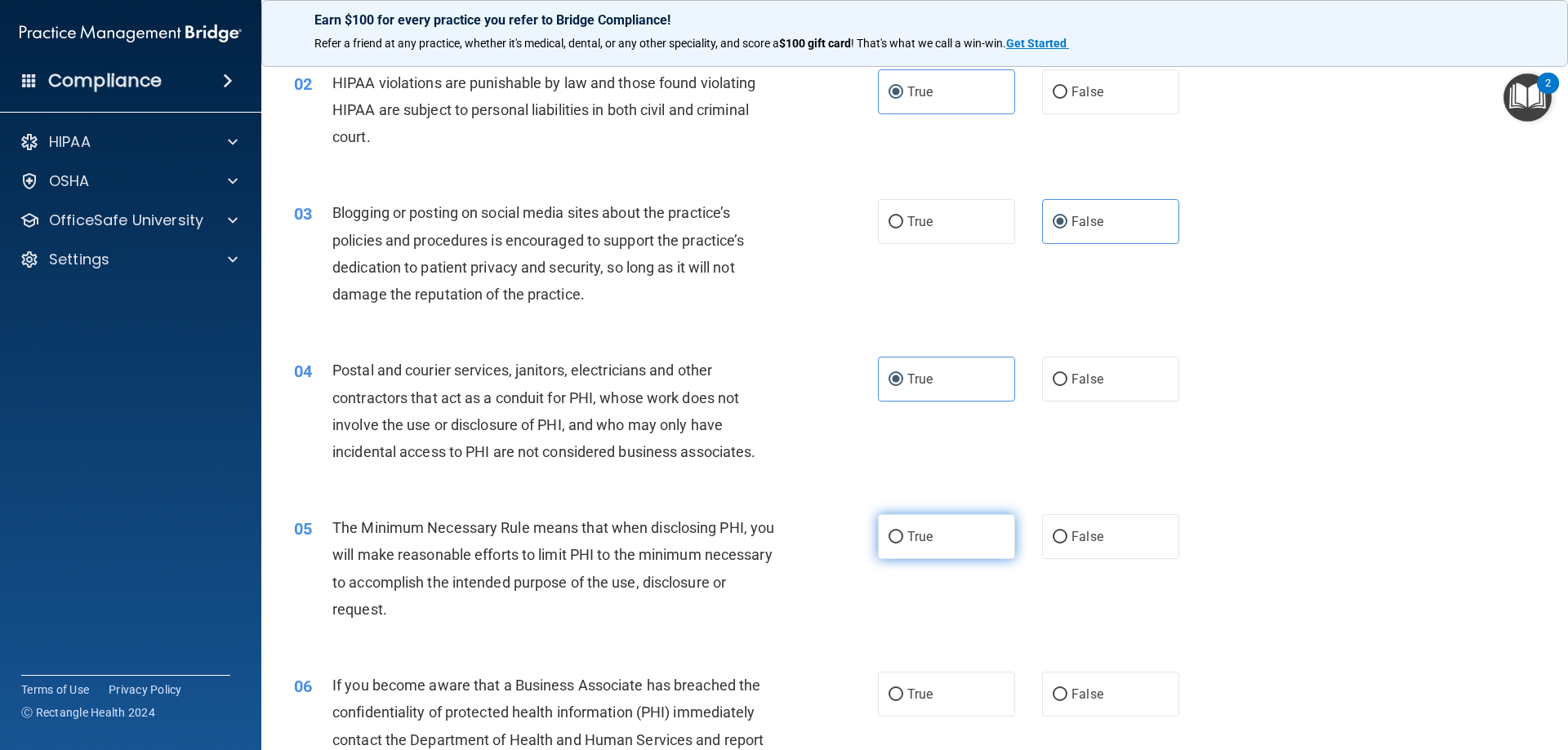
click at [903, 534] on input "True" at bounding box center [895, 537] width 15 height 12
radio input "true"
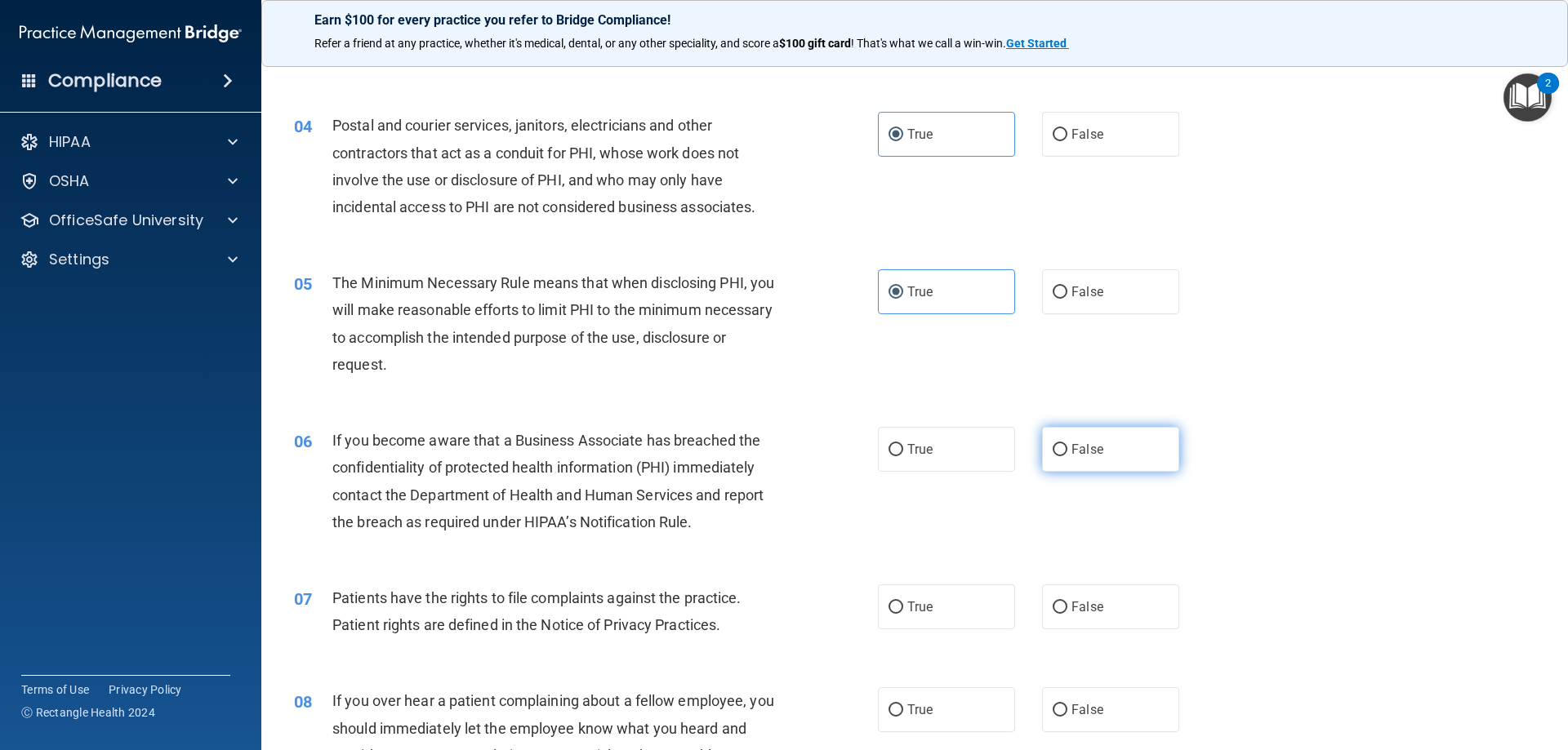
click at [1081, 431] on label "False" at bounding box center [1111, 449] width 137 height 45
click at [1067, 444] on input "False" at bounding box center [1060, 450] width 15 height 12
radio input "true"
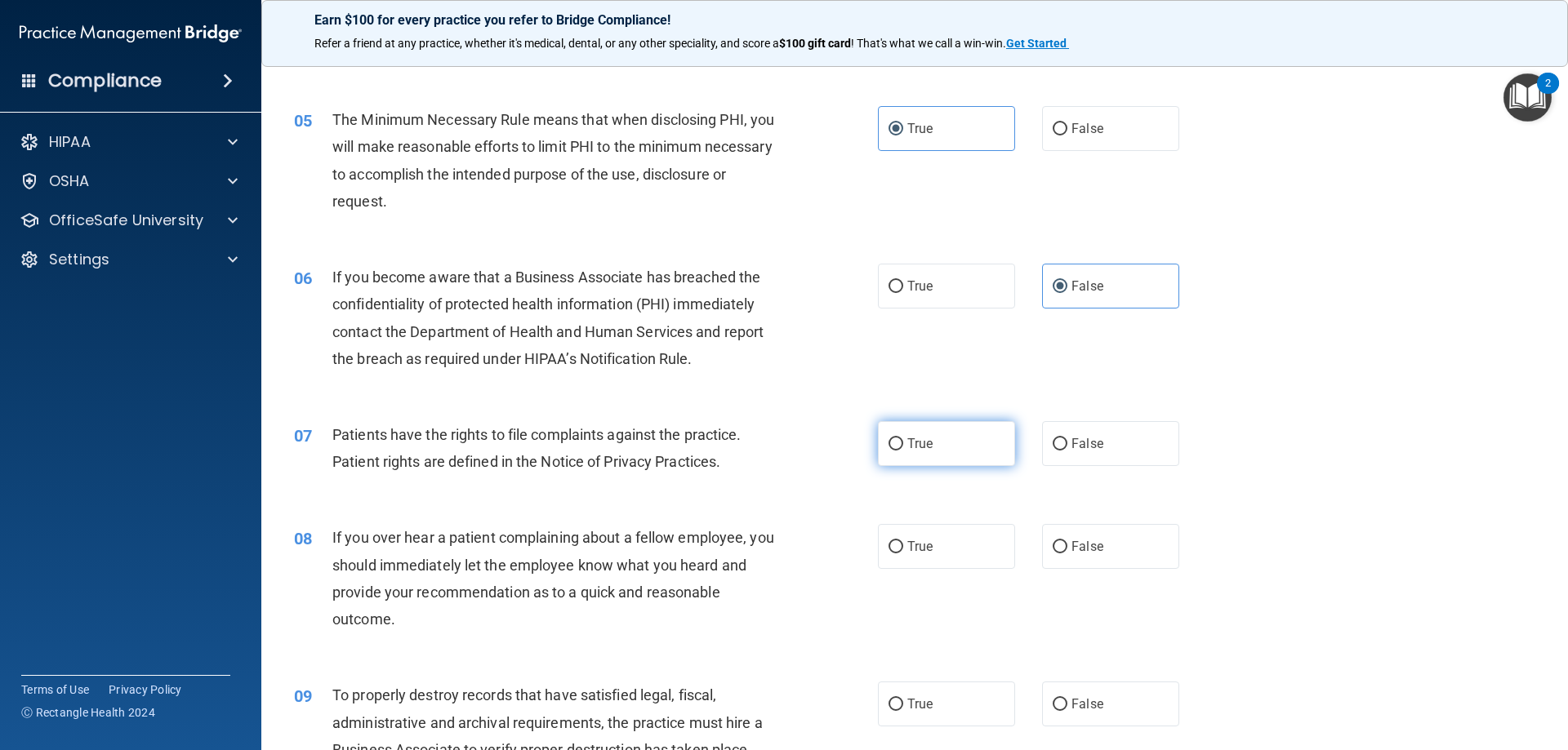
click at [977, 440] on label "True" at bounding box center [946, 443] width 137 height 45
click at [903, 440] on input "True" at bounding box center [895, 444] width 15 height 12
radio input "true"
click at [1063, 553] on label "False" at bounding box center [1111, 547] width 137 height 45
click at [1063, 553] on input "False" at bounding box center [1060, 548] width 15 height 12
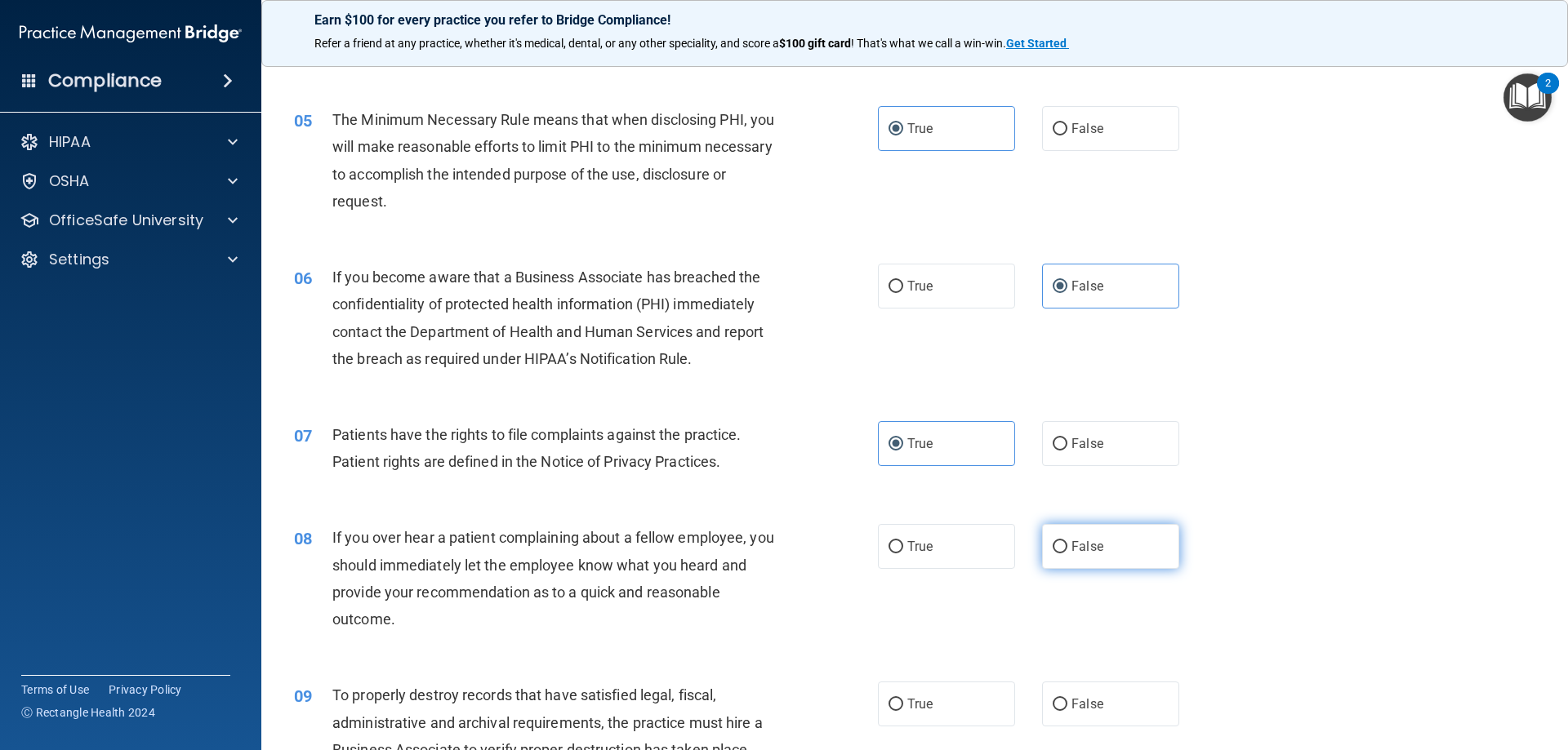
radio input "true"
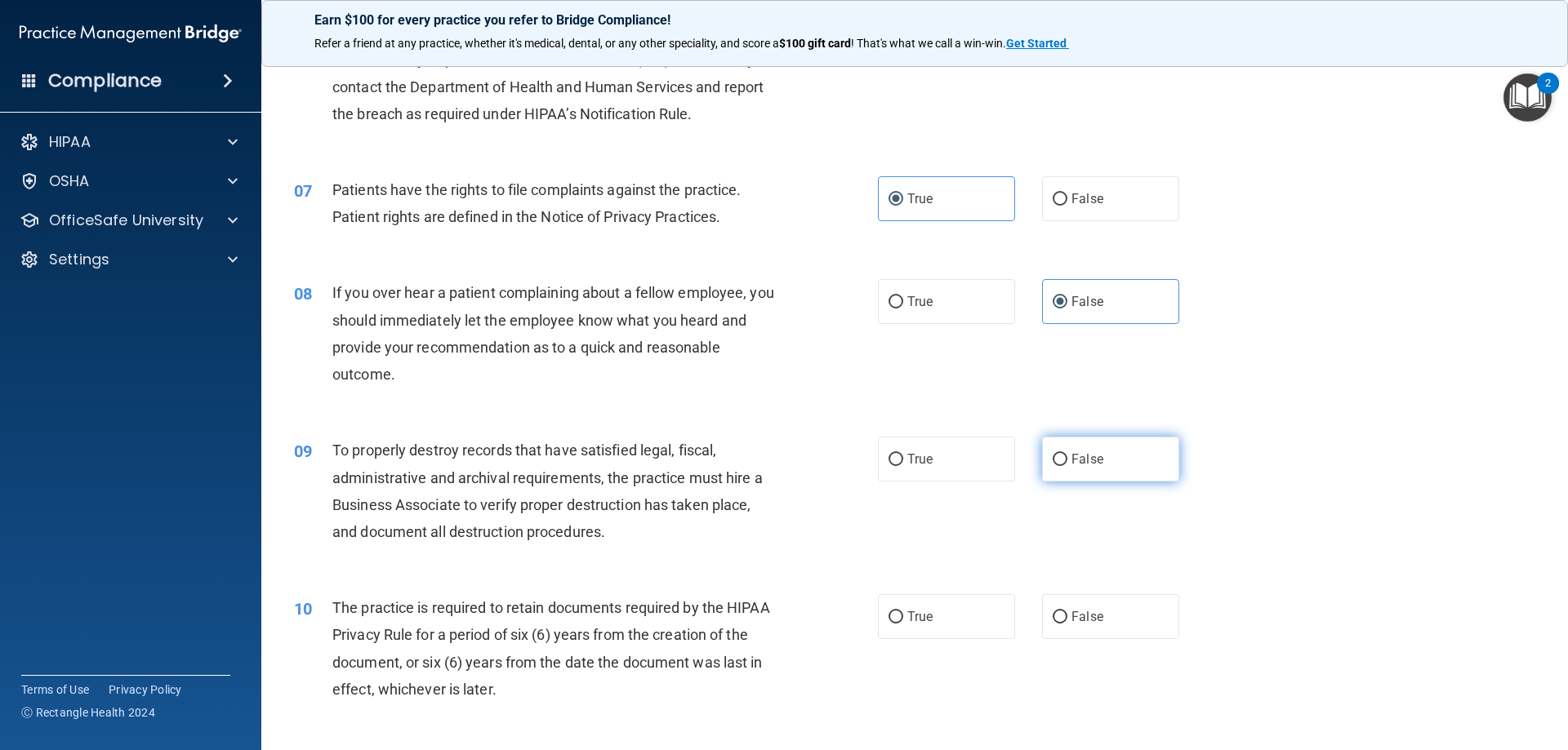
click at [1092, 464] on span "False" at bounding box center [1087, 459] width 32 height 15
click at [1067, 464] on input "False" at bounding box center [1060, 460] width 15 height 12
radio input "true"
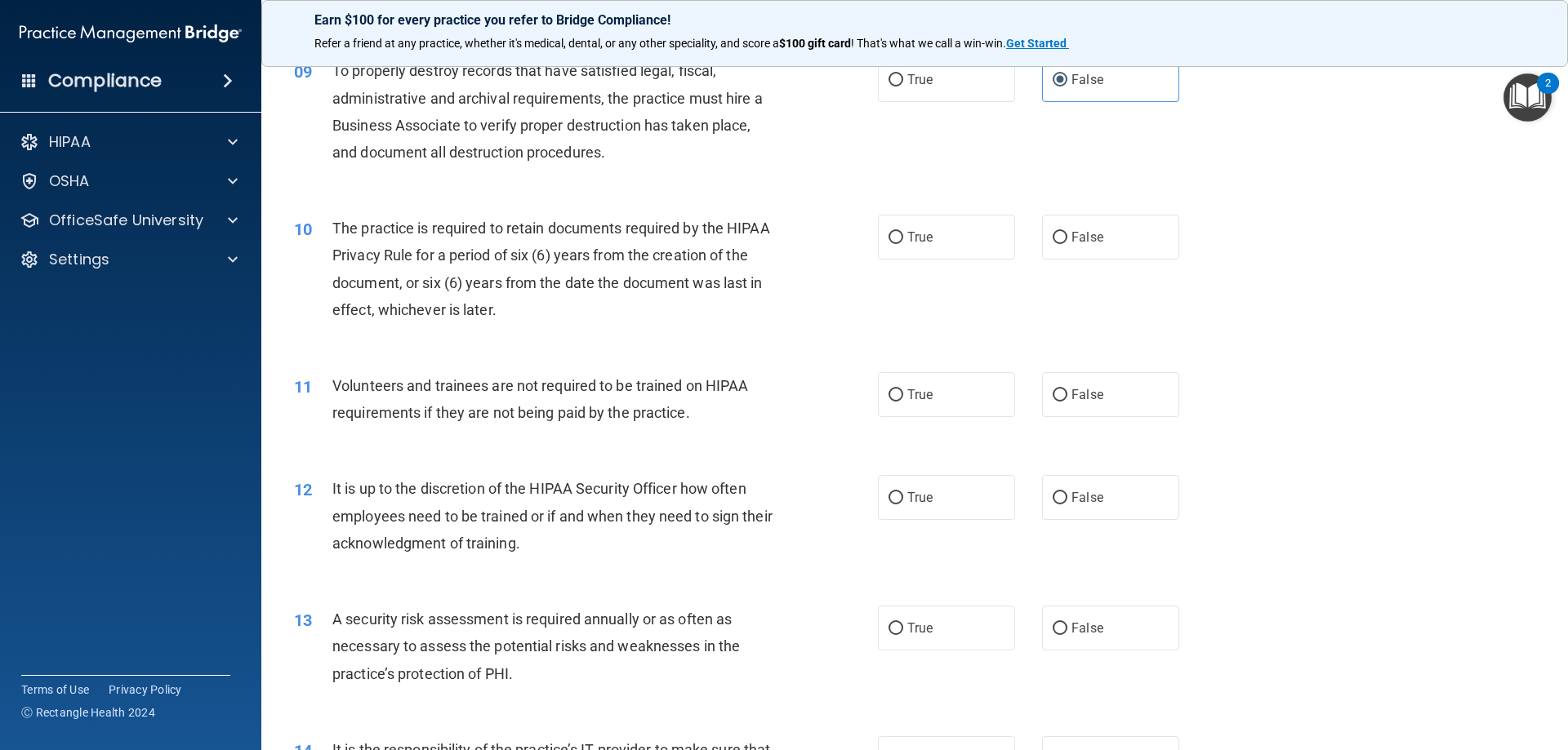
scroll to position [1224, 0]
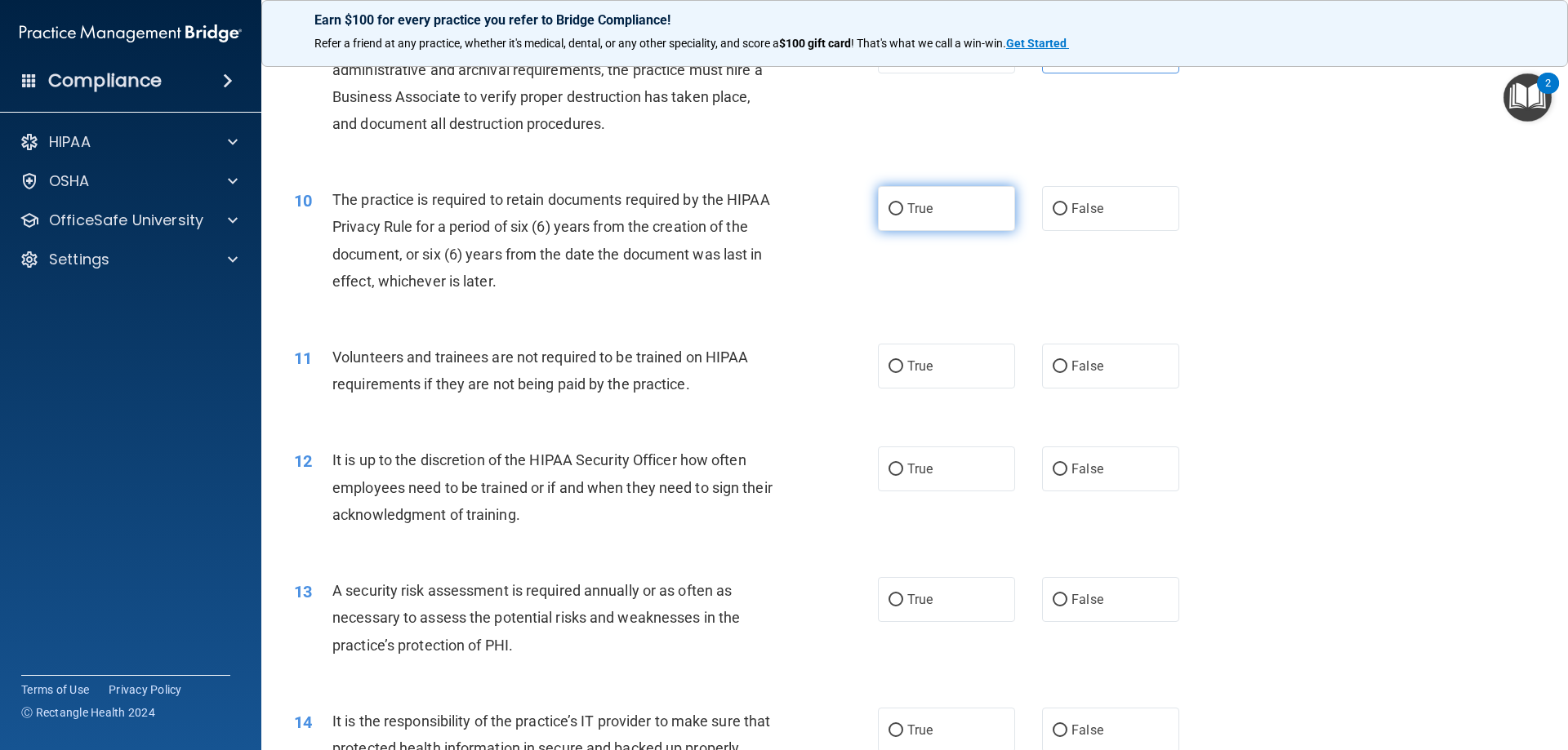
click at [956, 202] on label "True" at bounding box center [946, 208] width 137 height 45
click at [903, 203] on input "True" at bounding box center [895, 209] width 15 height 12
radio input "true"
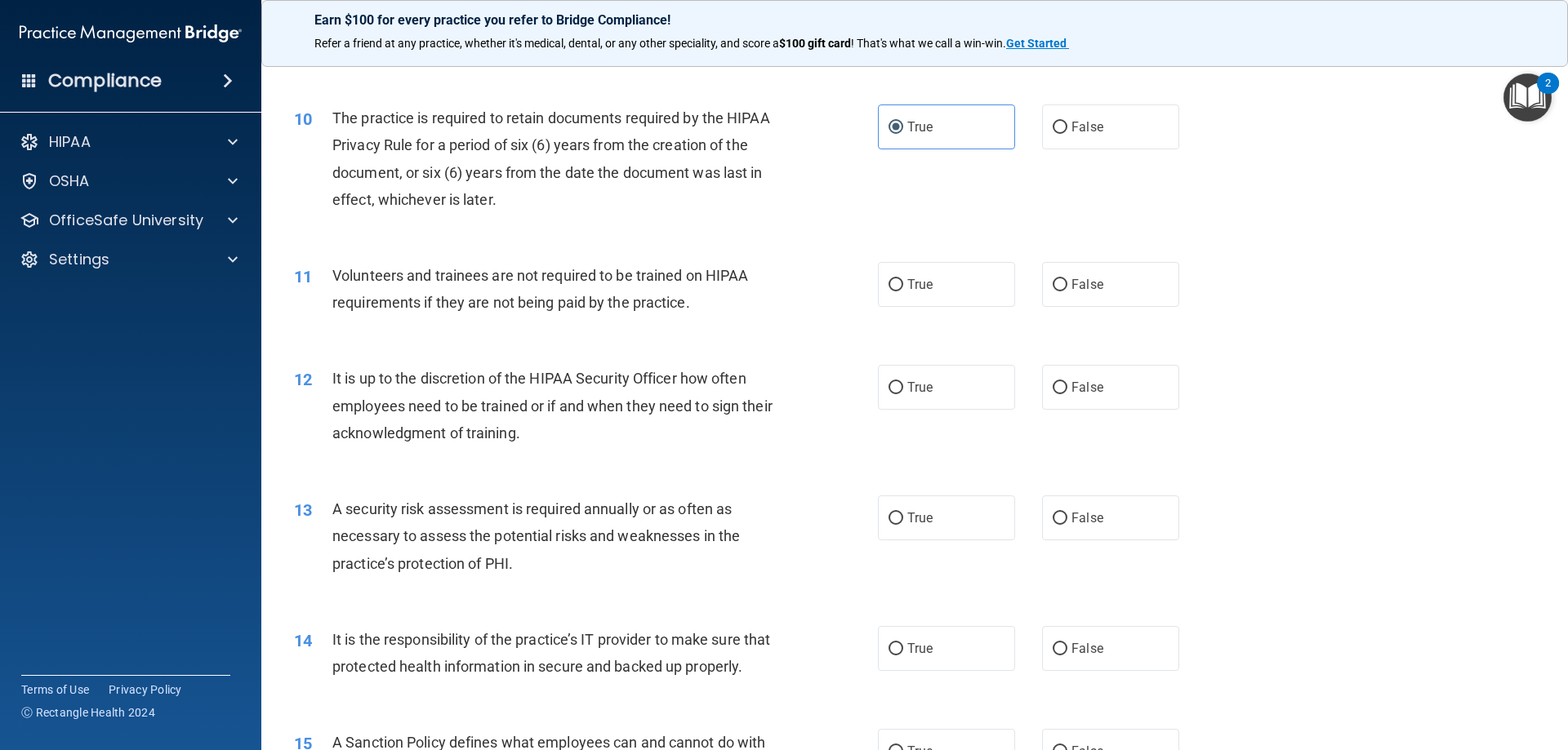
scroll to position [1388, 0]
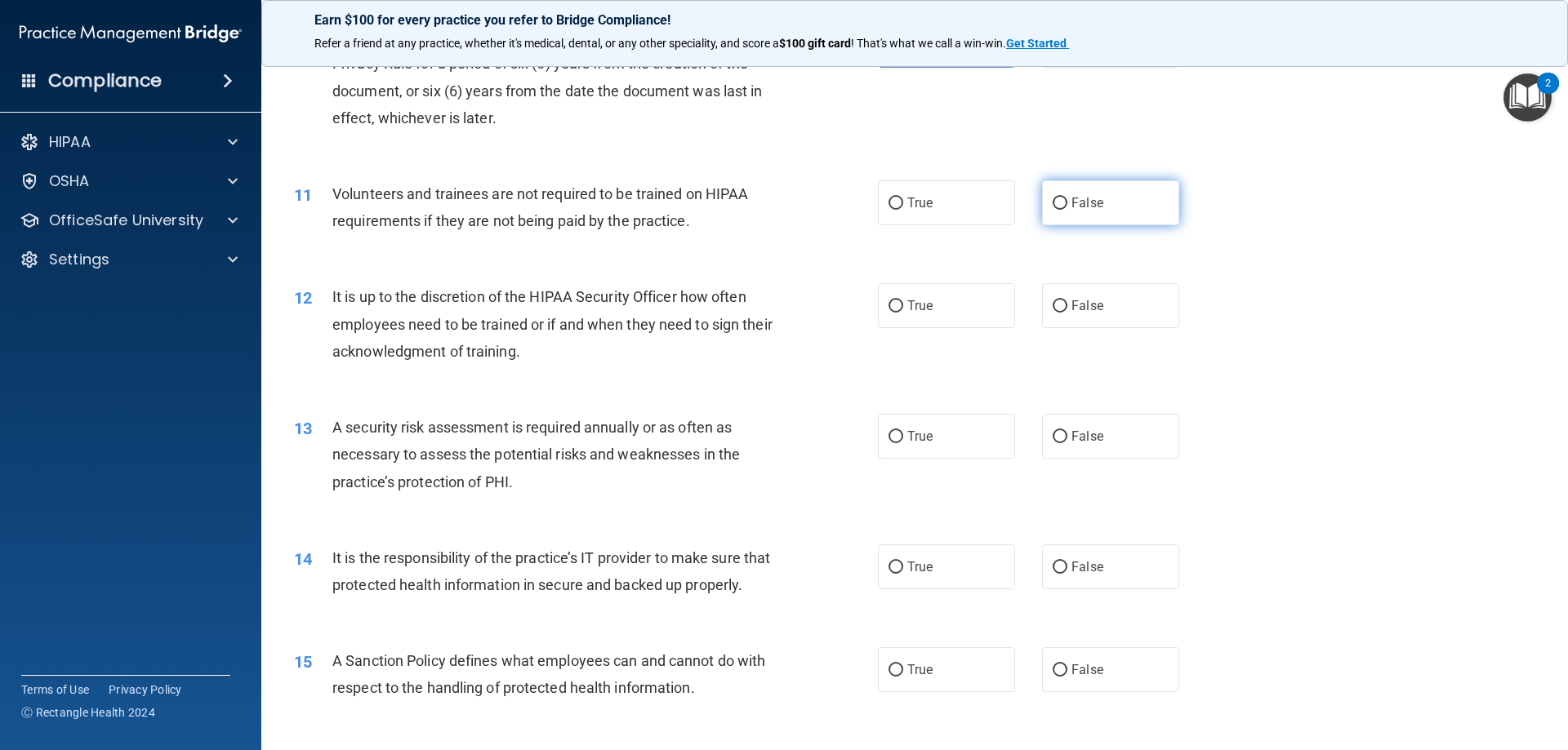
click at [1059, 206] on input "False" at bounding box center [1060, 203] width 15 height 12
radio input "true"
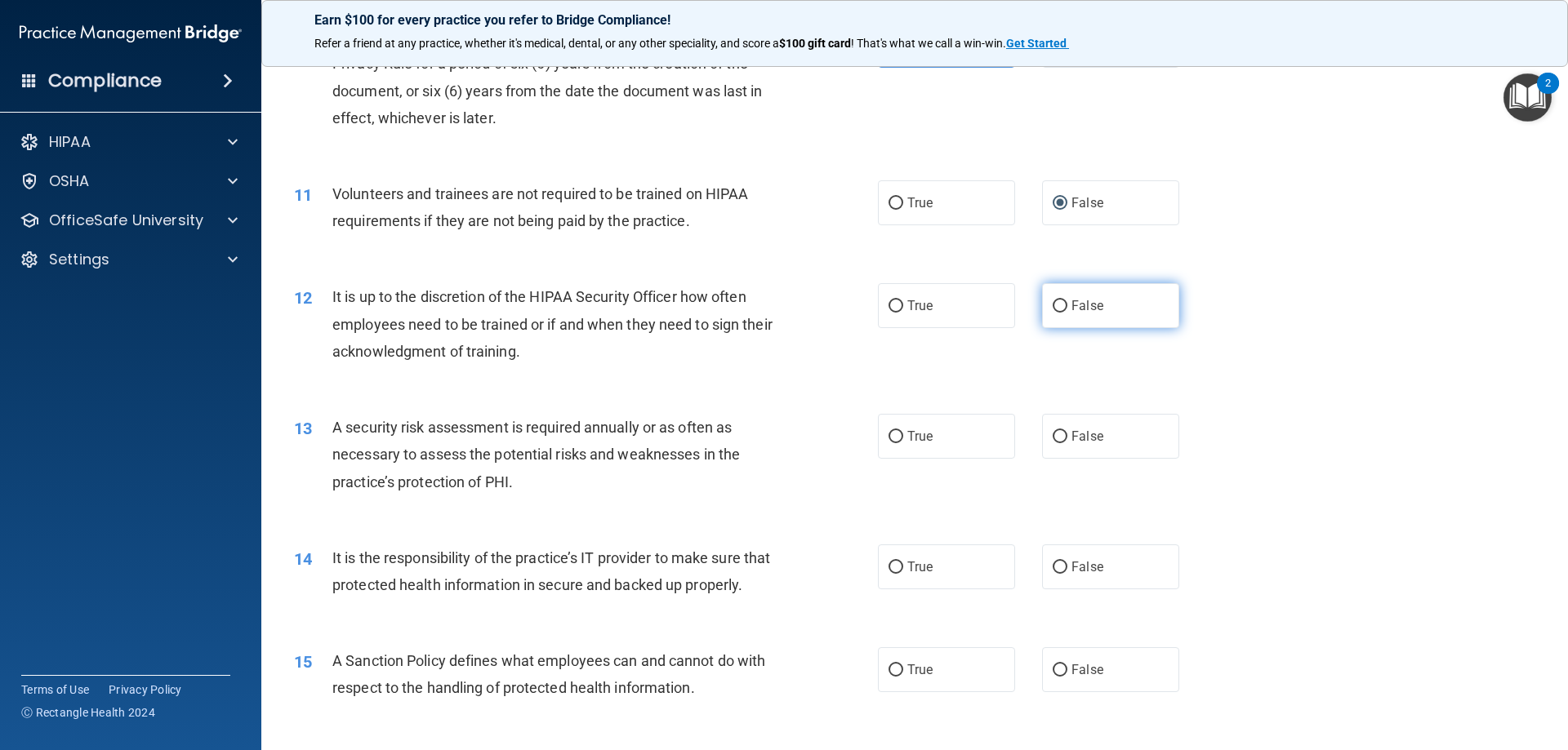
click at [1061, 301] on label "False" at bounding box center [1111, 306] width 137 height 45
click at [1061, 301] on input "False" at bounding box center [1060, 307] width 15 height 12
radio input "true"
click at [986, 442] on label "True" at bounding box center [946, 437] width 137 height 45
click at [903, 442] on input "True" at bounding box center [895, 437] width 15 height 12
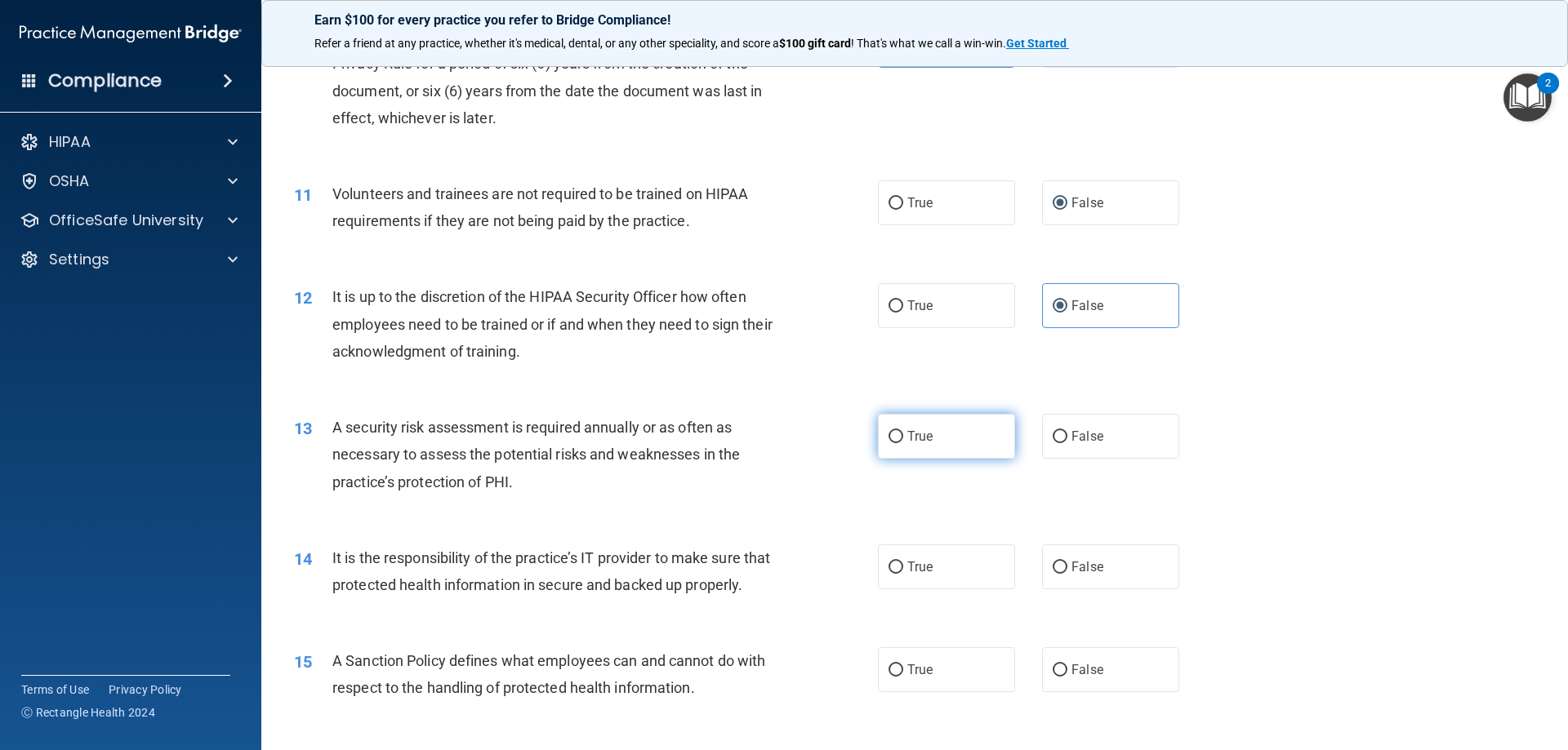
radio input "true"
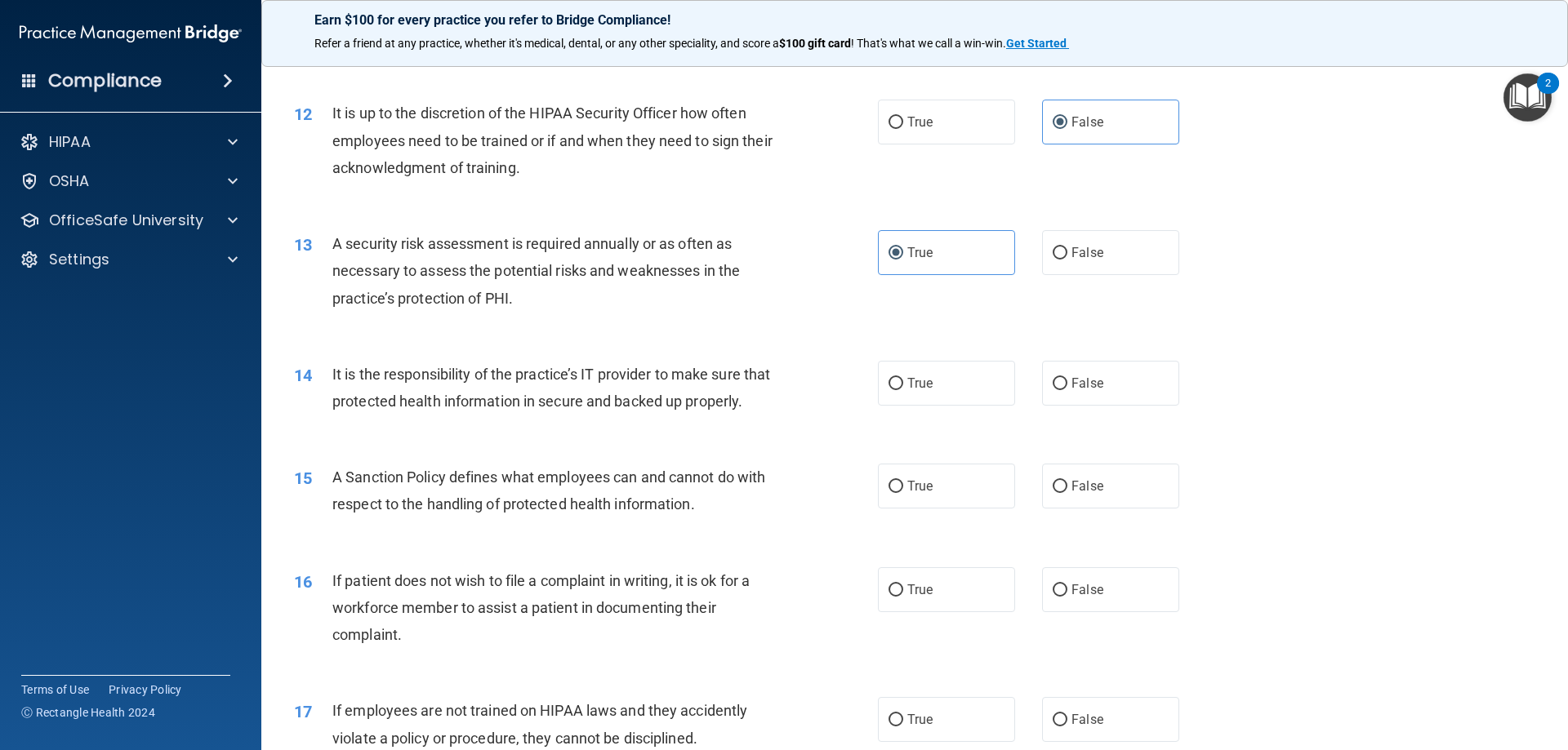
scroll to position [1633, 0]
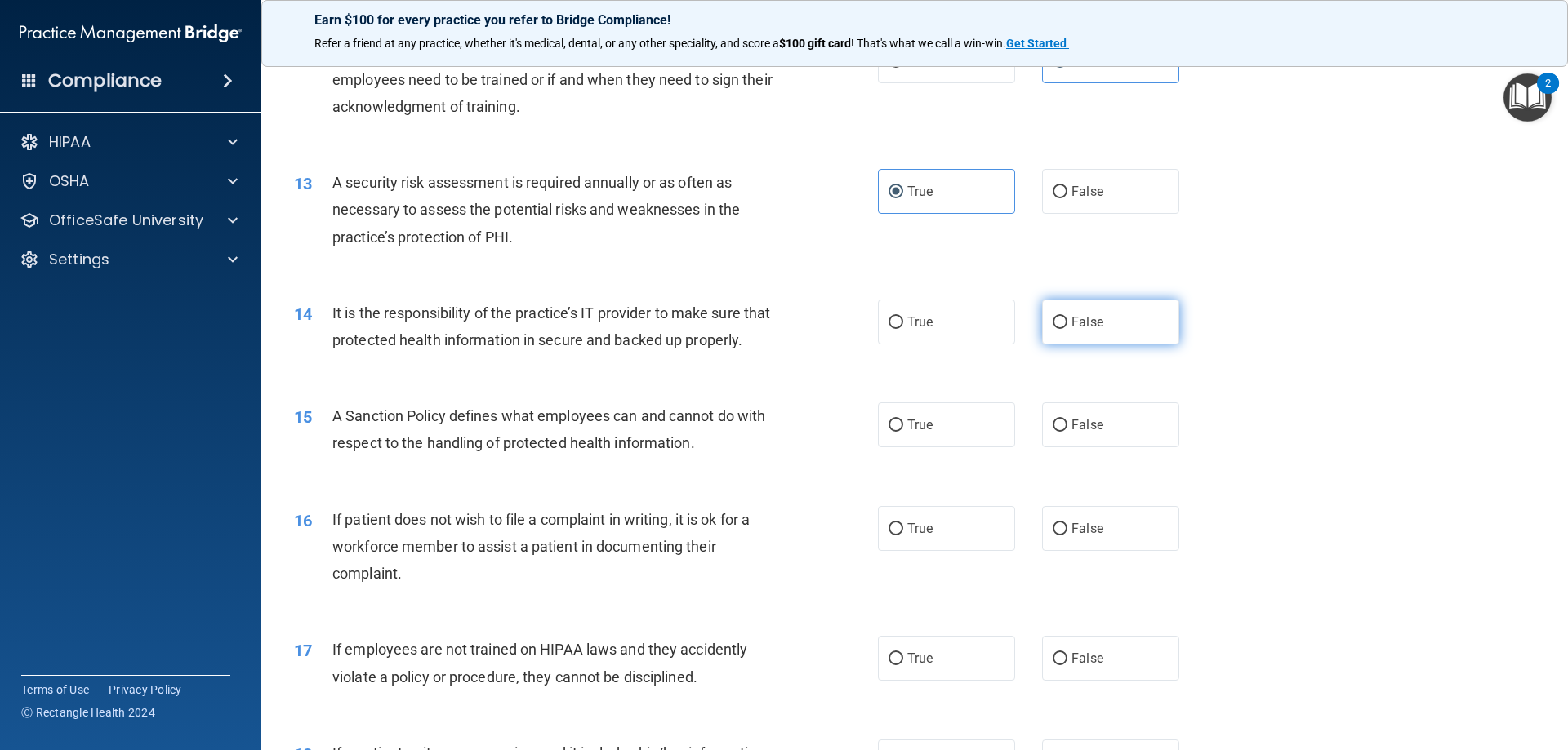
click at [1079, 307] on label "False" at bounding box center [1111, 322] width 137 height 45
click at [1067, 317] on input "False" at bounding box center [1060, 323] width 15 height 12
radio input "true"
click at [1091, 432] on span "False" at bounding box center [1087, 425] width 32 height 15
click at [1067, 431] on input "False" at bounding box center [1060, 425] width 15 height 12
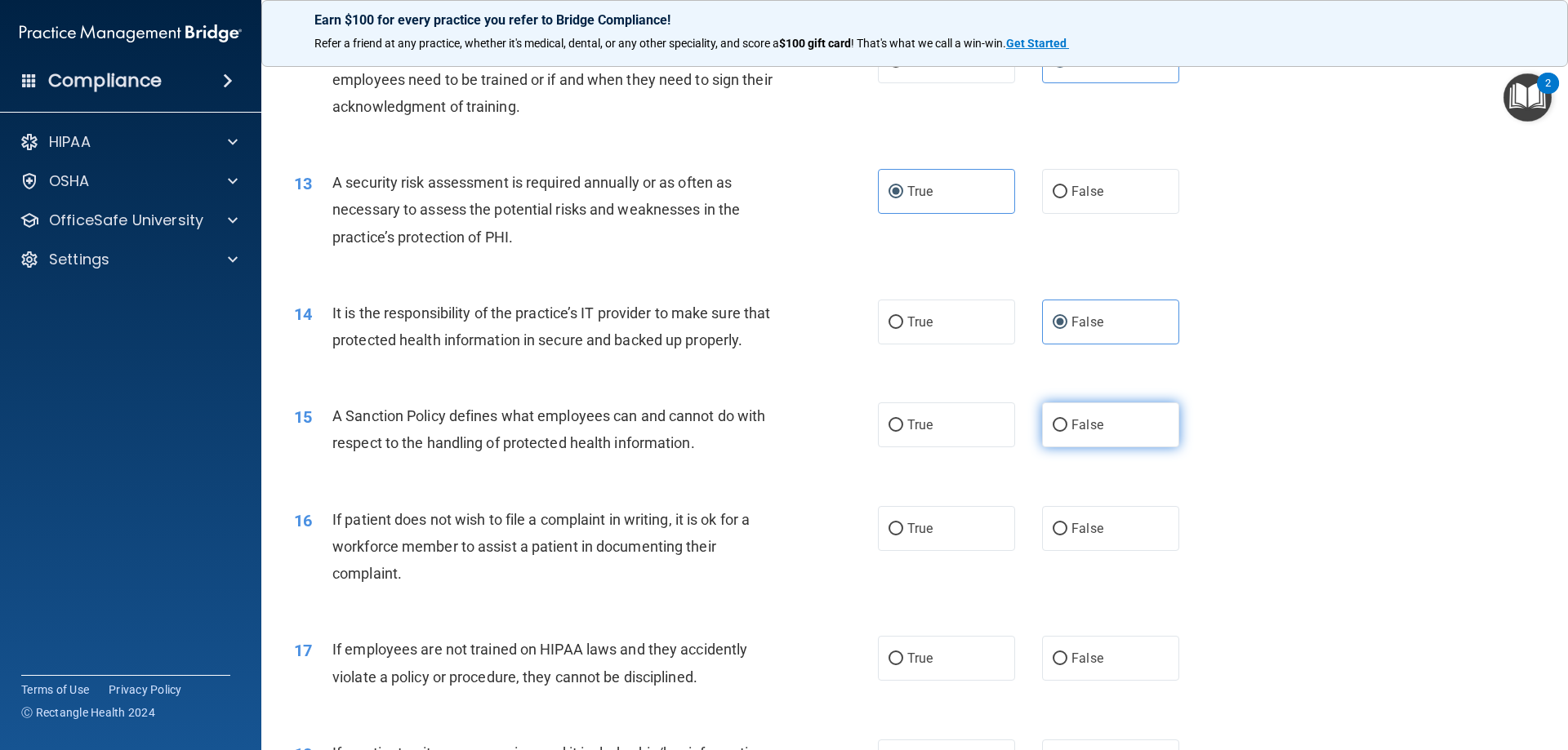
radio input "true"
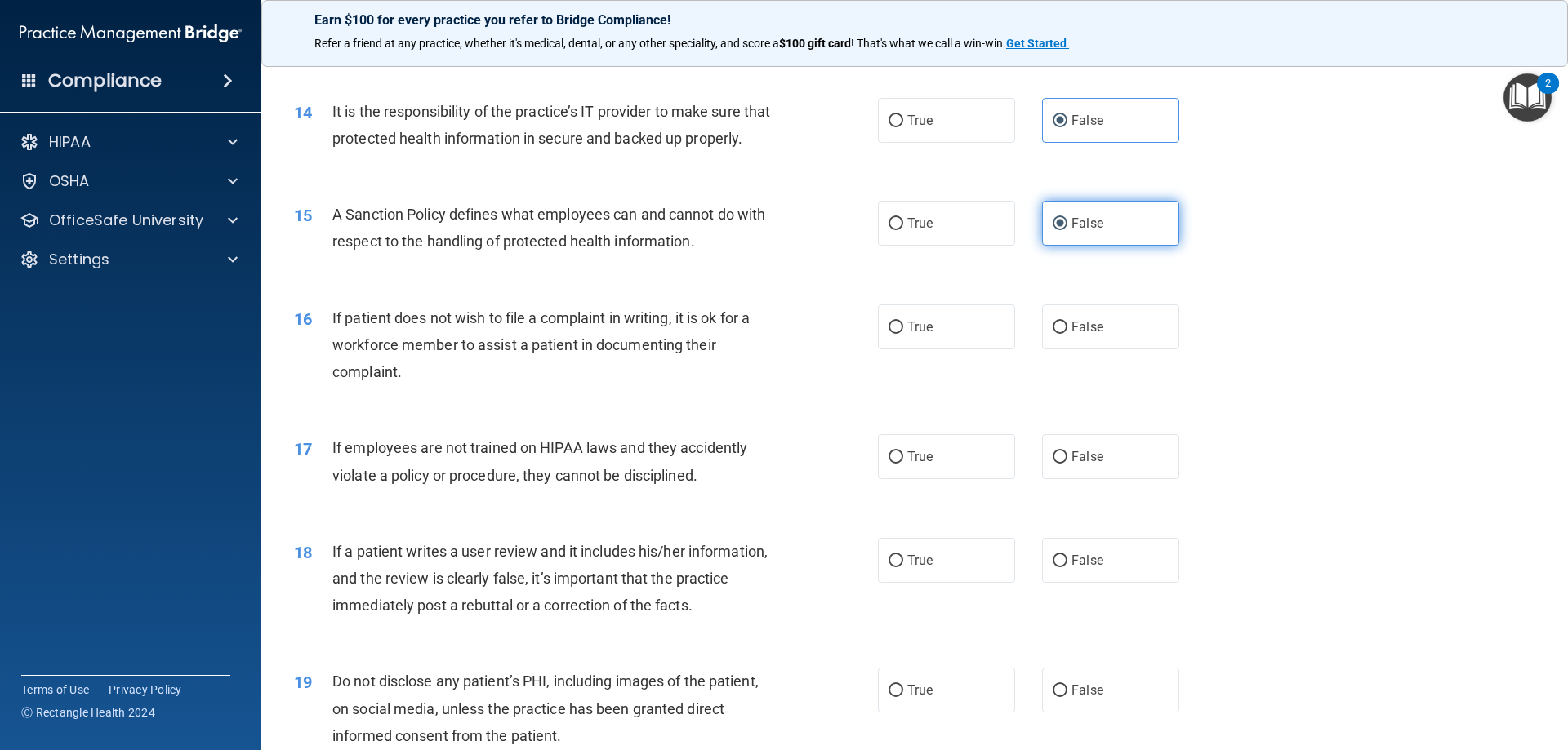
scroll to position [1877, 0]
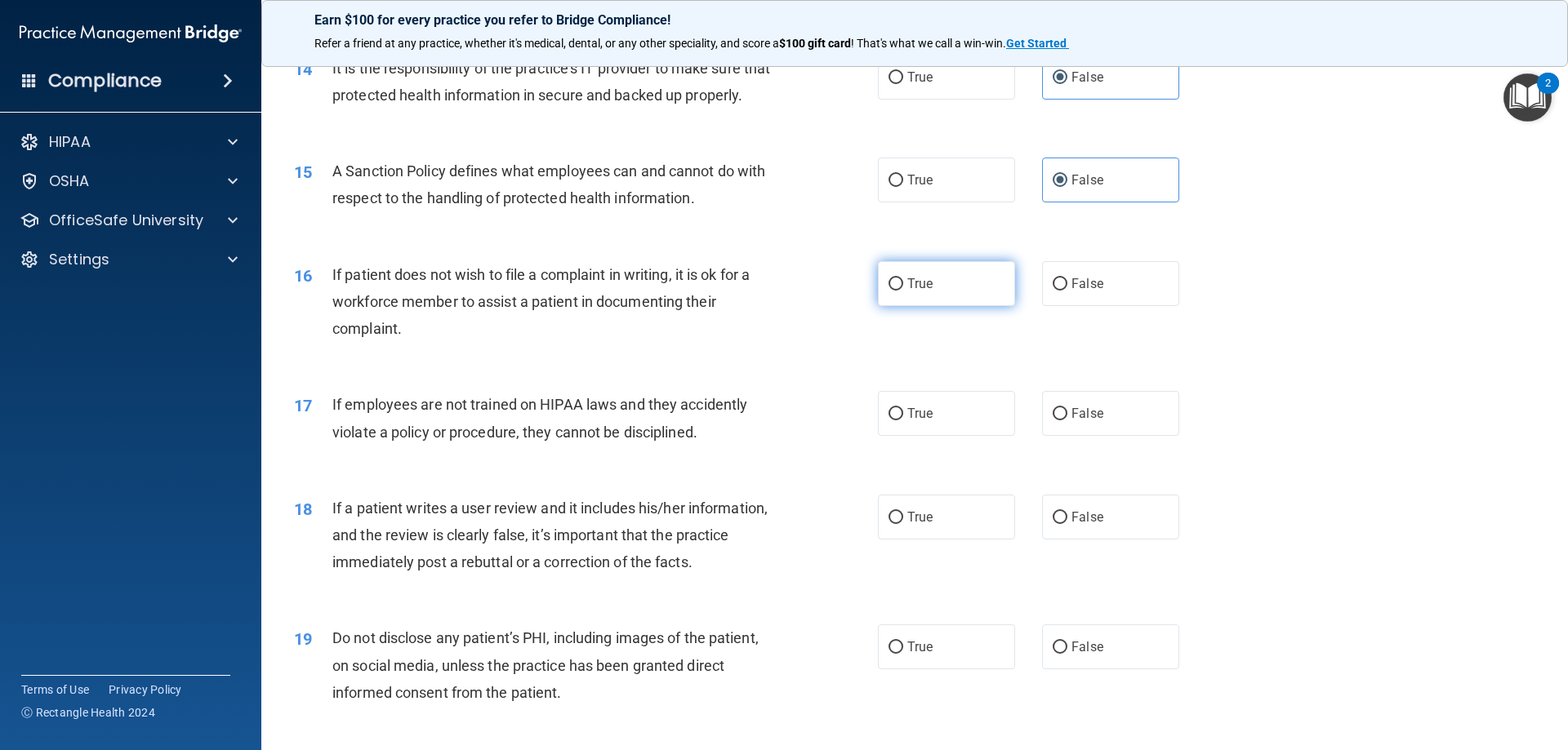
click at [960, 306] on label "True" at bounding box center [946, 283] width 137 height 45
click at [903, 290] on input "True" at bounding box center [895, 284] width 15 height 12
radio input "true"
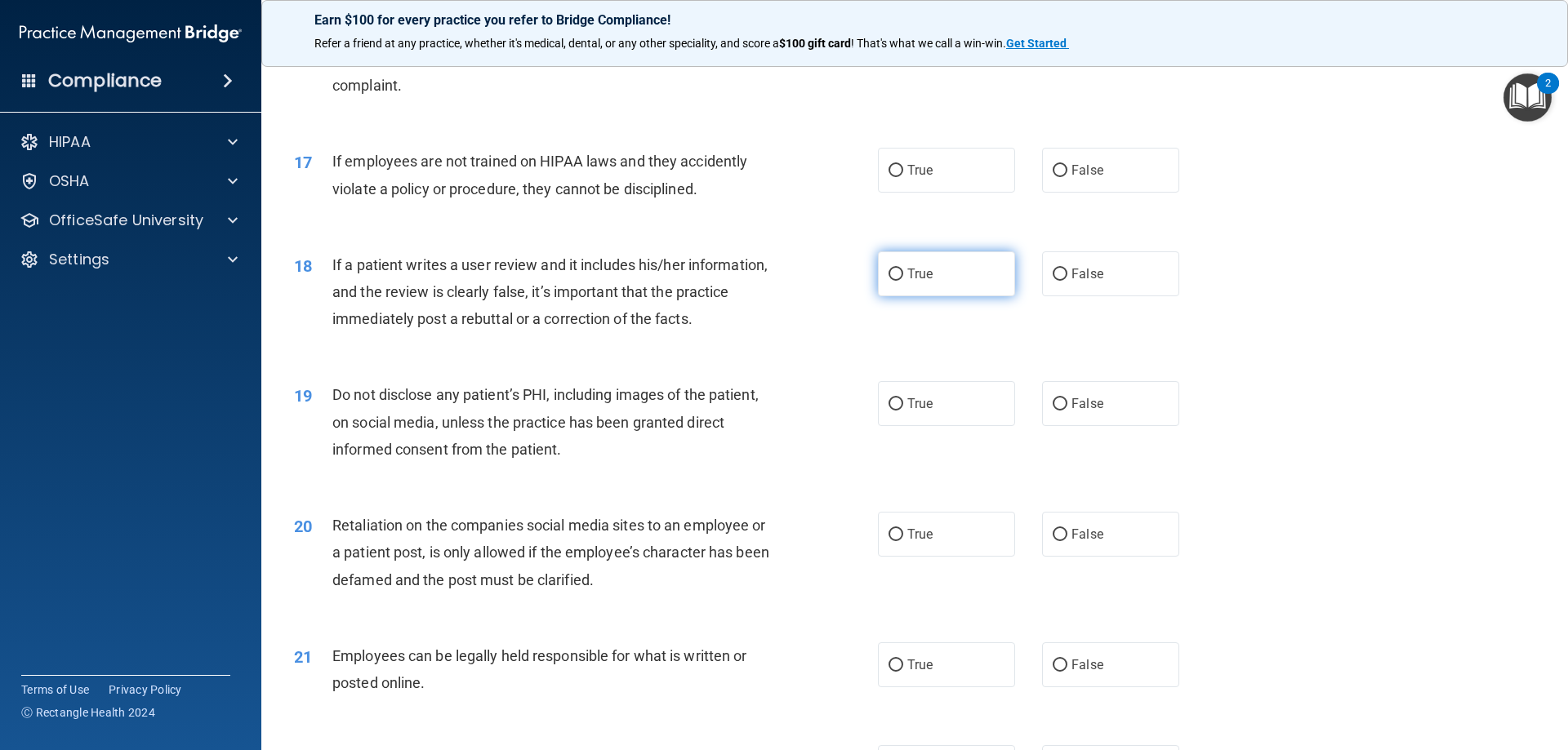
scroll to position [2123, 0]
click at [1064, 191] on label "False" at bounding box center [1111, 169] width 137 height 45
click at [1064, 176] on input "False" at bounding box center [1060, 170] width 15 height 12
radio input "true"
click at [1074, 280] on span "False" at bounding box center [1087, 272] width 32 height 15
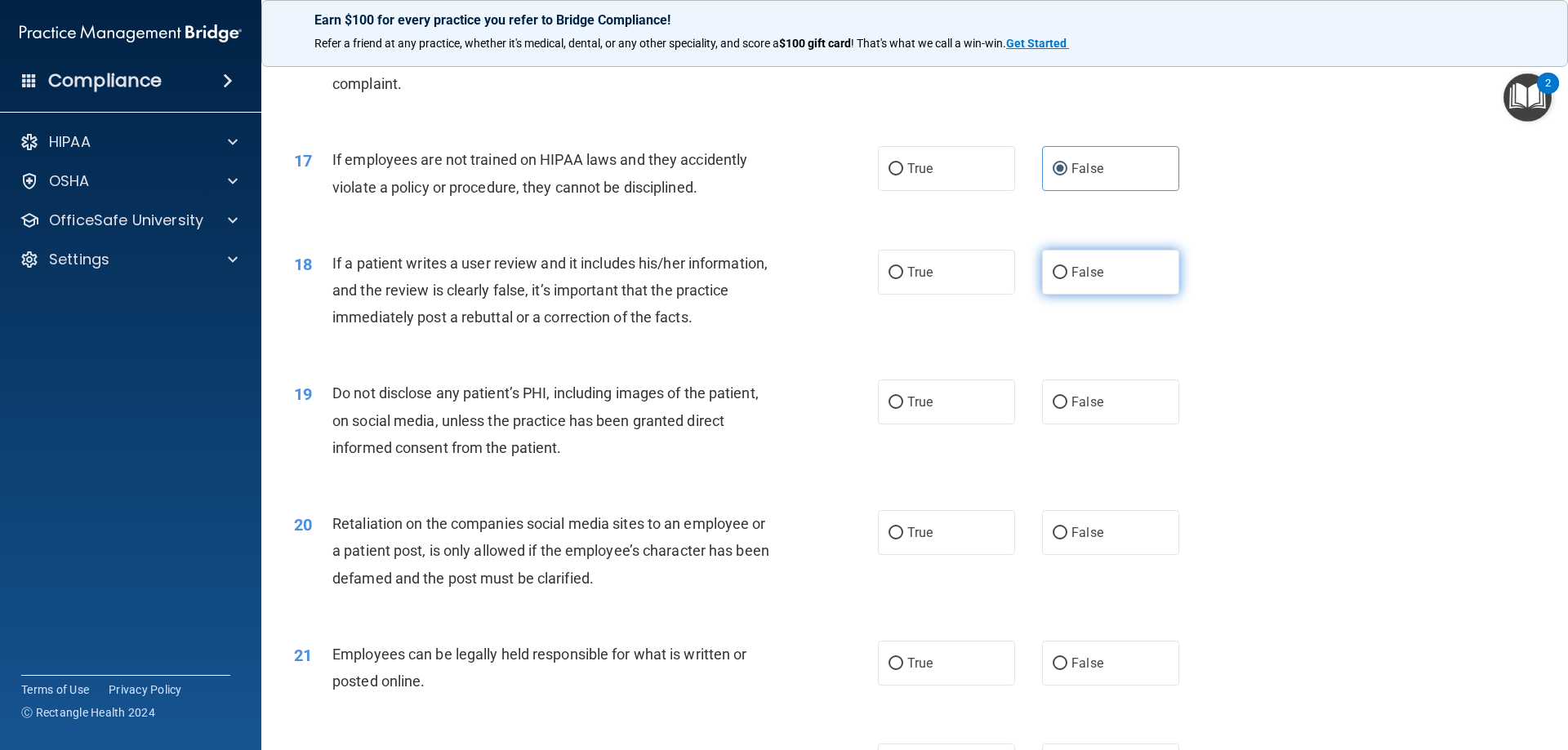
click at [1067, 279] on input "False" at bounding box center [1060, 273] width 15 height 12
radio input "true"
click at [939, 425] on label "True" at bounding box center [946, 402] width 137 height 45
click at [903, 409] on input "True" at bounding box center [895, 403] width 15 height 12
radio input "true"
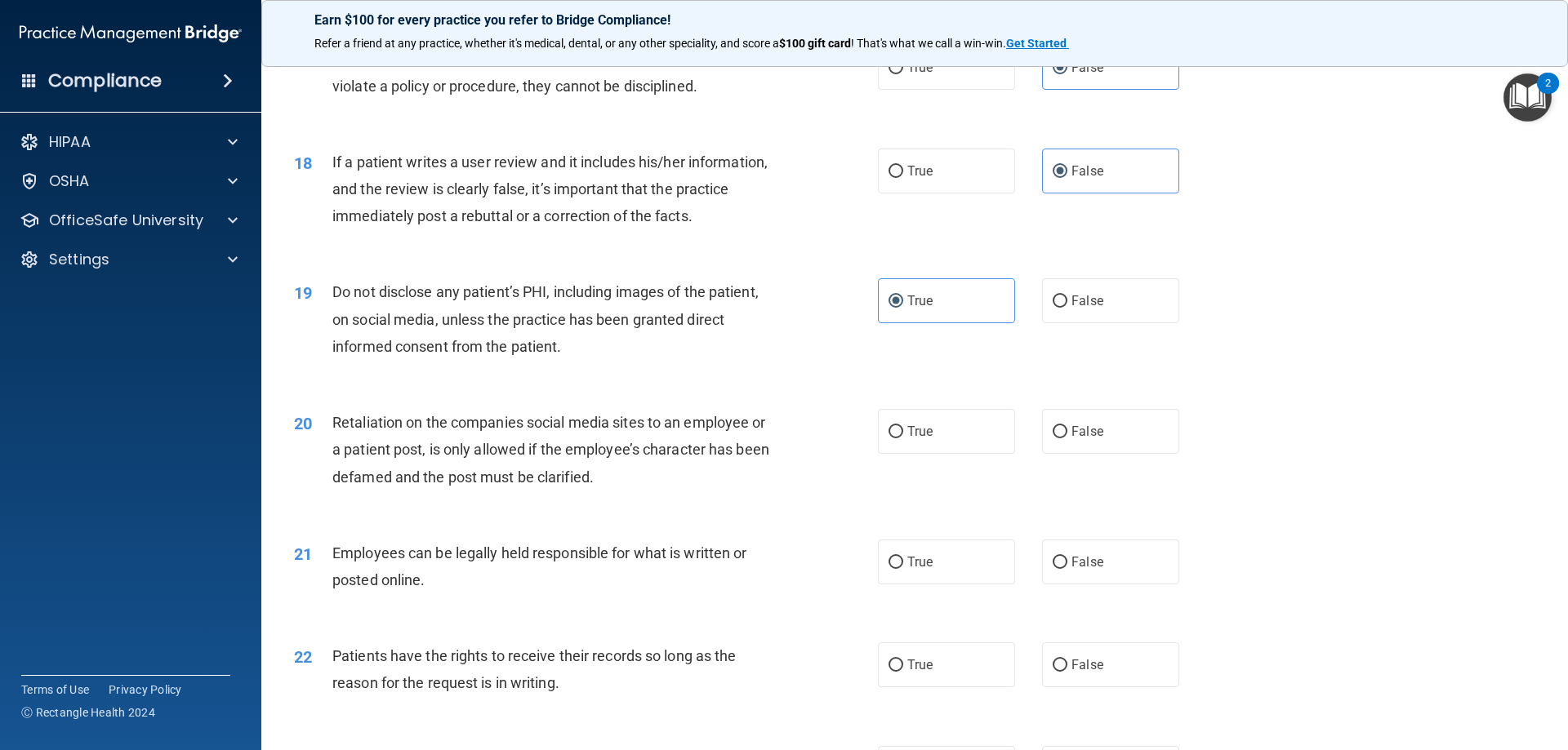
scroll to position [2367, 0]
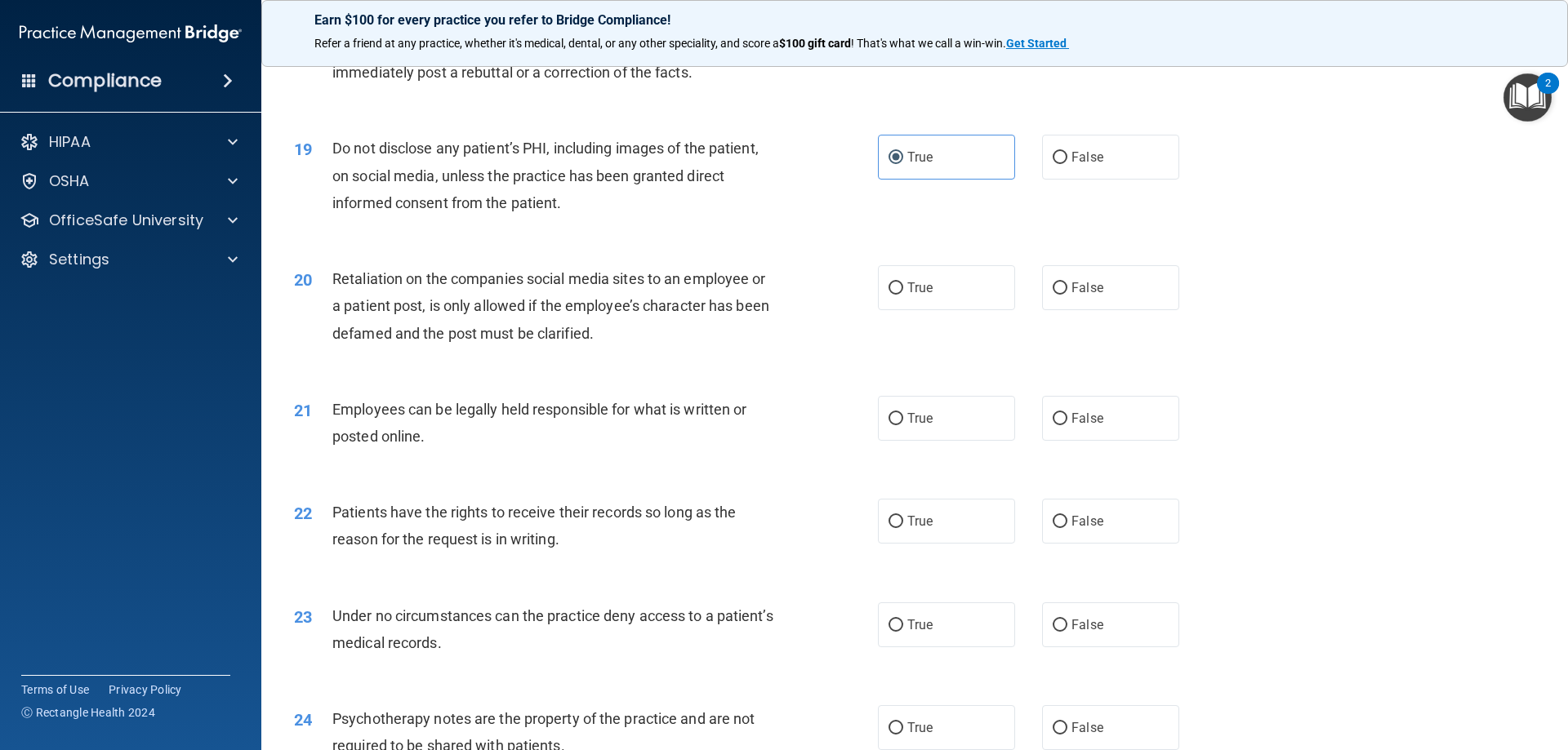
click at [1093, 291] on div "20 Retaliation on the companies social media sites to an employee or a patient …" at bounding box center [914, 310] width 1266 height 131
click at [1097, 310] on label "False" at bounding box center [1111, 288] width 137 height 45
click at [1067, 294] on input "False" at bounding box center [1060, 288] width 15 height 12
radio input "true"
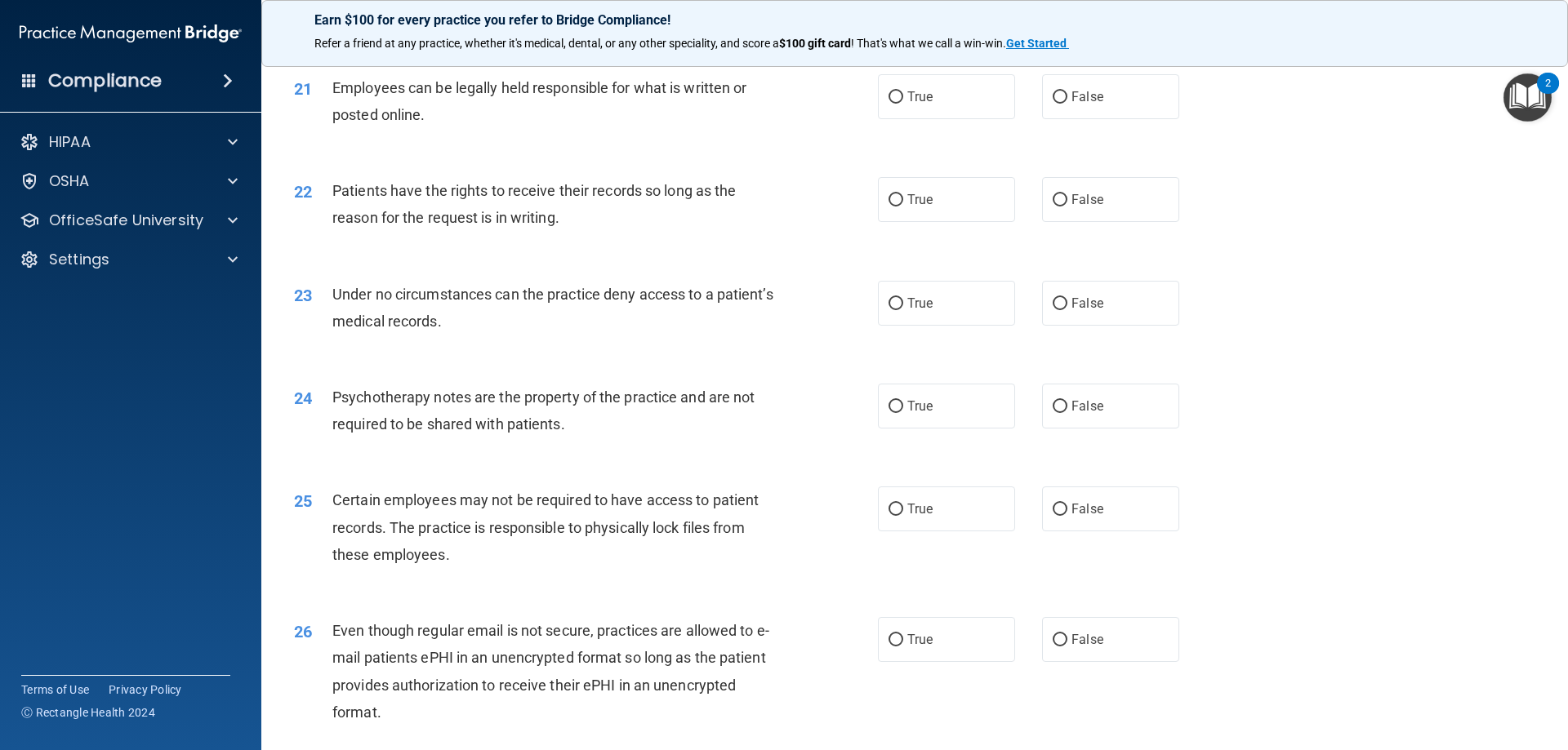
scroll to position [2693, 0]
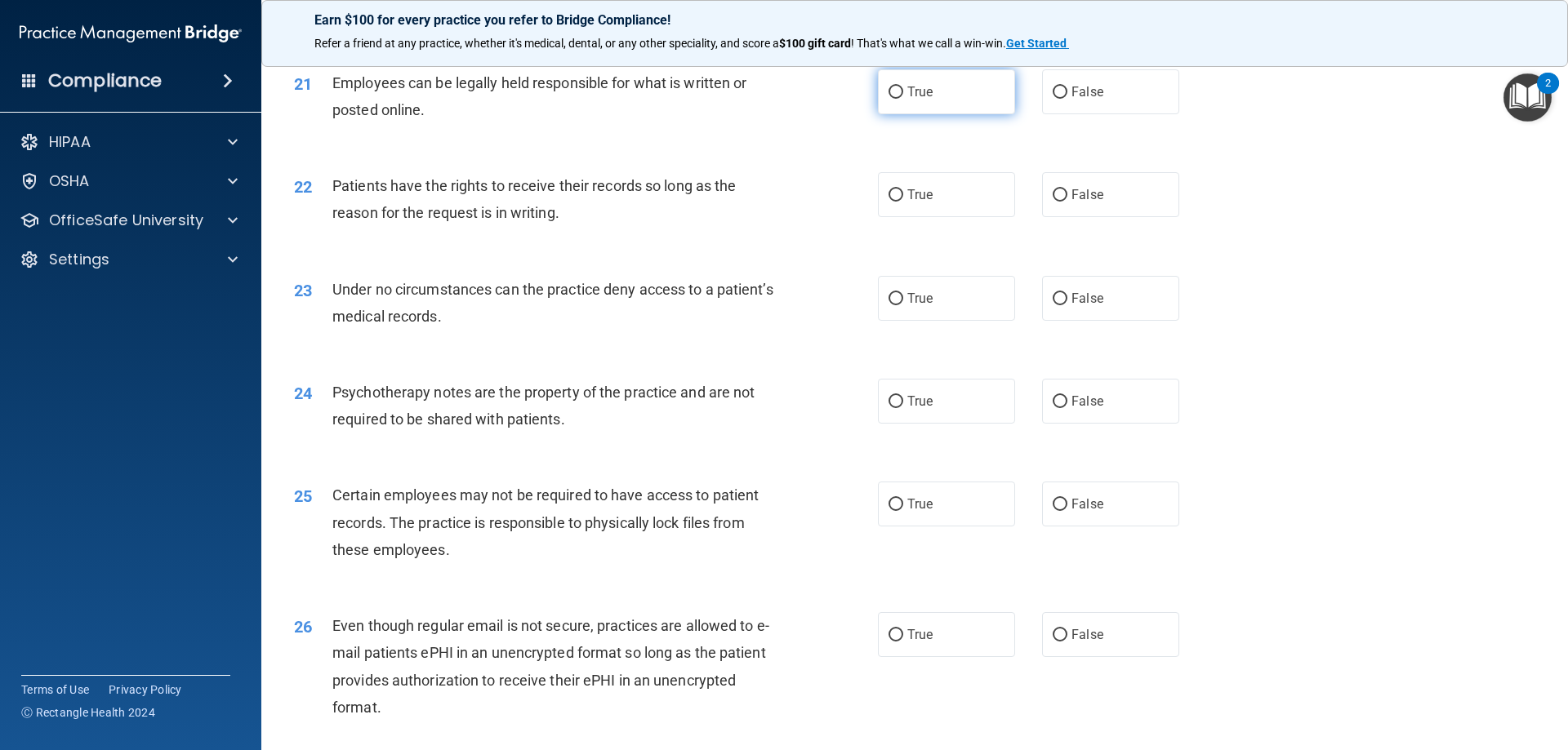
click at [957, 115] on label "True" at bounding box center [946, 92] width 137 height 45
click at [903, 99] on input "True" at bounding box center [895, 92] width 15 height 12
radio input "true"
click at [1061, 217] on label "False" at bounding box center [1111, 195] width 137 height 45
click at [1061, 201] on input "False" at bounding box center [1060, 195] width 15 height 12
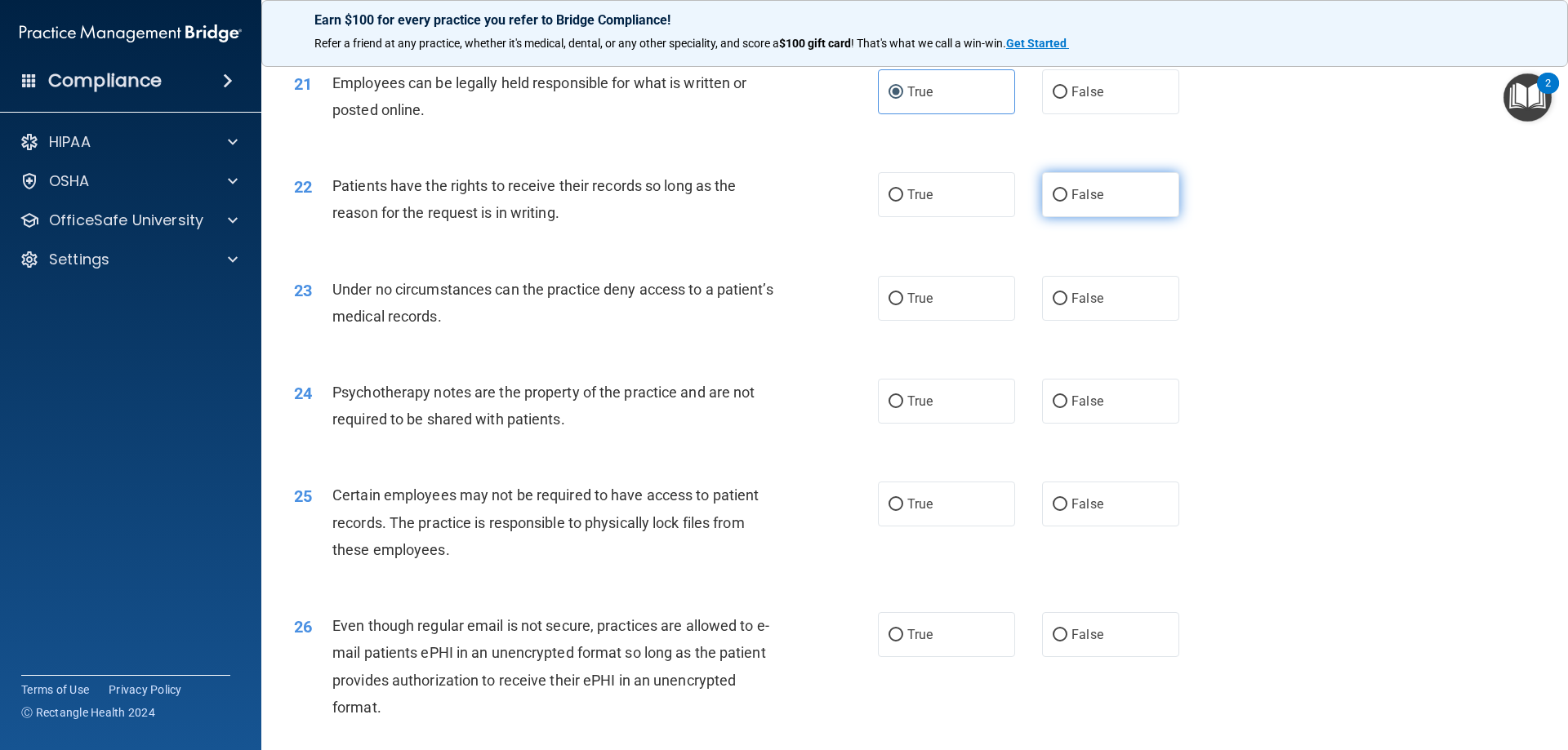
radio input "true"
click at [1084, 321] on label "False" at bounding box center [1111, 298] width 137 height 45
click at [1067, 306] on input "False" at bounding box center [1060, 299] width 15 height 12
radio input "true"
click at [983, 424] on label "True" at bounding box center [946, 401] width 137 height 45
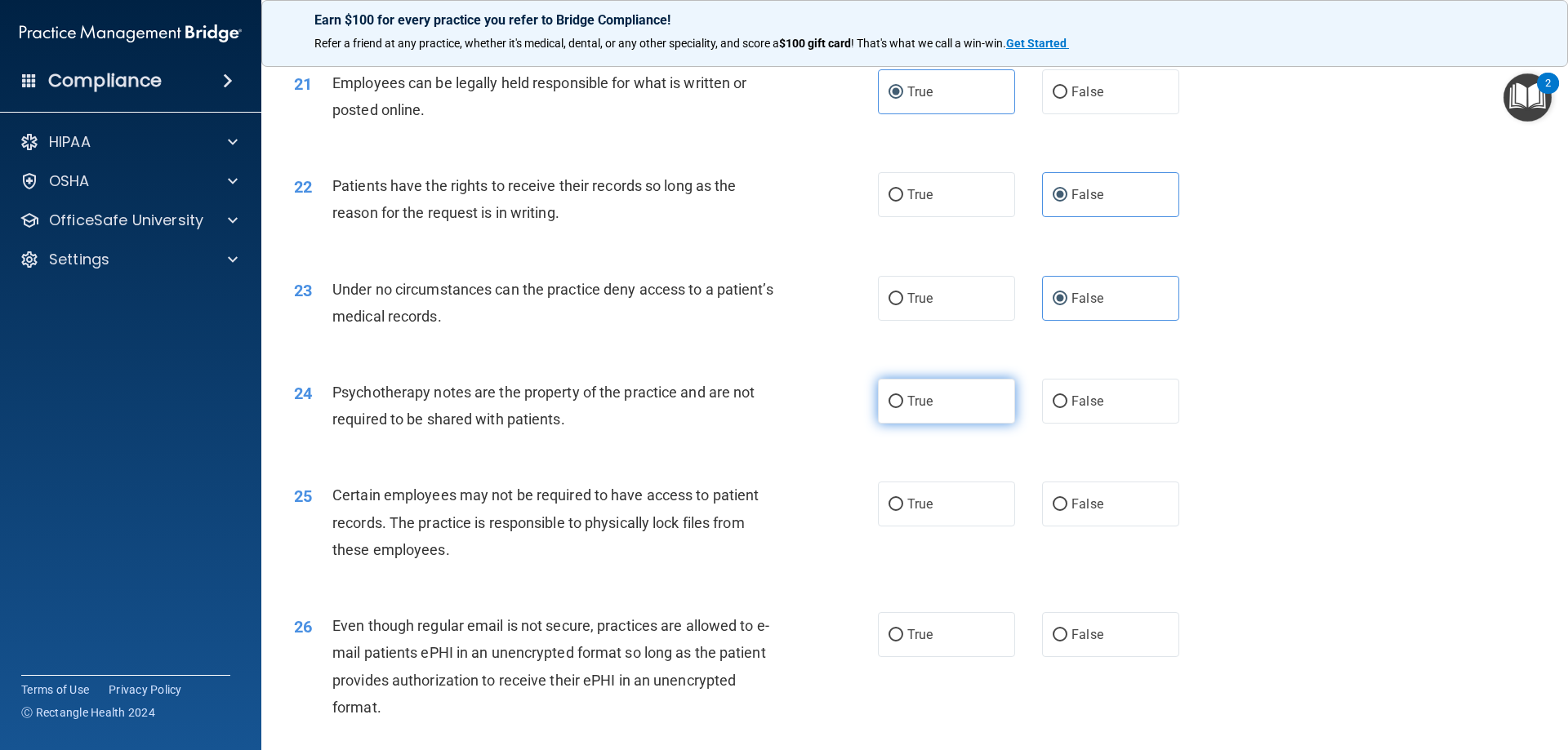
click at [903, 408] on input "True" at bounding box center [895, 402] width 15 height 12
radio input "true"
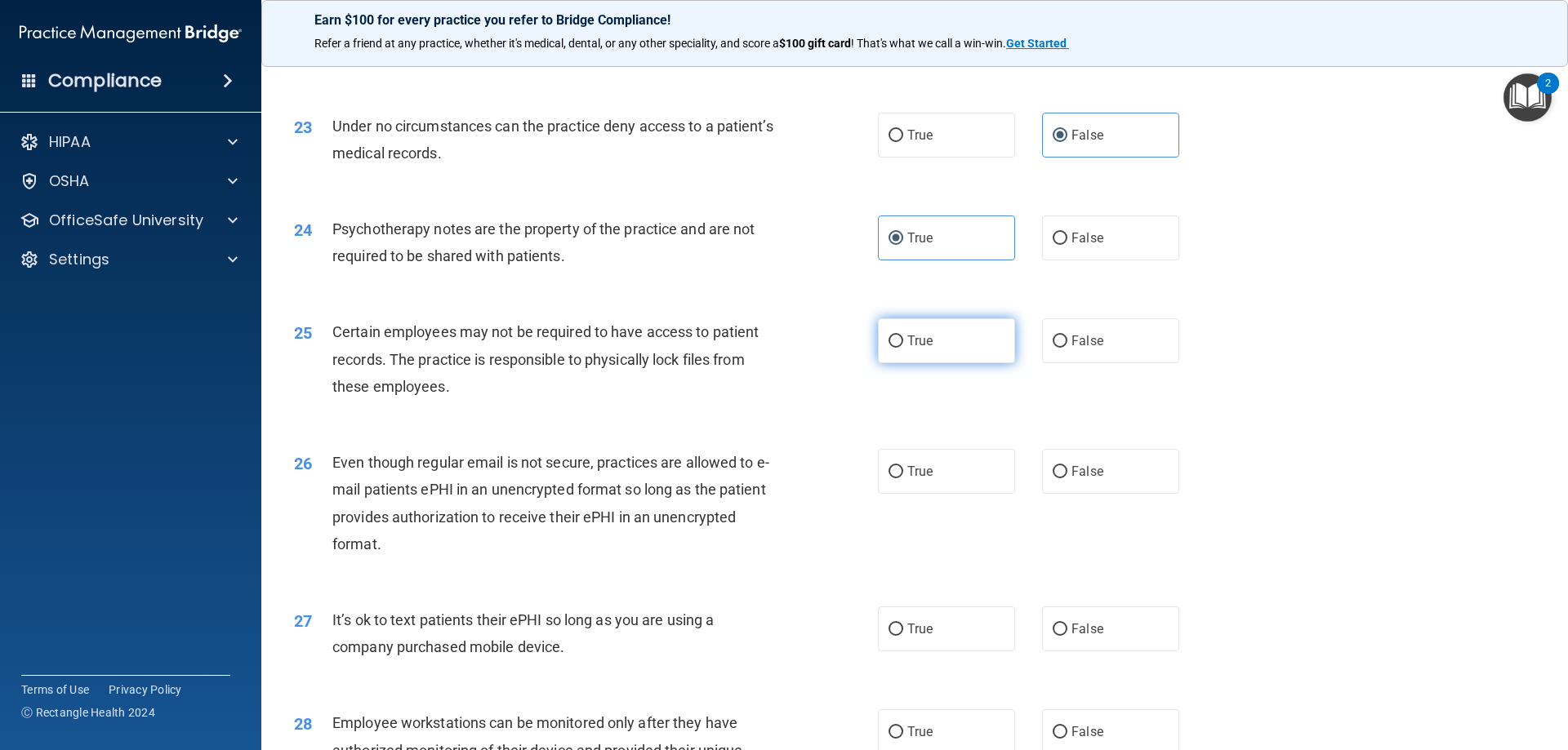
click at [964, 363] on label "True" at bounding box center [946, 341] width 137 height 45
click at [903, 348] on input "True" at bounding box center [895, 342] width 15 height 12
radio input "true"
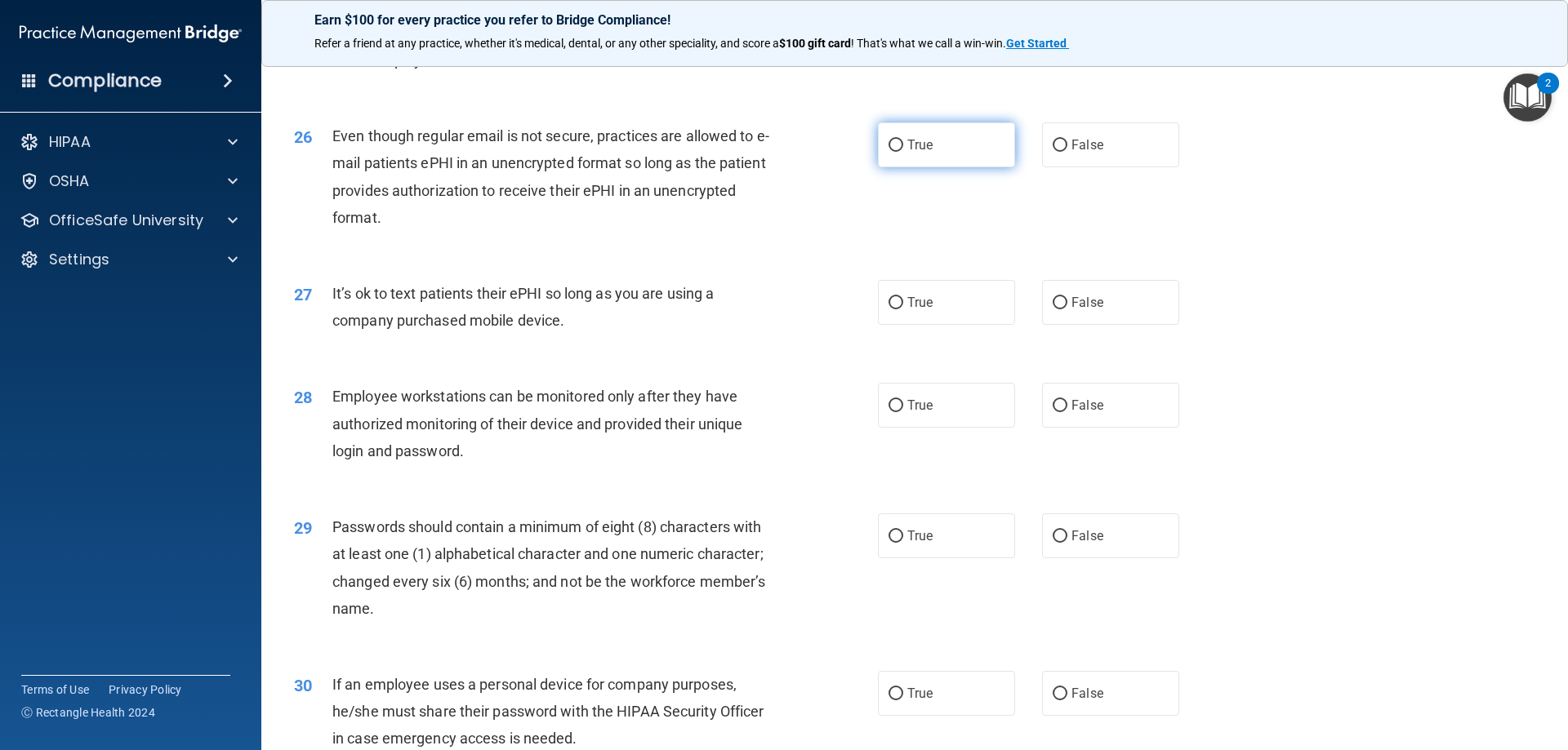
click at [950, 164] on label "True" at bounding box center [946, 145] width 137 height 45
click at [903, 152] on input "True" at bounding box center [895, 146] width 15 height 12
radio input "true"
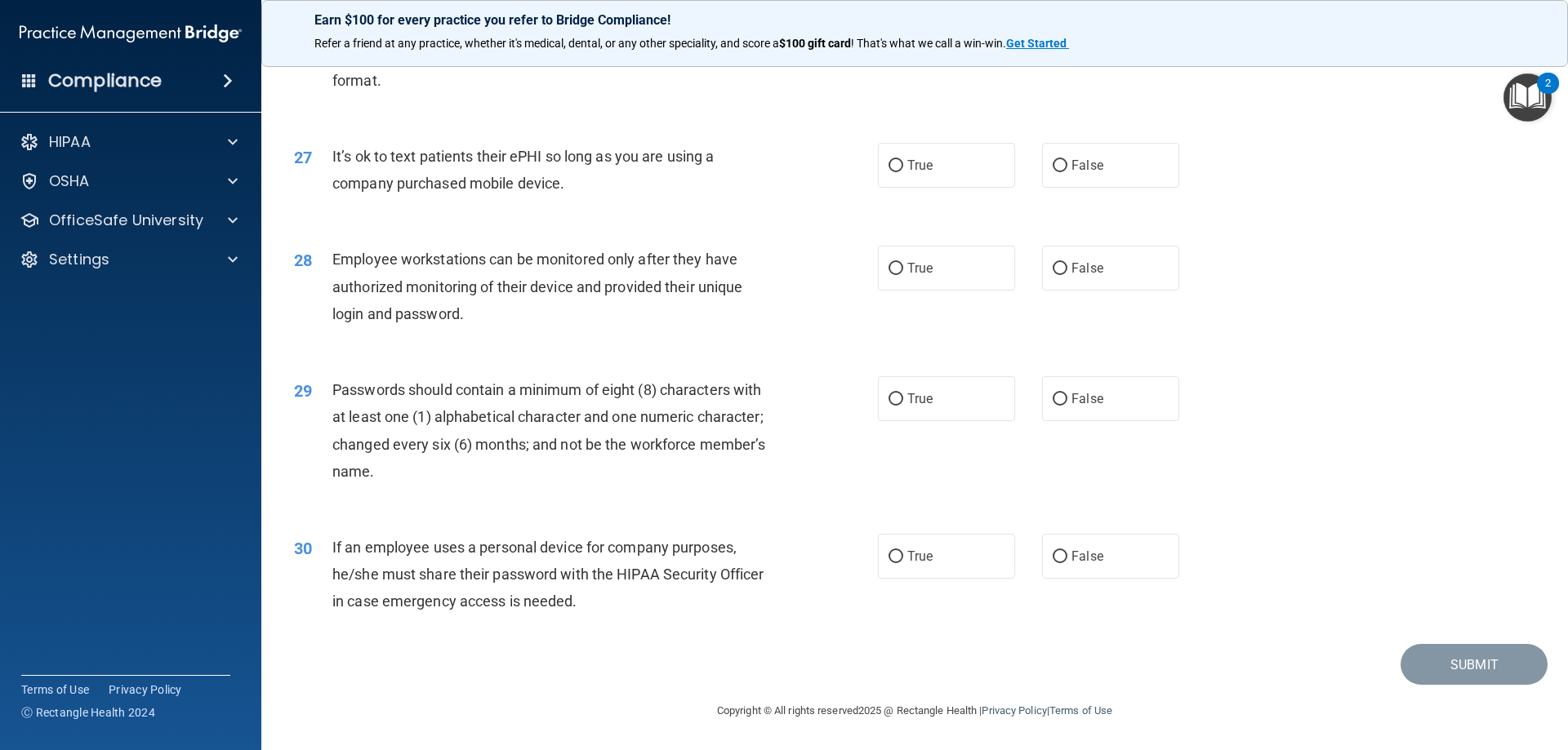
scroll to position [3347, 0]
click at [1072, 169] on span "False" at bounding box center [1087, 165] width 32 height 15
click at [1067, 169] on input "False" at bounding box center [1060, 166] width 15 height 12
radio input "true"
click at [1072, 275] on span "False" at bounding box center [1087, 268] width 32 height 15
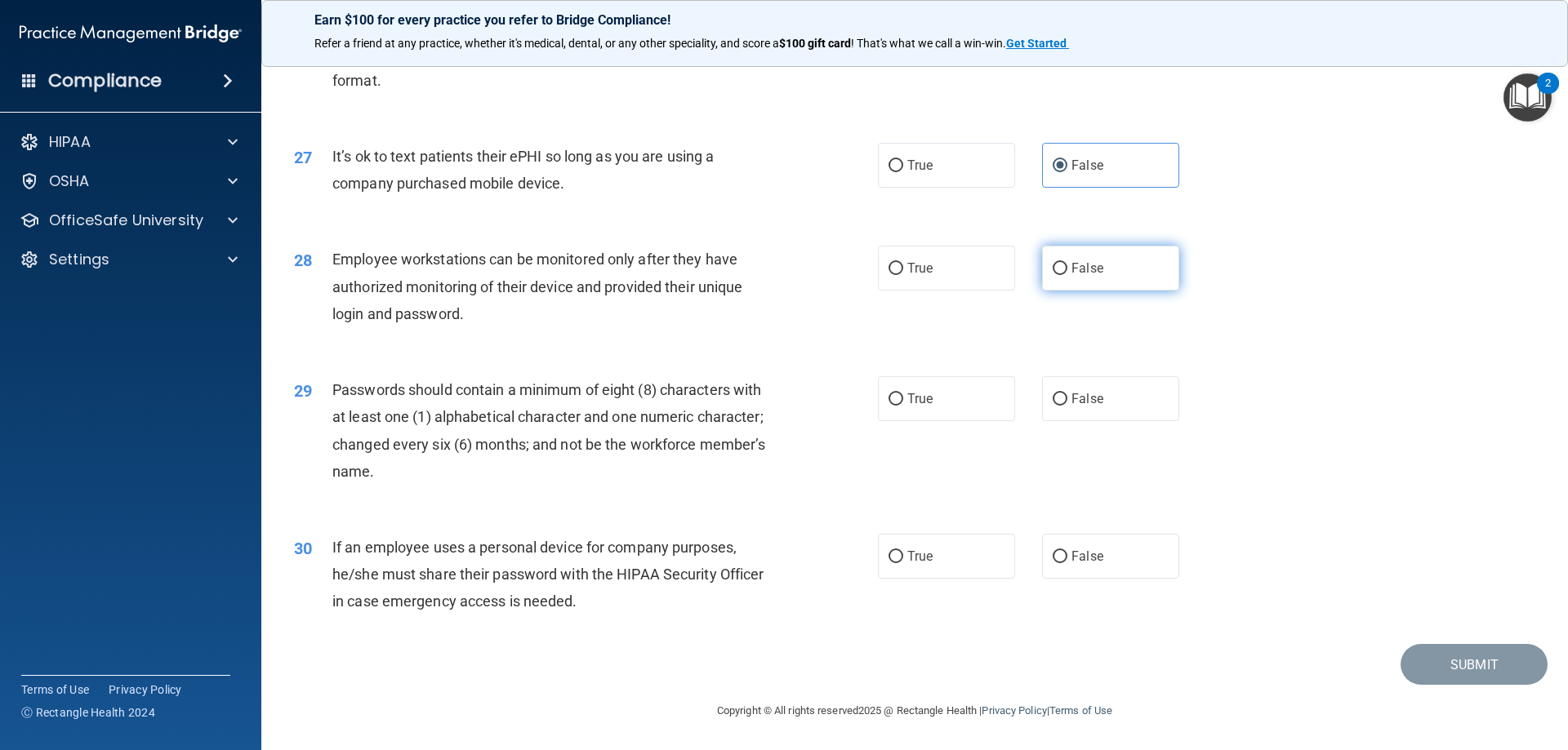
click at [1067, 275] on input "False" at bounding box center [1060, 269] width 15 height 12
radio input "true"
click at [948, 404] on label "True" at bounding box center [946, 399] width 137 height 45
click at [903, 404] on input "True" at bounding box center [895, 400] width 15 height 12
radio input "true"
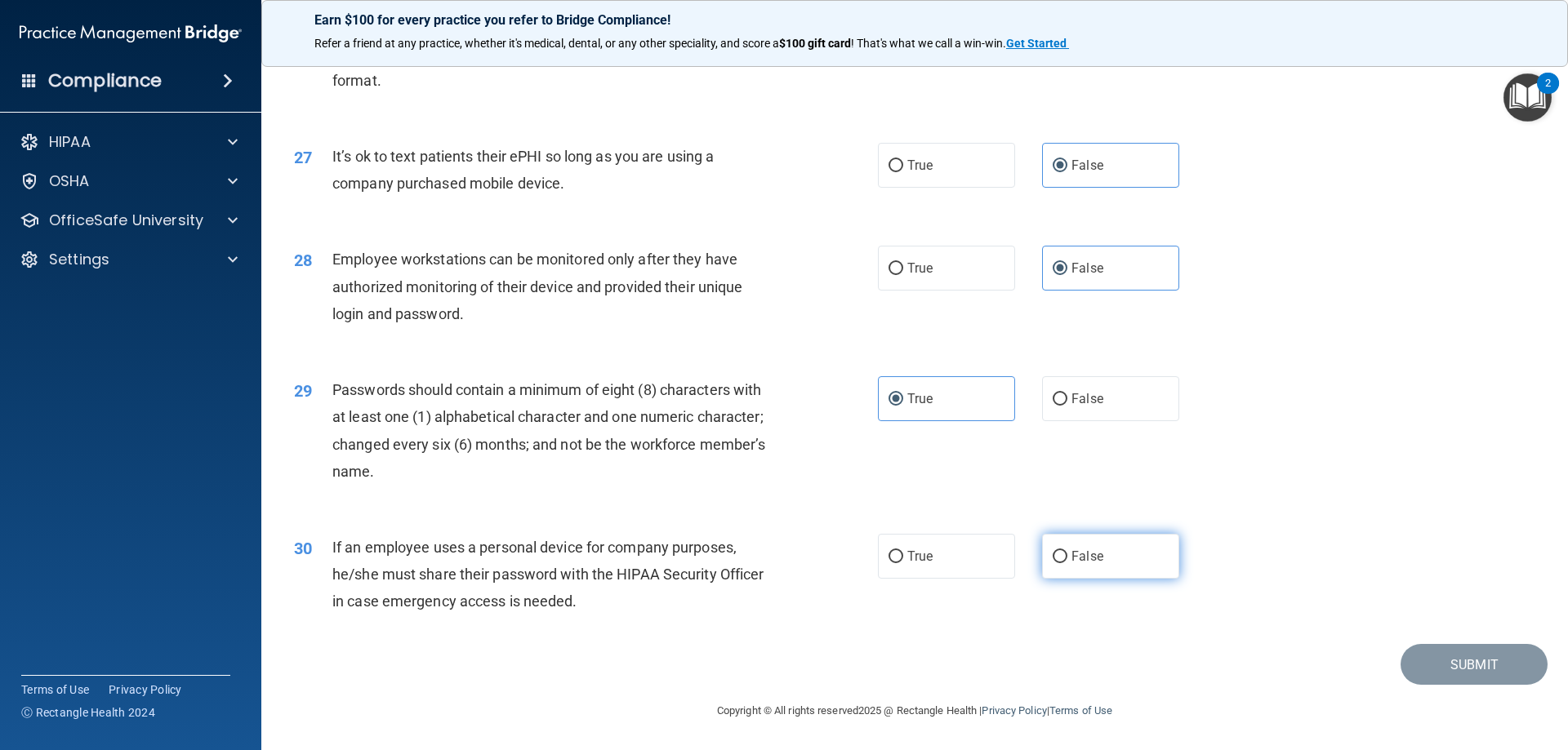
click at [1085, 560] on span "False" at bounding box center [1087, 556] width 32 height 15
click at [1067, 560] on input "False" at bounding box center [1060, 557] width 15 height 12
radio input "true"
click at [1416, 654] on button "Submit" at bounding box center [1474, 665] width 147 height 41
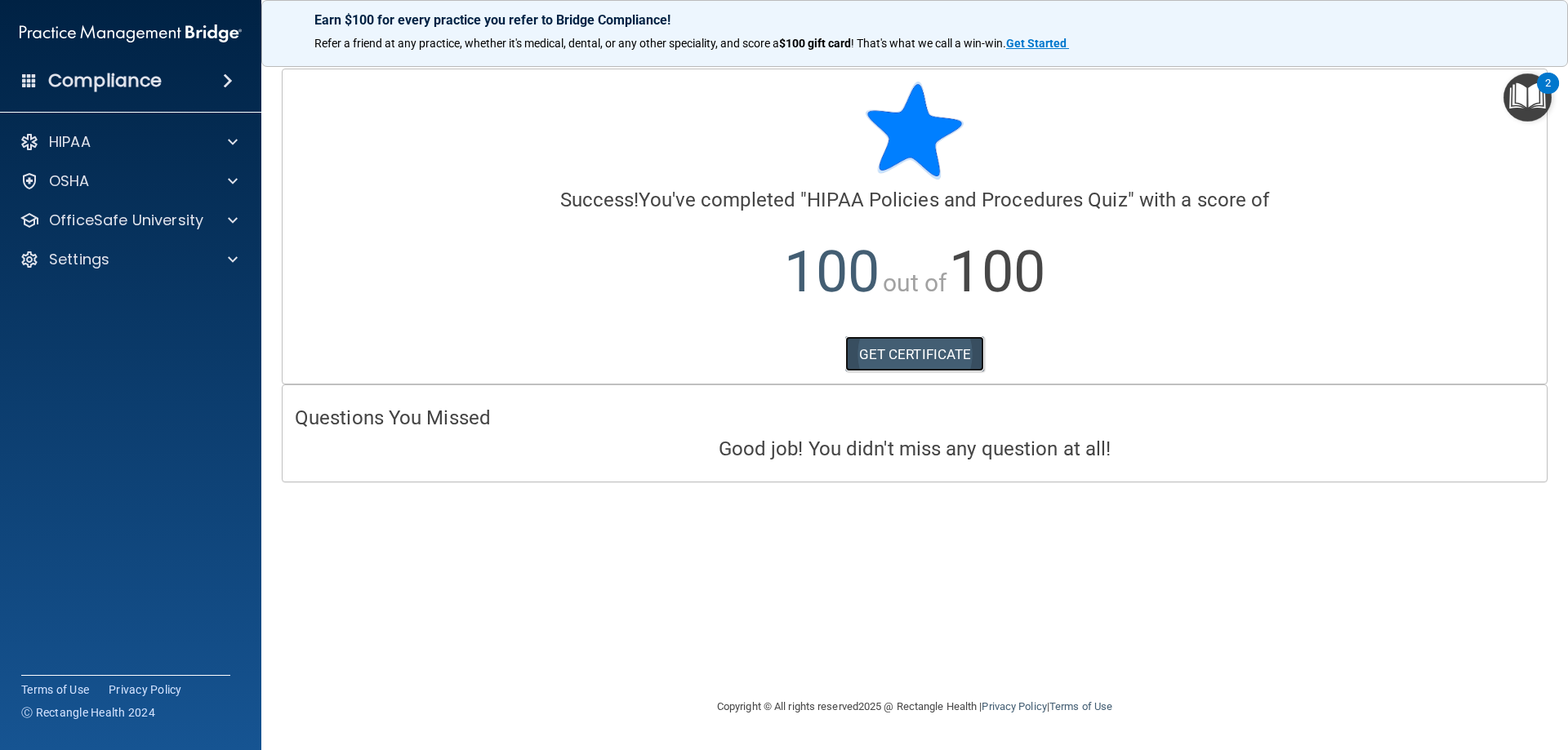
click at [882, 348] on link "GET CERTIFICATE" at bounding box center [915, 355] width 140 height 36
click at [233, 226] on span at bounding box center [232, 220] width 9 height 20
click at [143, 268] on p "HIPAA Training" at bounding box center [78, 259] width 134 height 16
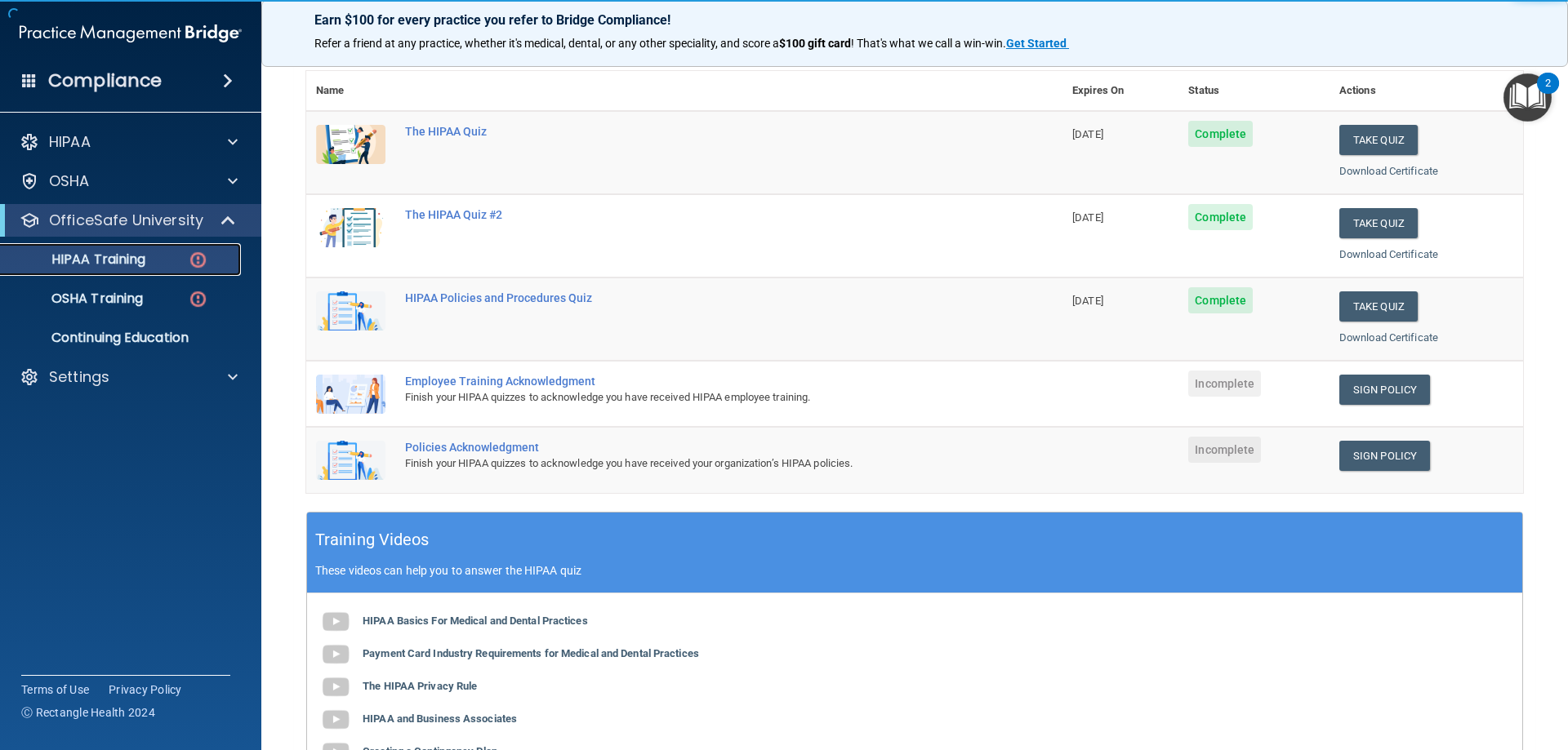
scroll to position [245, 0]
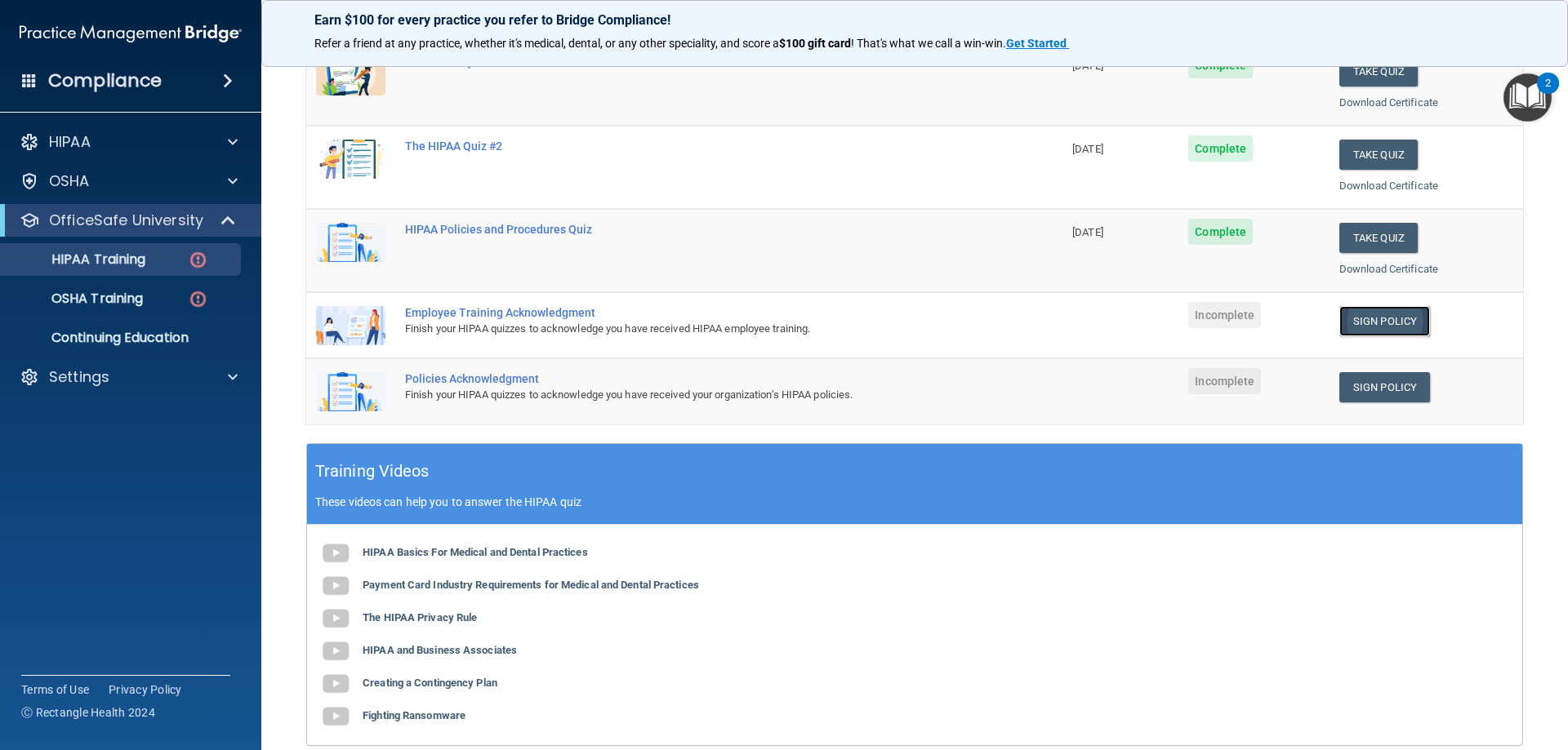
click at [1366, 318] on link "Sign Policy" at bounding box center [1384, 320] width 90 height 30
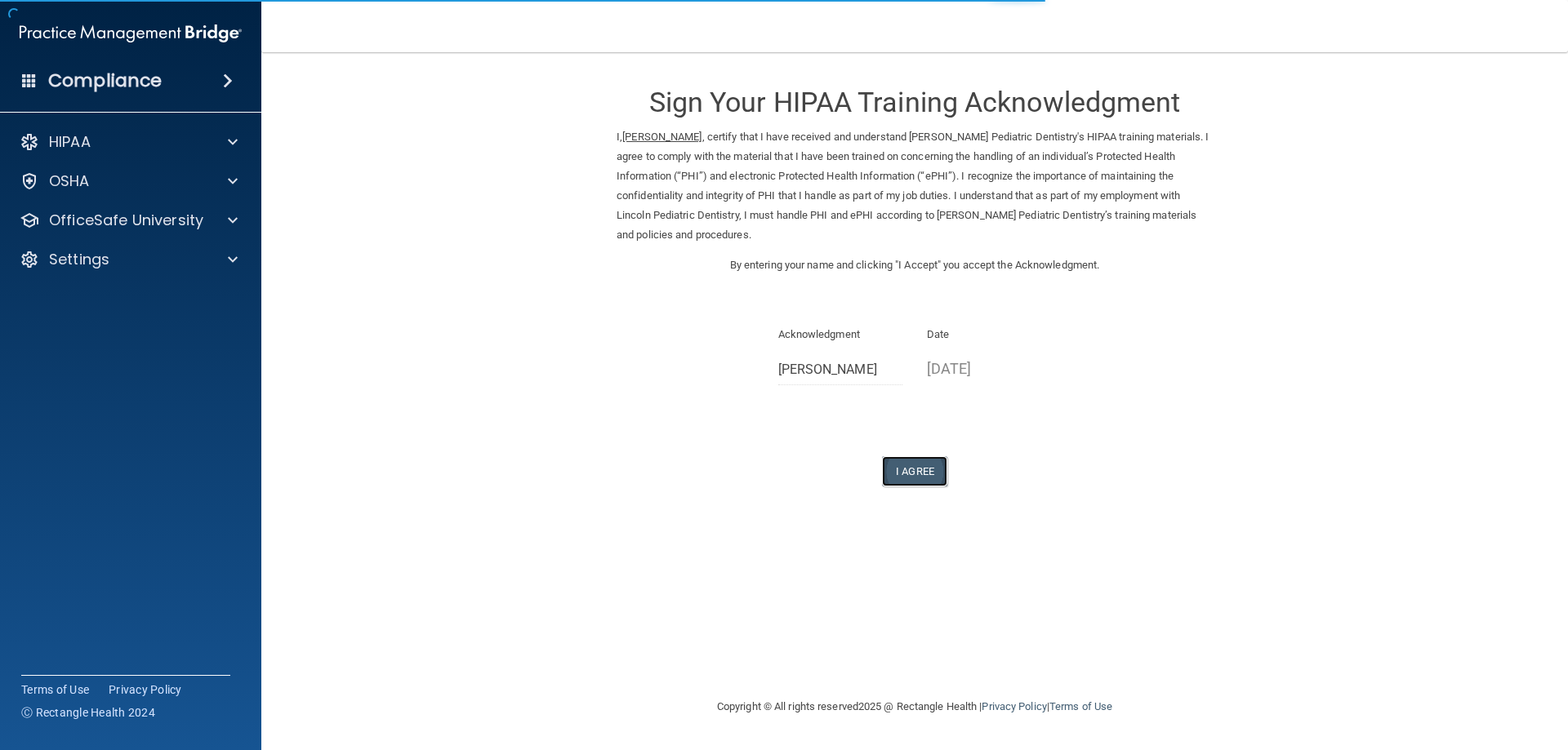
click at [900, 470] on button "I Agree" at bounding box center [915, 471] width 65 height 30
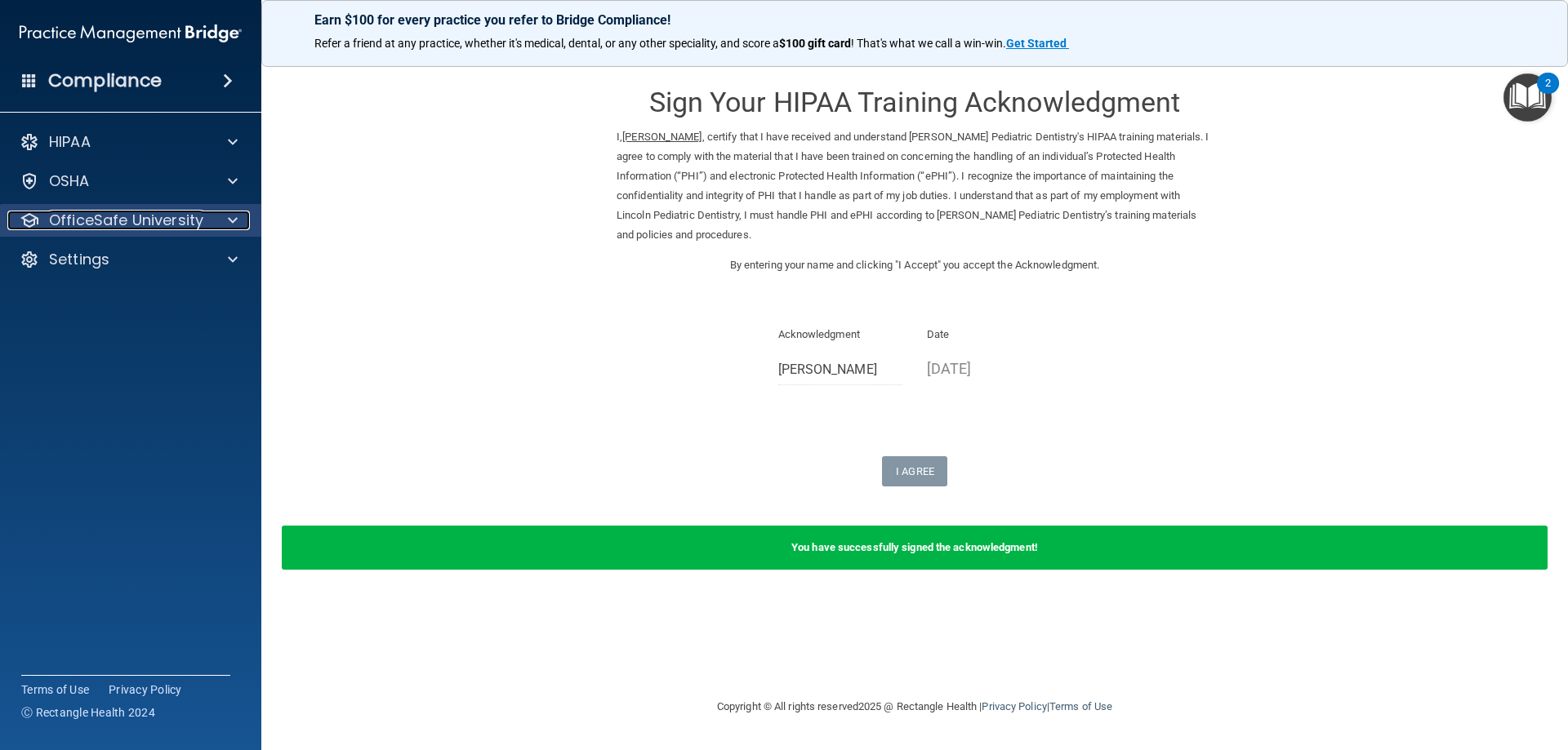
click at [237, 224] on span at bounding box center [232, 220] width 9 height 20
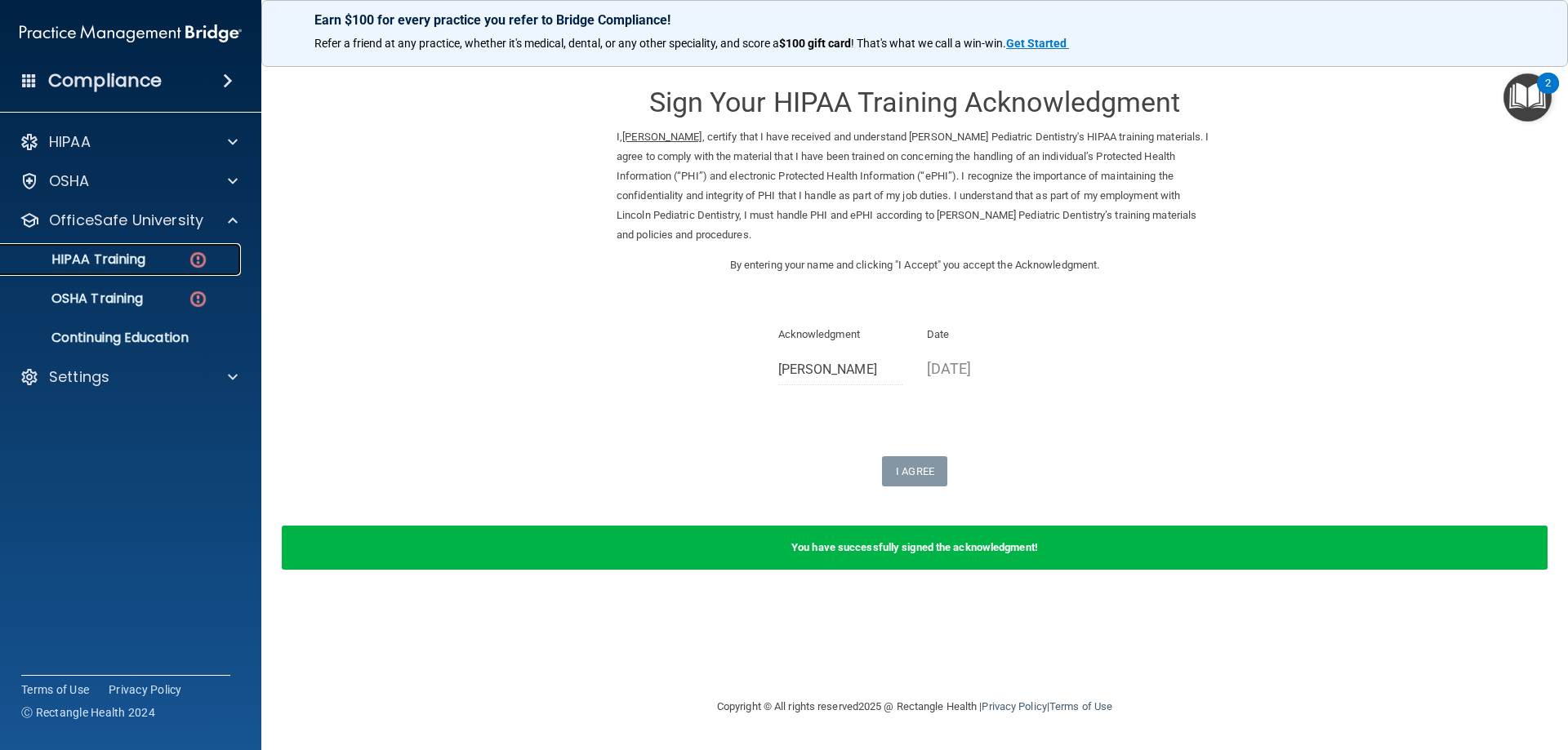
click at [125, 261] on p "HIPAA Training" at bounding box center [78, 259] width 134 height 16
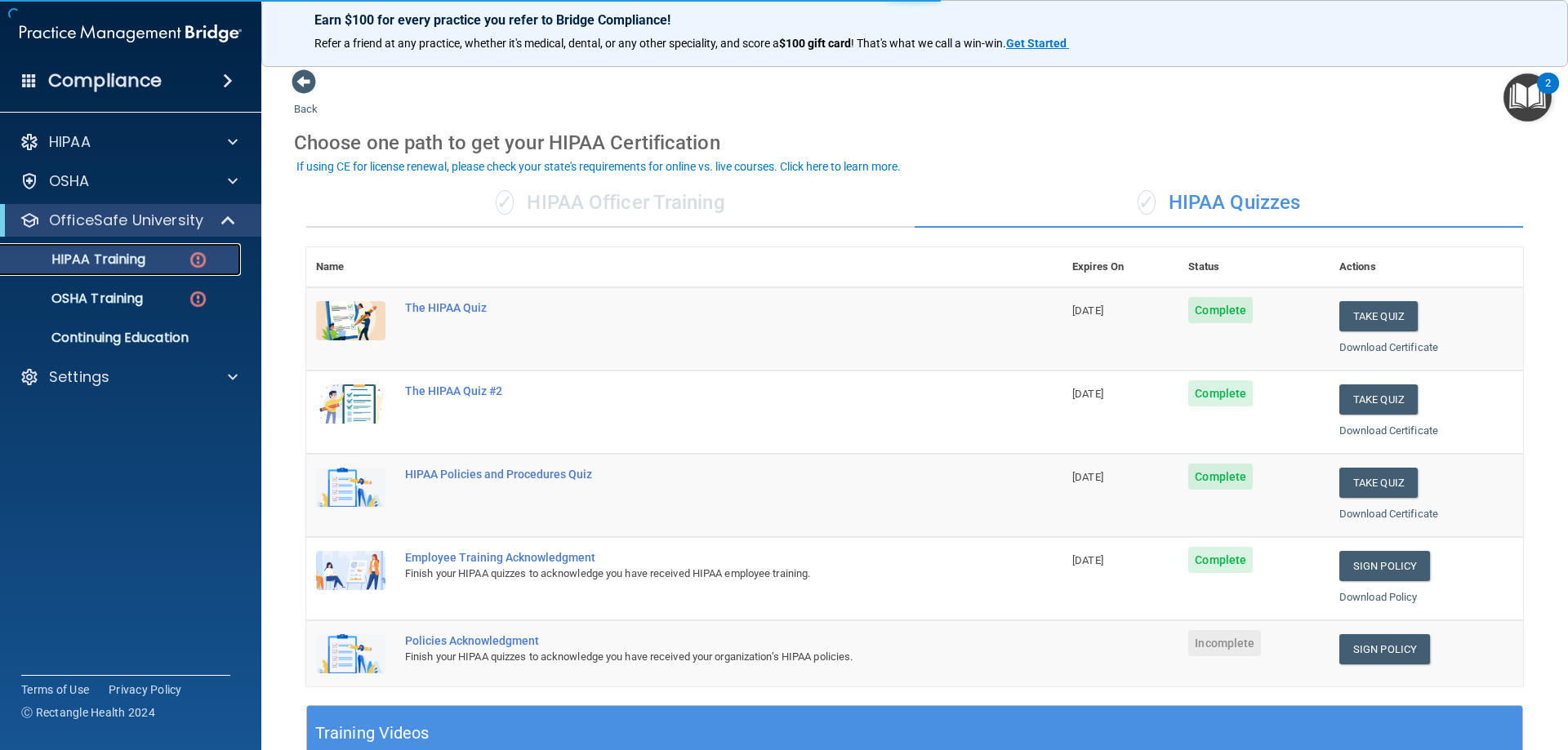
scroll to position [326, 0]
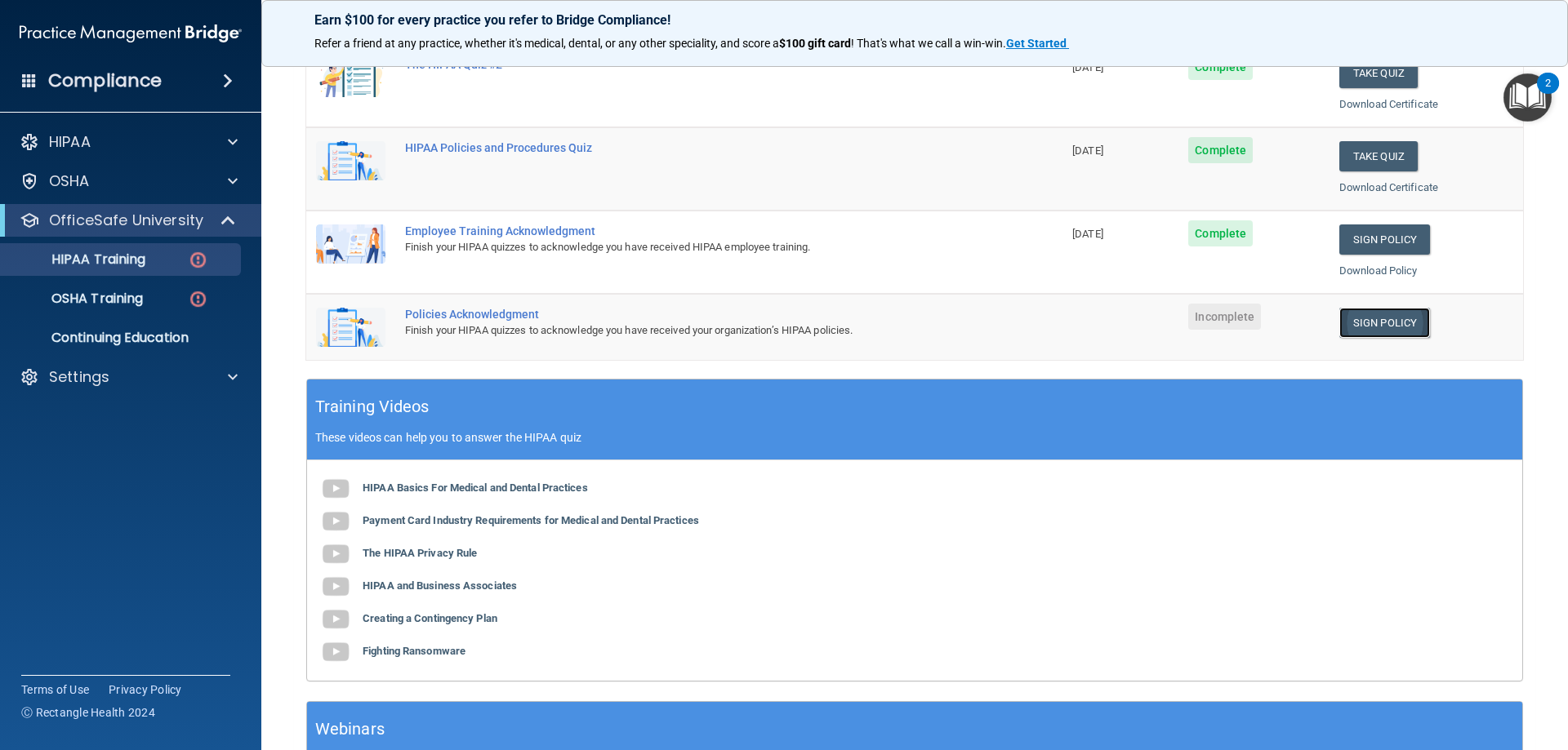
click at [1366, 317] on link "Sign Policy" at bounding box center [1384, 322] width 90 height 30
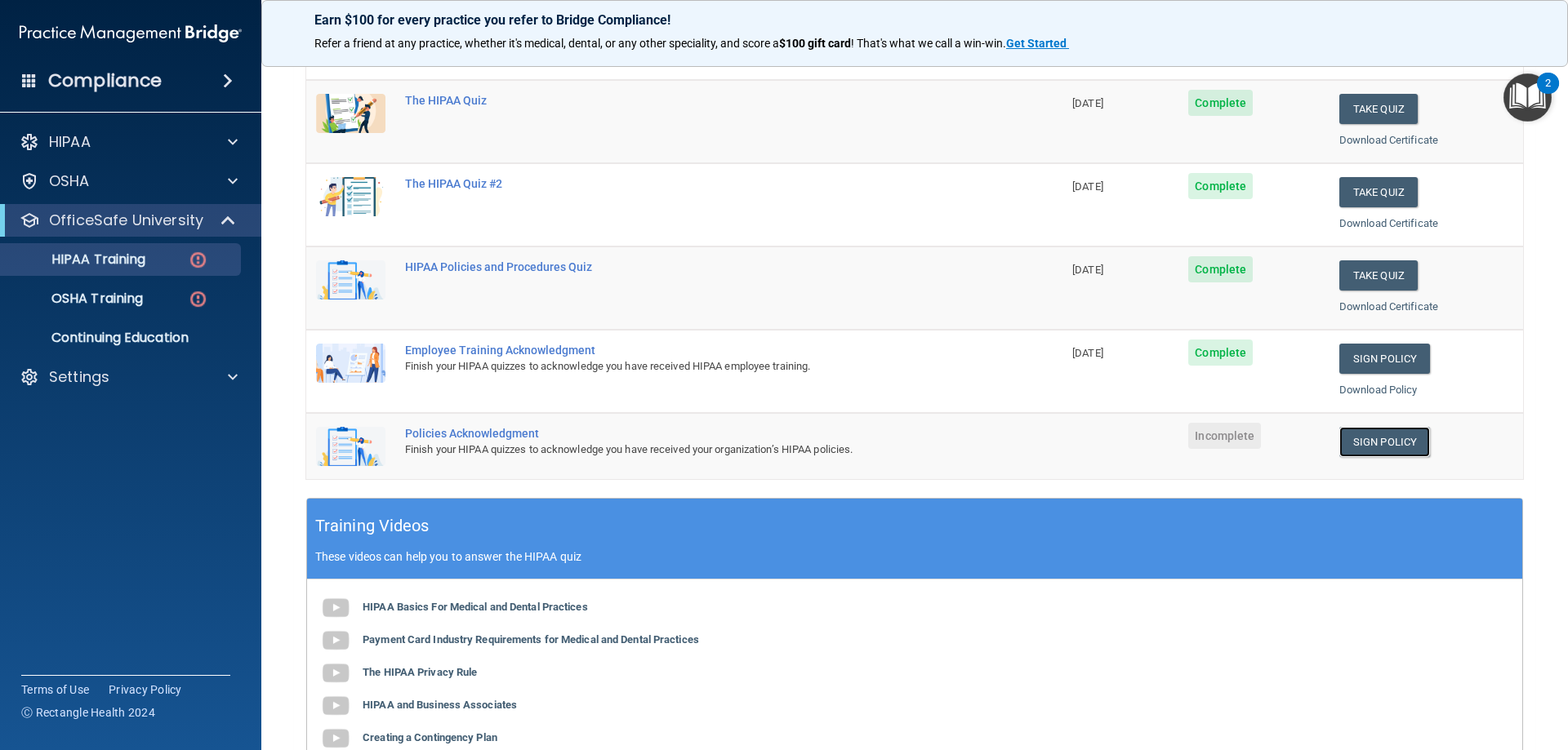
scroll to position [0, 0]
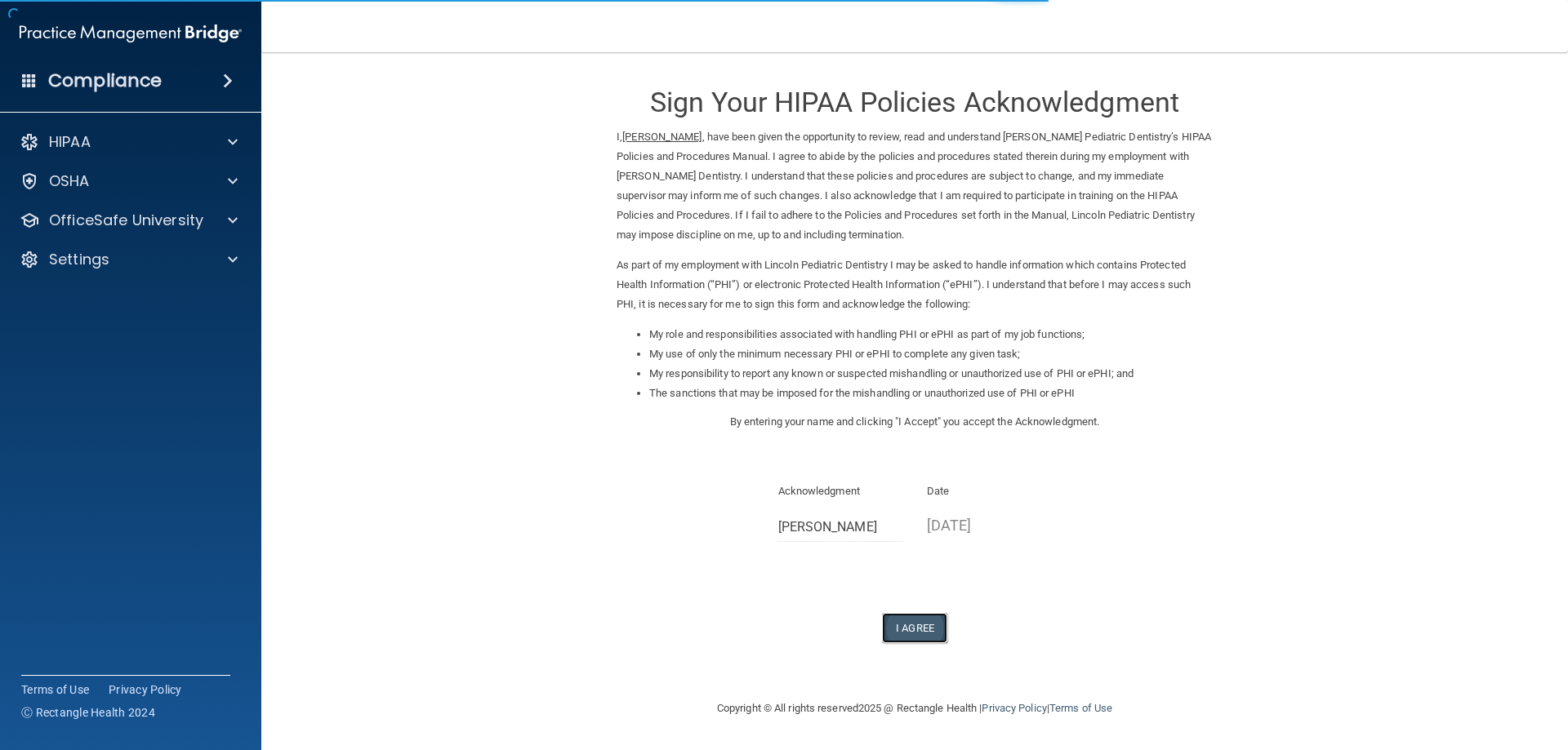
click at [896, 625] on button "I Agree" at bounding box center [915, 628] width 65 height 30
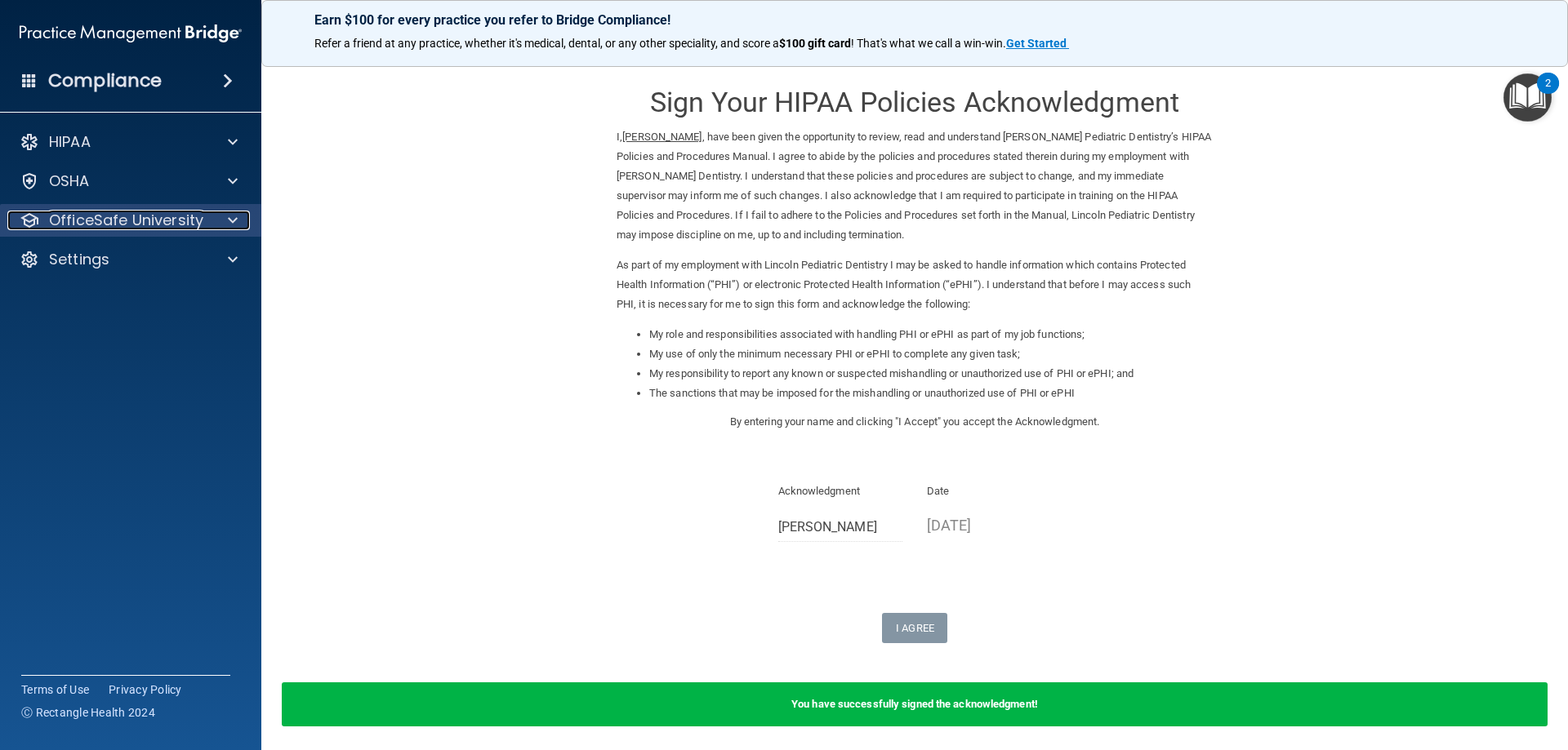
click at [221, 217] on div at bounding box center [230, 220] width 40 height 20
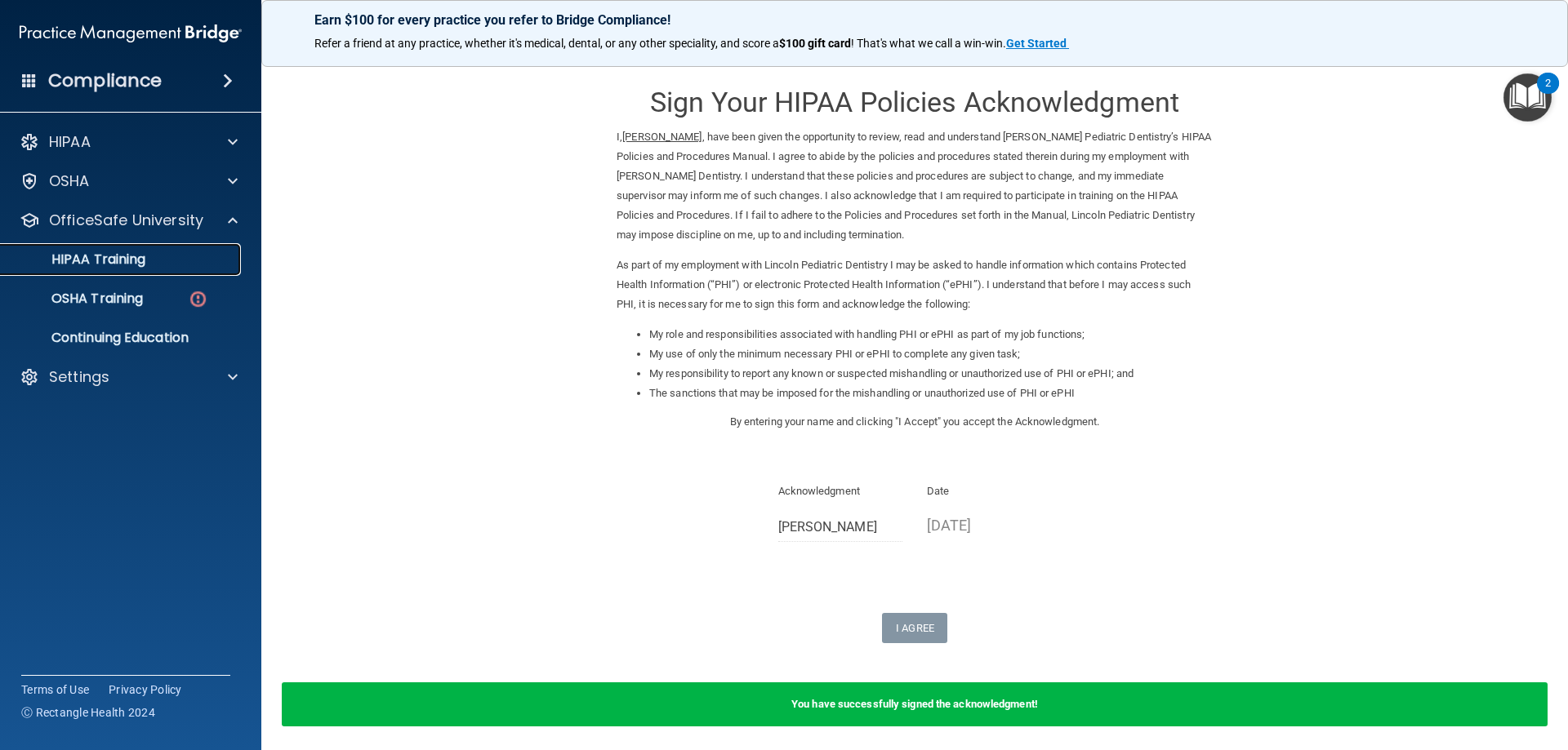
click at [121, 260] on p "HIPAA Training" at bounding box center [78, 259] width 134 height 16
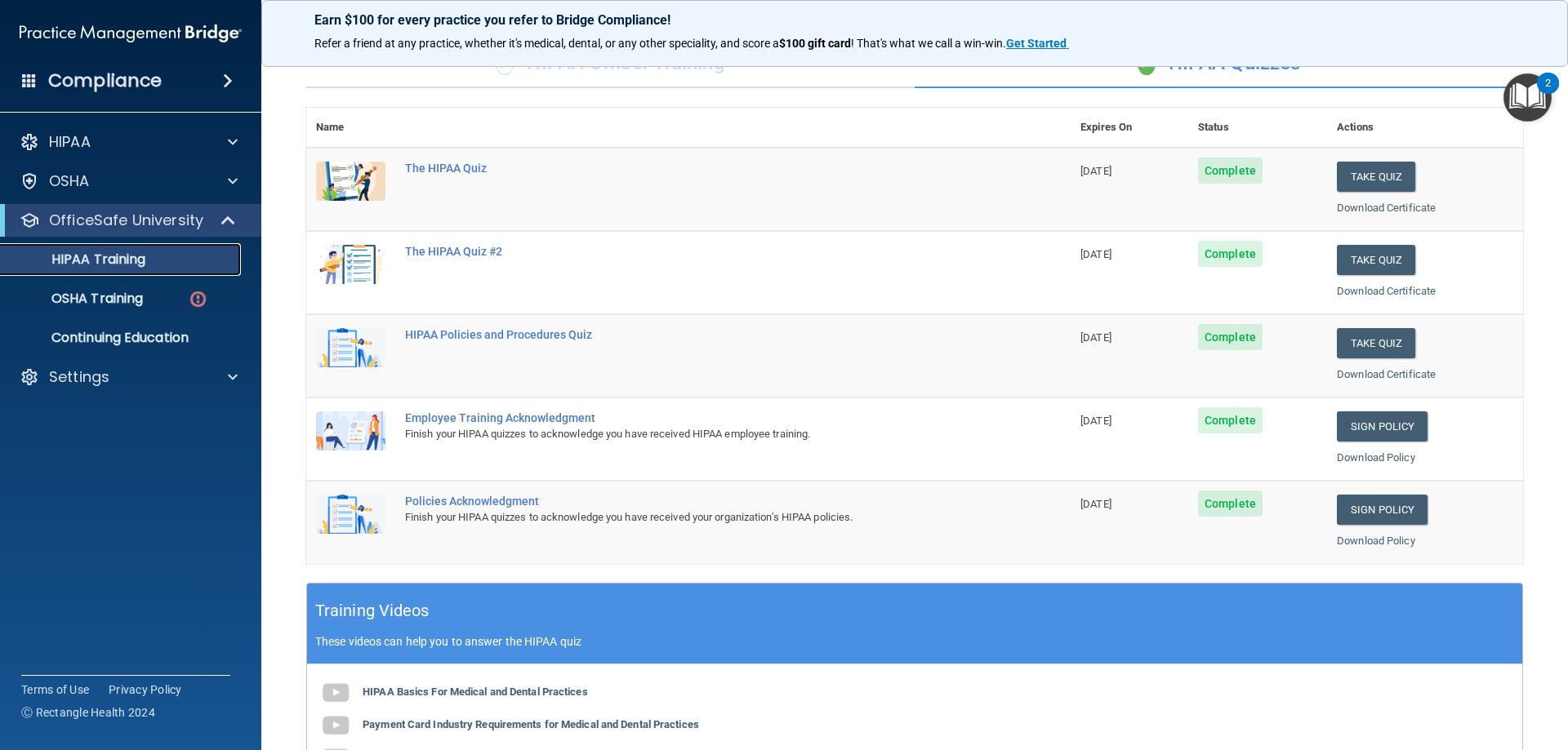
scroll to position [71, 0]
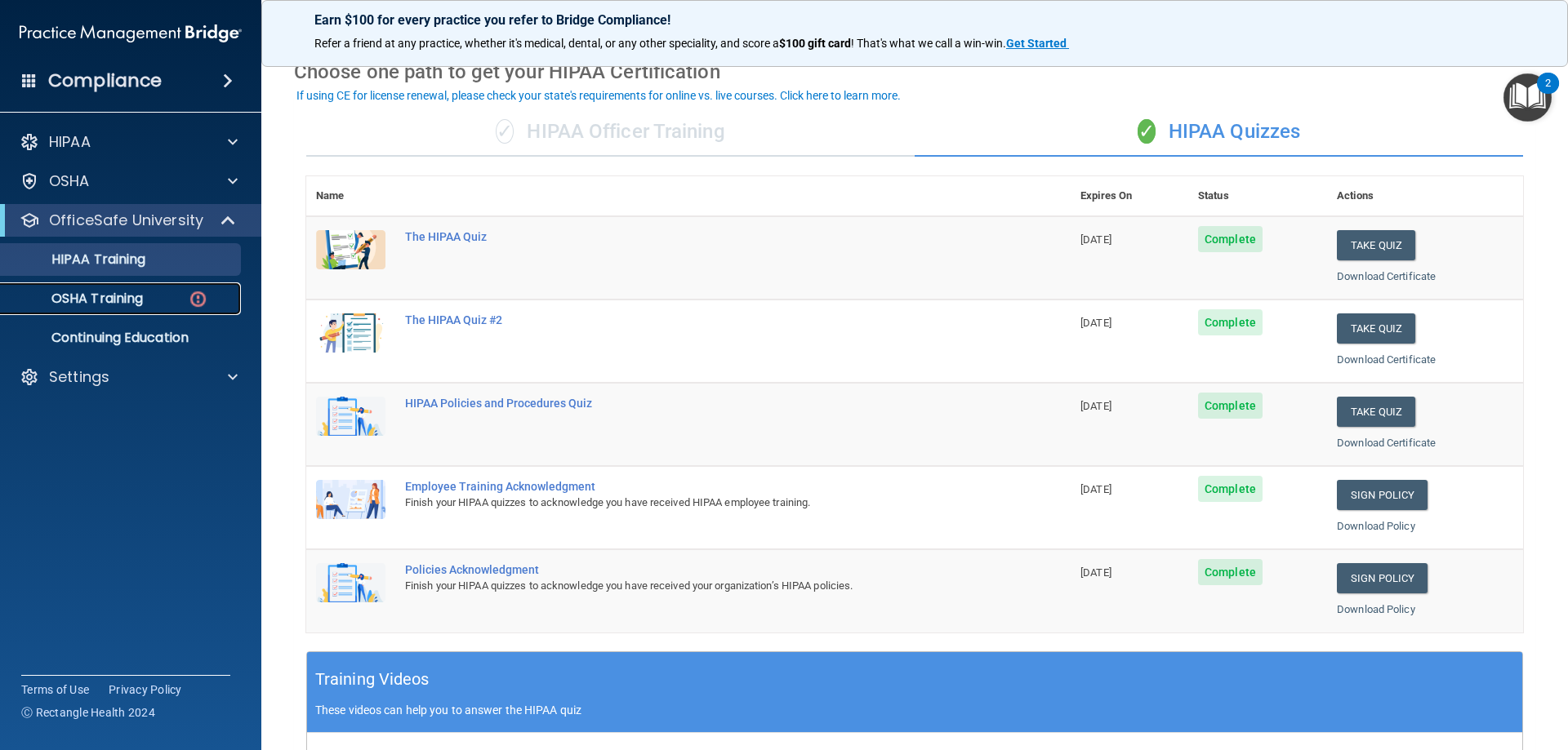
click at [111, 297] on p "OSHA Training" at bounding box center [77, 298] width 133 height 16
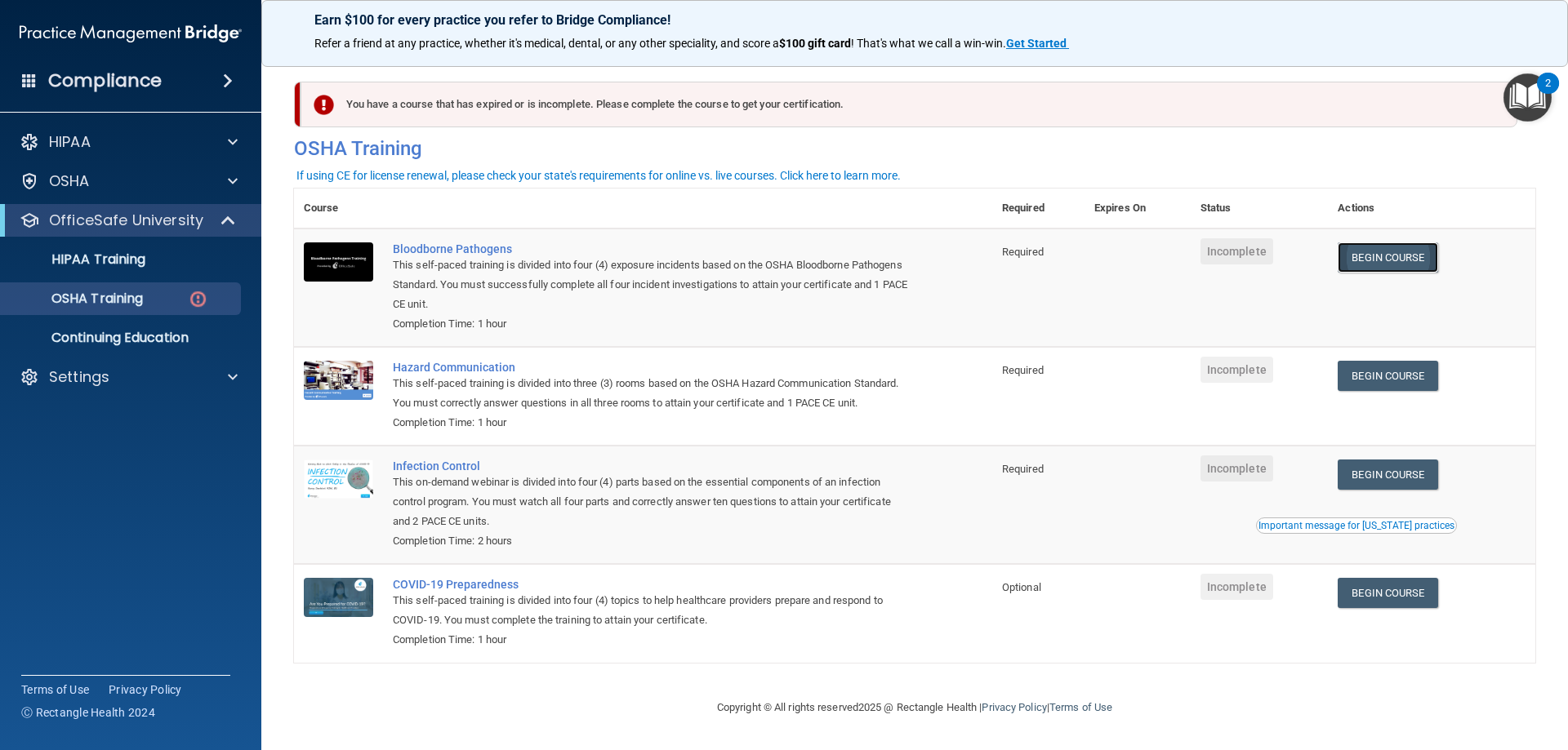
click at [1402, 257] on link "Begin Course" at bounding box center [1388, 257] width 100 height 30
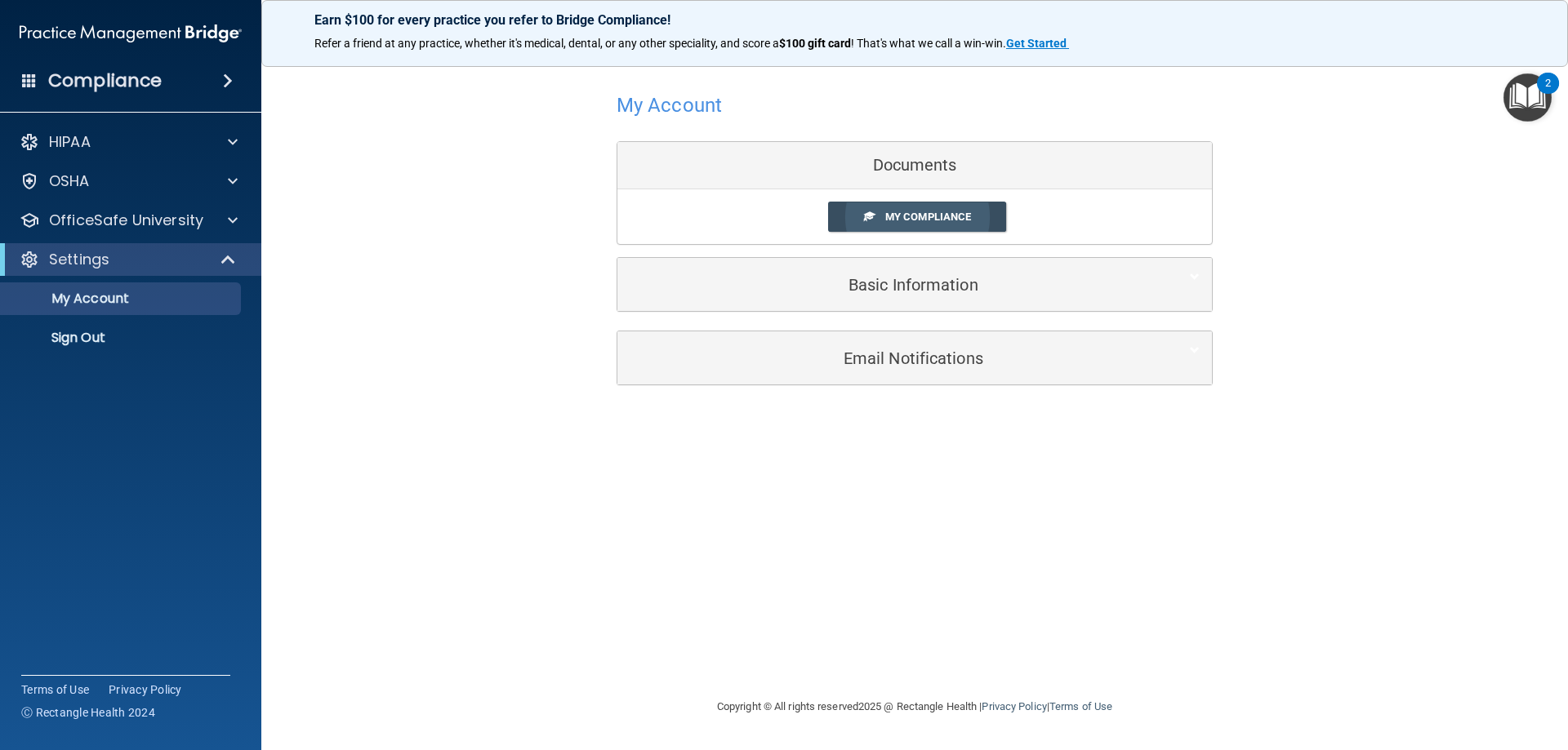
click at [943, 221] on span "My Compliance" at bounding box center [929, 217] width 86 height 12
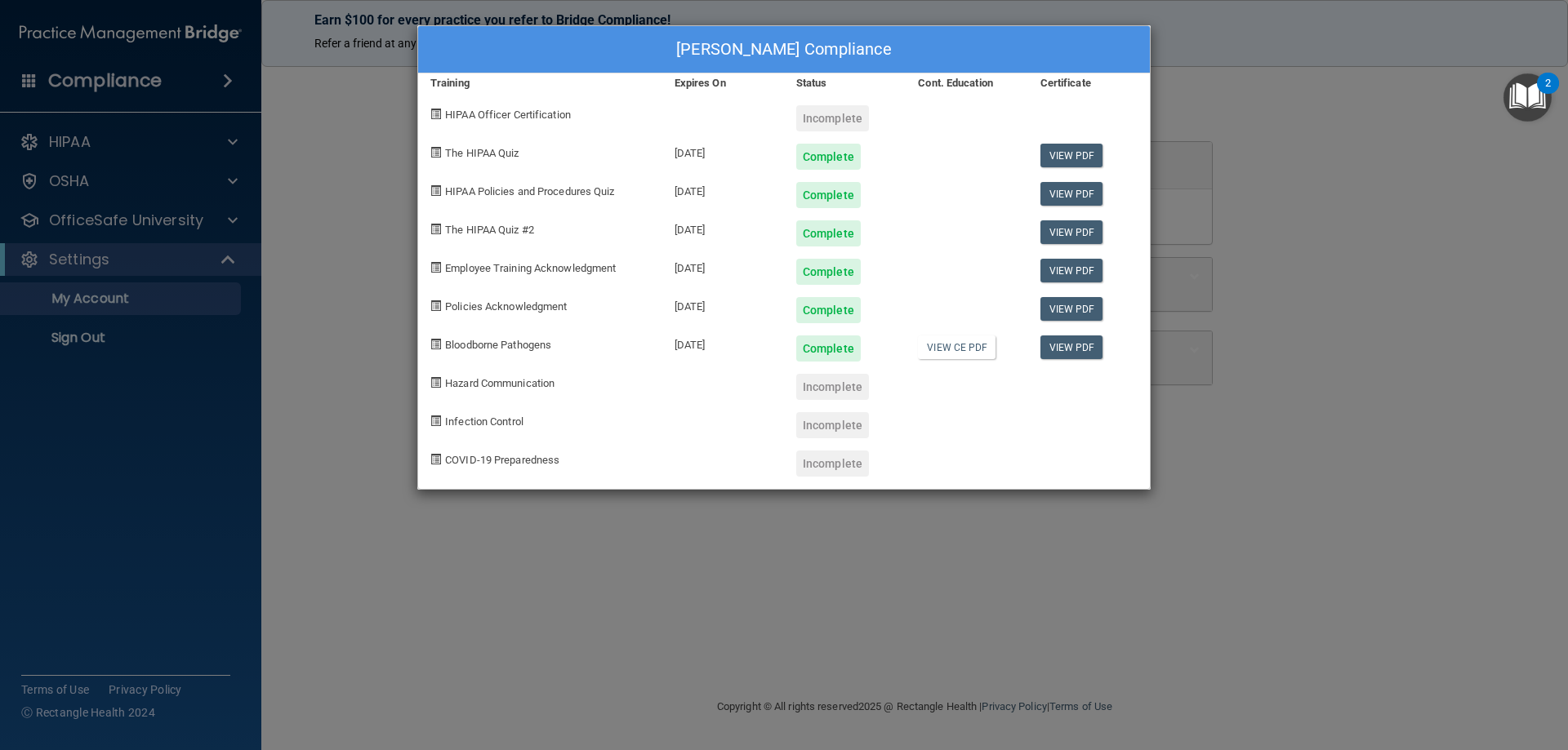
click at [366, 356] on div "[PERSON_NAME] Compliance Training Expires On Status Cont. Education Certificate…" at bounding box center [784, 375] width 1568 height 750
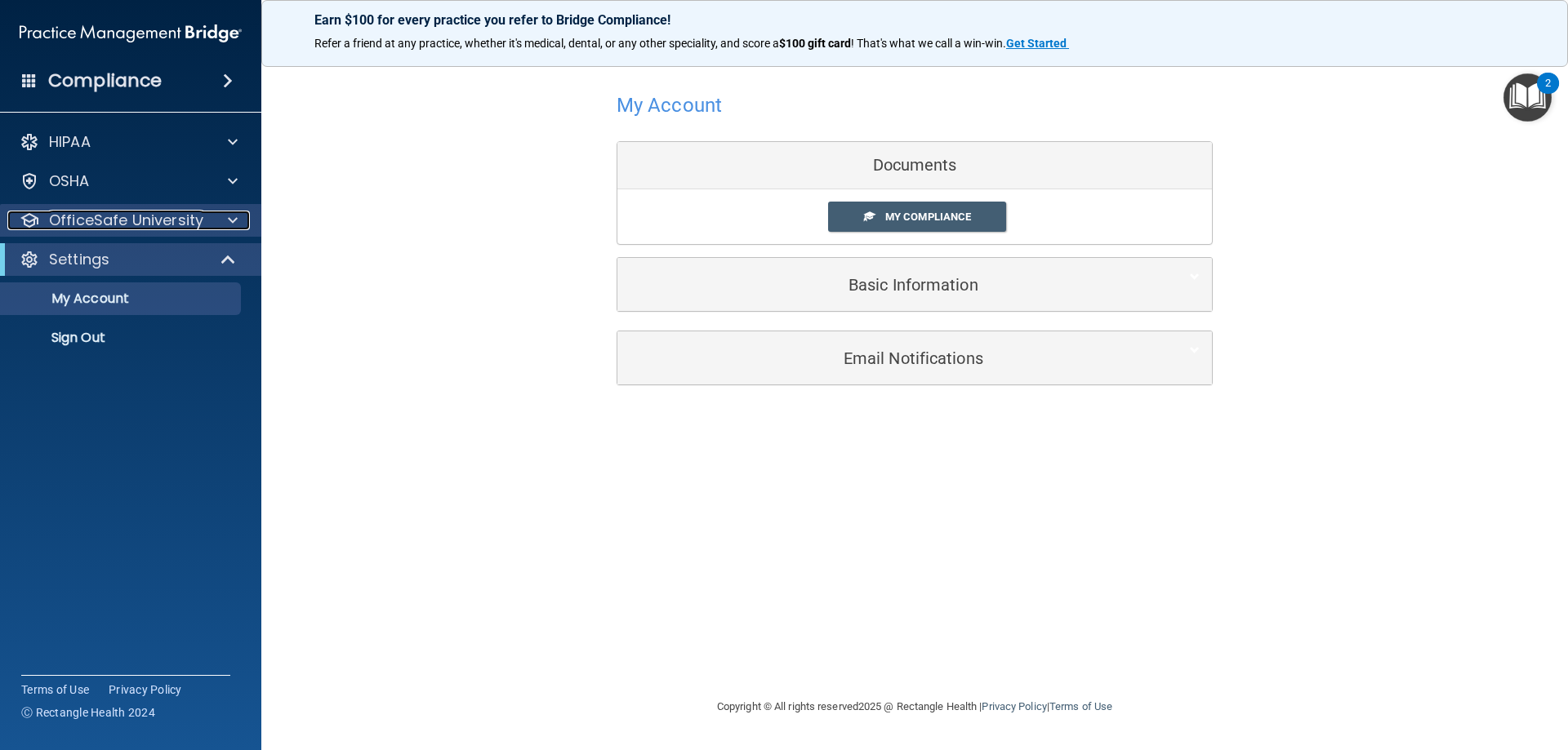
click at [236, 221] on span at bounding box center [232, 220] width 9 height 20
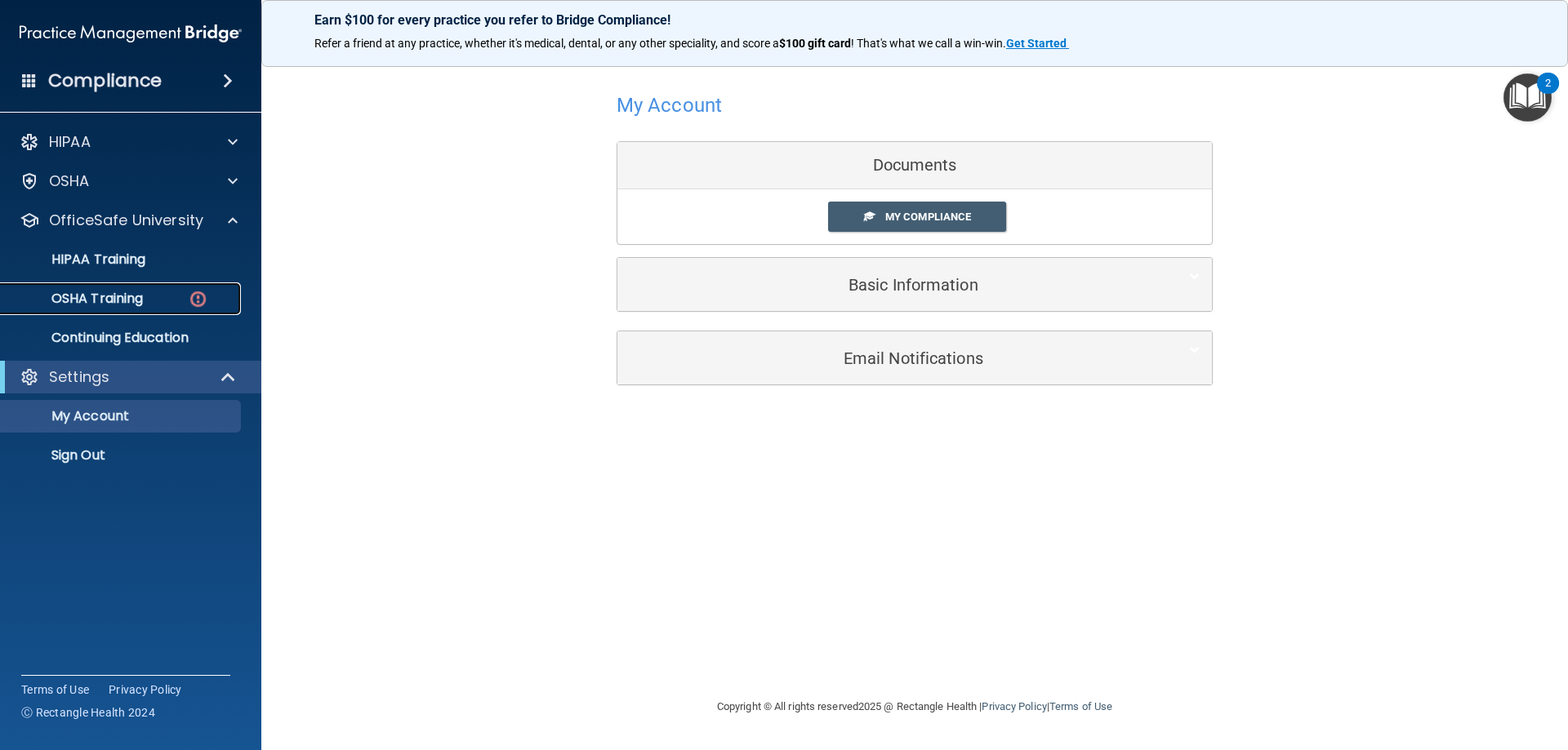
click at [139, 296] on p "OSHA Training" at bounding box center [77, 298] width 133 height 16
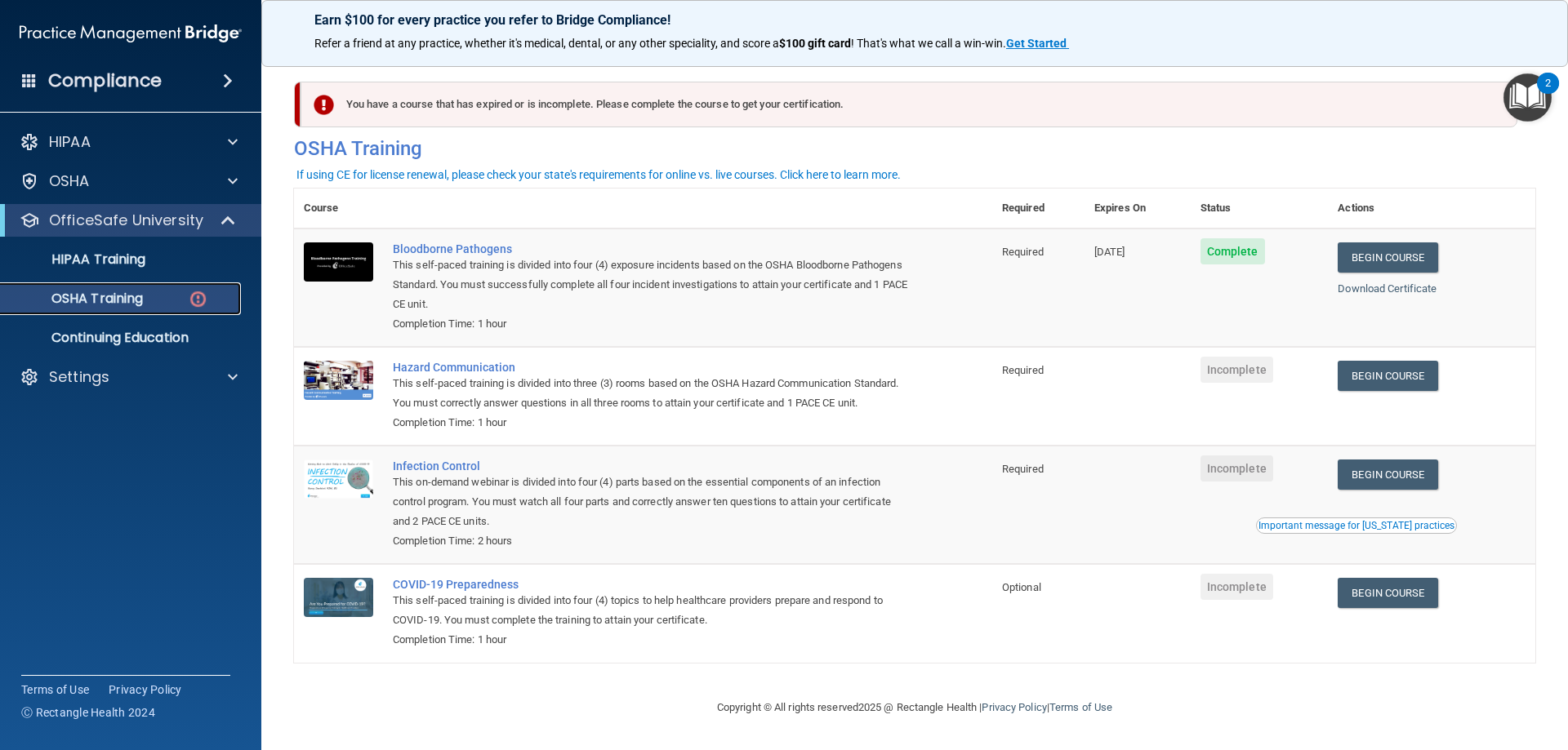
scroll to position [21, 0]
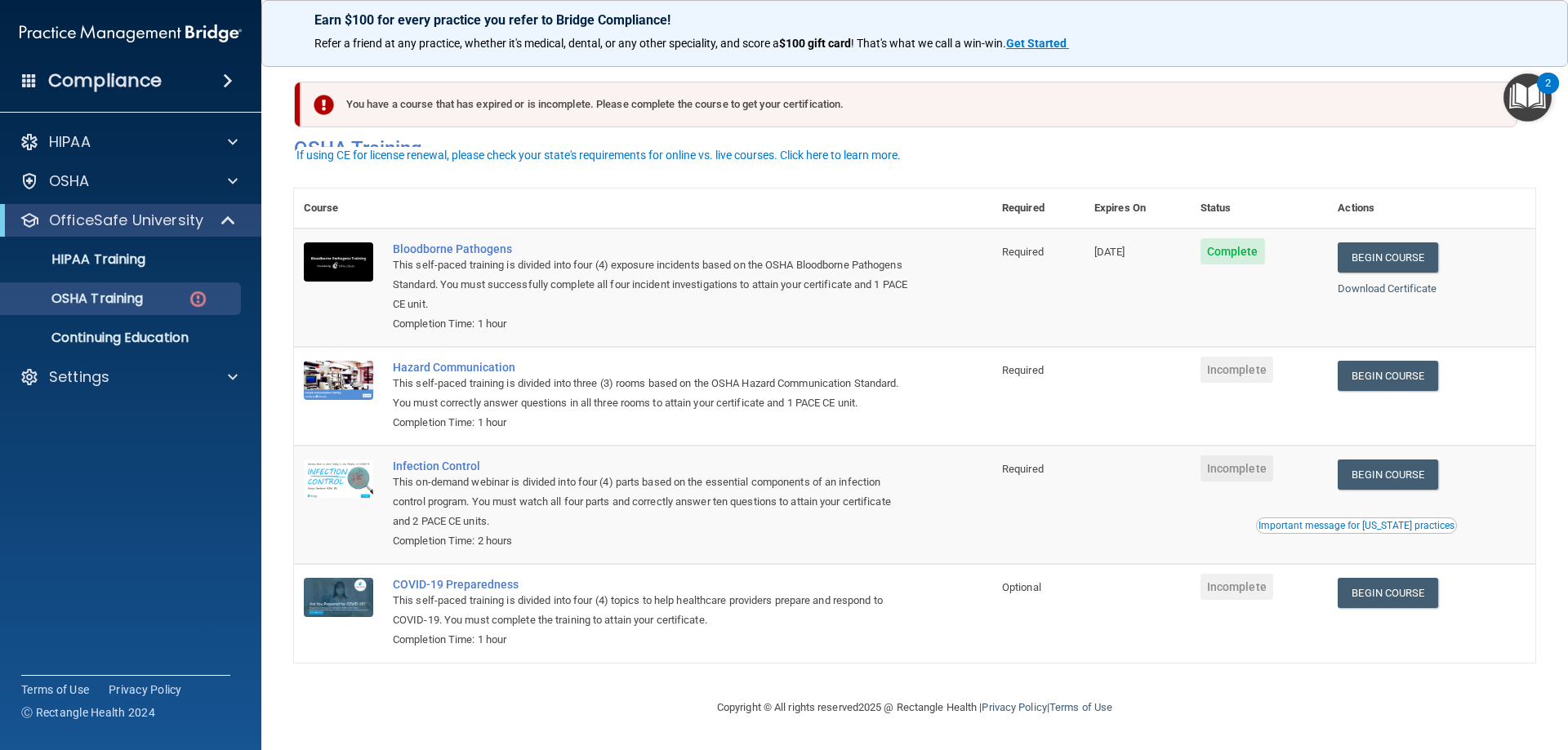
click at [1377, 279] on div "Download Certificate" at bounding box center [1432, 288] width 188 height 20
click at [1378, 282] on link "Download Certificate" at bounding box center [1387, 288] width 99 height 12
click at [1410, 363] on link "Begin Course" at bounding box center [1388, 375] width 100 height 30
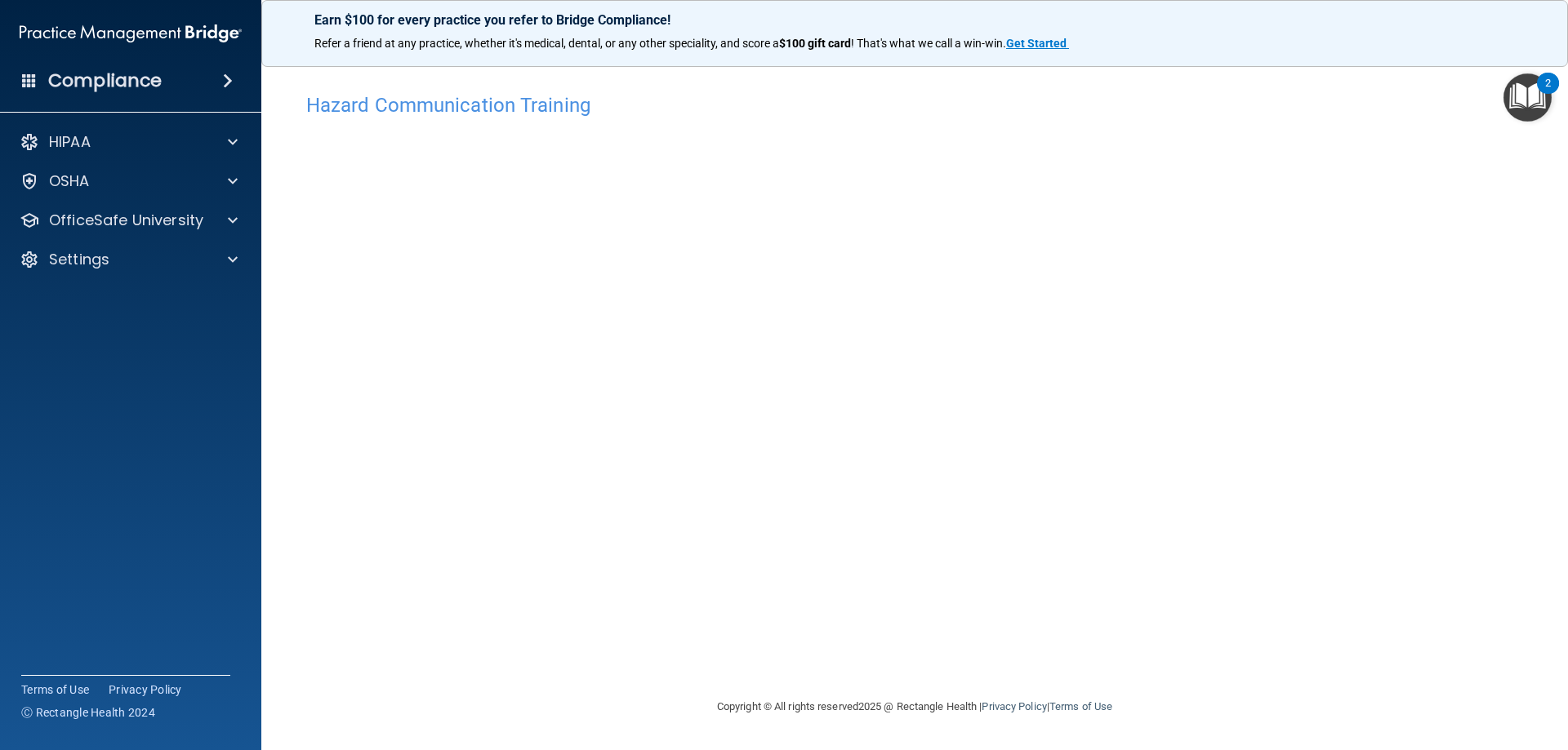
click at [1141, 646] on div "Hazard Communication Training This course doesn’t expire until . Are you sure y…" at bounding box center [914, 391] width 1241 height 612
click at [241, 215] on div at bounding box center [230, 220] width 40 height 20
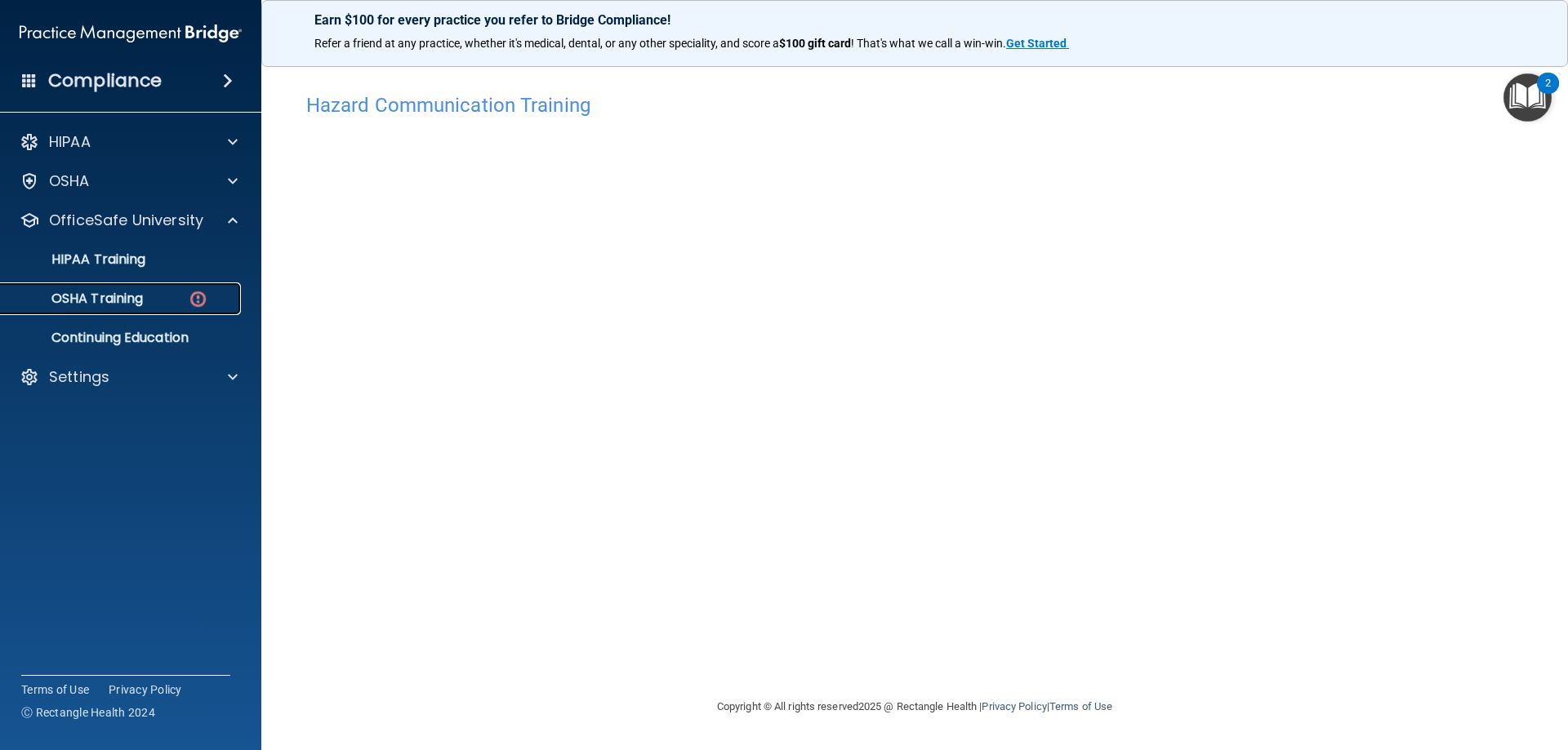
click at [147, 301] on div "OSHA Training" at bounding box center [121, 298] width 223 height 16
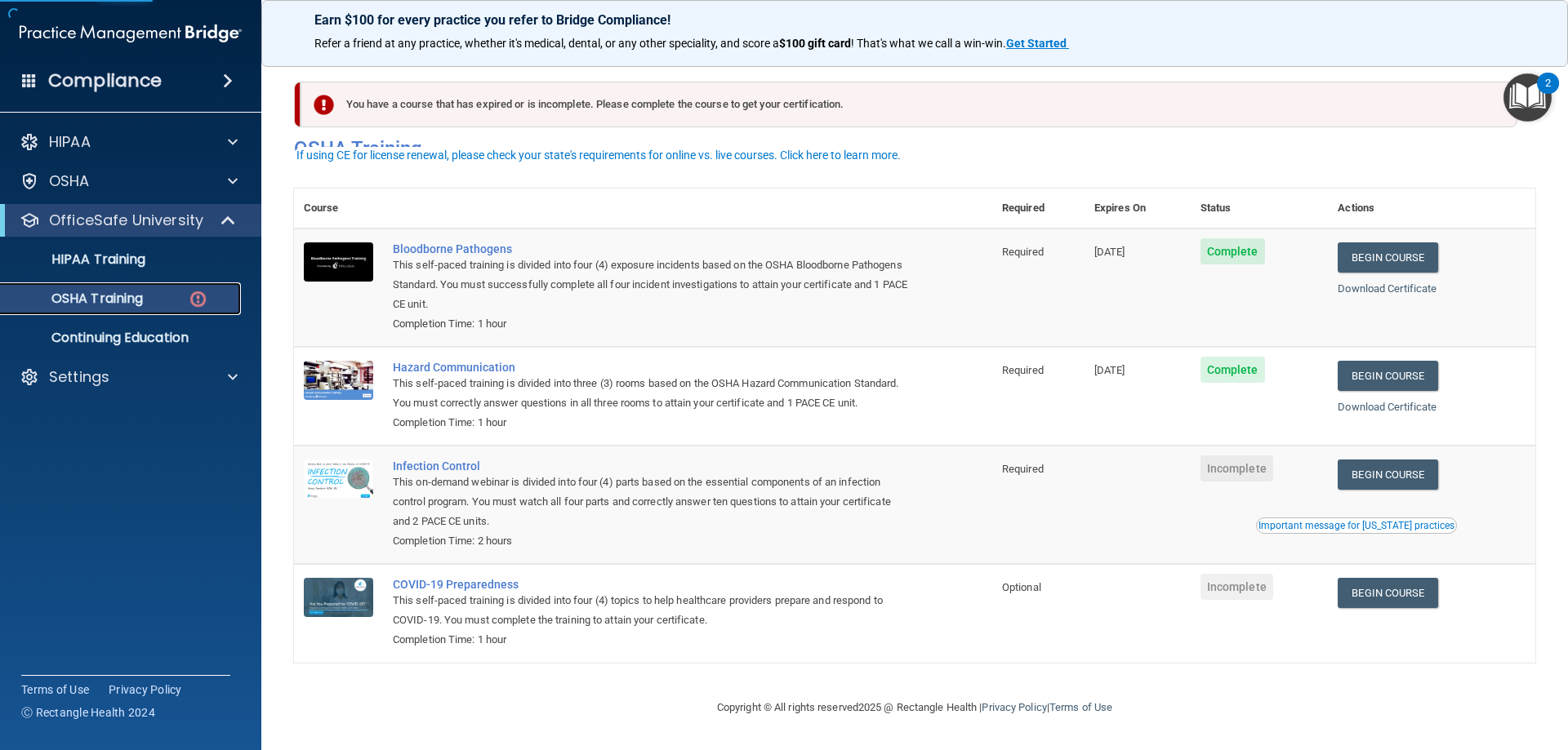
scroll to position [21, 0]
click at [1372, 475] on link "Begin Course" at bounding box center [1388, 474] width 100 height 30
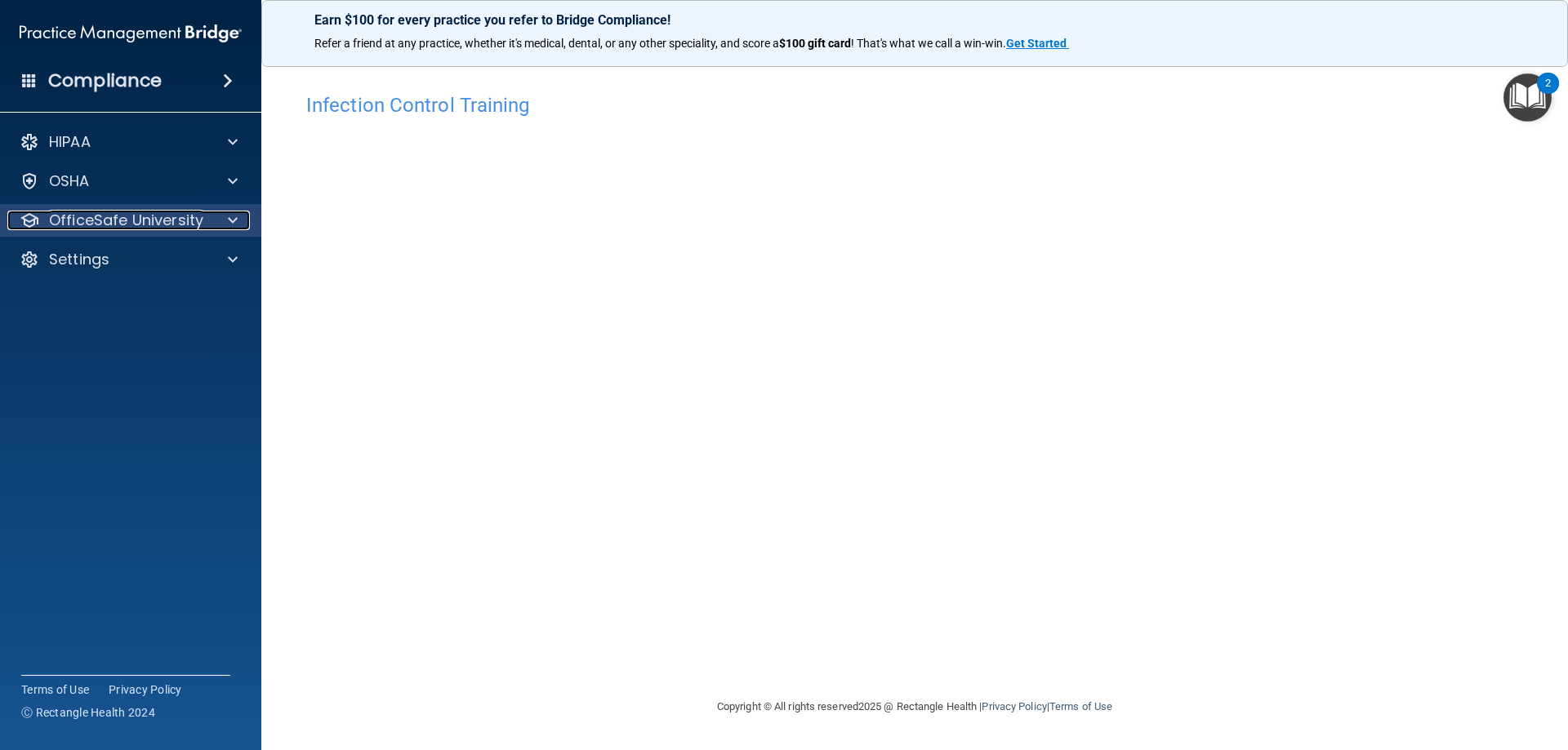
click at [233, 220] on span at bounding box center [232, 220] width 9 height 20
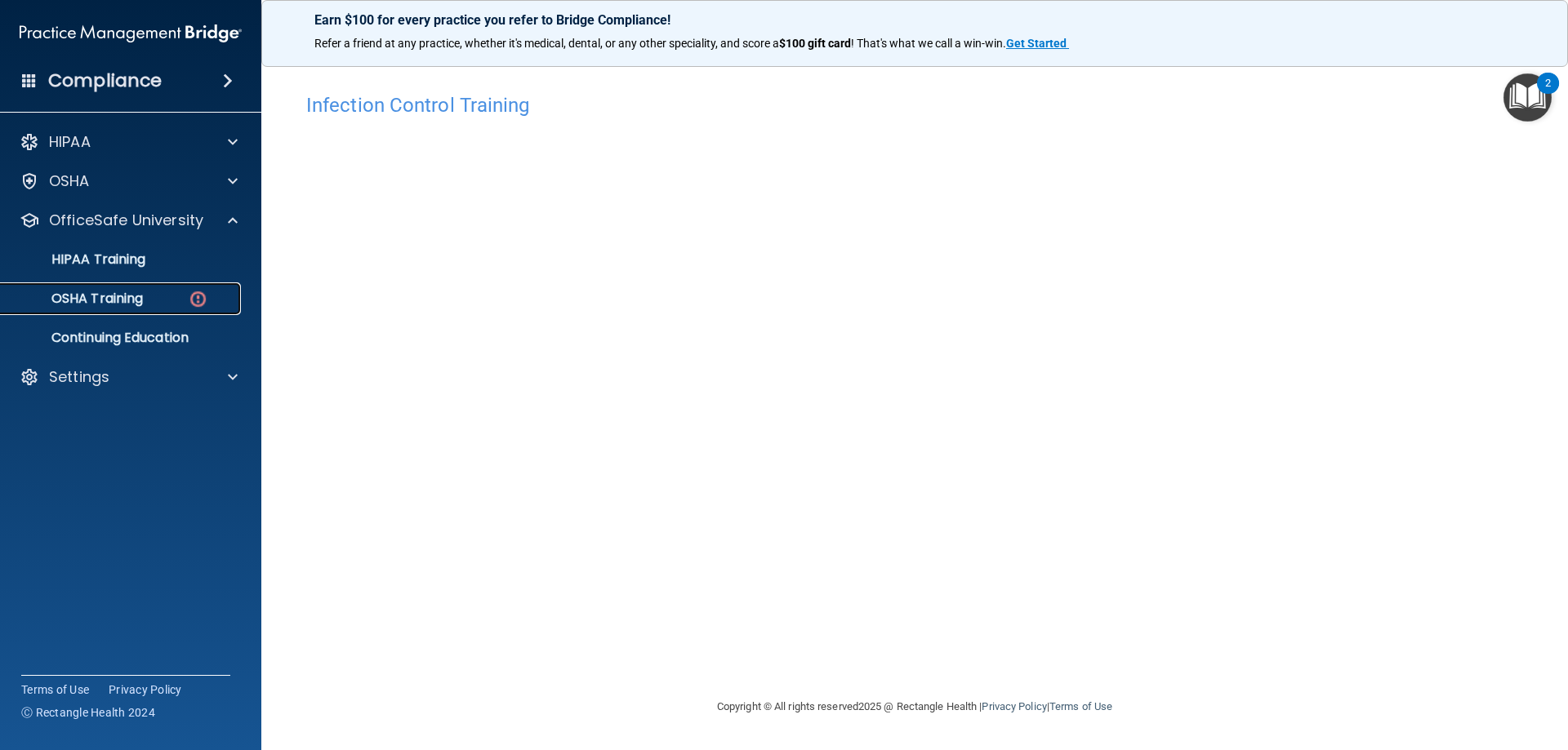
click at [171, 306] on div "OSHA Training" at bounding box center [121, 298] width 223 height 16
